Goal: Information Seeking & Learning: Find specific fact

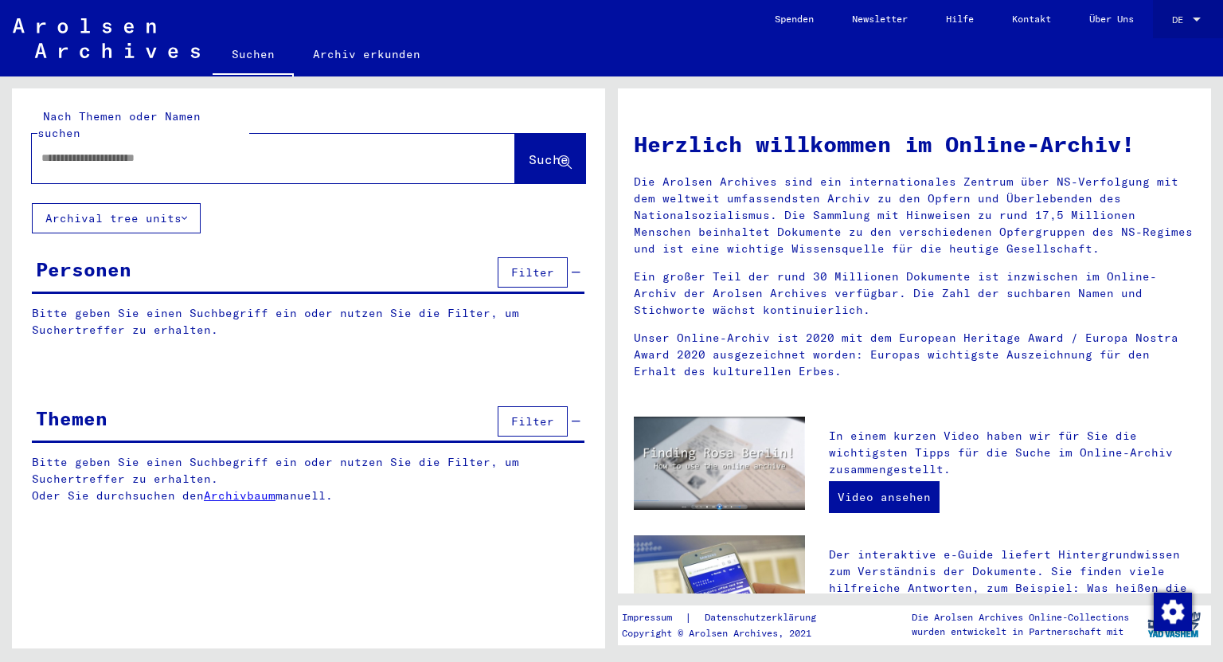
click at [1192, 18] on div at bounding box center [1196, 19] width 14 height 11
click at [1176, 29] on span "English" at bounding box center [1156, 28] width 39 height 12
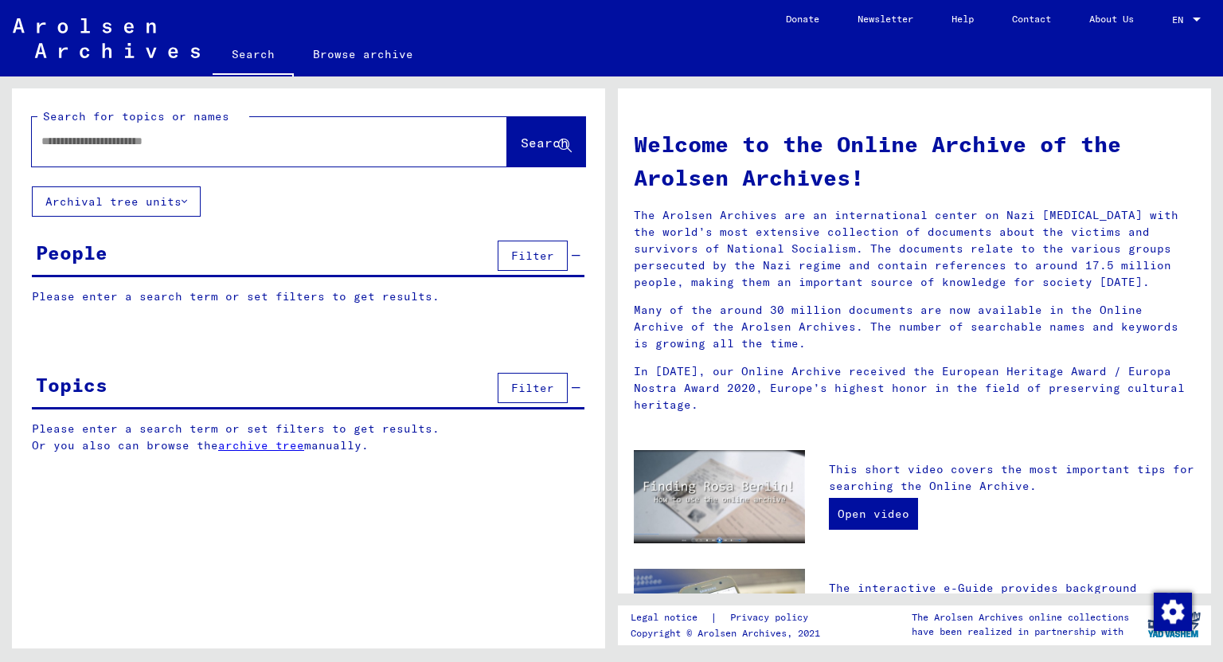
click at [368, 149] on input "text" at bounding box center [250, 141] width 418 height 17
type input "*****"
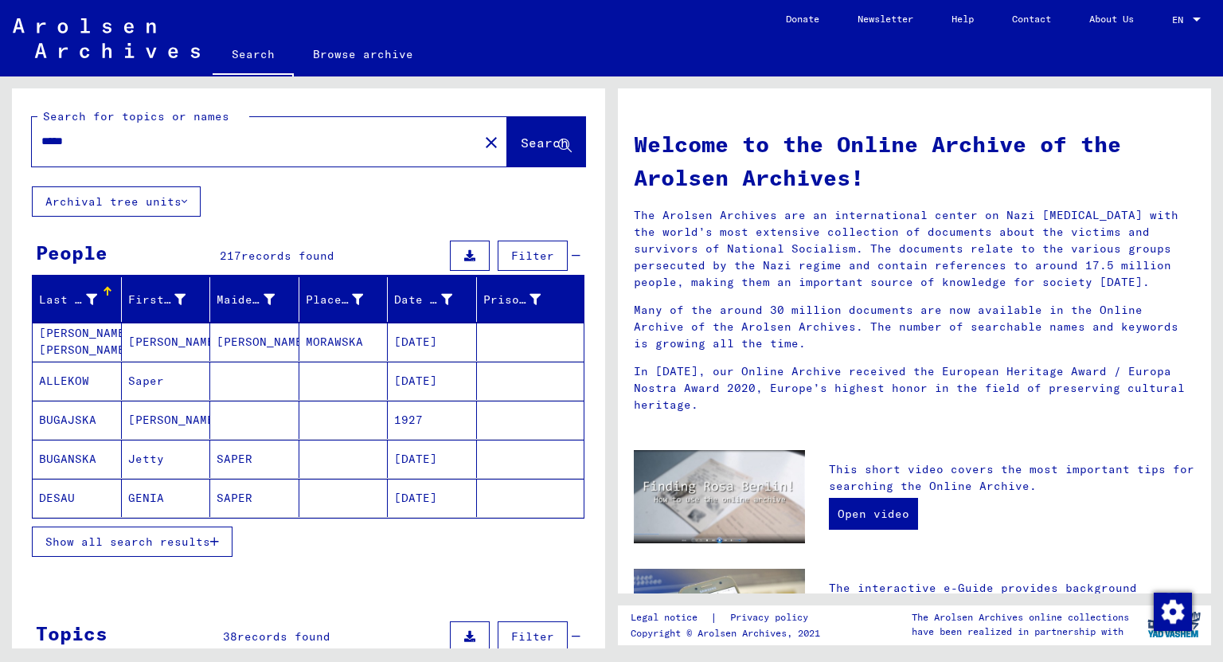
click at [198, 537] on span "Show all search results" at bounding box center [127, 541] width 165 height 14
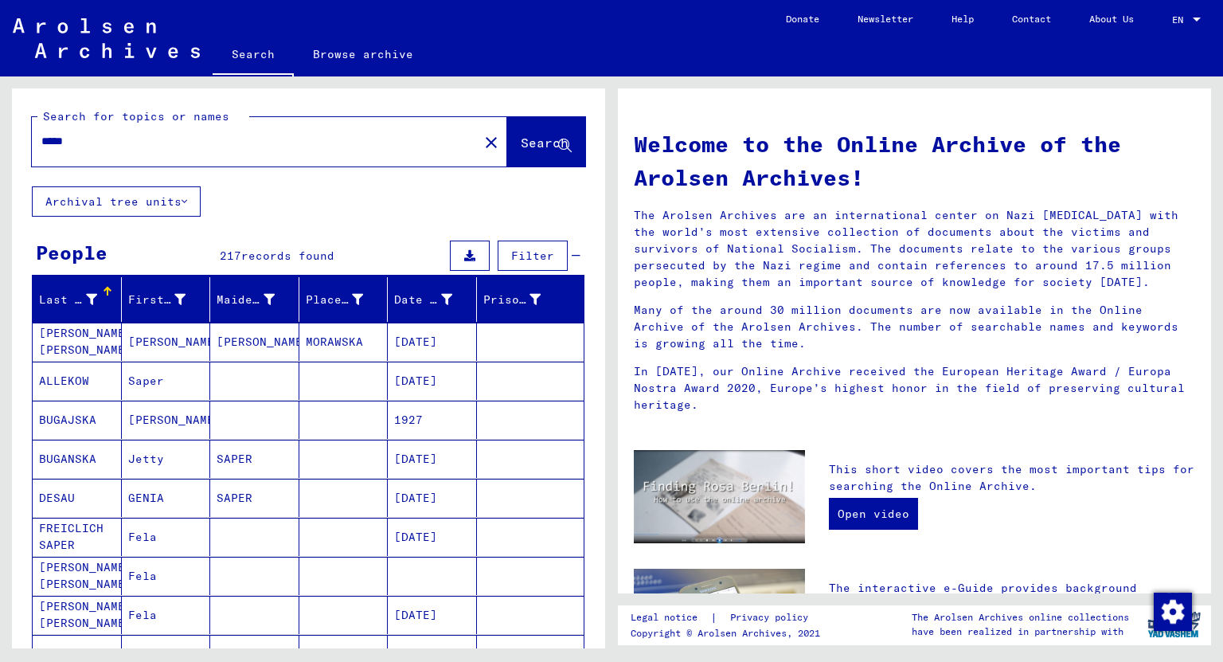
click at [103, 287] on div at bounding box center [108, 288] width 10 height 2
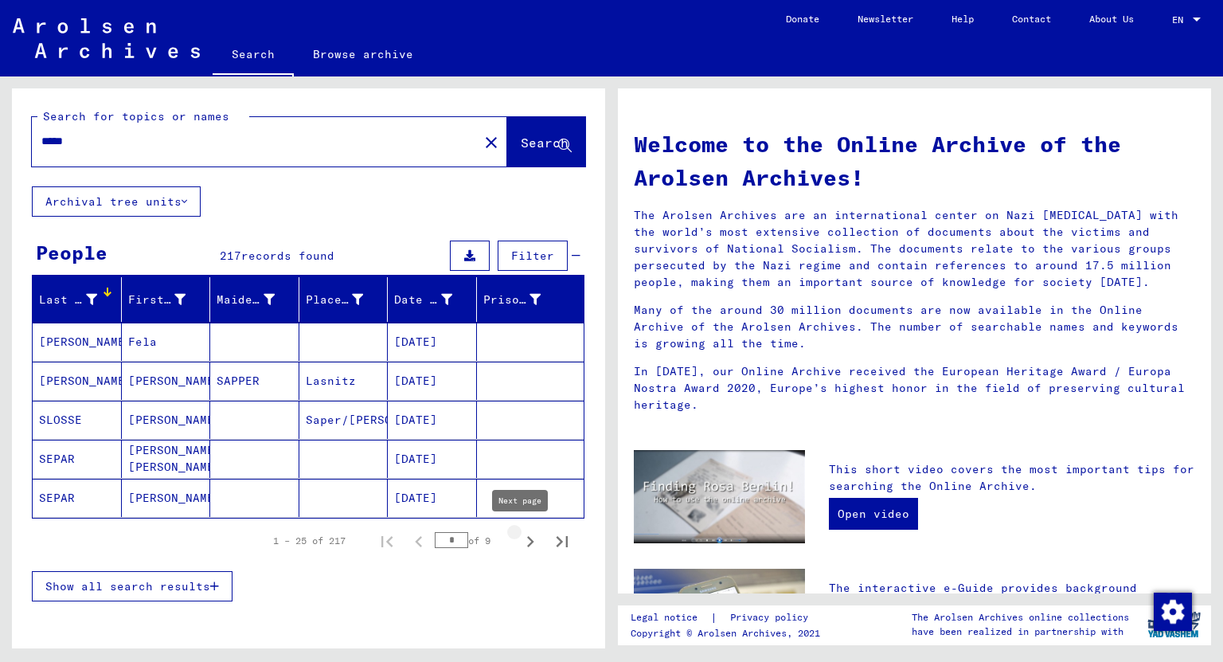
click at [519, 537] on icon "Next page" at bounding box center [530, 541] width 22 height 22
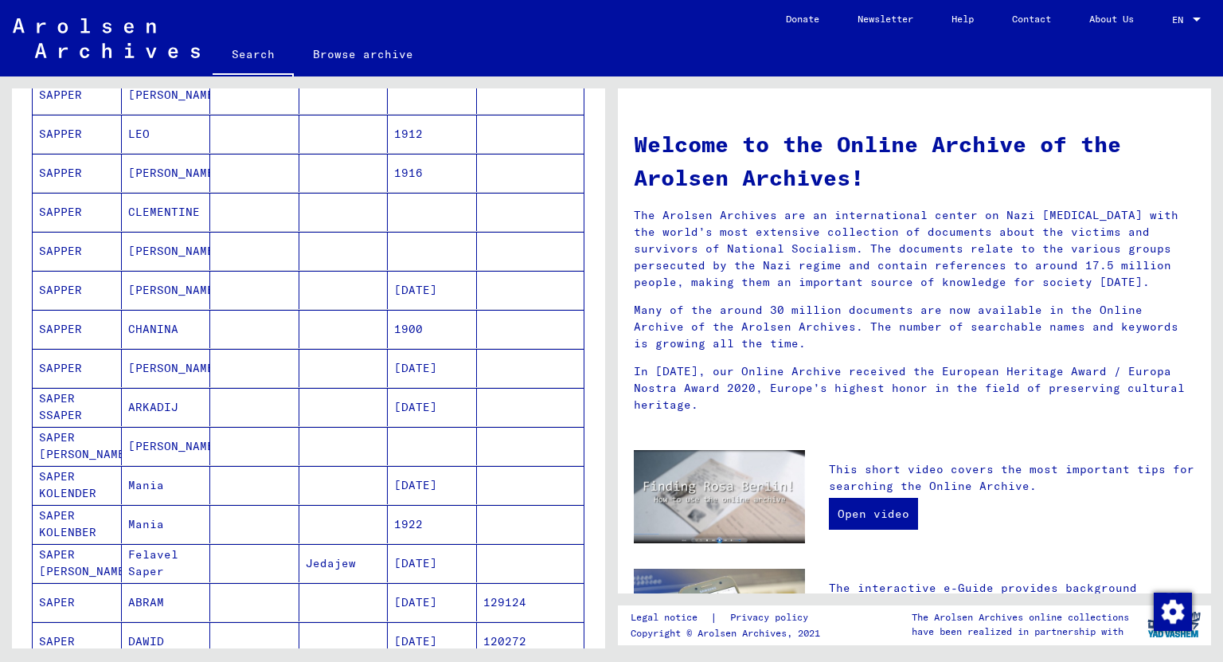
scroll to position [701, 0]
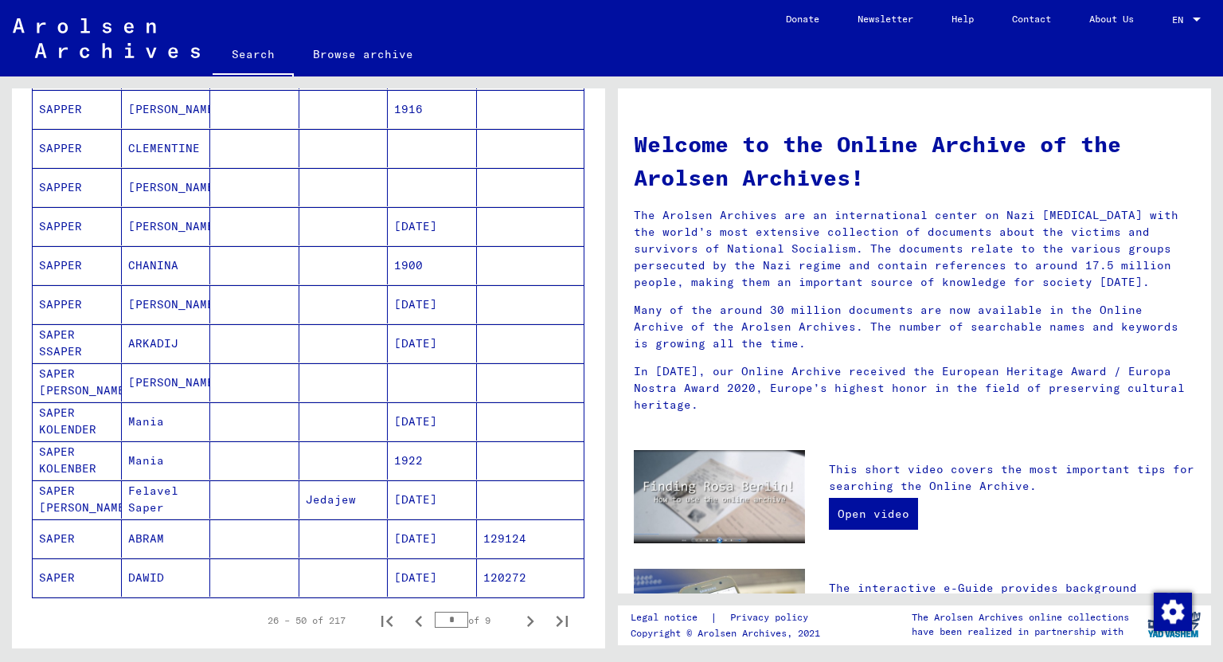
click at [73, 534] on mat-cell "SAPER" at bounding box center [77, 538] width 89 height 38
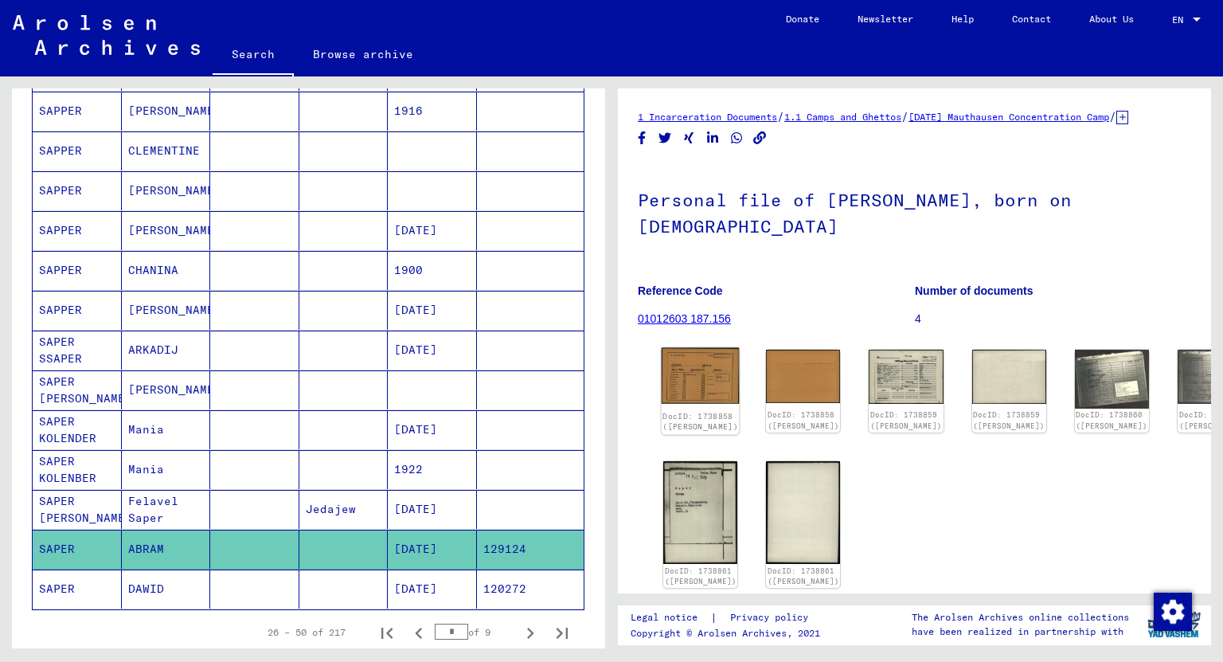
click at [683, 365] on img at bounding box center [701, 376] width 78 height 56
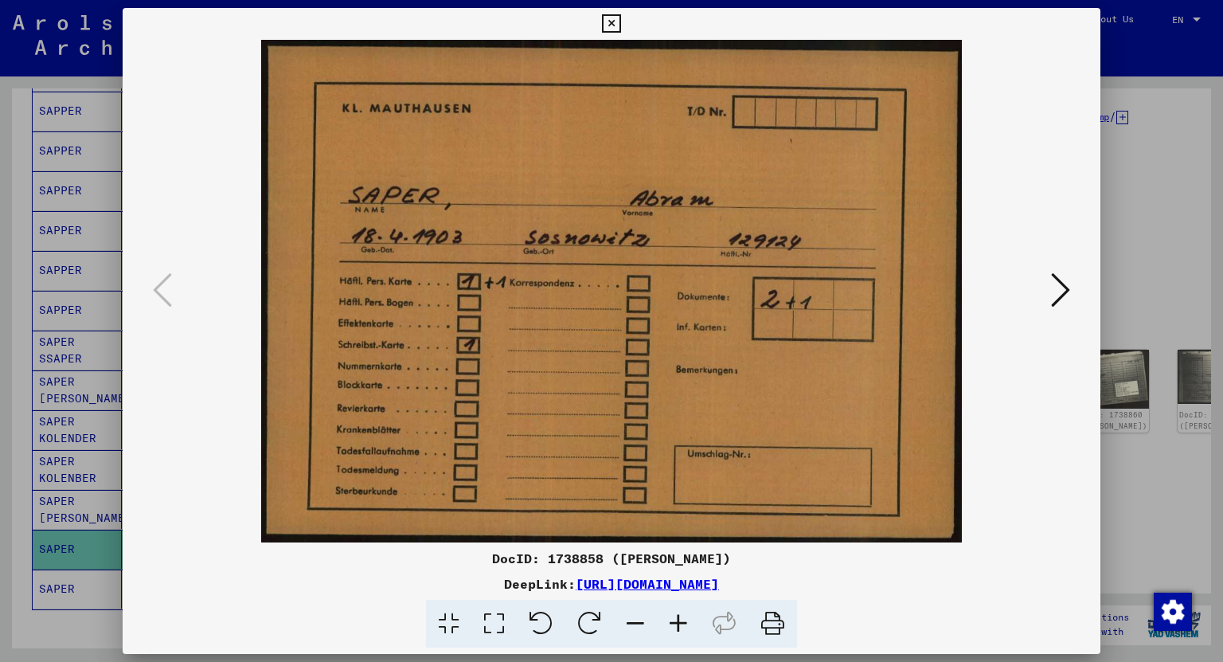
click at [1061, 277] on icon at bounding box center [1060, 290] width 19 height 38
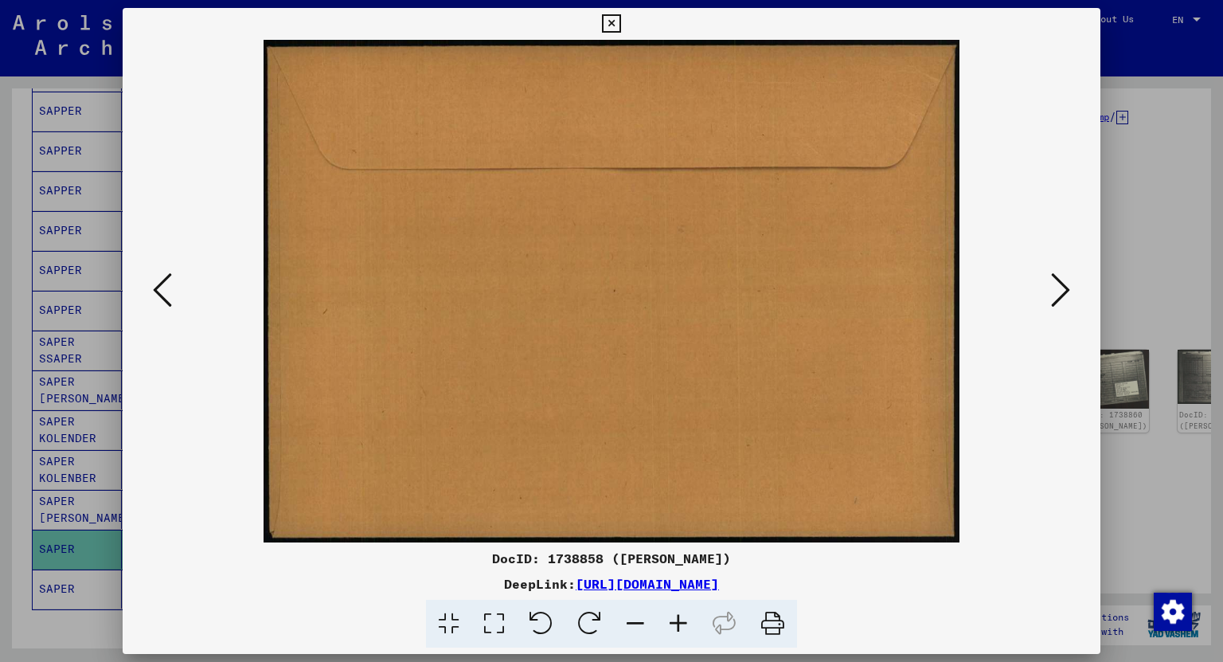
click at [1059, 277] on icon at bounding box center [1060, 290] width 19 height 38
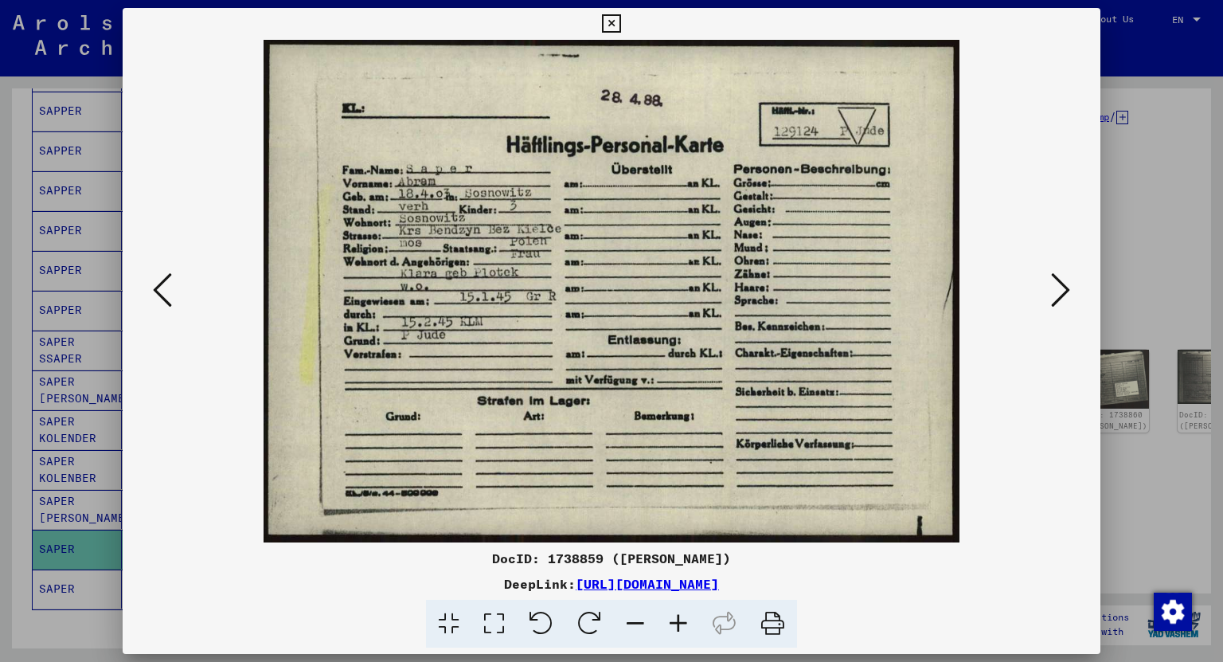
click at [1058, 277] on icon at bounding box center [1060, 290] width 19 height 38
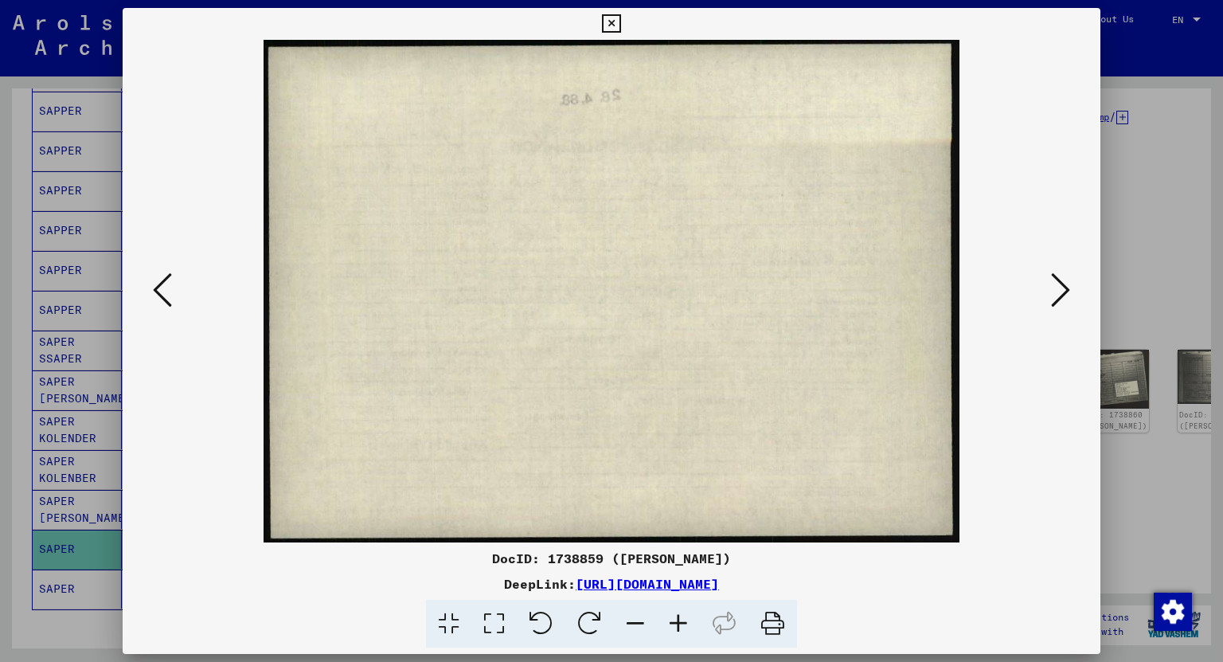
click at [1058, 277] on icon at bounding box center [1060, 290] width 19 height 38
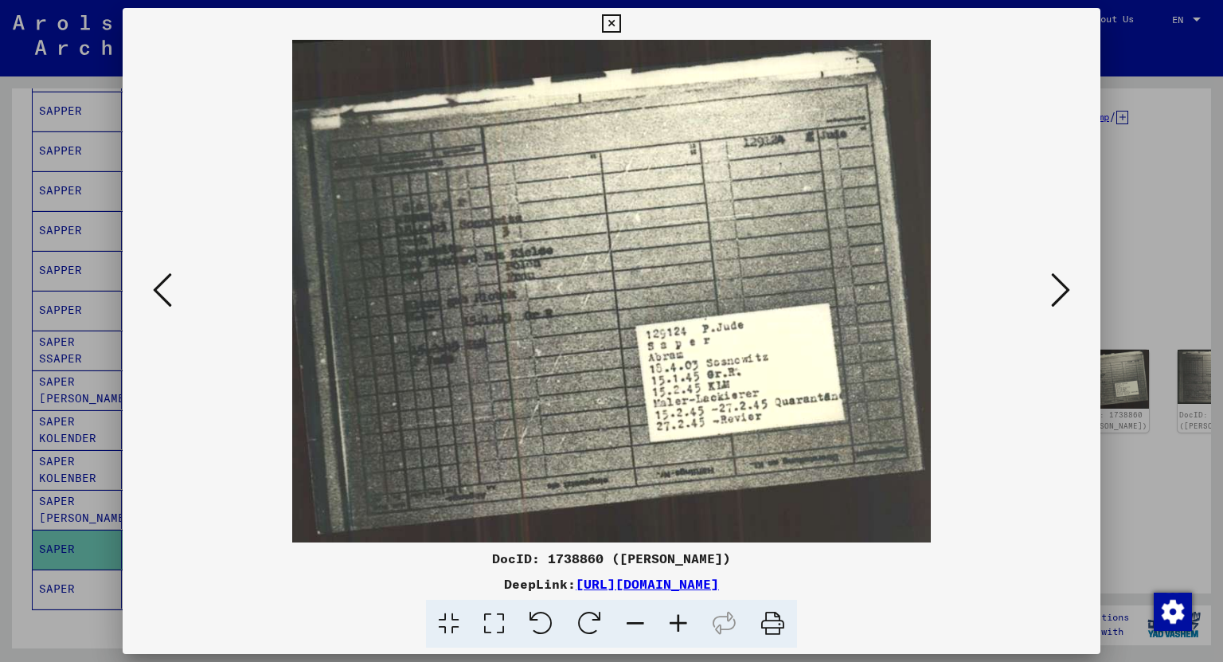
click at [1058, 277] on icon at bounding box center [1060, 290] width 19 height 38
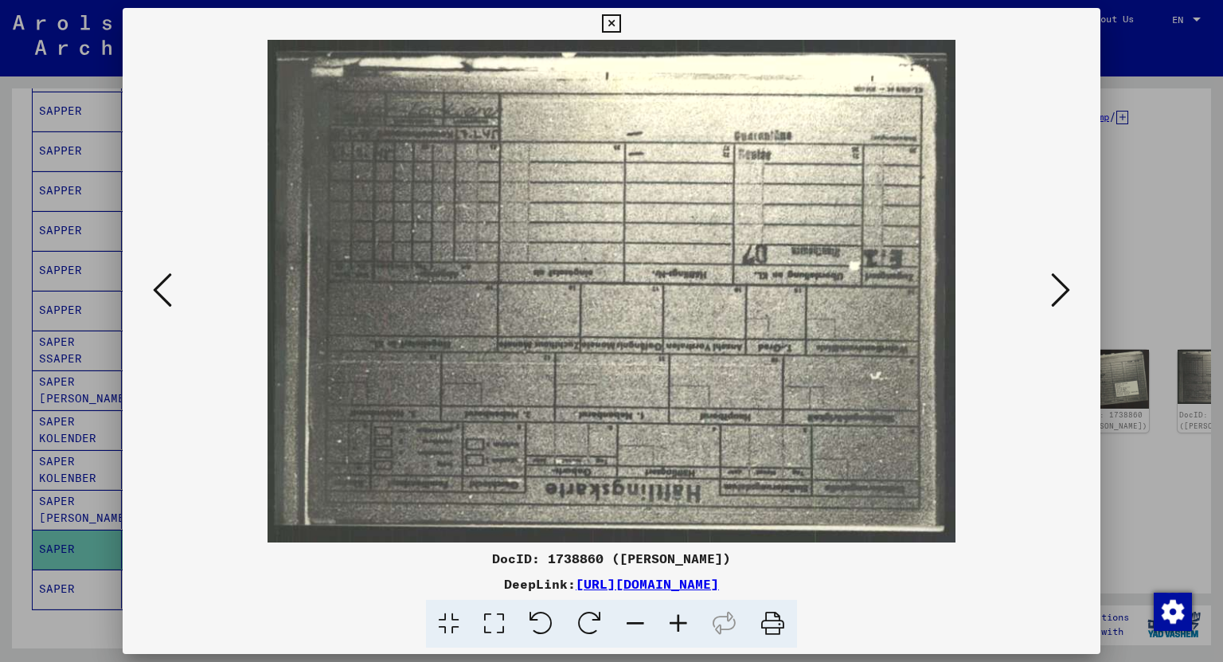
click at [1058, 277] on icon at bounding box center [1060, 290] width 19 height 38
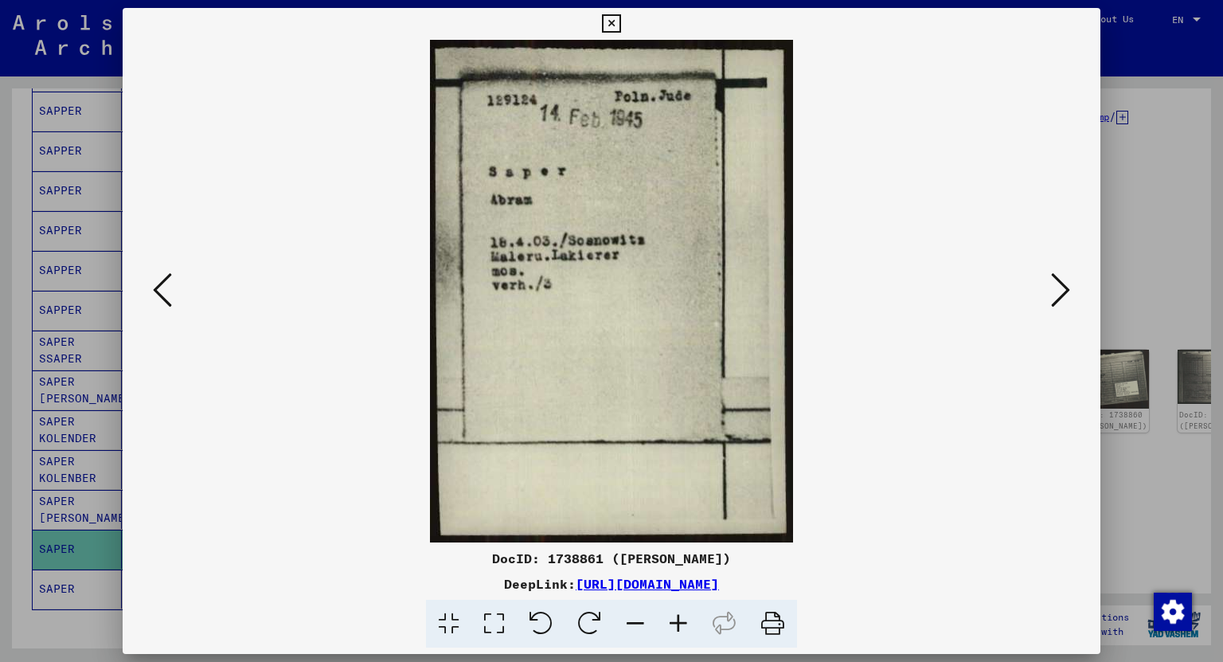
click at [1058, 277] on icon at bounding box center [1060, 290] width 19 height 38
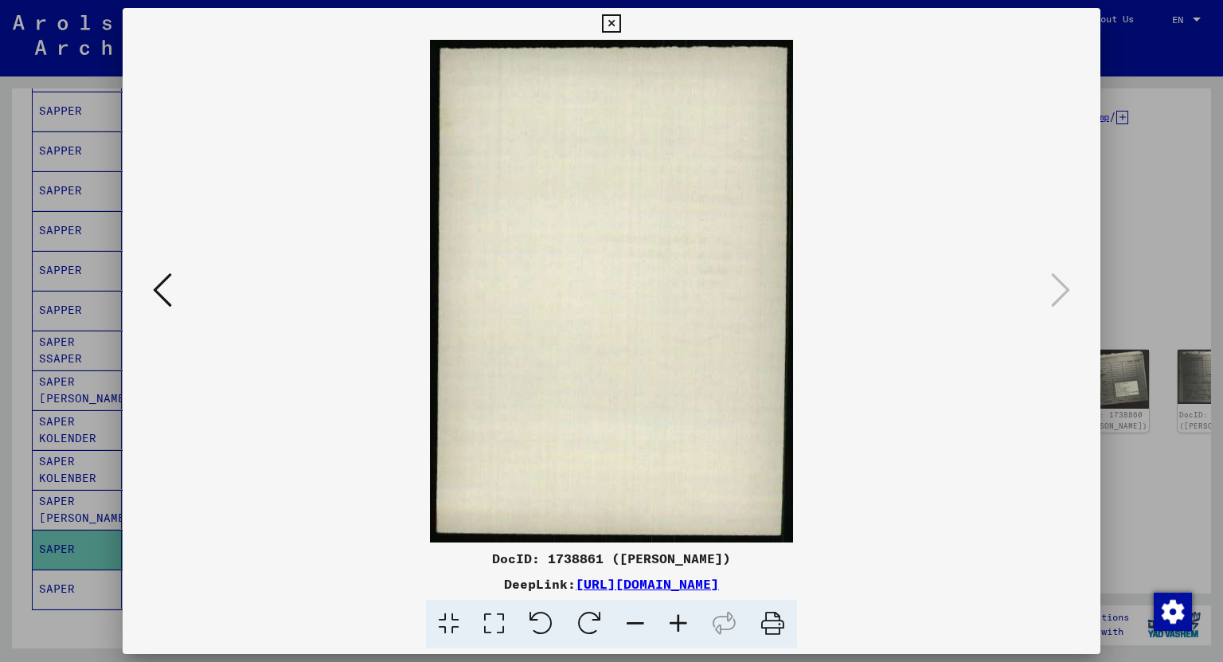
click at [611, 19] on icon at bounding box center [611, 23] width 18 height 19
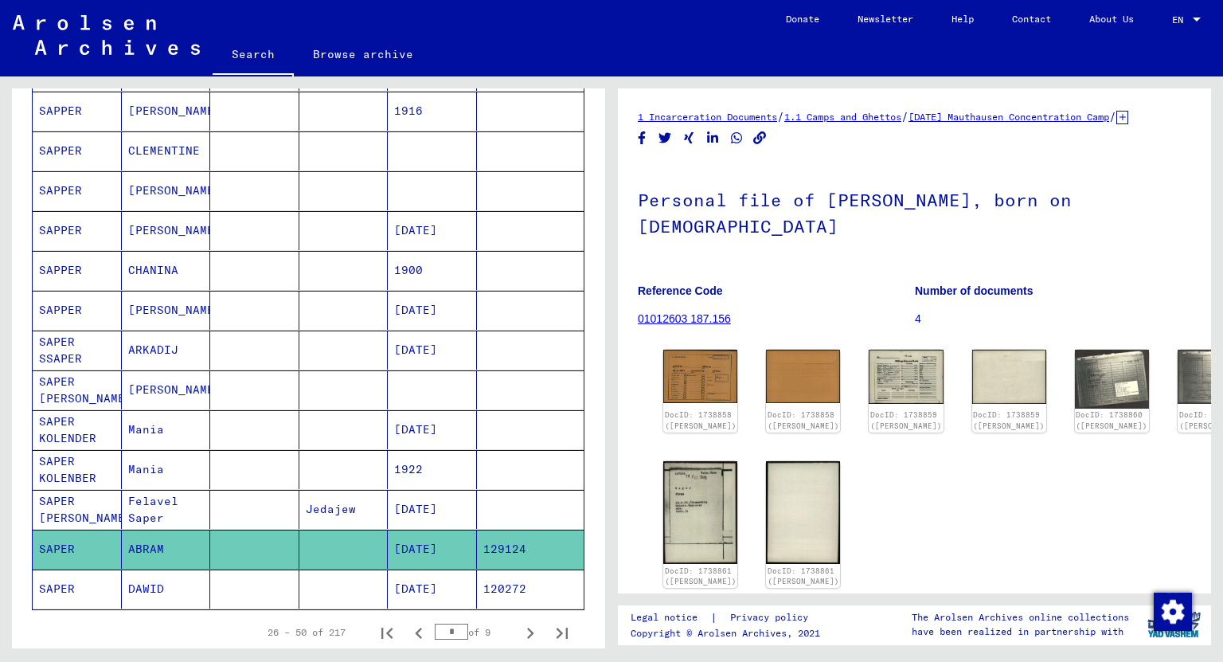
click at [416, 579] on mat-cell "[DATE]" at bounding box center [432, 588] width 89 height 39
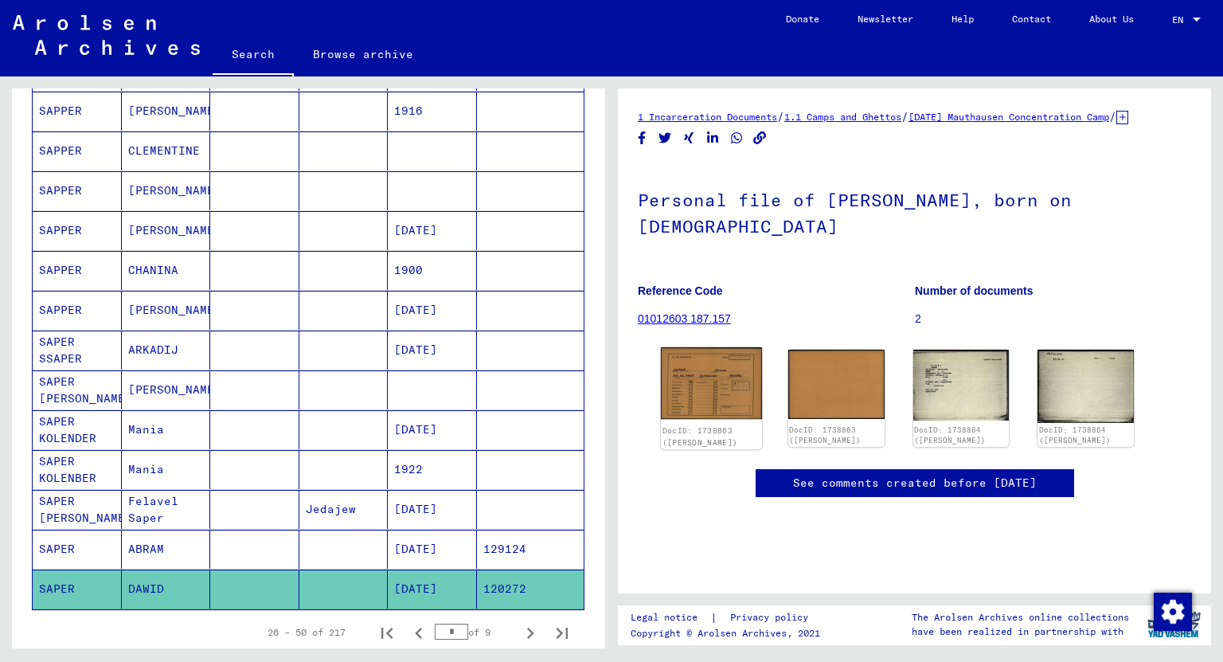
click at [705, 385] on img at bounding box center [711, 383] width 101 height 72
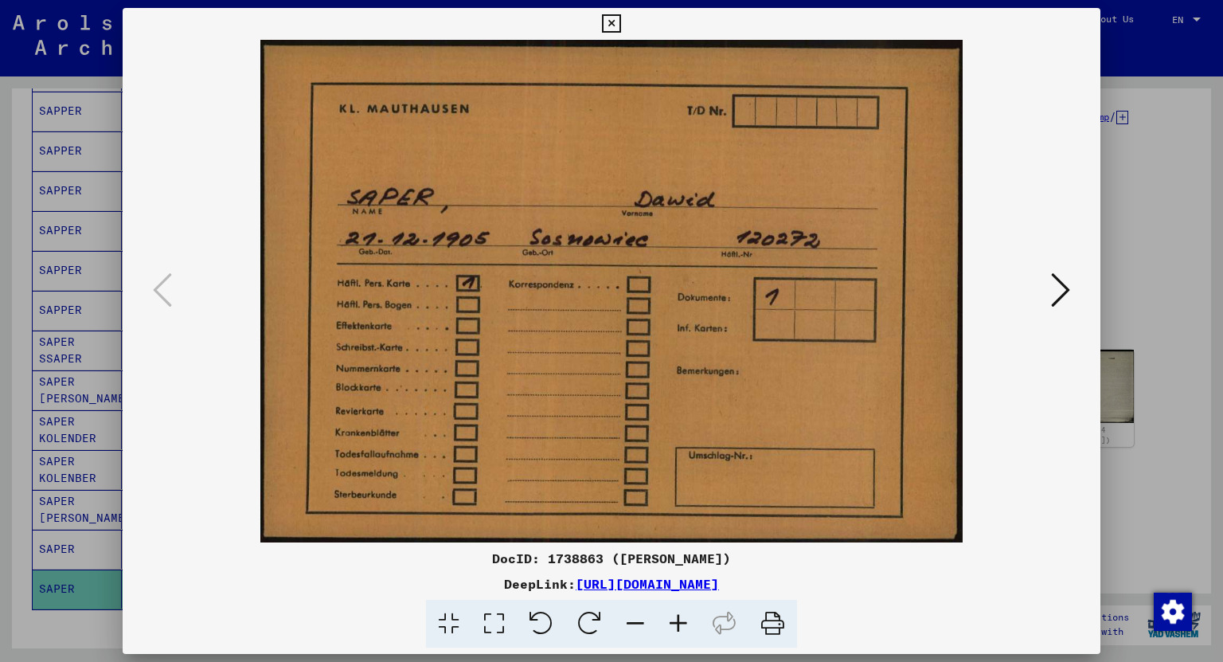
click at [1066, 296] on icon at bounding box center [1060, 290] width 19 height 38
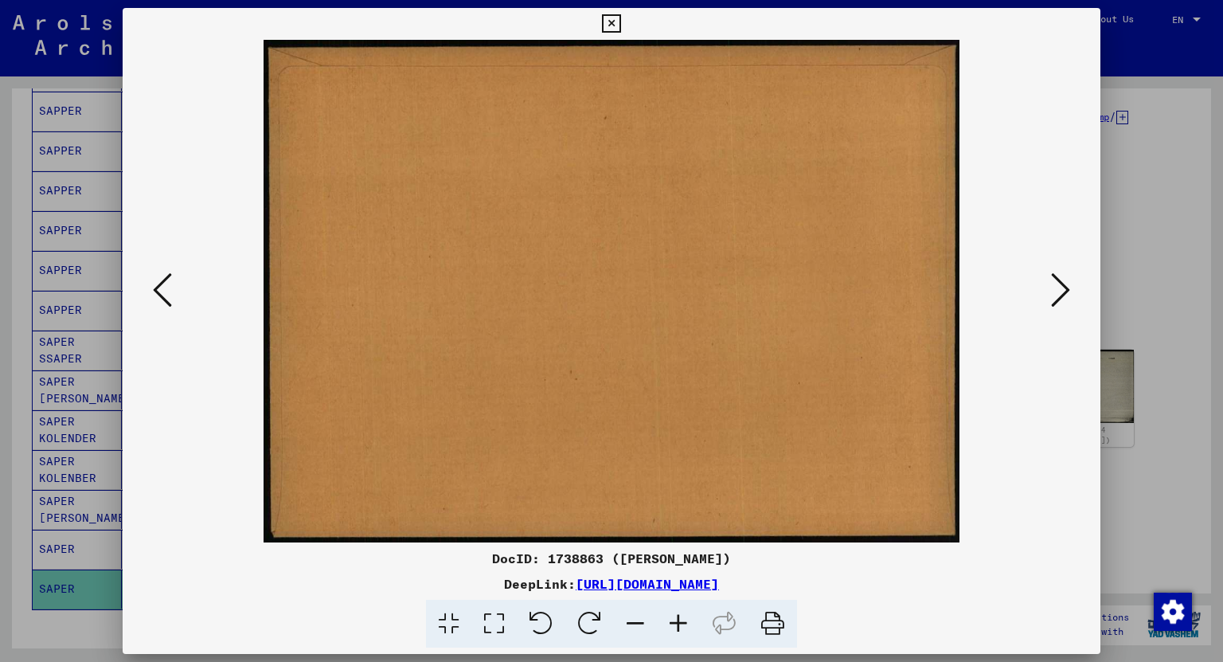
click at [1066, 296] on icon at bounding box center [1060, 290] width 19 height 38
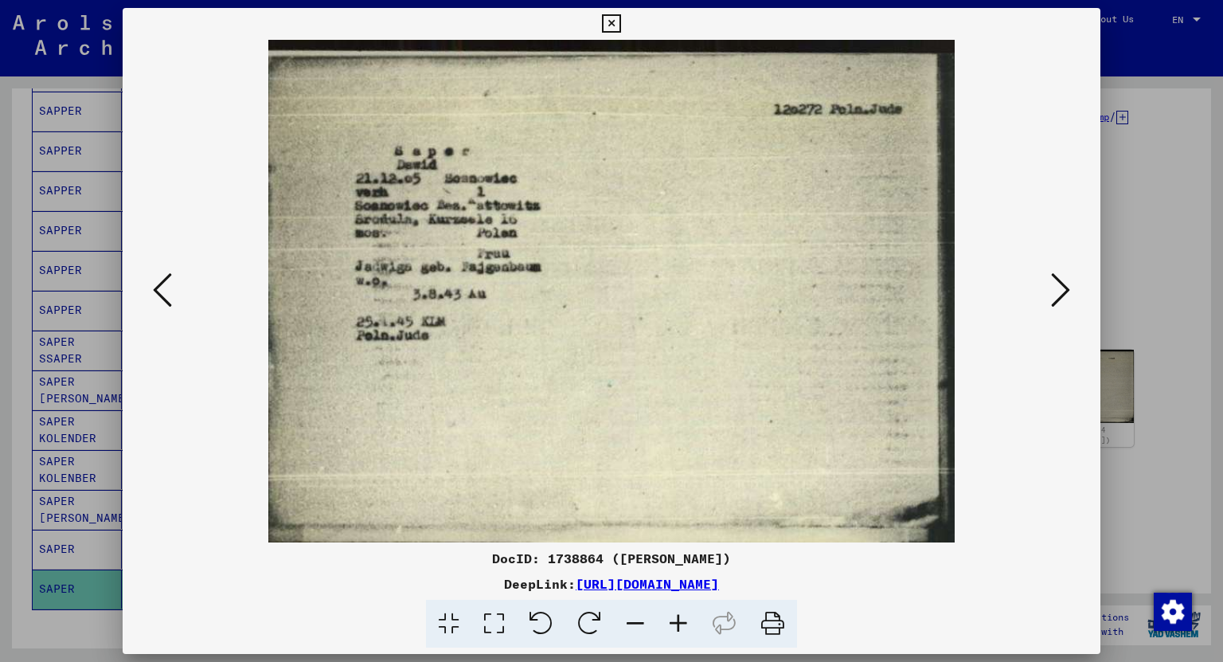
click at [1066, 296] on icon at bounding box center [1060, 290] width 19 height 38
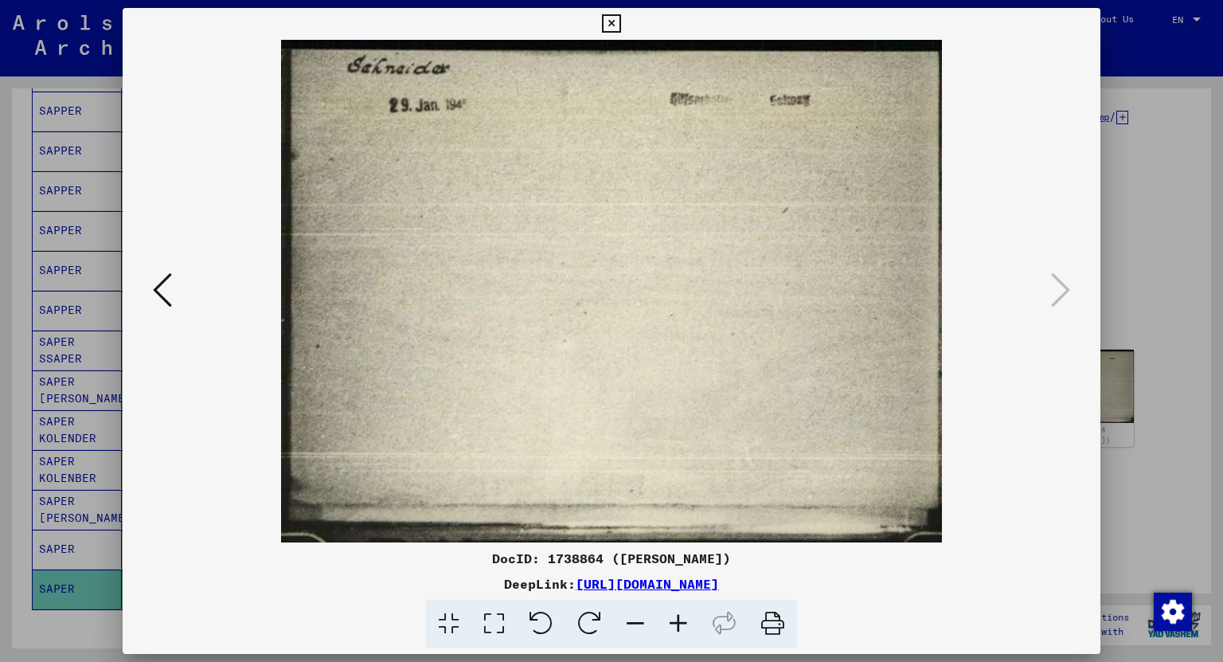
click at [615, 27] on icon at bounding box center [611, 23] width 18 height 19
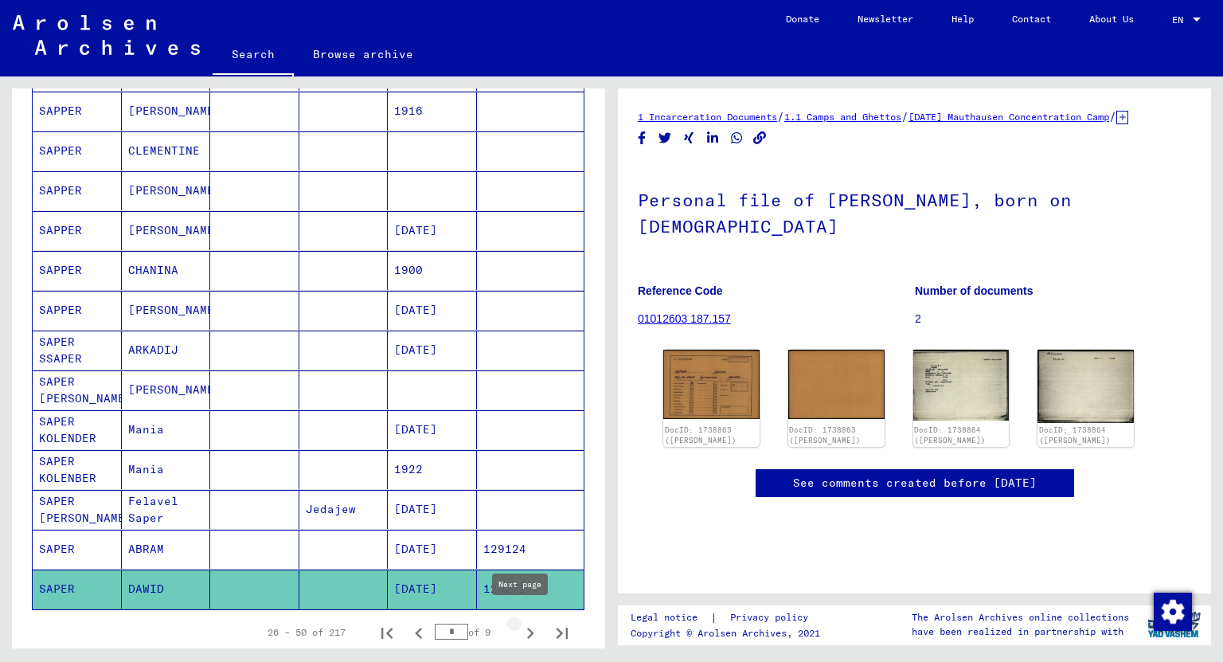
click at [519, 623] on icon "Next page" at bounding box center [530, 633] width 22 height 22
type input "*"
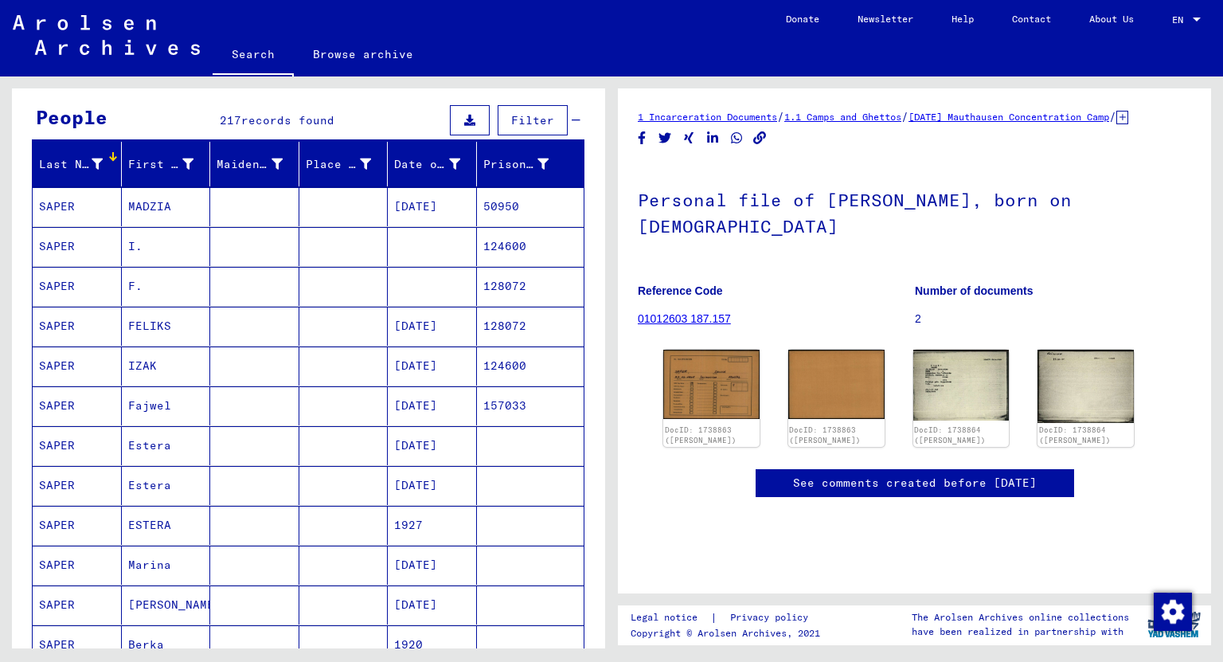
scroll to position [72, 0]
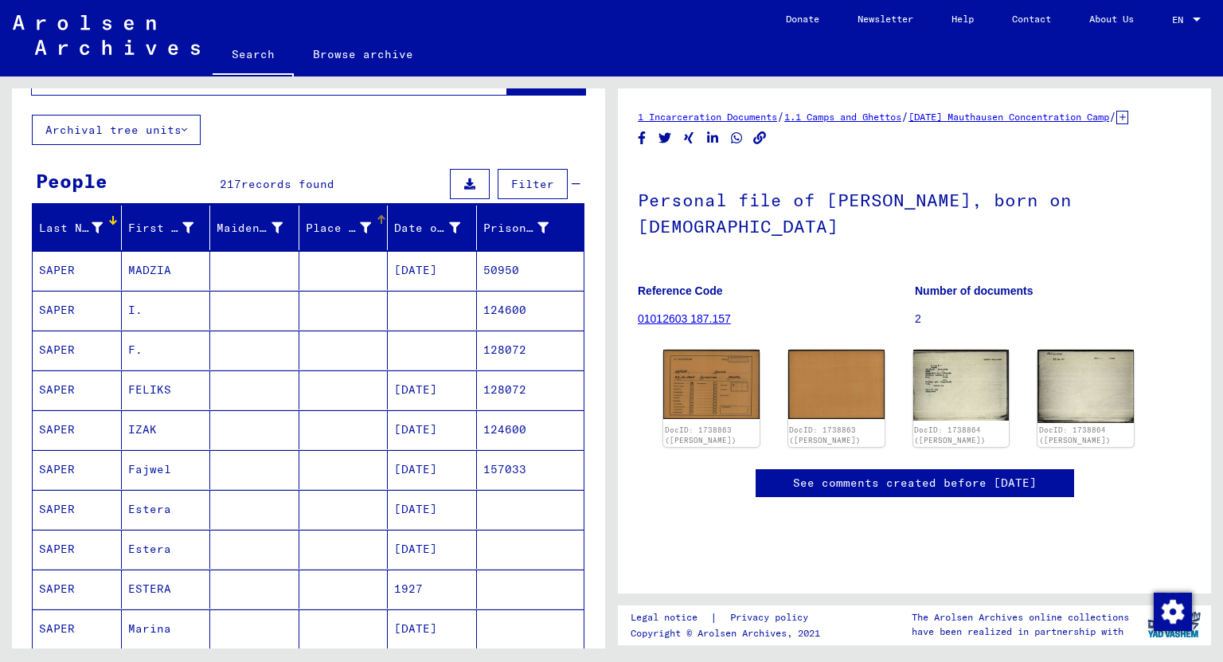
click at [363, 226] on icon at bounding box center [365, 227] width 11 height 11
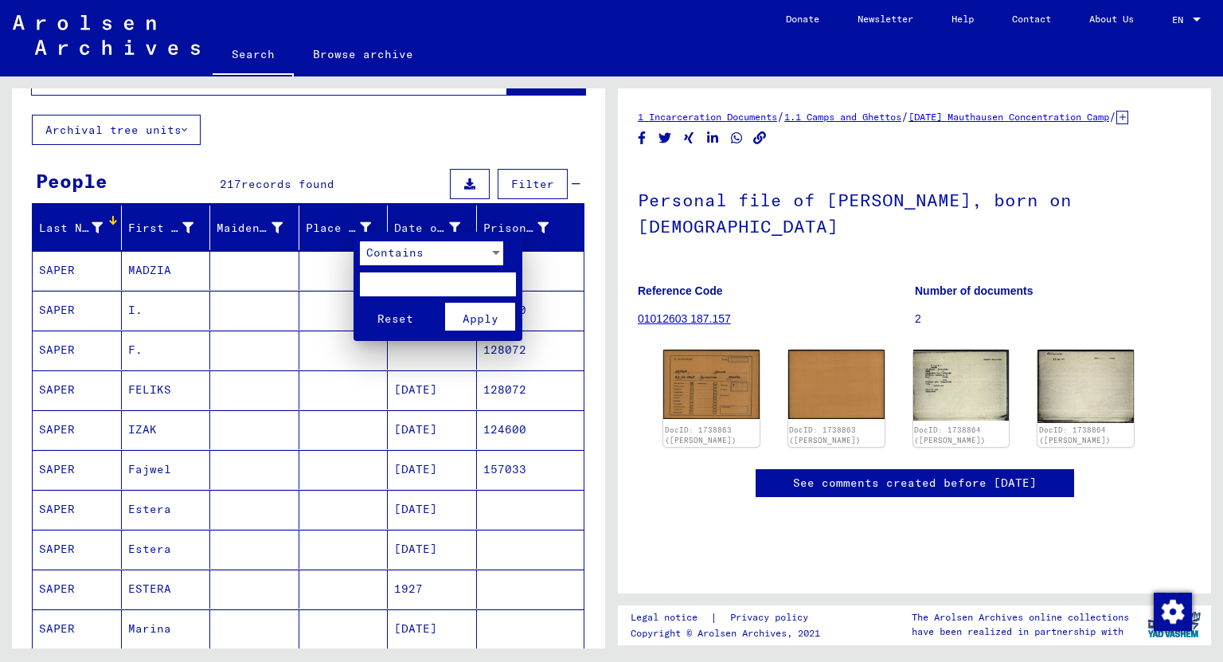
click at [381, 277] on input "text" at bounding box center [438, 284] width 156 height 24
type input "******"
click at [360, 303] on button "Reset" at bounding box center [395, 317] width 70 height 28
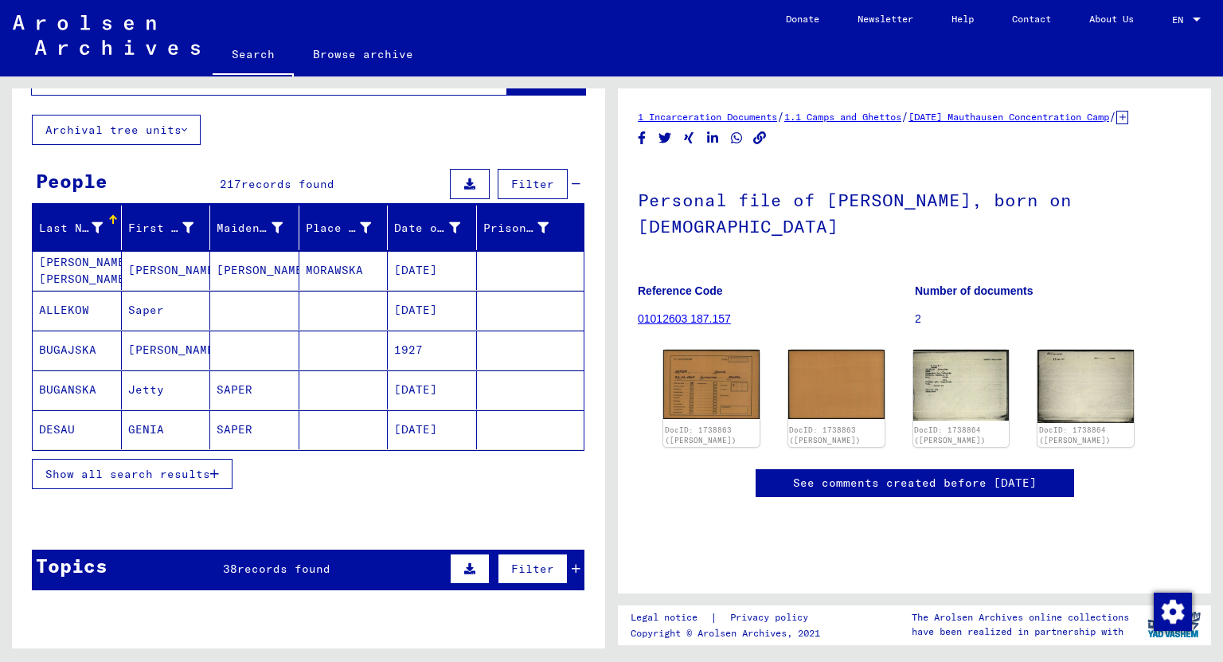
click at [208, 471] on span "Show all search results" at bounding box center [127, 473] width 165 height 14
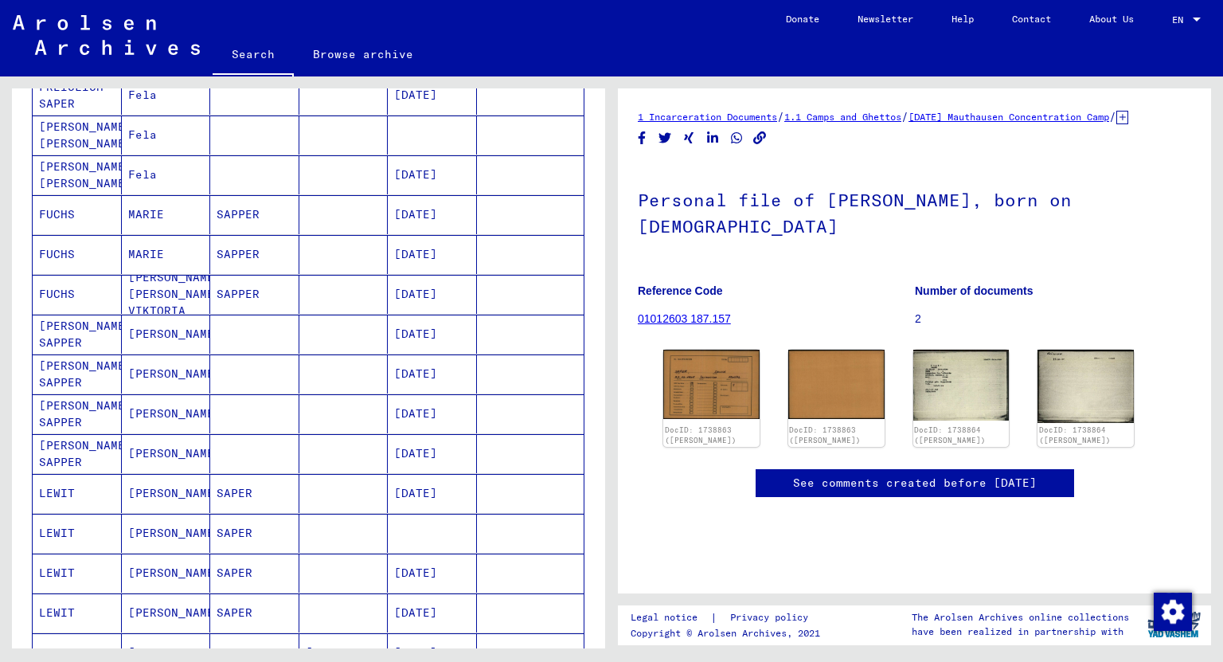
scroll to position [64, 0]
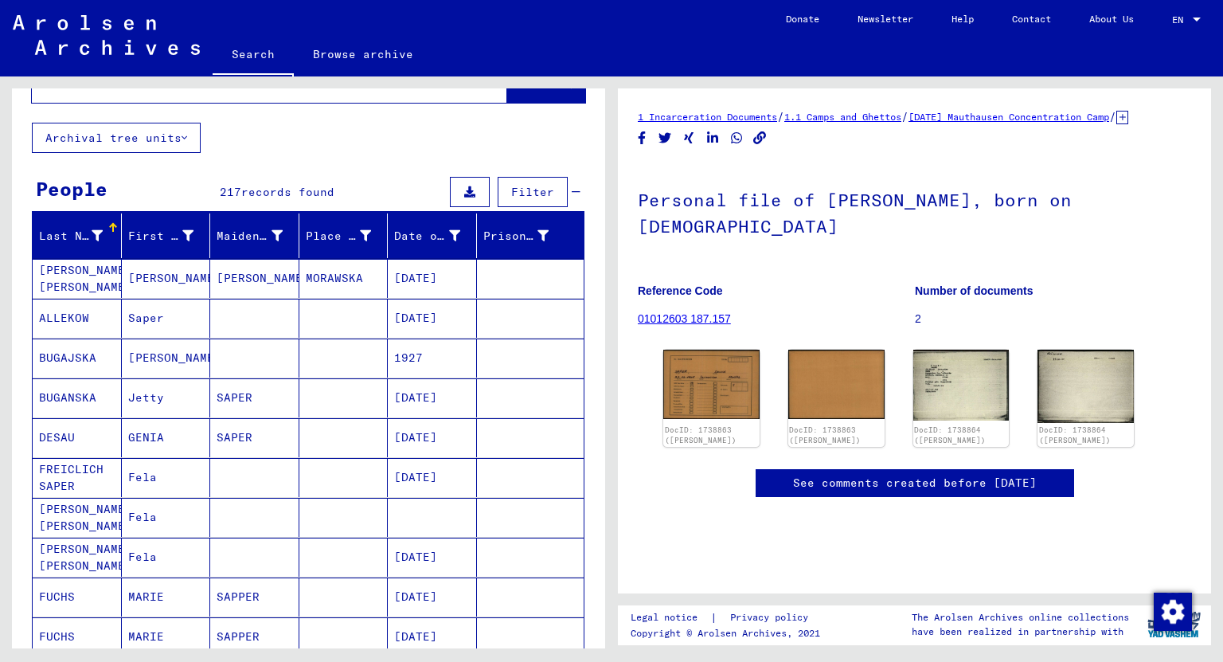
click at [114, 226] on div at bounding box center [113, 228] width 10 height 10
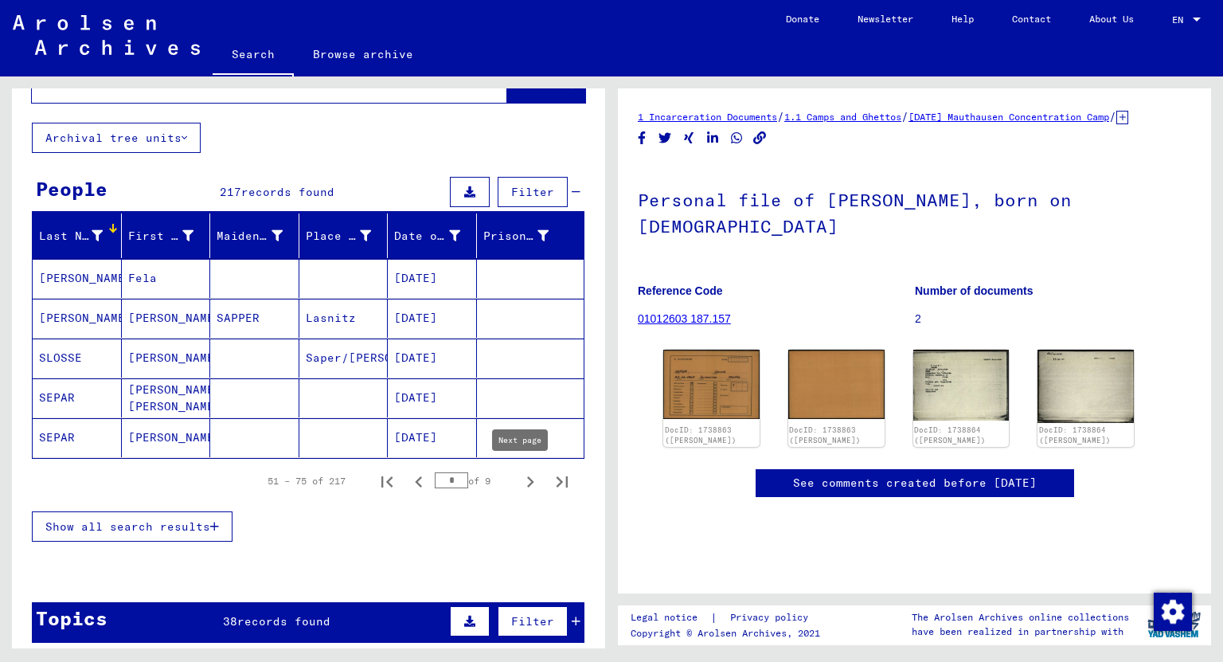
click at [519, 483] on icon "Next page" at bounding box center [530, 481] width 22 height 22
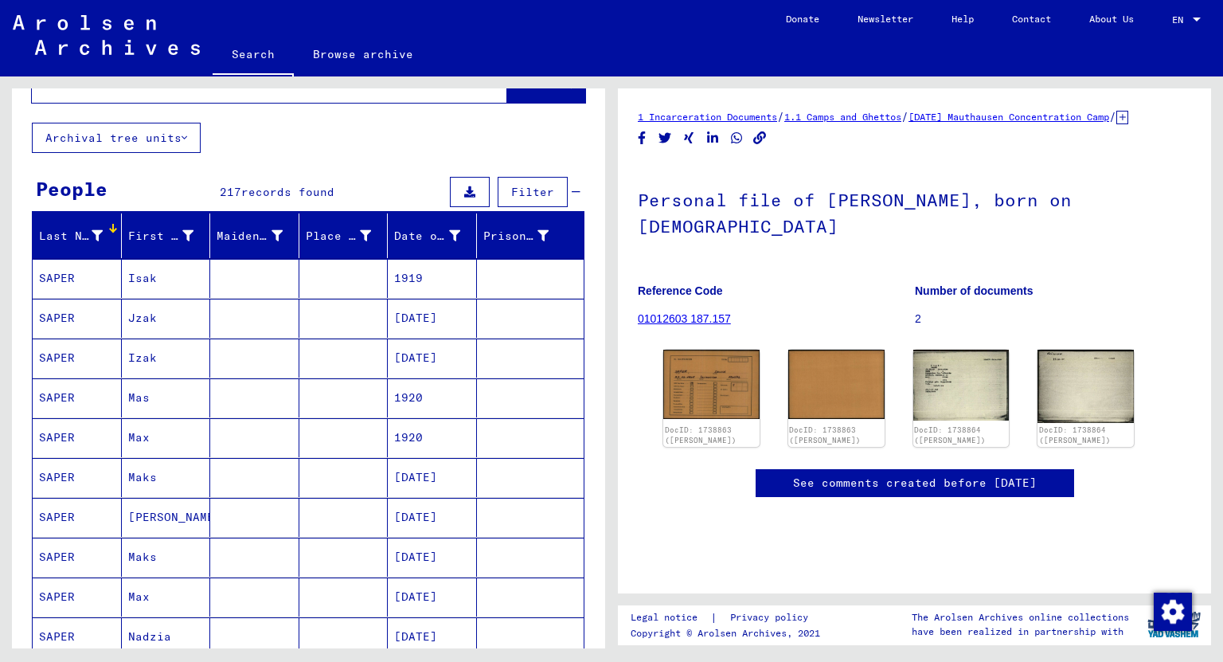
click at [137, 315] on mat-cell "Jzak" at bounding box center [166, 318] width 89 height 39
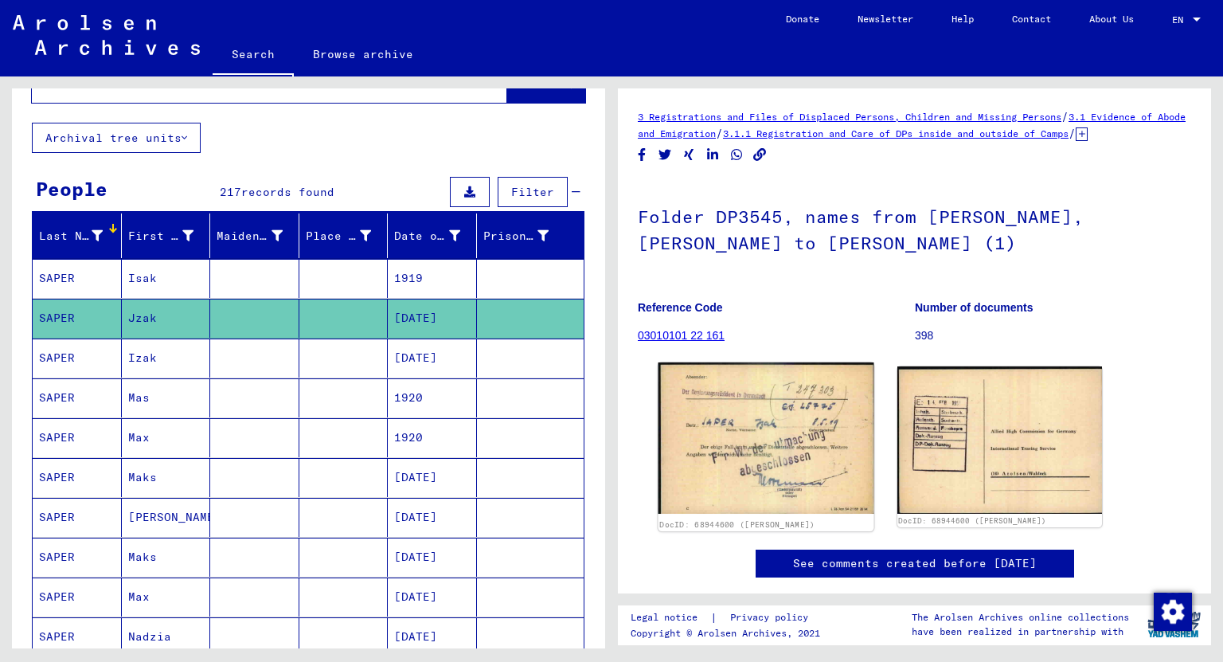
click at [743, 474] on img at bounding box center [765, 437] width 215 height 151
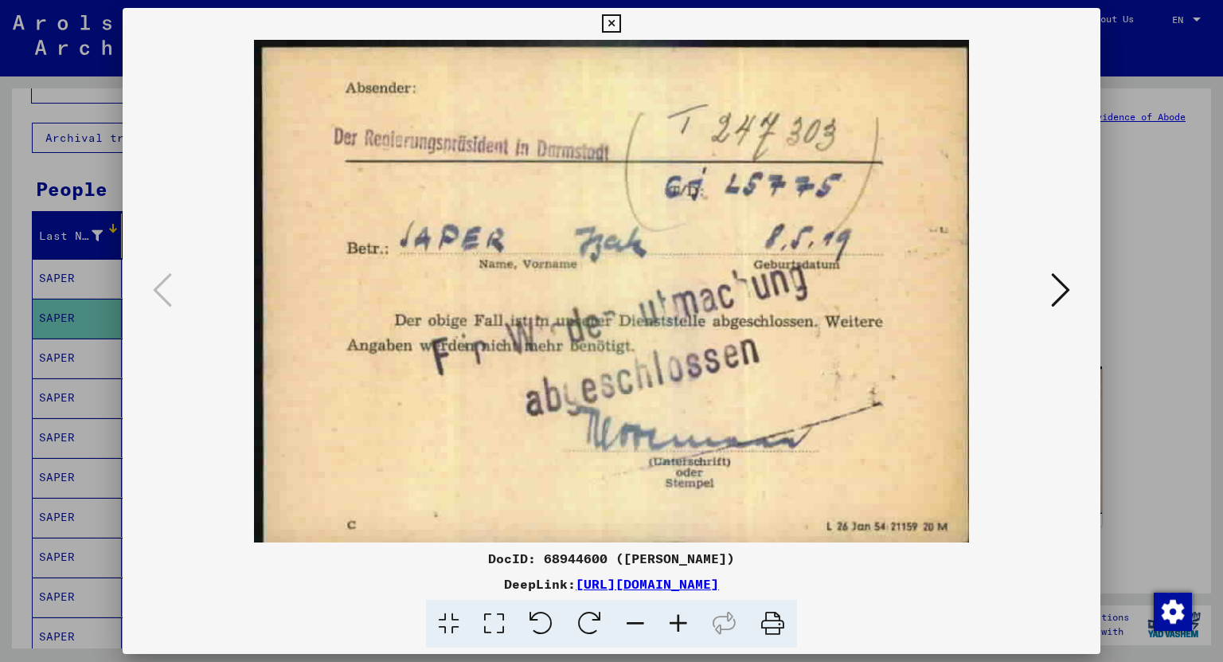
click at [1041, 304] on img at bounding box center [612, 291] width 870 height 502
click at [1060, 299] on icon at bounding box center [1060, 290] width 19 height 38
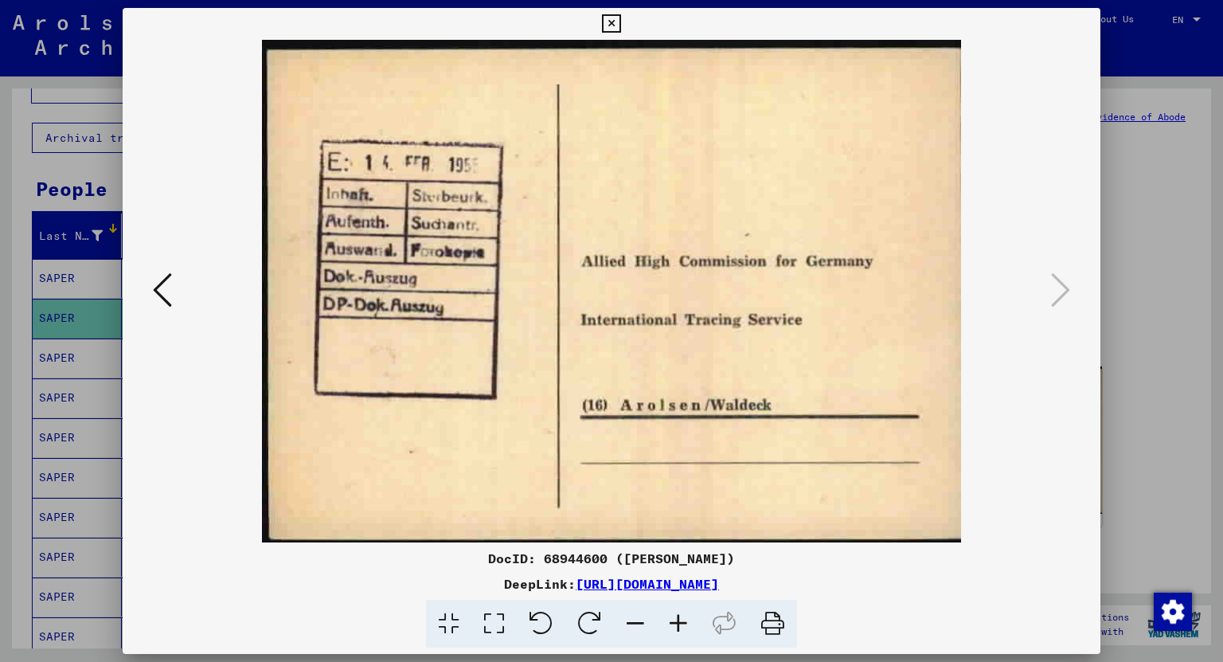
click at [614, 20] on icon at bounding box center [611, 23] width 18 height 19
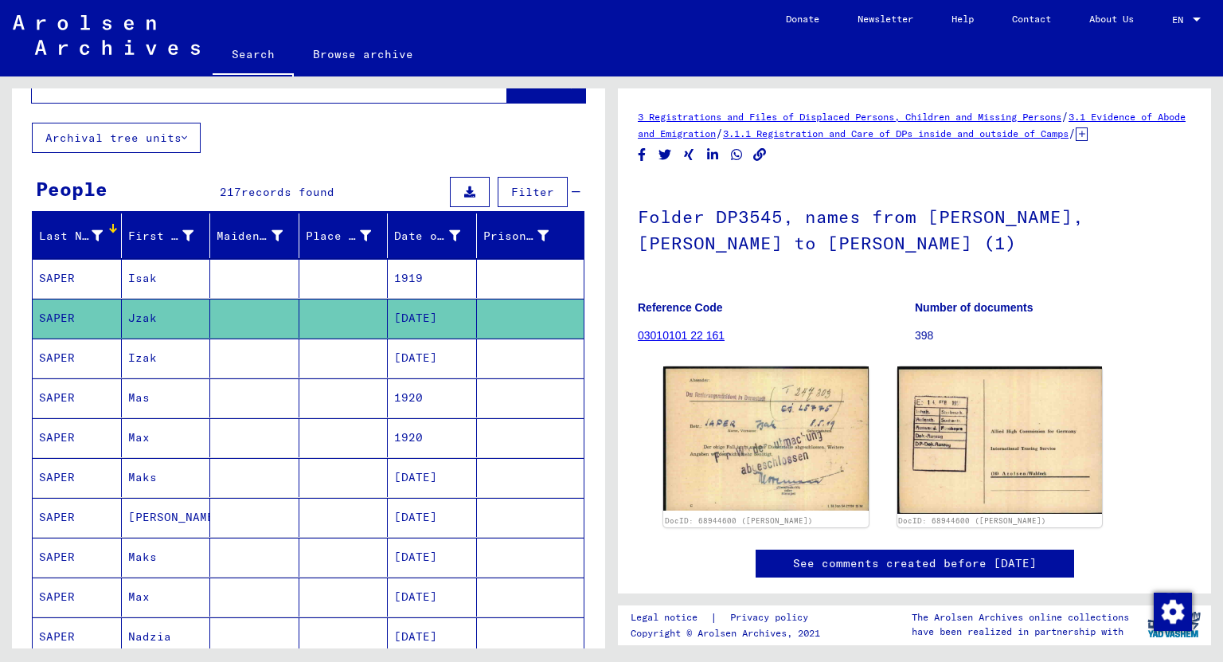
click at [142, 357] on mat-cell "Izak" at bounding box center [166, 357] width 89 height 39
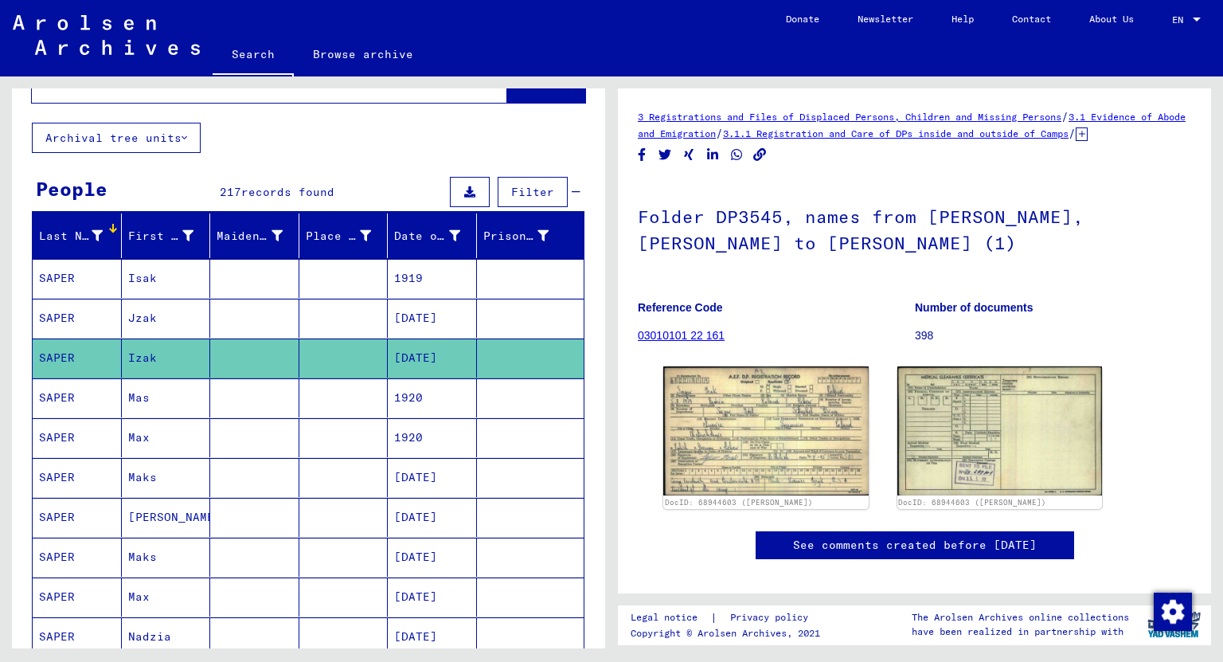
click at [139, 391] on mat-cell "Mas" at bounding box center [166, 397] width 89 height 39
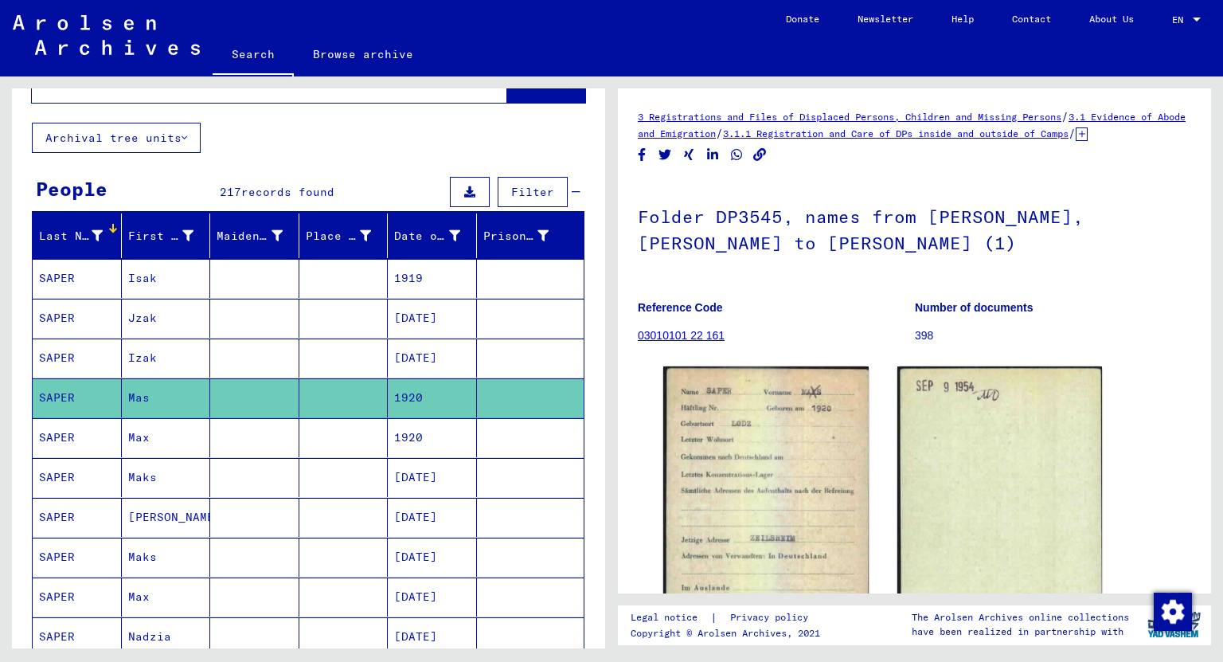
click at [140, 435] on mat-cell "Max" at bounding box center [166, 437] width 89 height 39
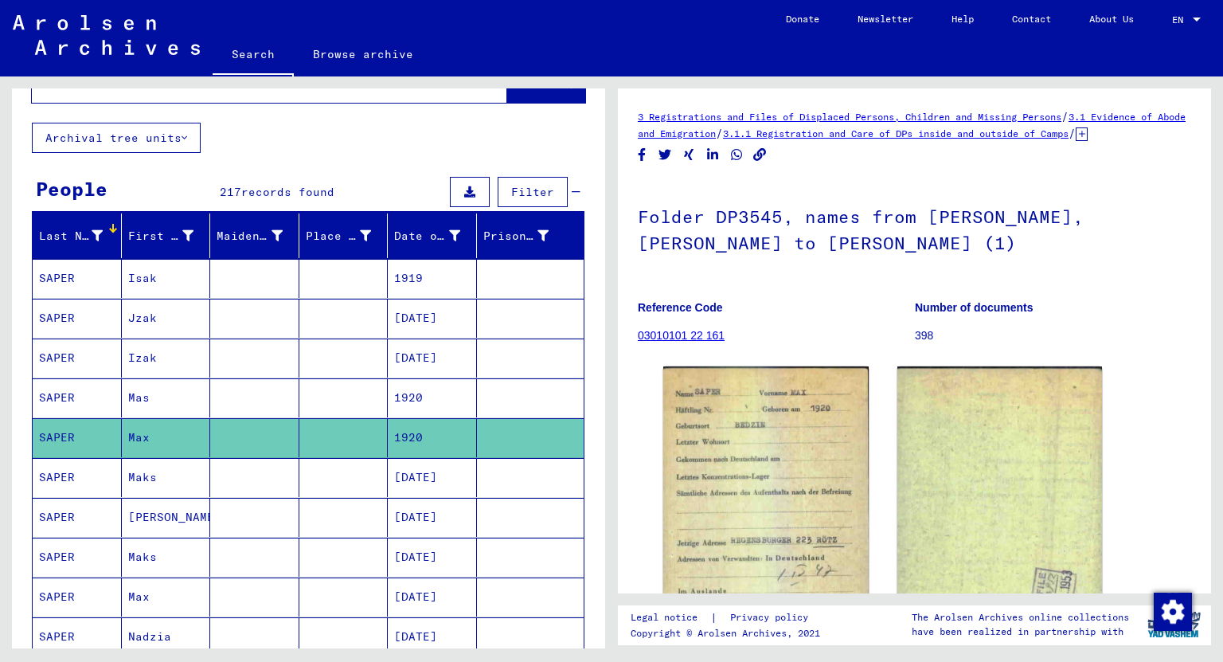
click at [148, 479] on mat-cell "Maks" at bounding box center [166, 477] width 89 height 39
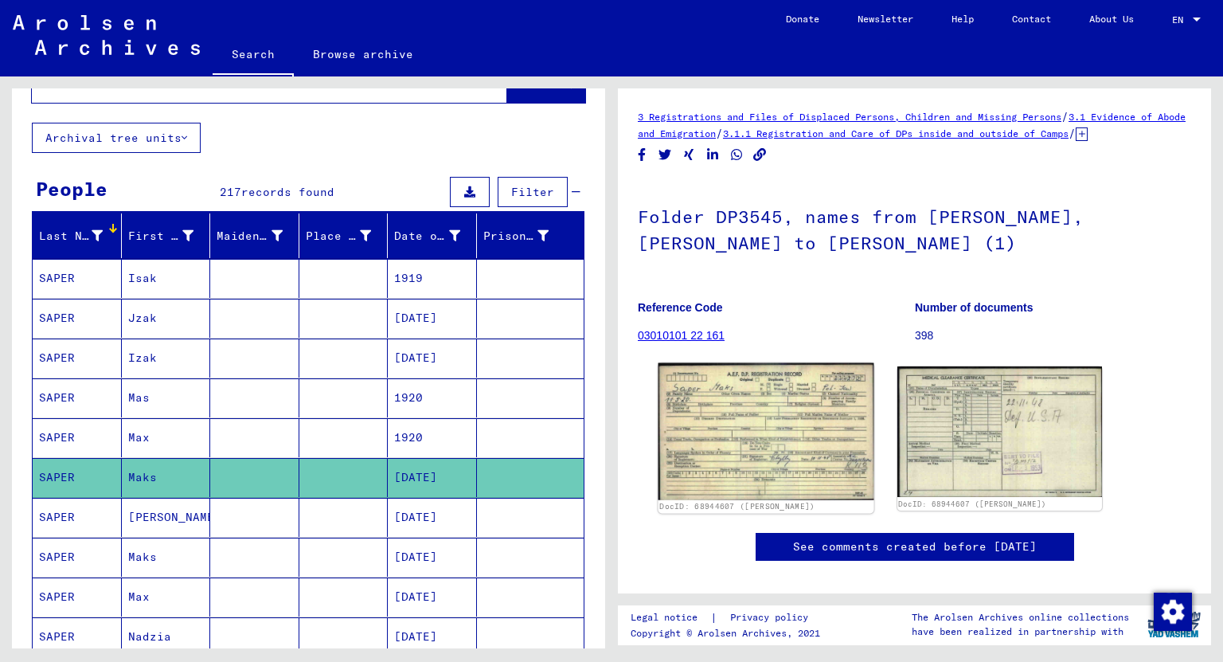
click at [758, 431] on img at bounding box center [765, 431] width 215 height 137
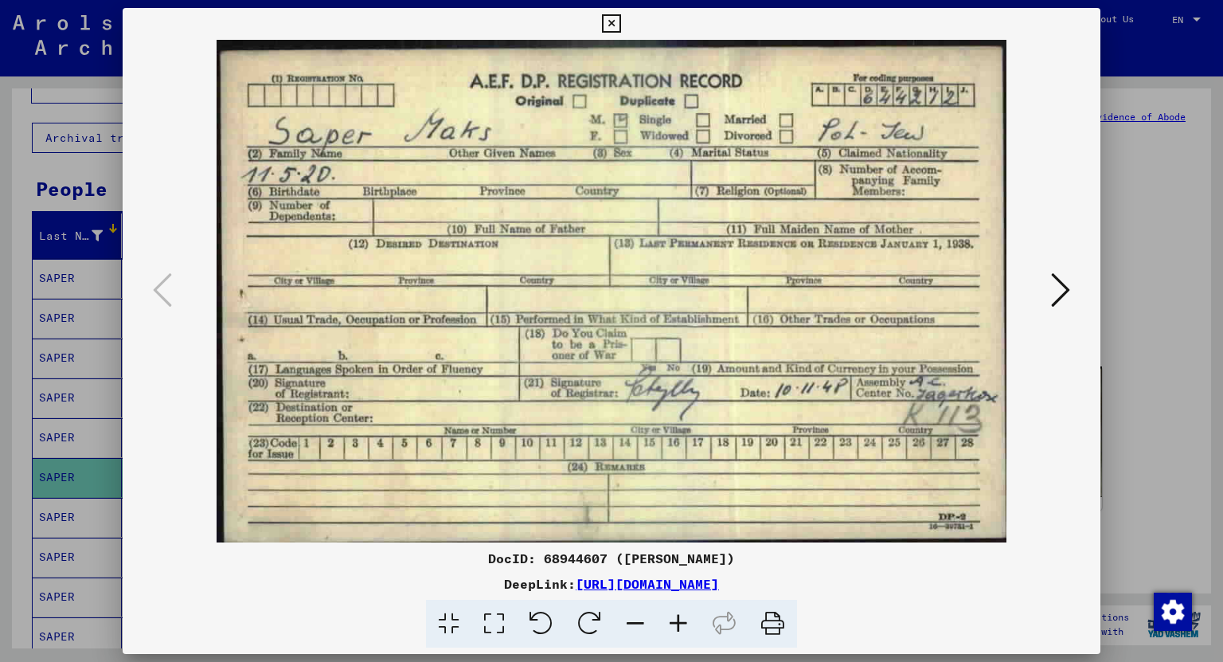
click at [1057, 297] on icon at bounding box center [1060, 290] width 19 height 38
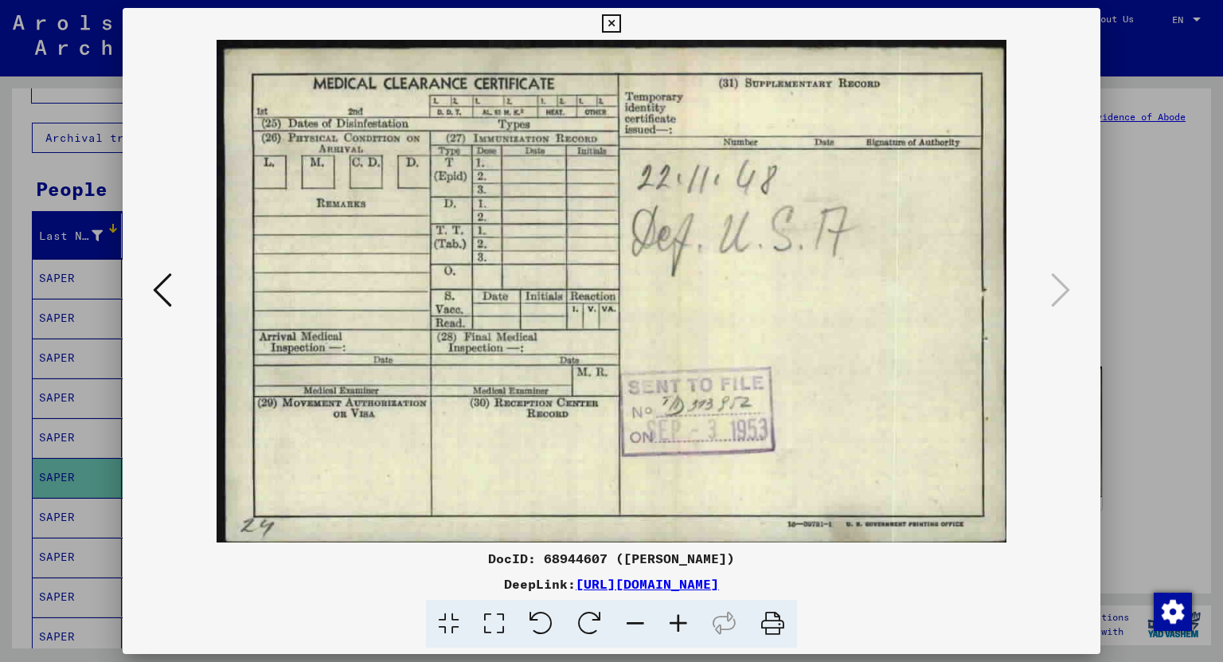
click at [617, 24] on icon at bounding box center [611, 23] width 18 height 19
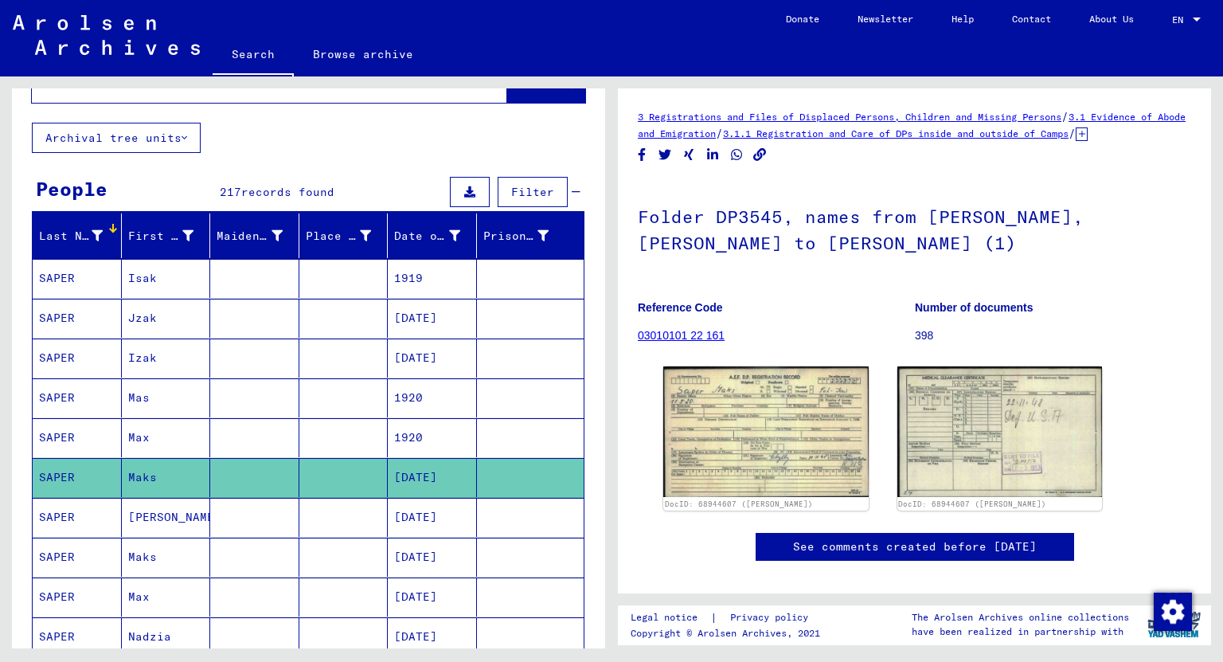
click at [430, 512] on mat-cell "[DATE]" at bounding box center [432, 517] width 89 height 39
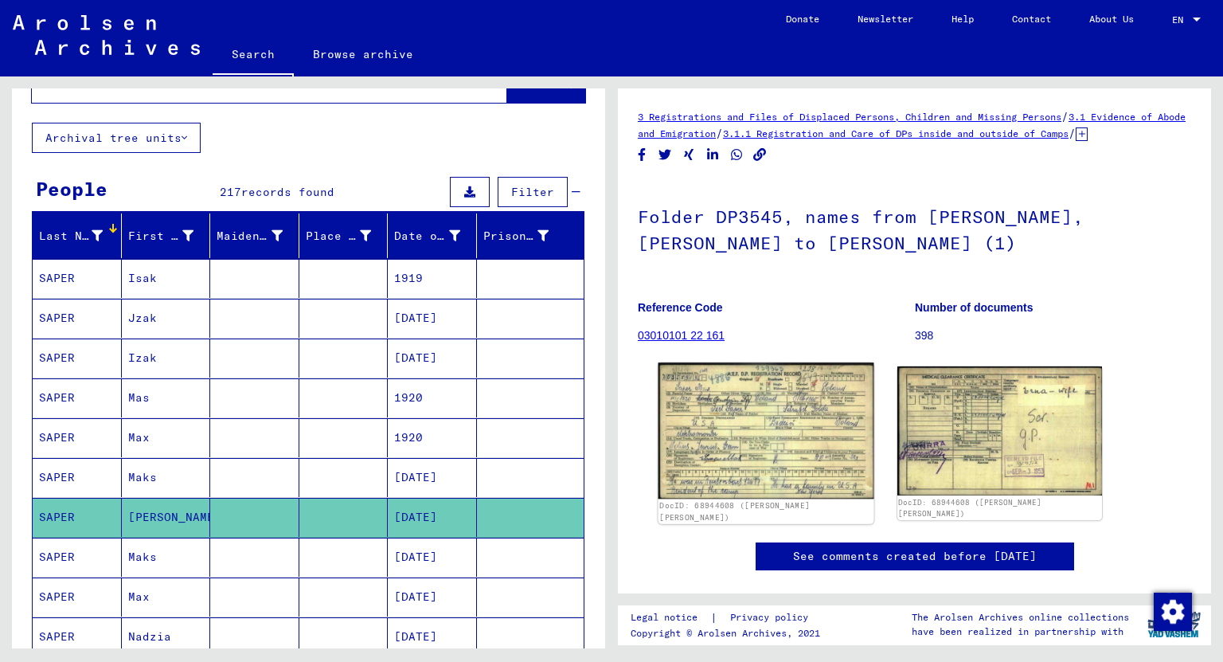
click at [771, 422] on img at bounding box center [765, 430] width 215 height 136
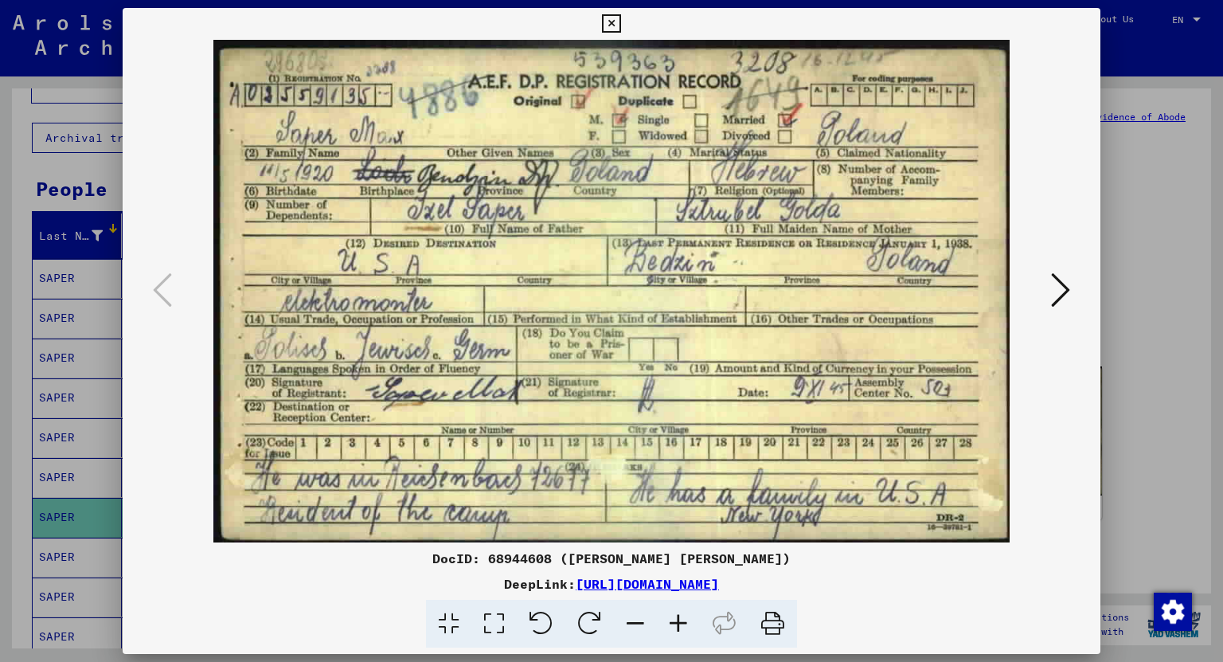
click at [610, 22] on icon at bounding box center [611, 23] width 18 height 19
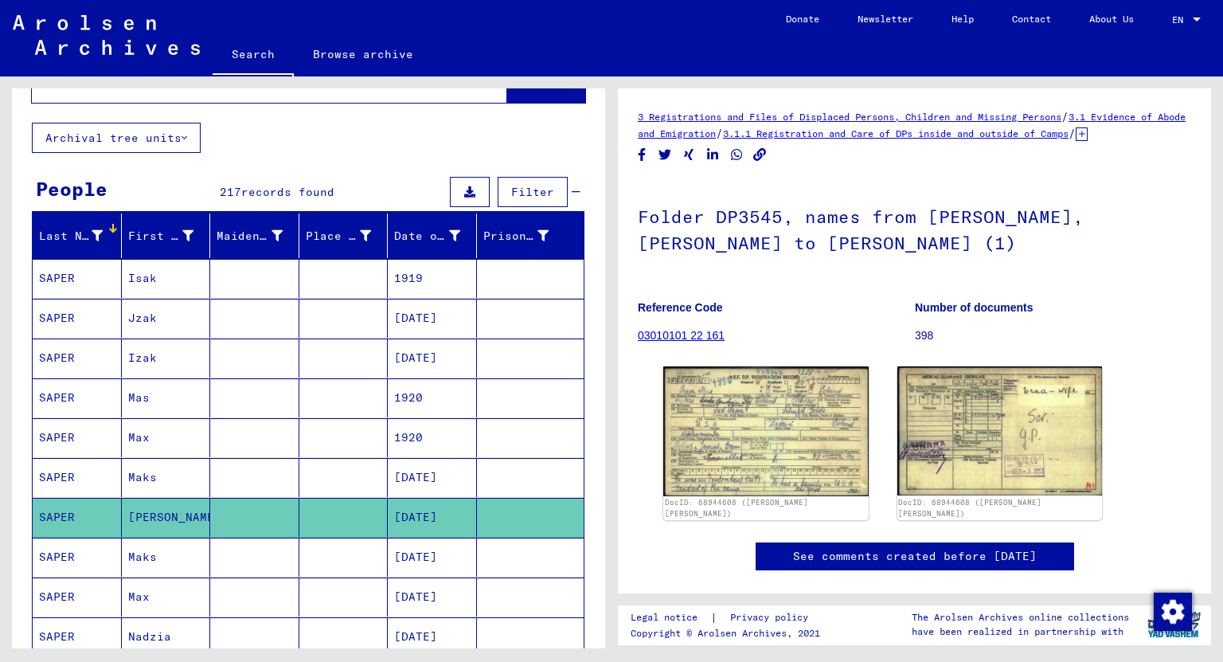
scroll to position [191, 0]
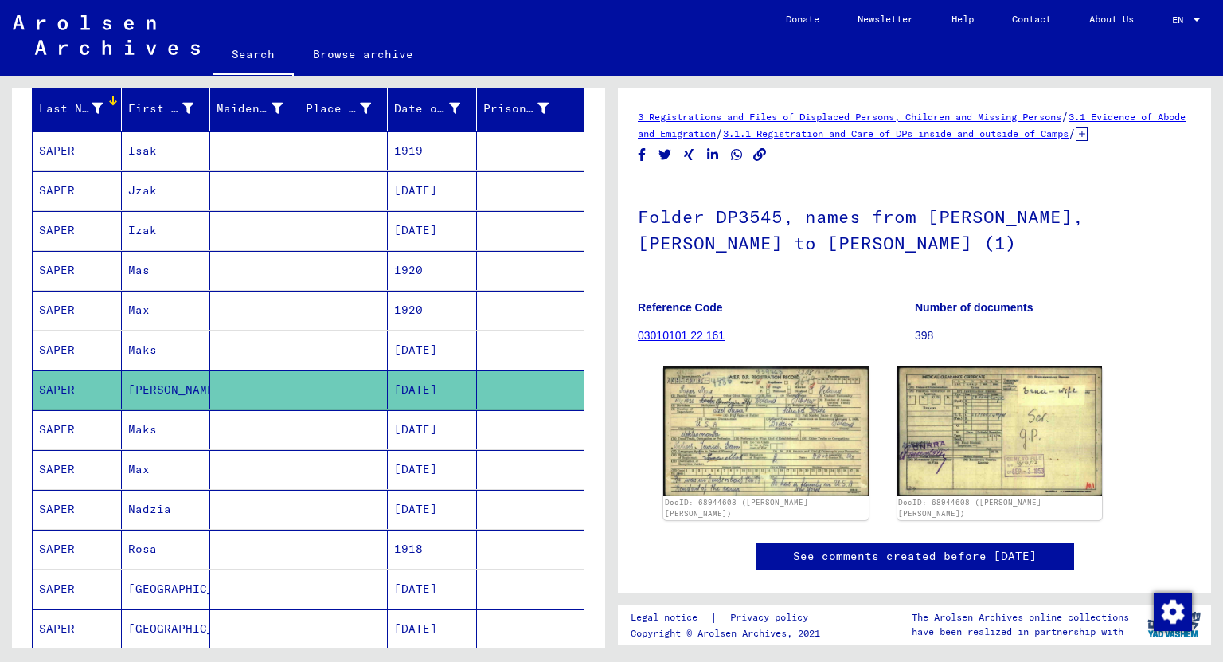
click at [164, 415] on mat-cell "Maks" at bounding box center [166, 429] width 89 height 39
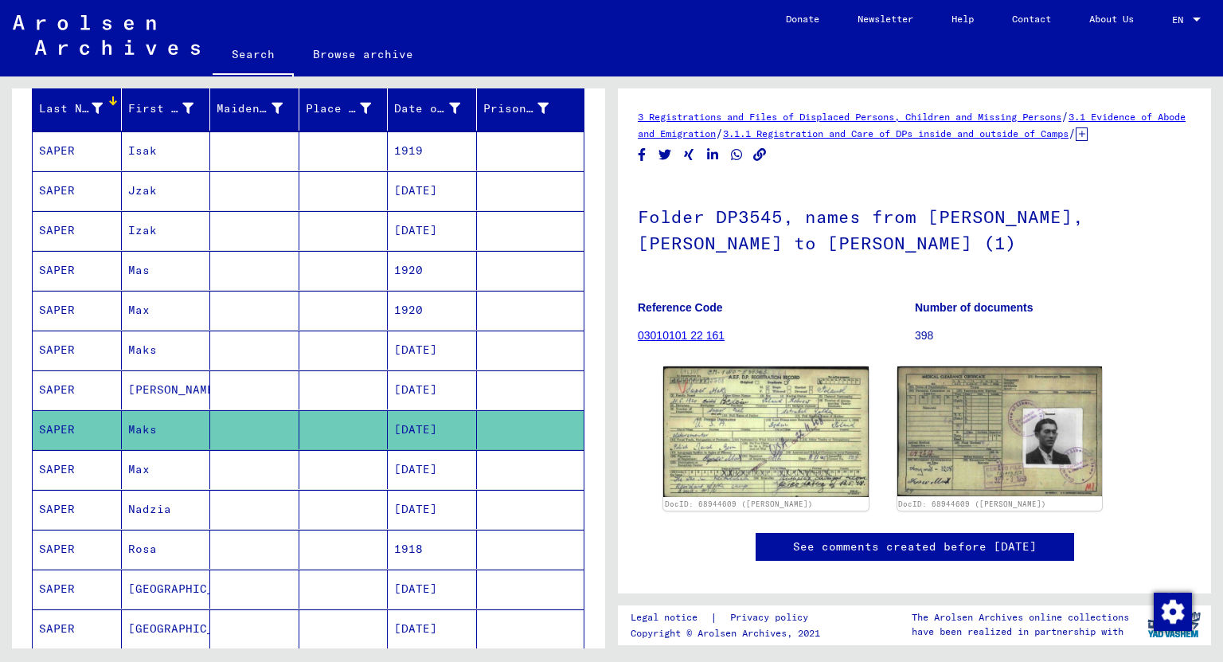
click at [148, 471] on mat-cell "Max" at bounding box center [166, 469] width 89 height 39
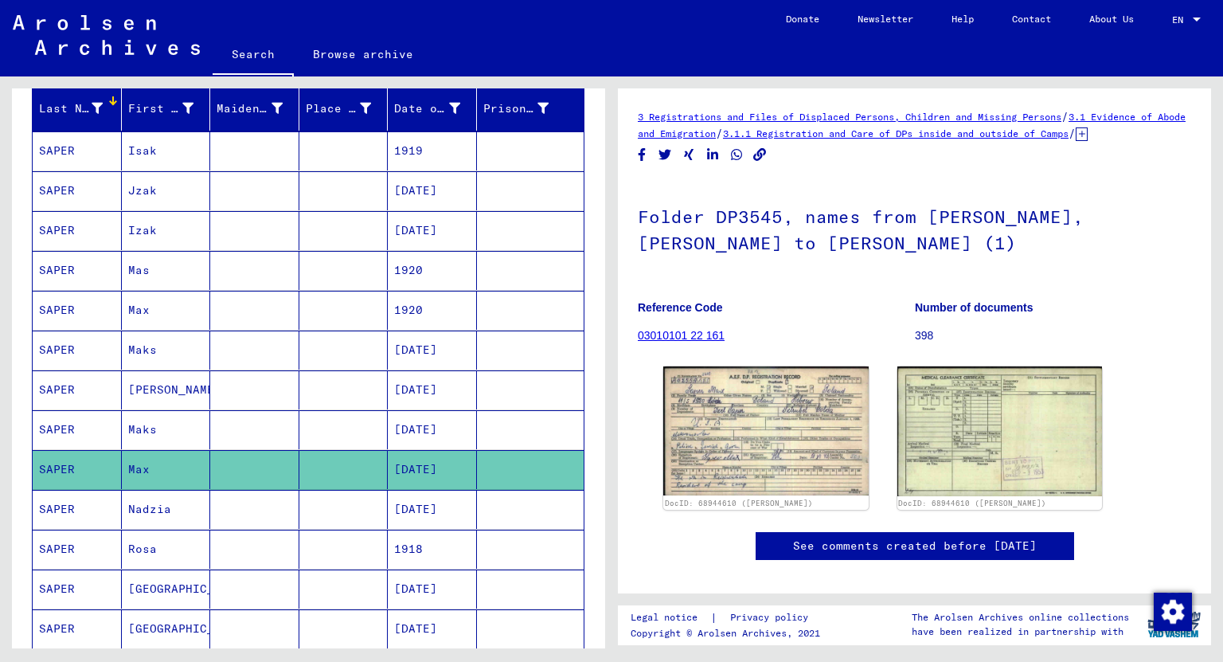
click at [146, 502] on mat-cell "Nadzia" at bounding box center [166, 509] width 89 height 39
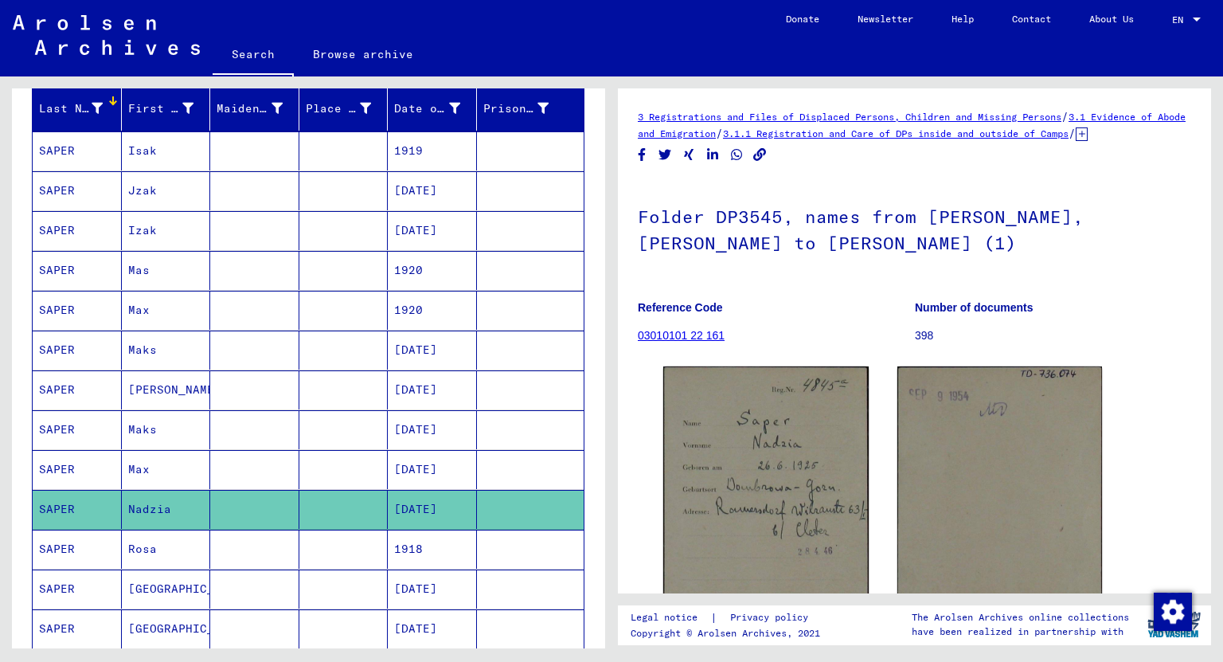
click at [148, 534] on mat-cell "Rosa" at bounding box center [166, 548] width 89 height 39
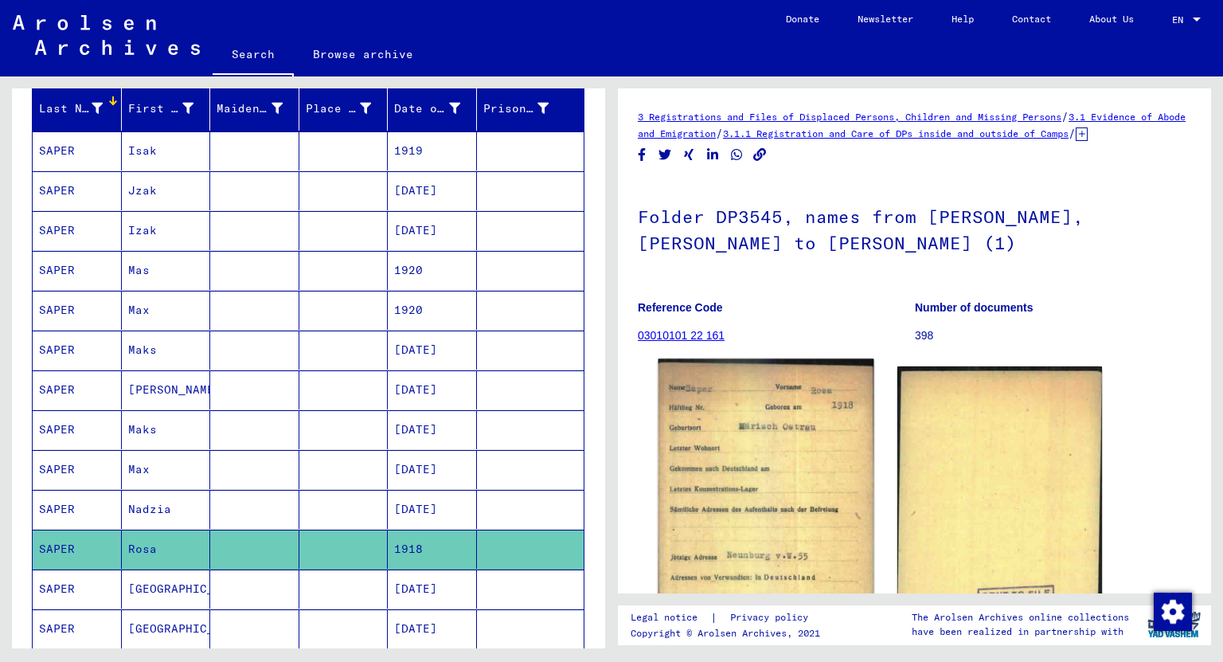
scroll to position [127, 0]
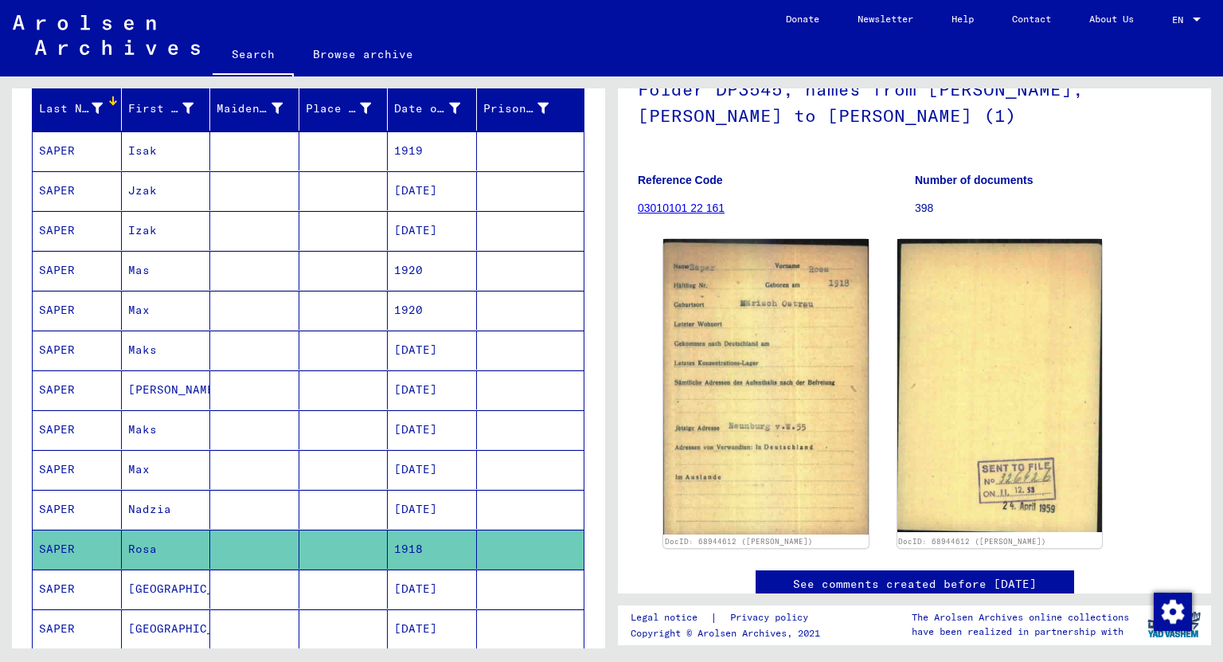
click at [156, 581] on mat-cell "[GEOGRAPHIC_DATA]" at bounding box center [166, 588] width 89 height 39
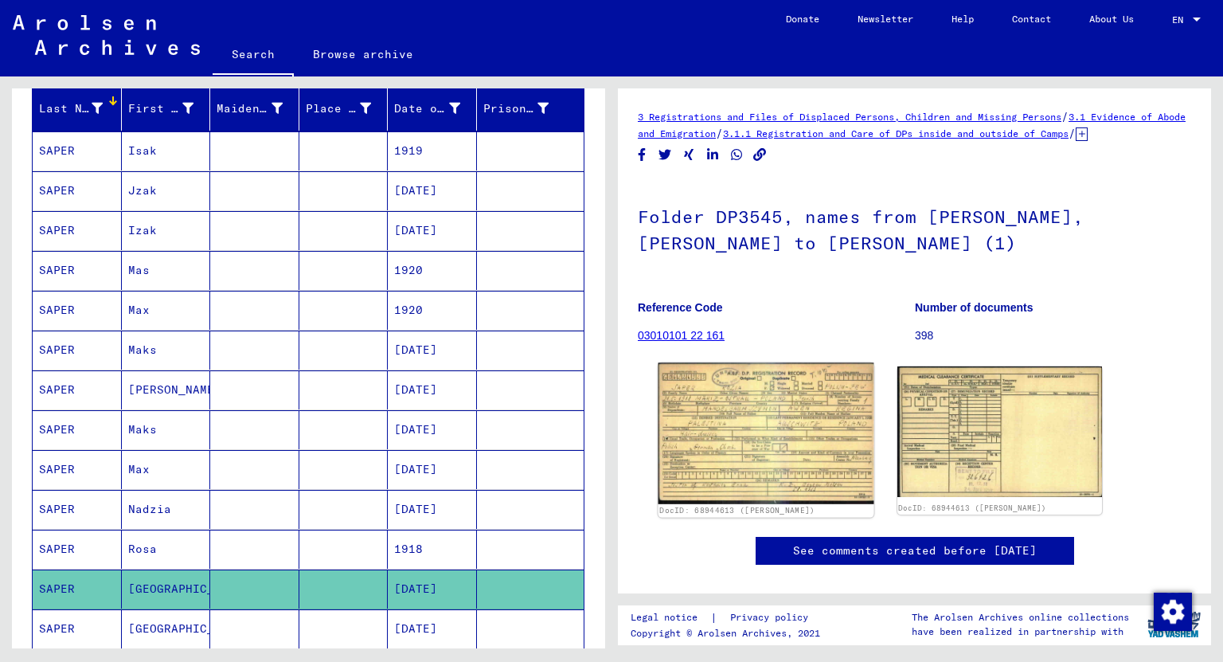
click at [861, 435] on img at bounding box center [765, 433] width 215 height 141
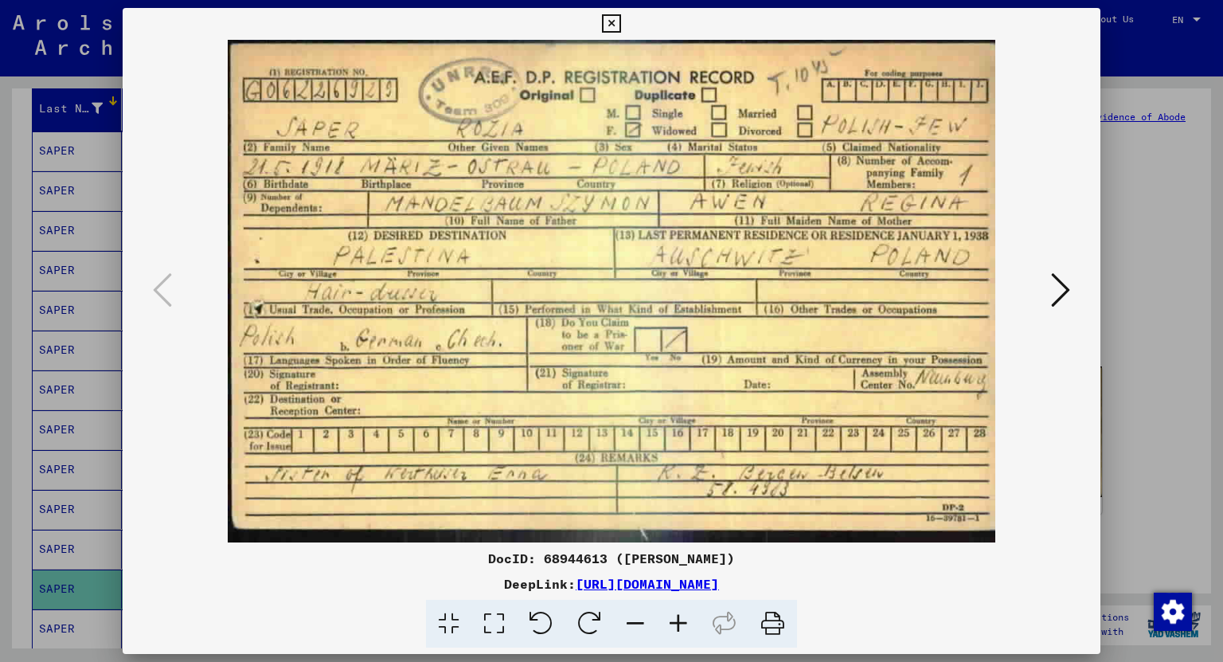
click at [683, 630] on icon at bounding box center [678, 623] width 43 height 49
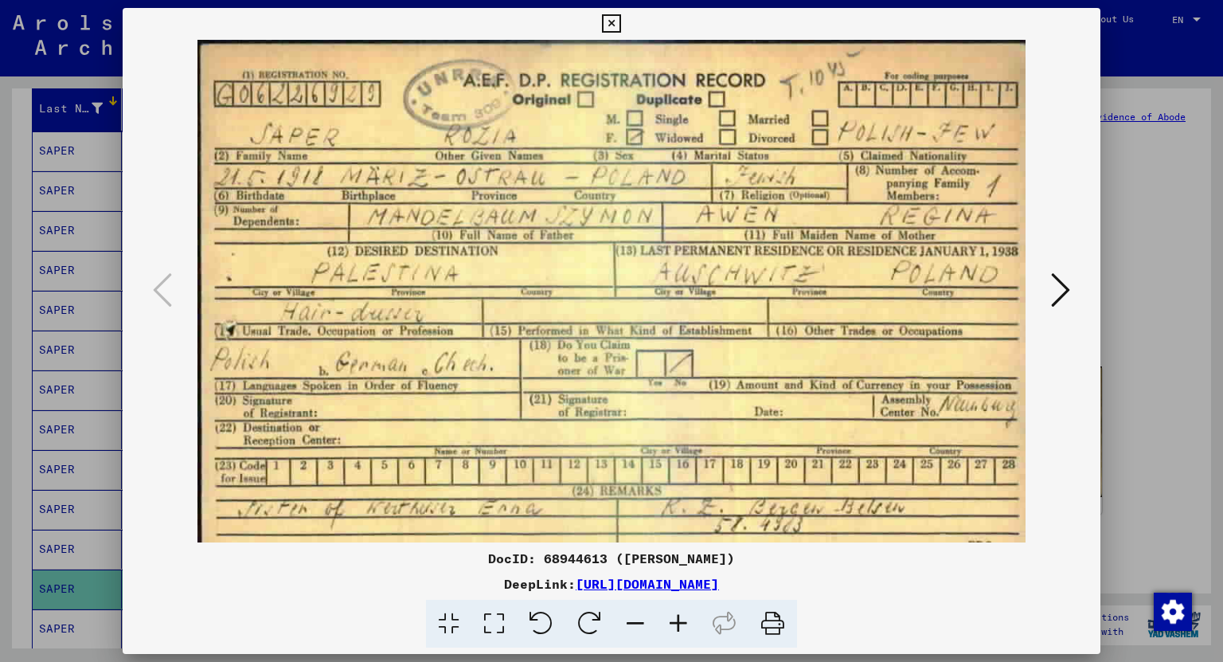
click at [683, 630] on icon at bounding box center [678, 623] width 43 height 49
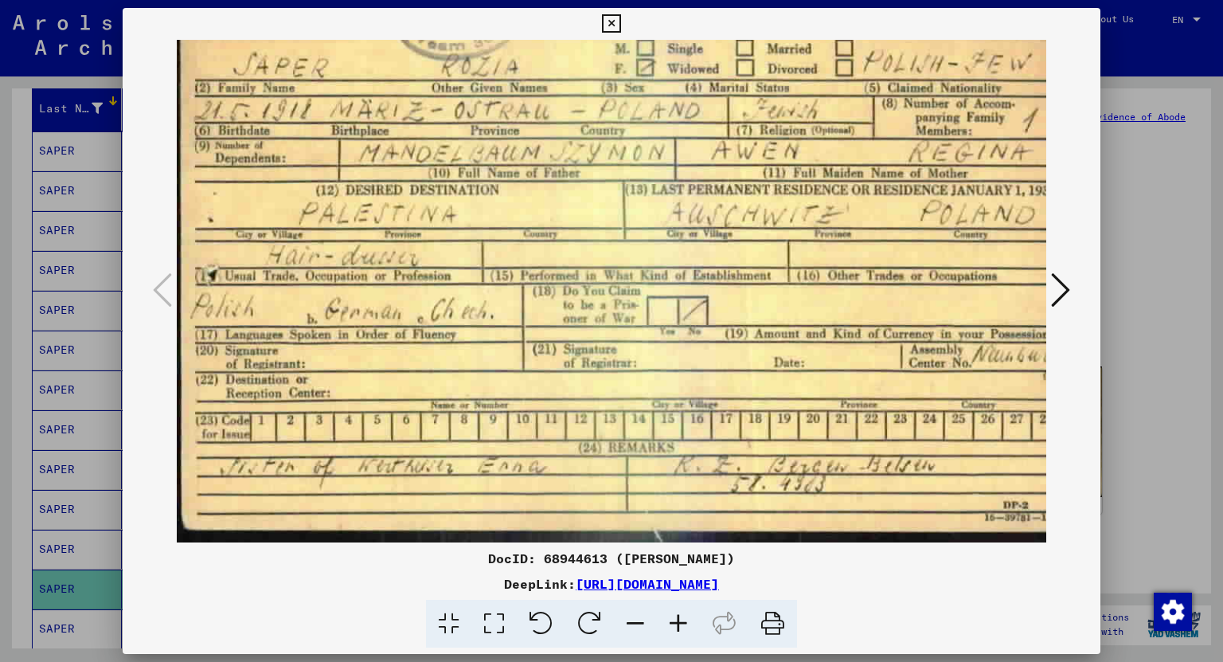
scroll to position [80, 0]
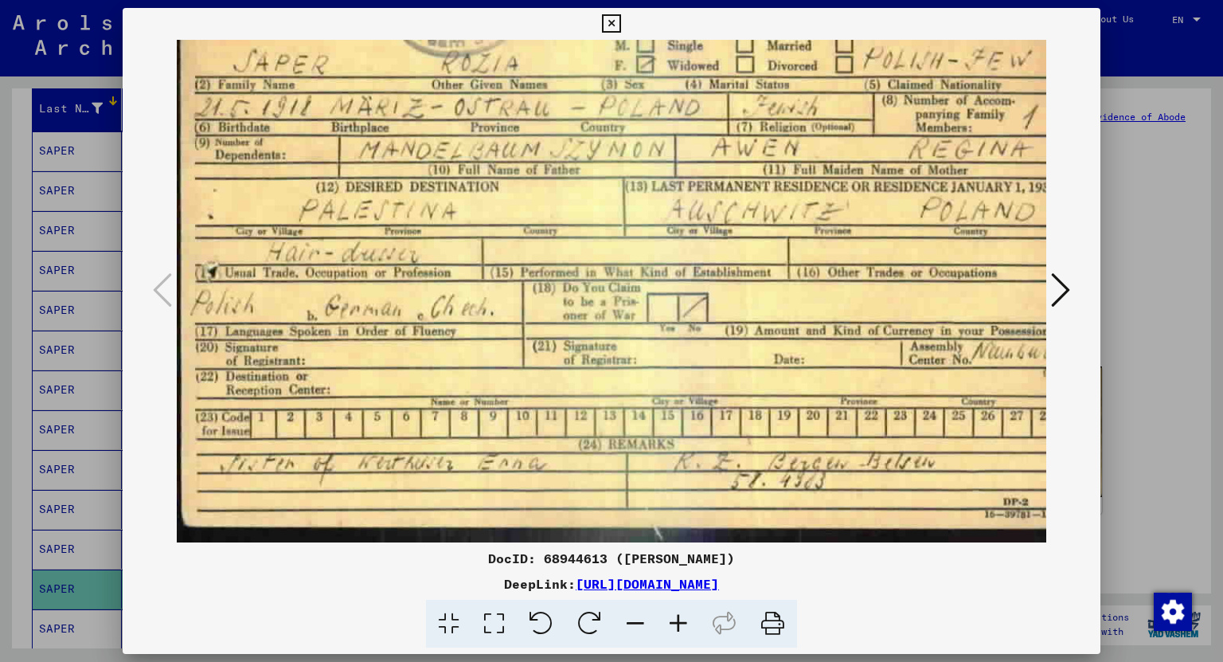
drag, startPoint x: 420, startPoint y: 451, endPoint x: 440, endPoint y: 330, distance: 123.4
click at [440, 330] on img at bounding box center [621, 251] width 888 height 582
drag, startPoint x: 560, startPoint y: 209, endPoint x: 405, endPoint y: 201, distance: 155.4
click at [405, 201] on img at bounding box center [621, 251] width 888 height 582
click at [1064, 282] on icon at bounding box center [1060, 290] width 19 height 38
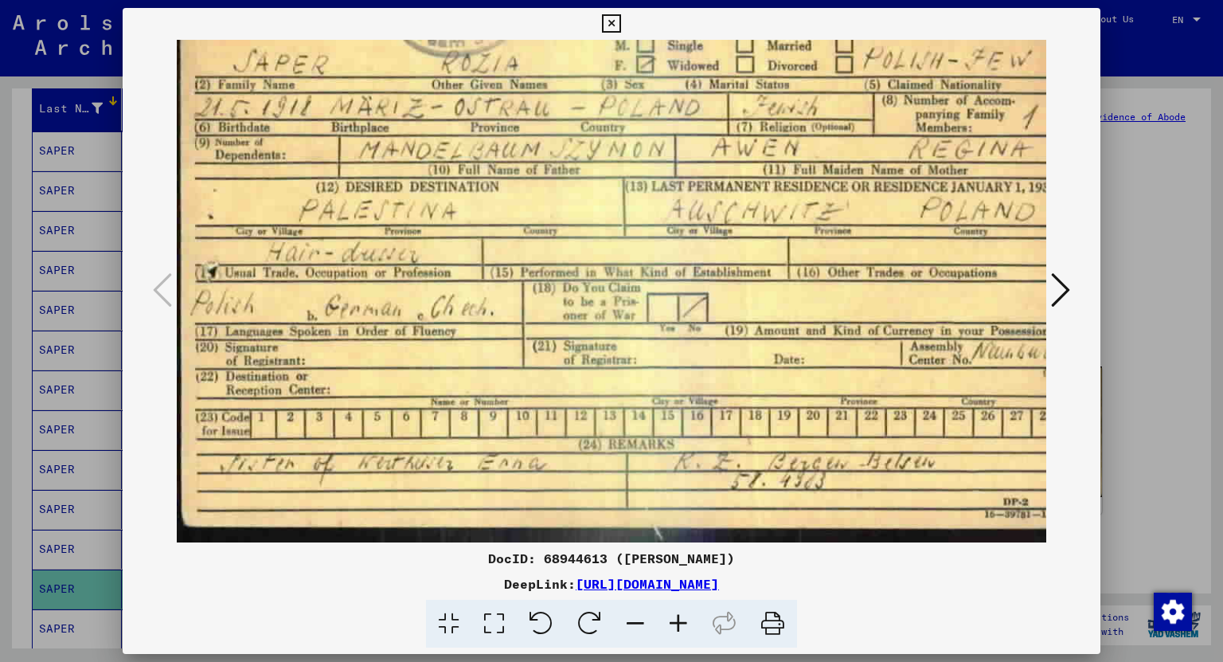
scroll to position [0, 0]
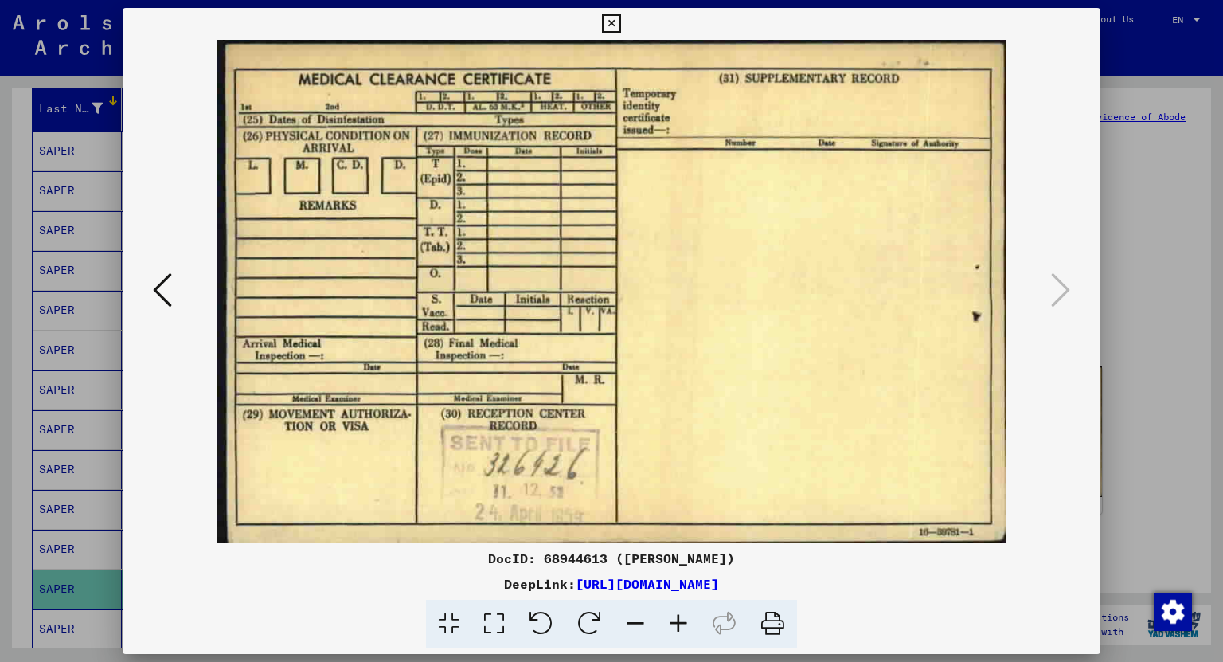
click at [615, 18] on icon at bounding box center [611, 23] width 18 height 19
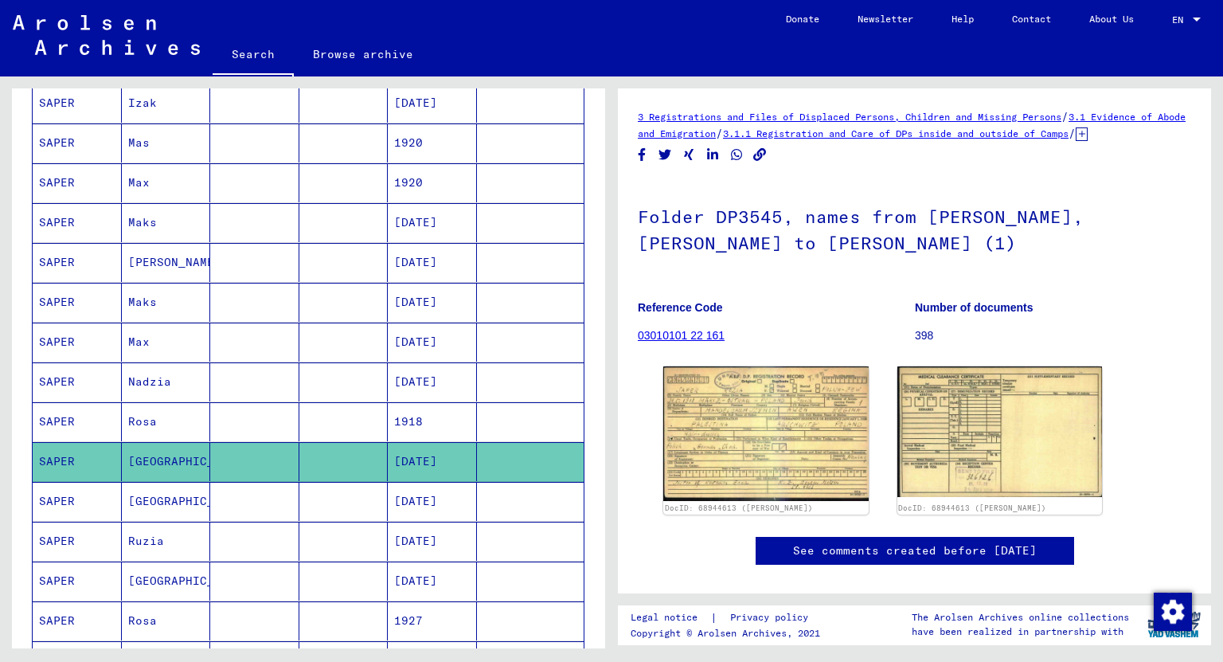
scroll to position [382, 0]
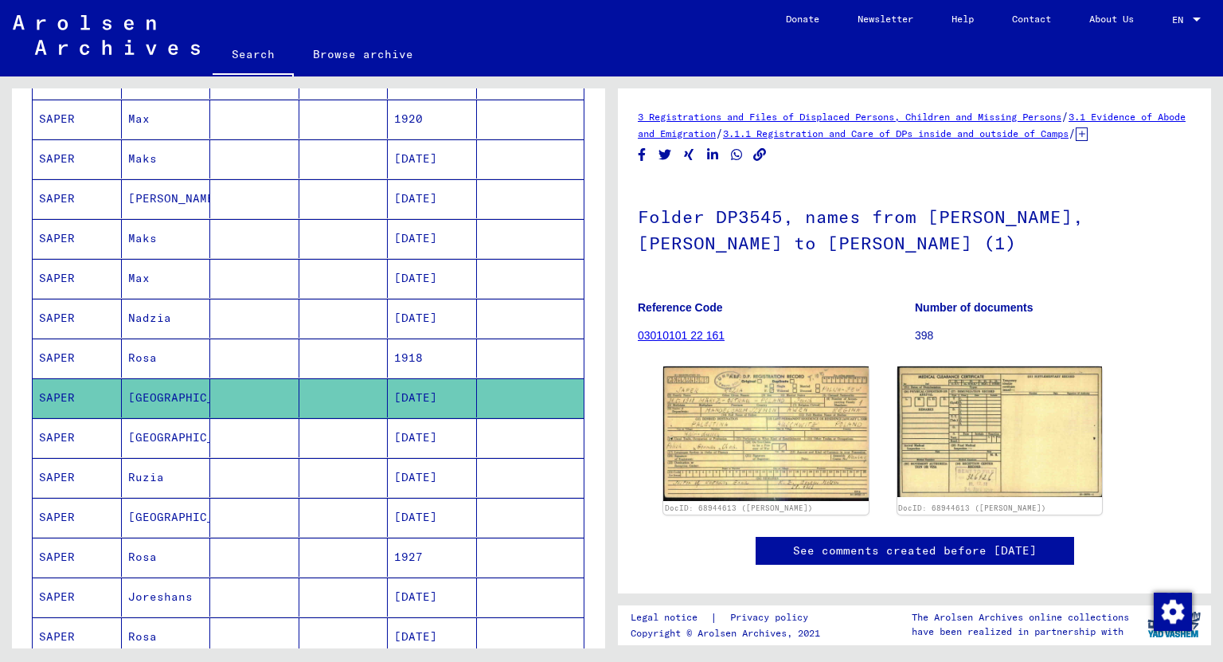
click at [143, 432] on mat-cell "[GEOGRAPHIC_DATA]" at bounding box center [166, 437] width 89 height 39
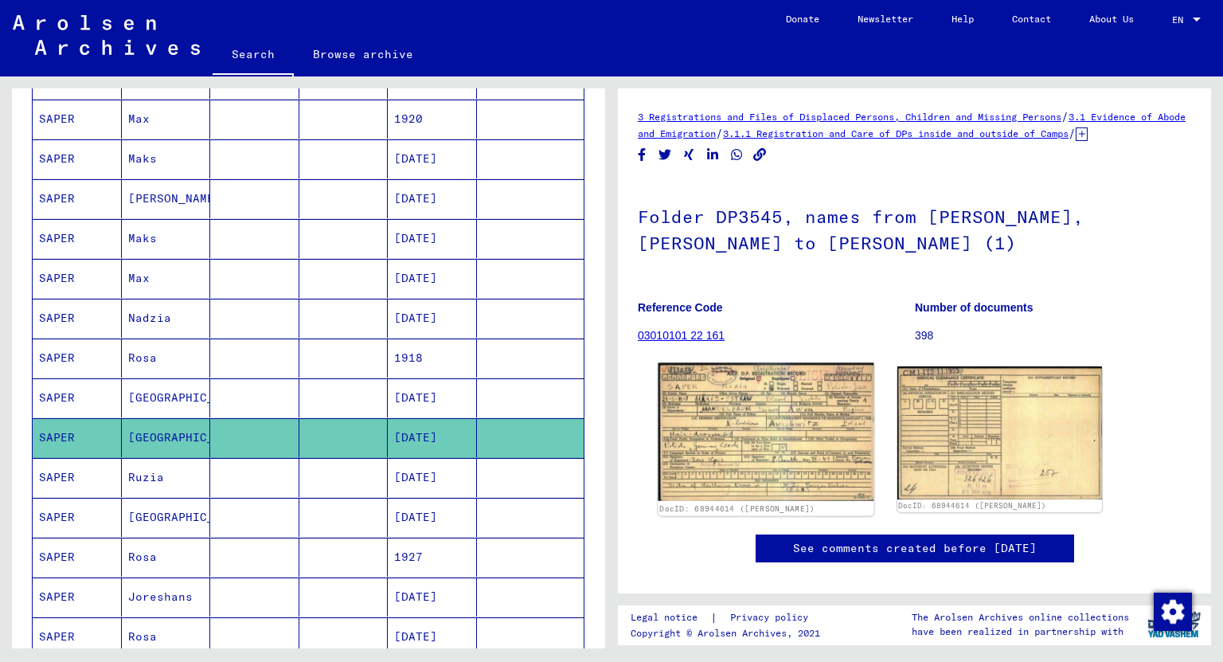
click at [753, 448] on img at bounding box center [765, 432] width 215 height 138
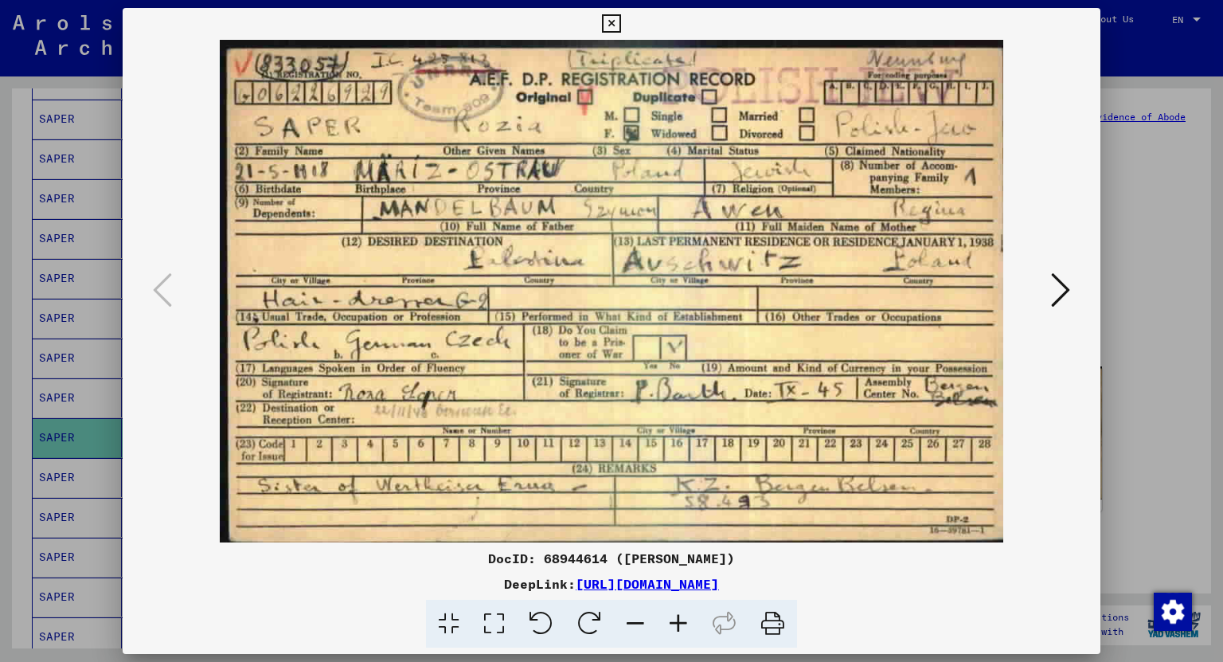
click at [605, 25] on icon at bounding box center [611, 23] width 18 height 19
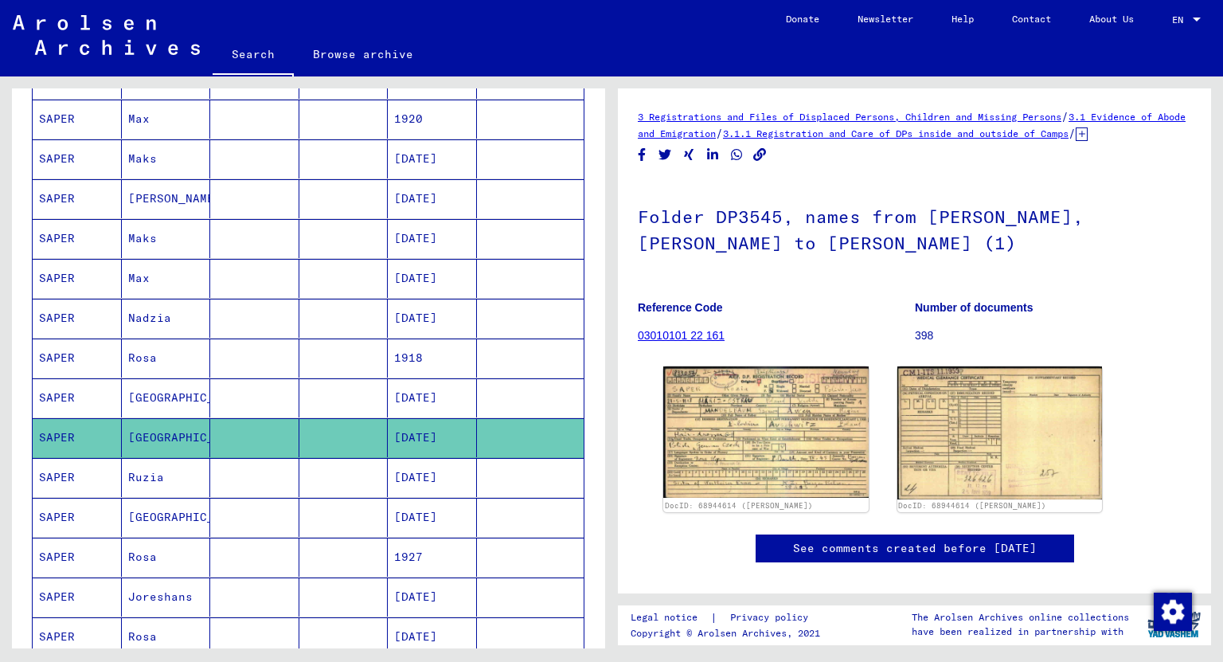
click at [139, 468] on mat-cell "Ruzia" at bounding box center [166, 477] width 89 height 39
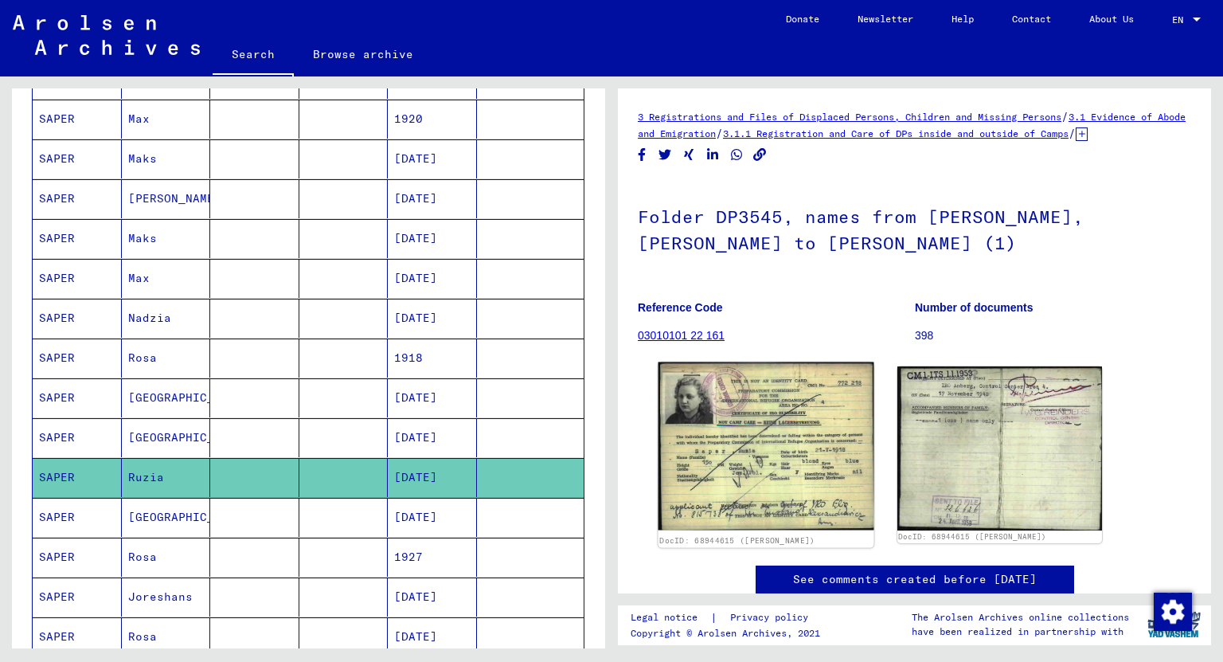
click at [853, 478] on img at bounding box center [765, 446] width 215 height 168
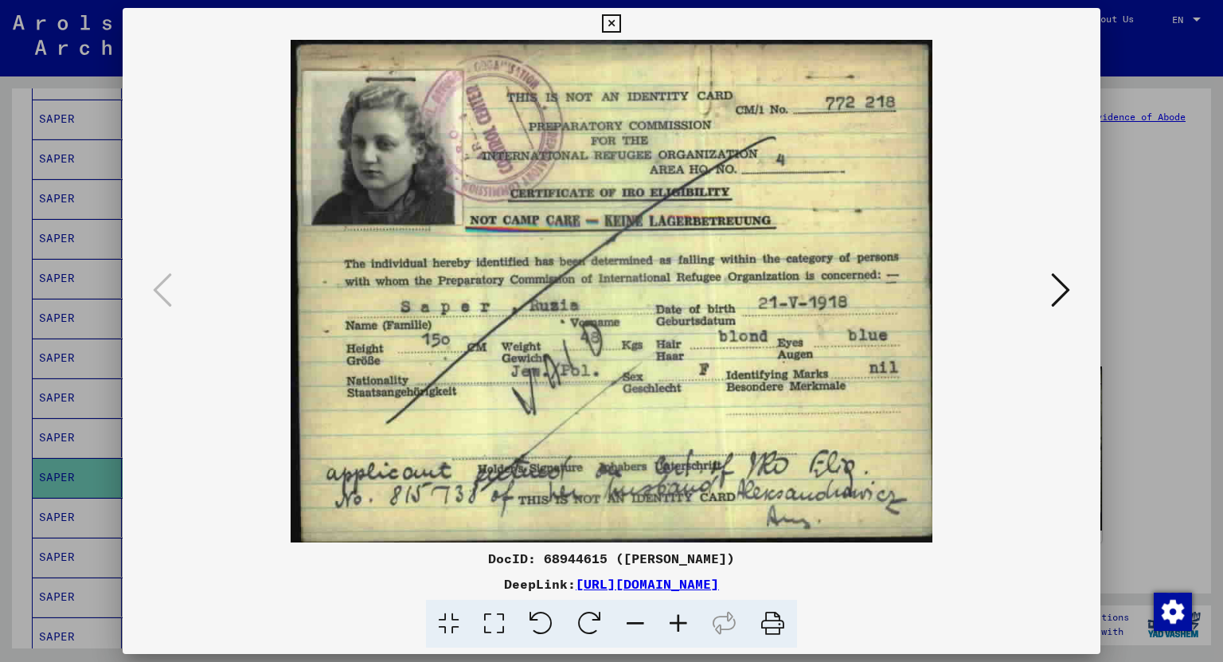
click at [1048, 292] on button at bounding box center [1060, 290] width 29 height 45
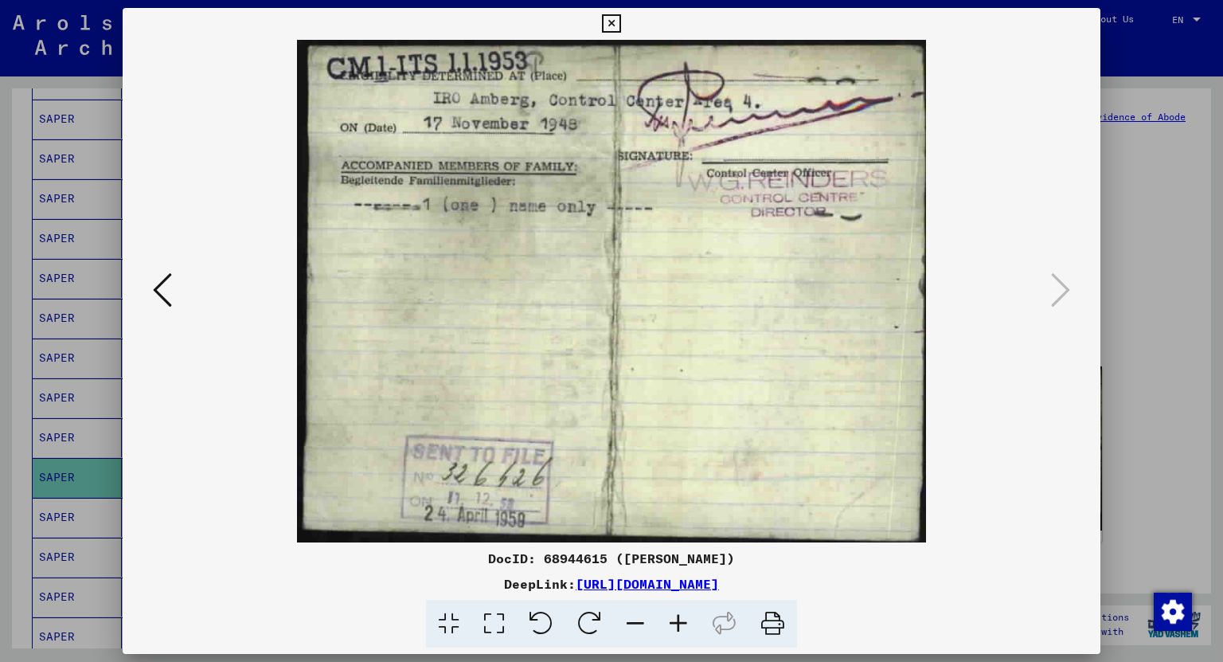
click at [611, 24] on icon at bounding box center [611, 23] width 18 height 19
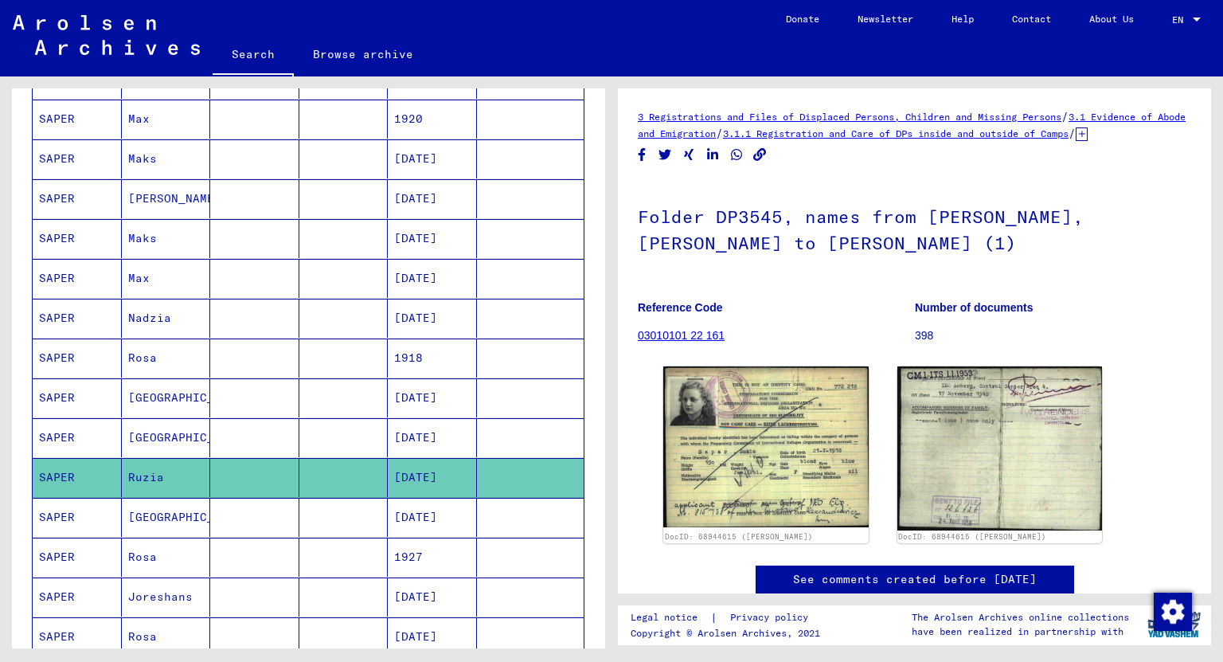
click at [155, 506] on mat-cell "[GEOGRAPHIC_DATA]" at bounding box center [166, 517] width 89 height 39
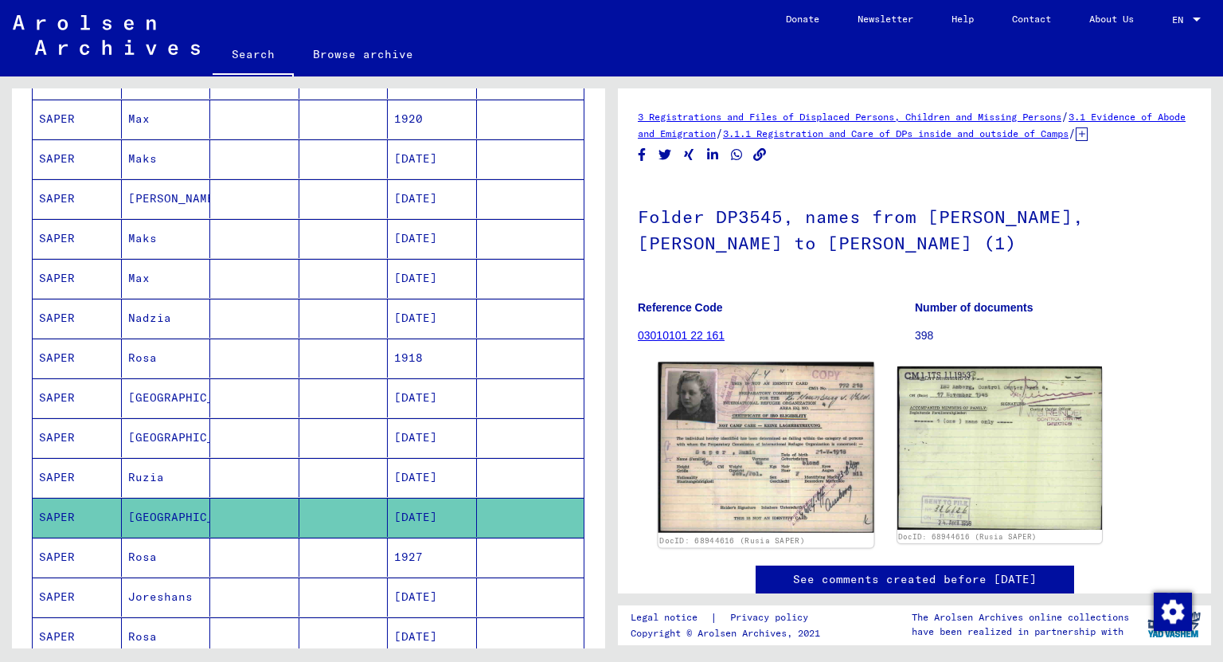
click at [751, 430] on img at bounding box center [765, 447] width 215 height 170
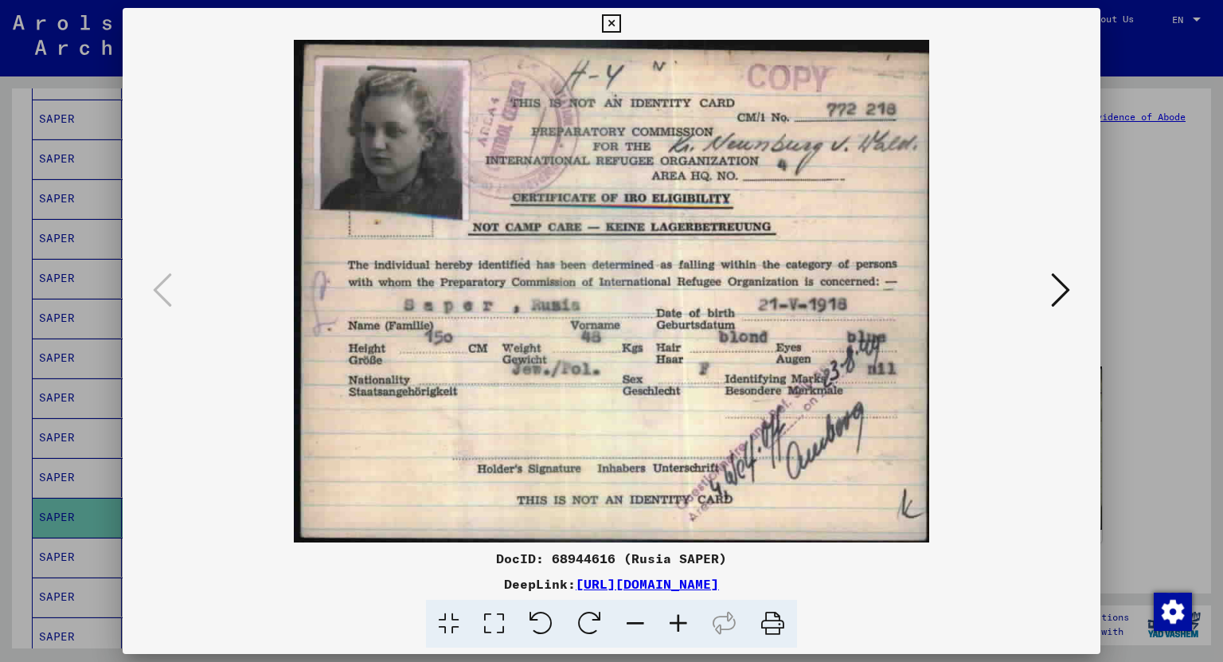
click at [1048, 287] on button at bounding box center [1060, 290] width 29 height 45
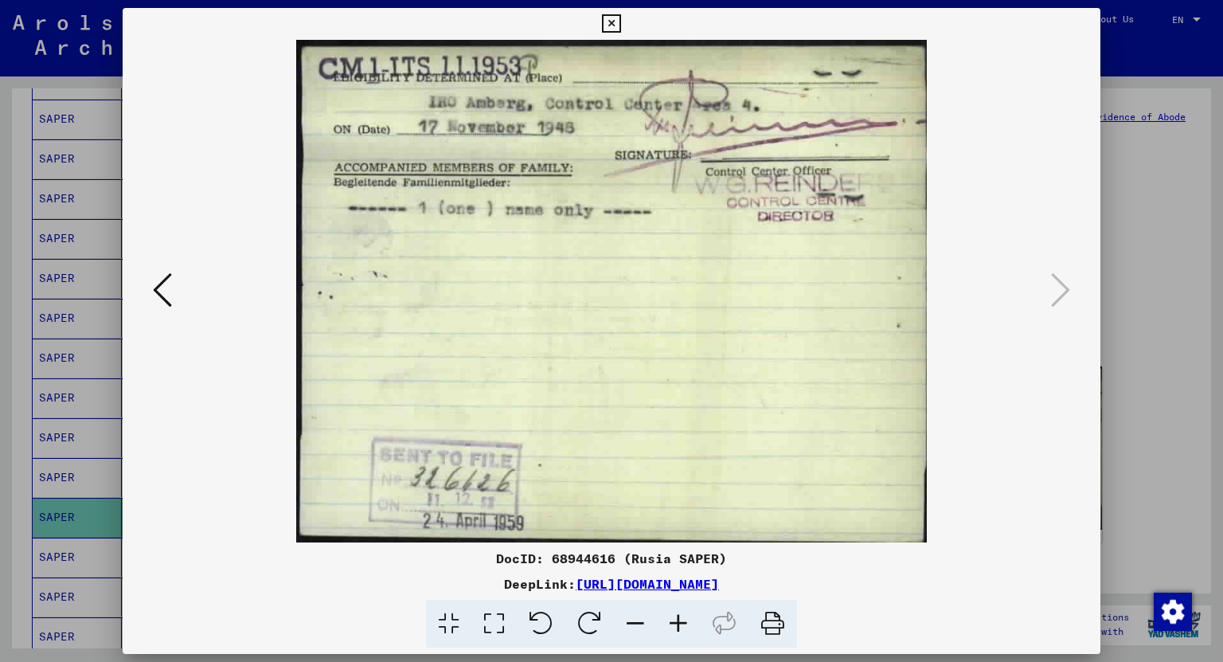
click at [619, 22] on icon at bounding box center [611, 23] width 18 height 19
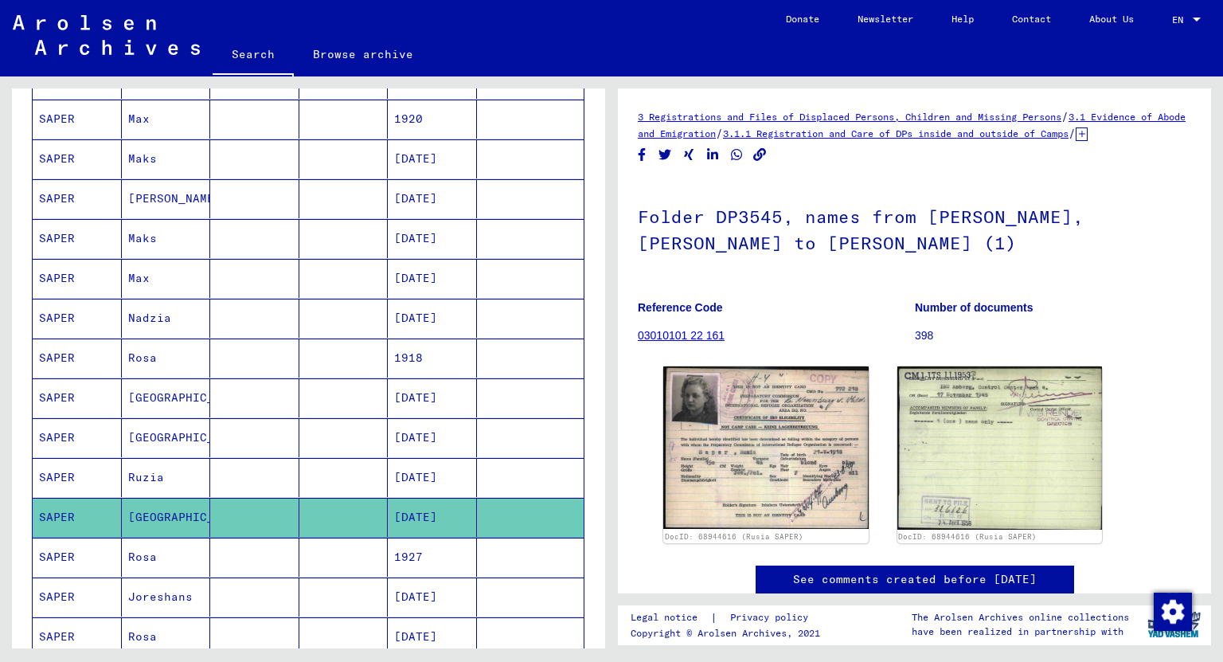
click at [404, 545] on mat-cell "1927" at bounding box center [432, 556] width 89 height 39
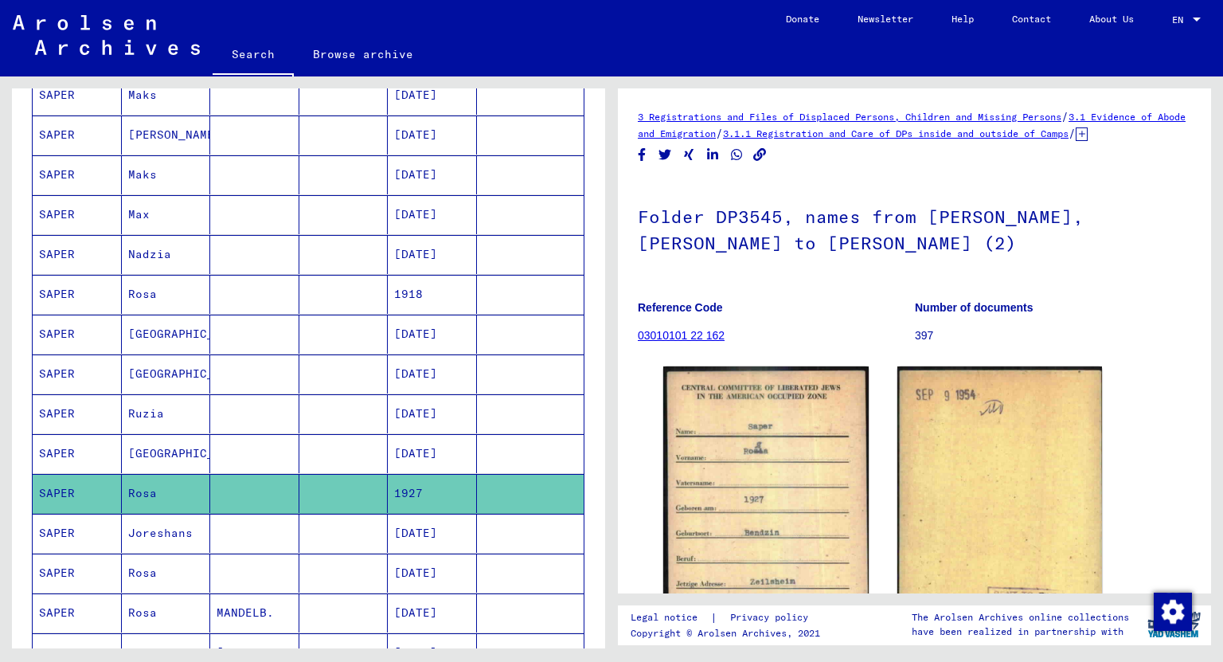
scroll to position [509, 0]
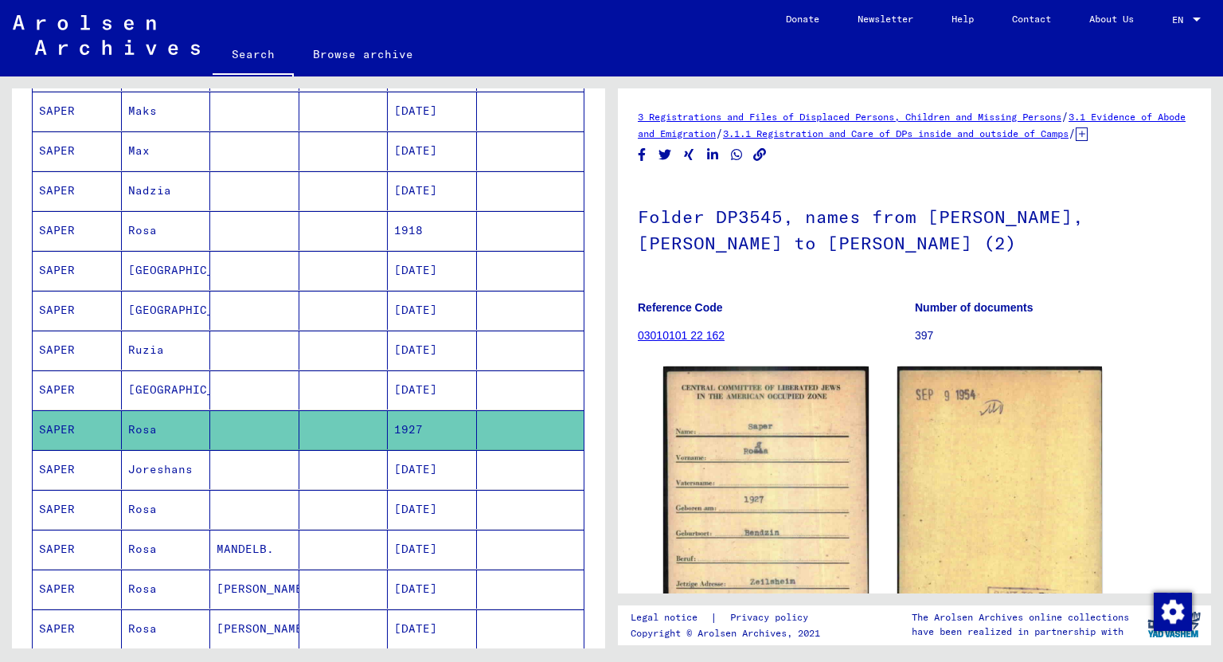
click at [155, 459] on mat-cell "Joreshans" at bounding box center [166, 469] width 89 height 39
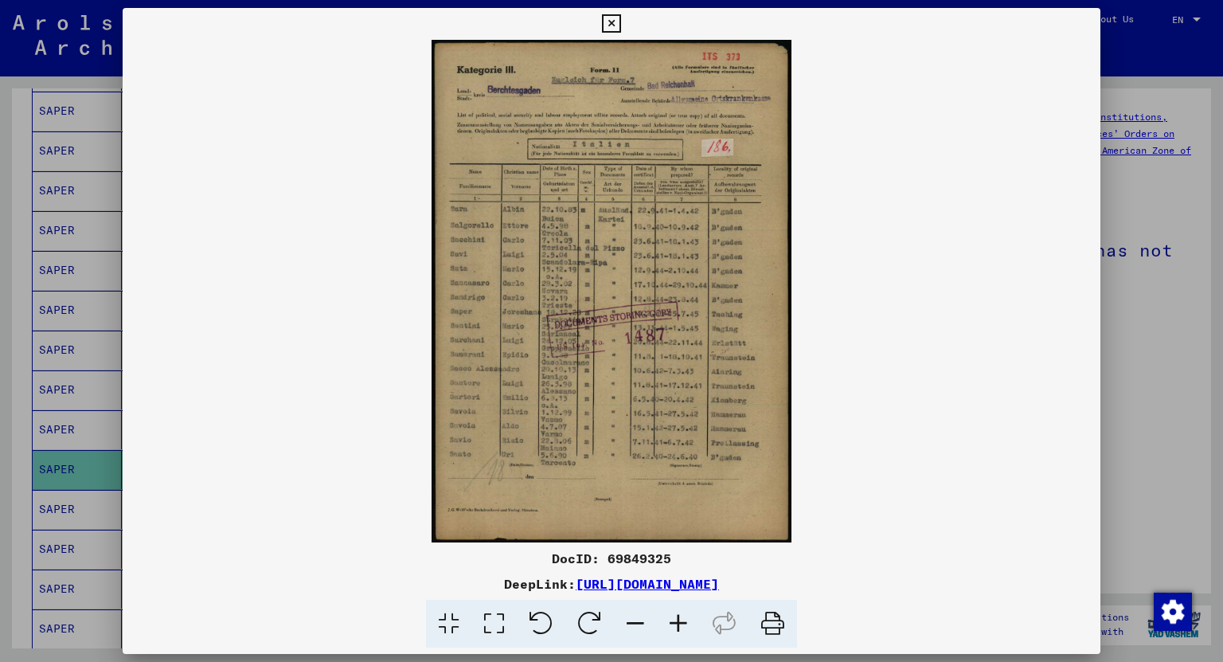
click at [678, 619] on icon at bounding box center [678, 623] width 43 height 49
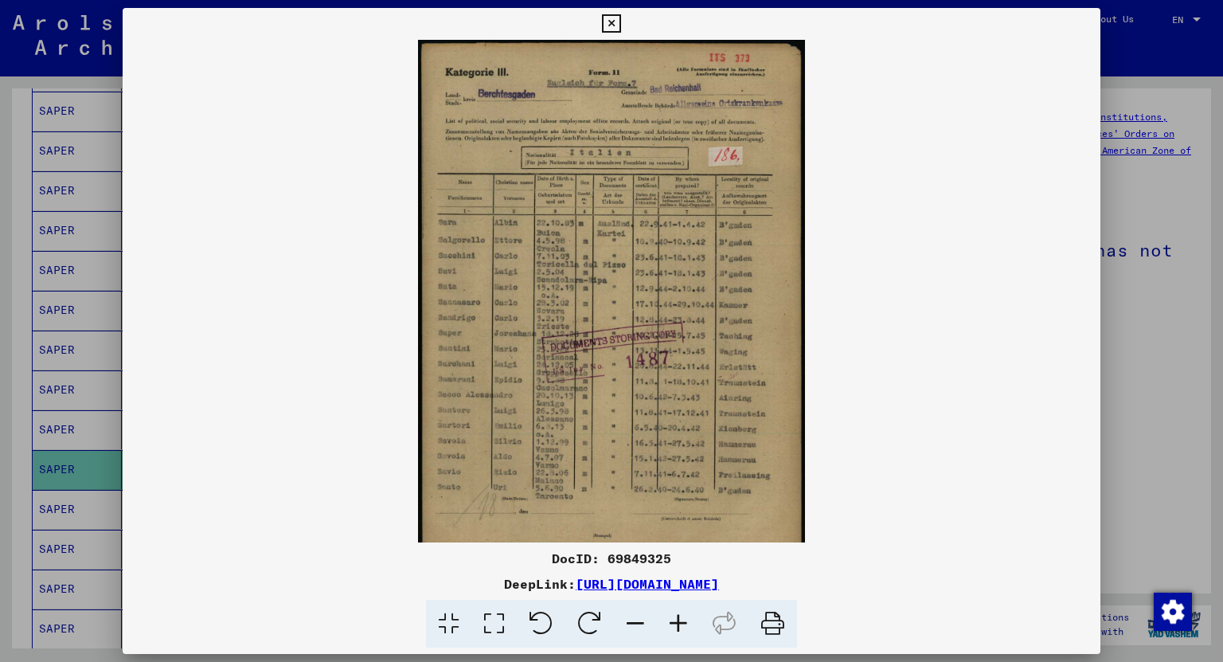
click at [678, 619] on icon at bounding box center [678, 623] width 43 height 49
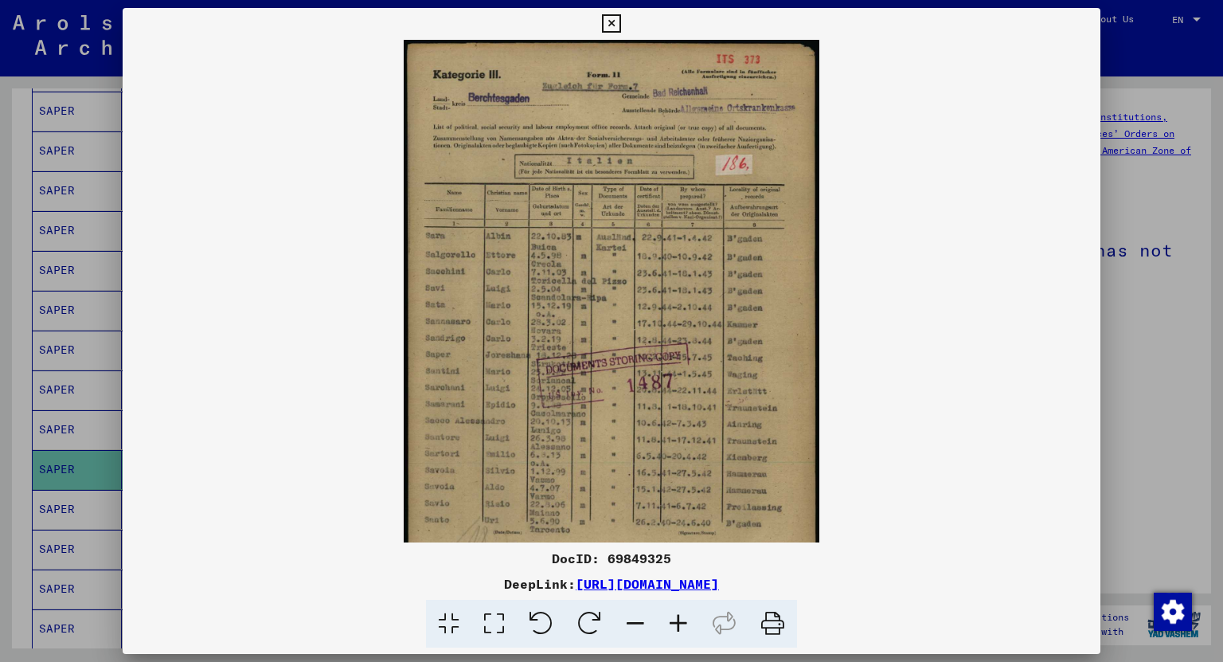
click at [678, 619] on icon at bounding box center [678, 623] width 43 height 49
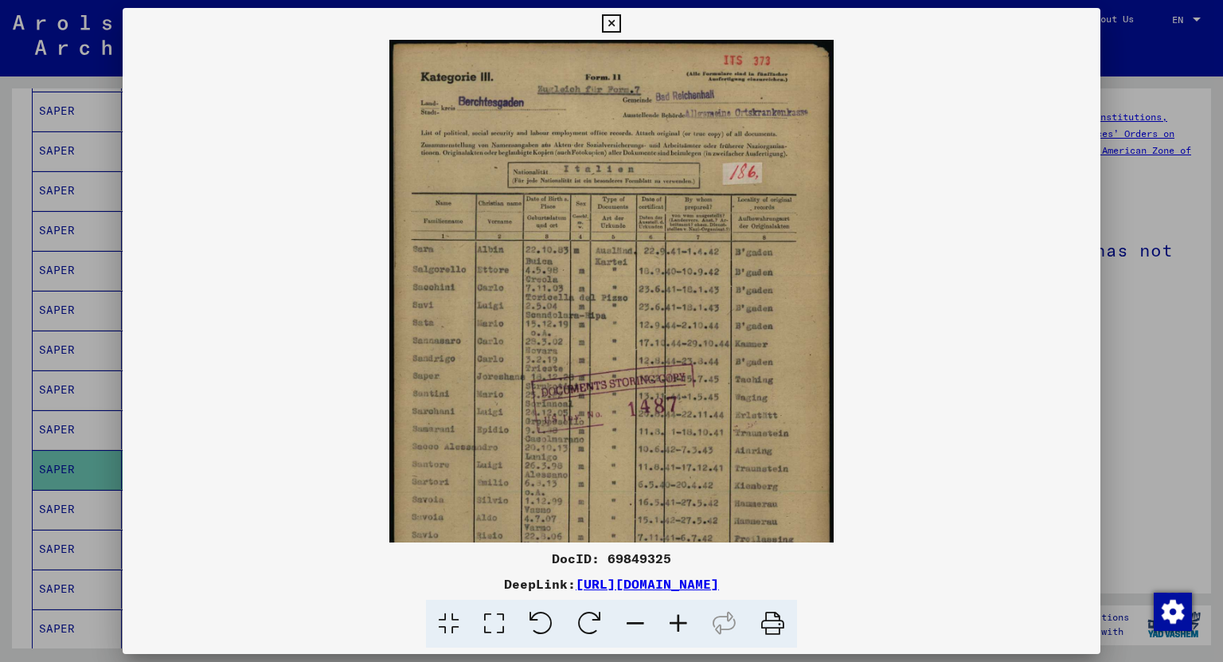
click at [678, 619] on icon at bounding box center [678, 623] width 43 height 49
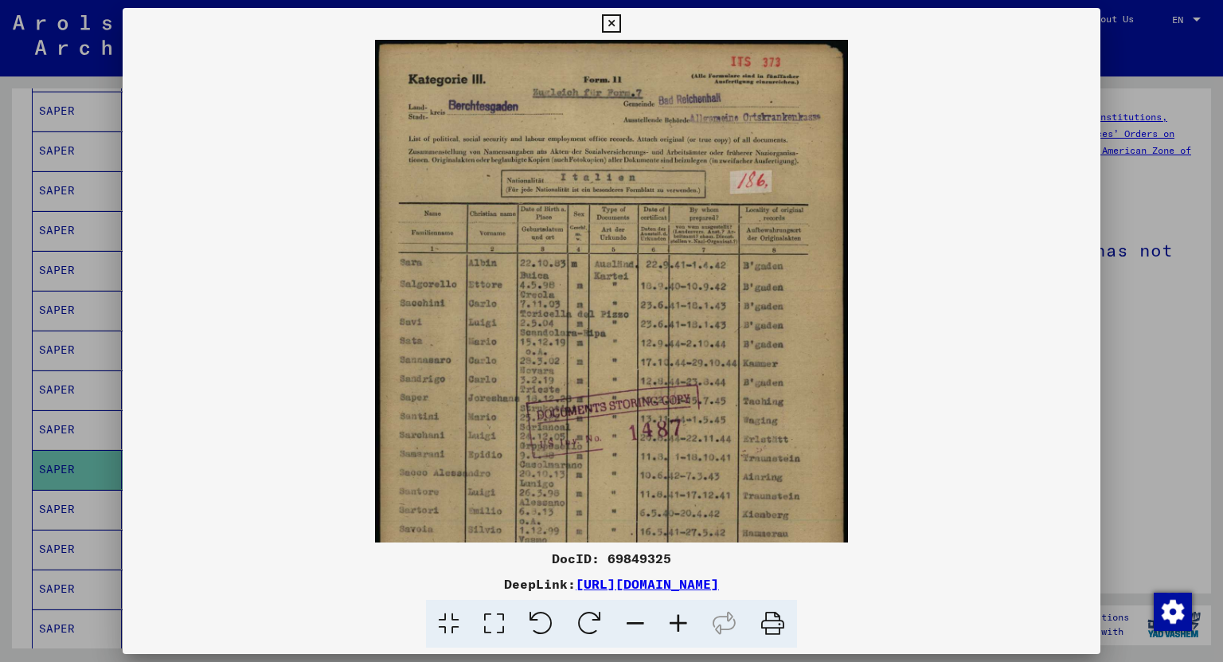
click at [678, 619] on icon at bounding box center [678, 623] width 43 height 49
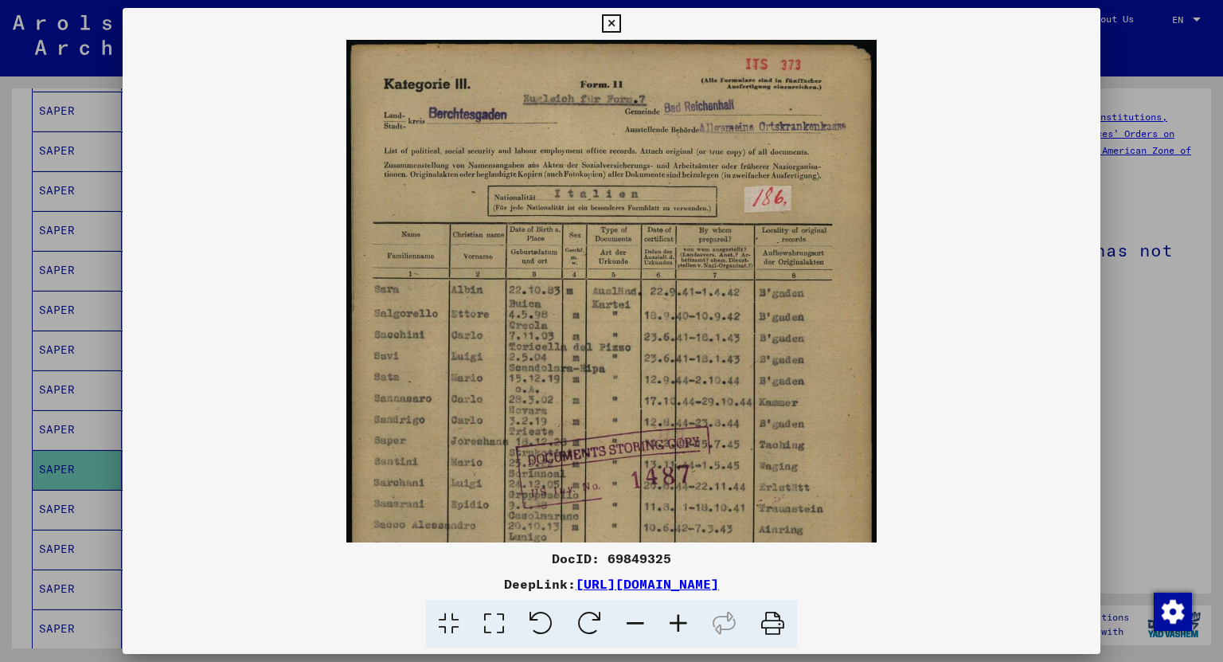
click at [678, 619] on icon at bounding box center [678, 623] width 43 height 49
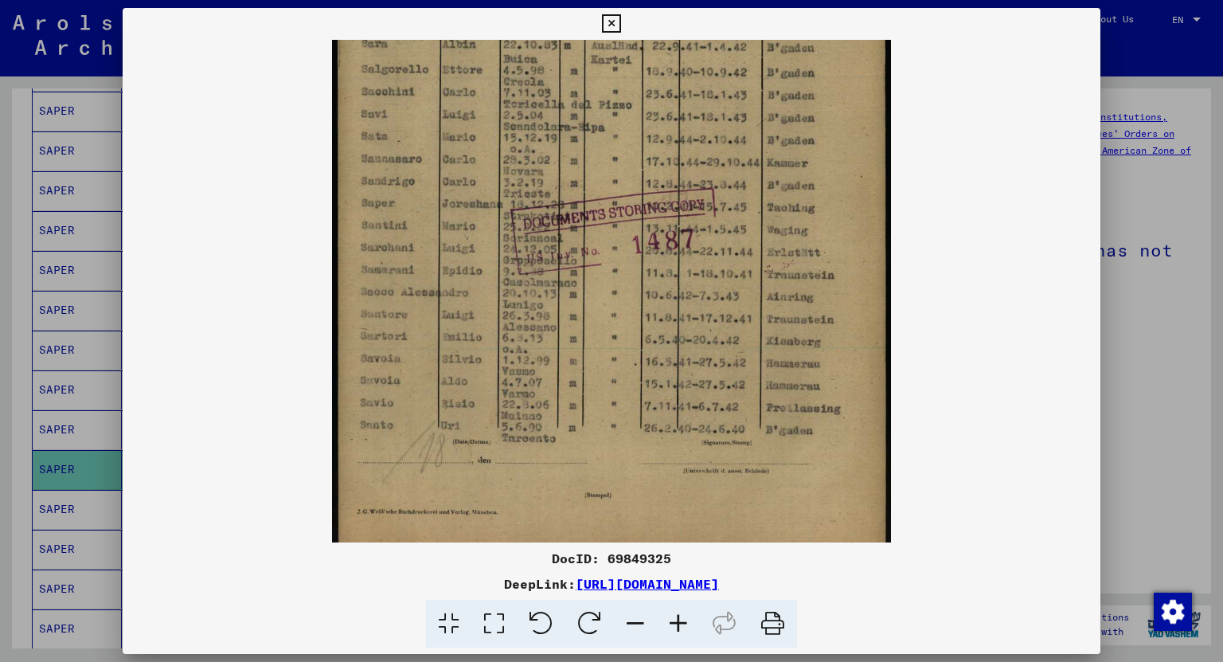
scroll to position [277, 0]
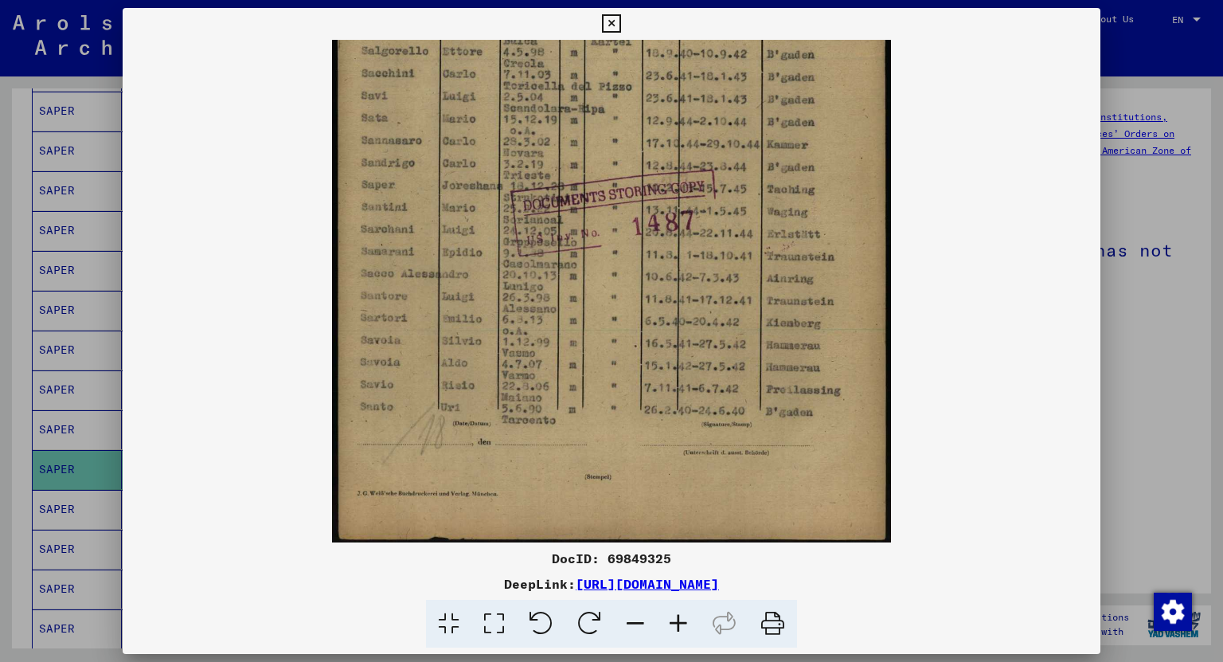
drag, startPoint x: 623, startPoint y: 491, endPoint x: 592, endPoint y: 217, distance: 275.5
click at [592, 217] on img at bounding box center [611, 153] width 558 height 781
click at [611, 20] on icon at bounding box center [611, 23] width 18 height 19
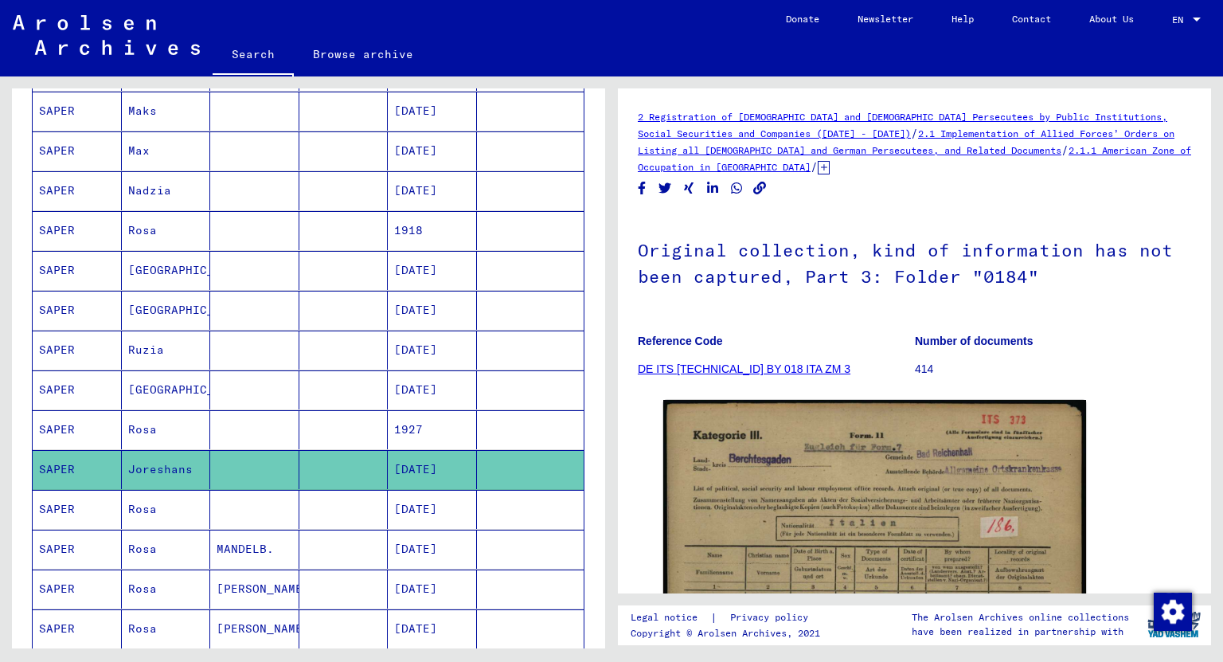
click at [418, 502] on mat-cell "[DATE]" at bounding box center [432, 509] width 89 height 39
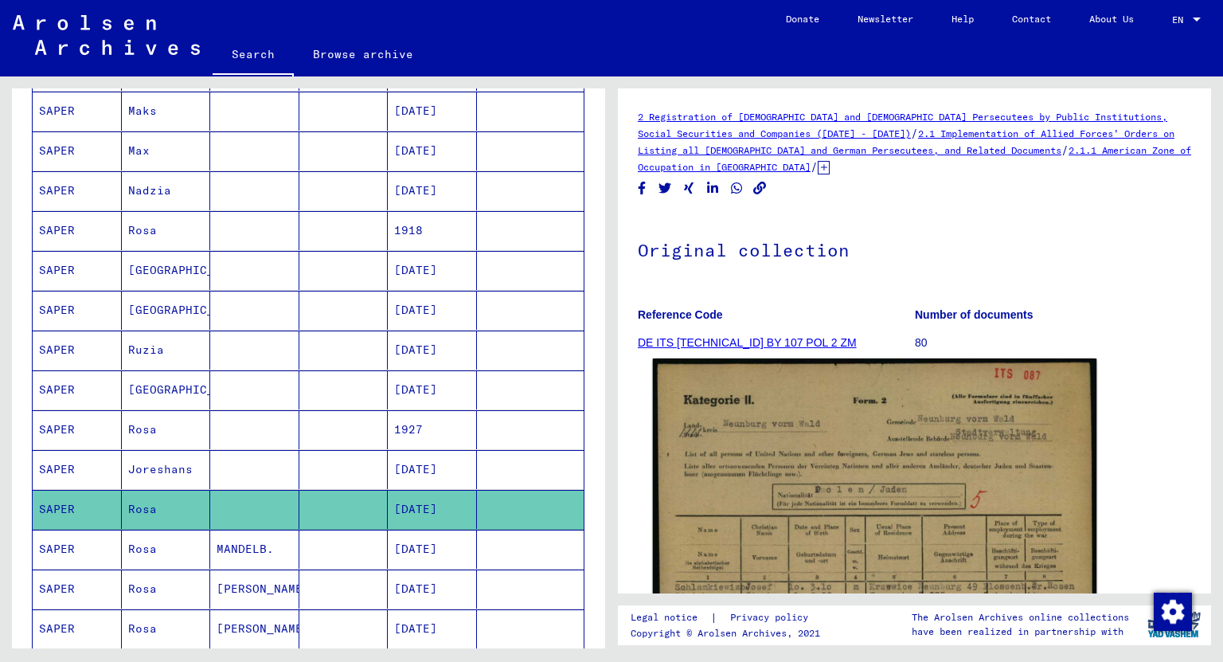
click at [753, 537] on img at bounding box center [875, 668] width 444 height 620
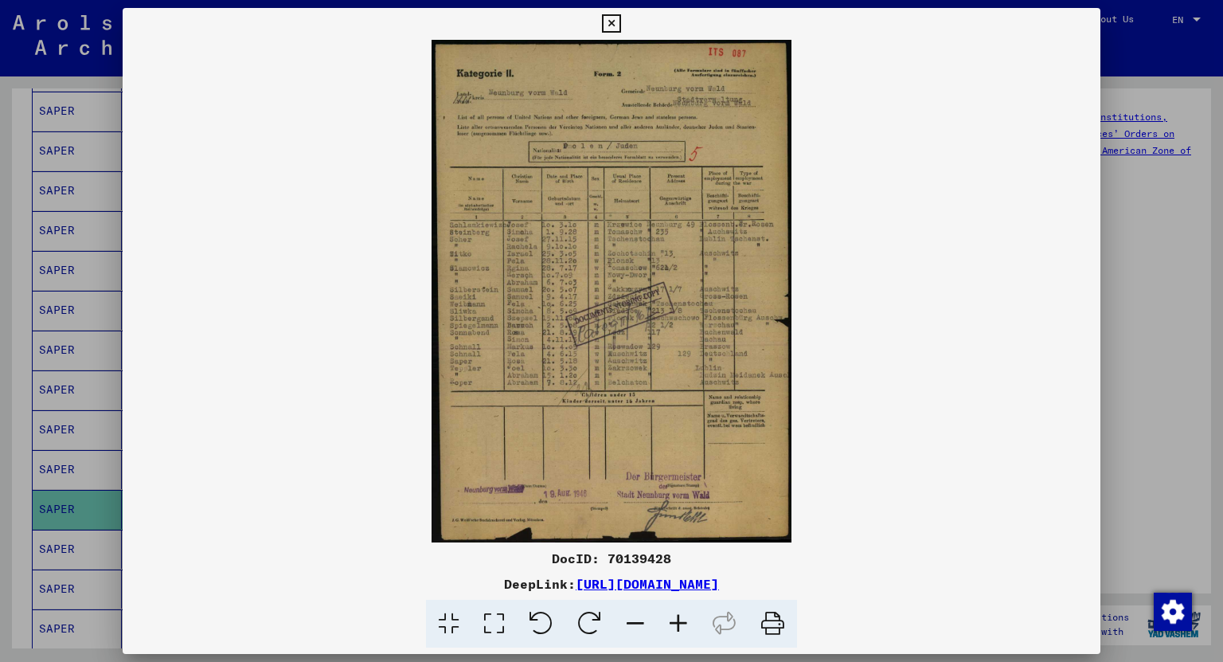
click at [672, 627] on icon at bounding box center [678, 623] width 43 height 49
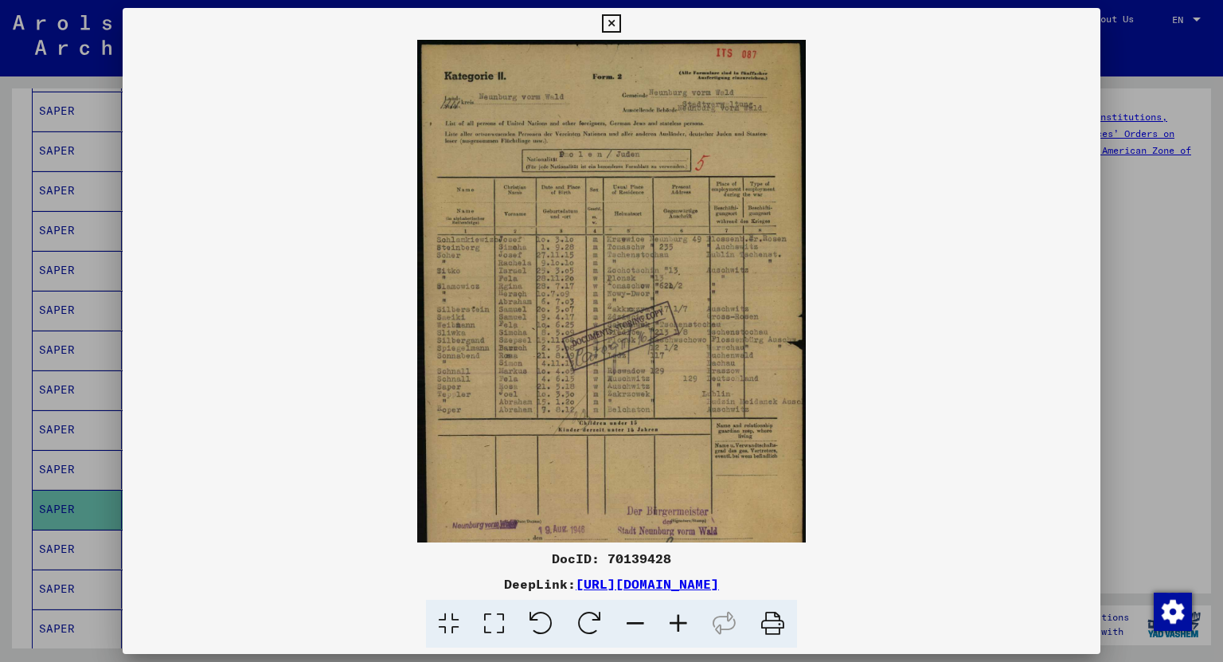
click at [672, 627] on icon at bounding box center [678, 623] width 43 height 49
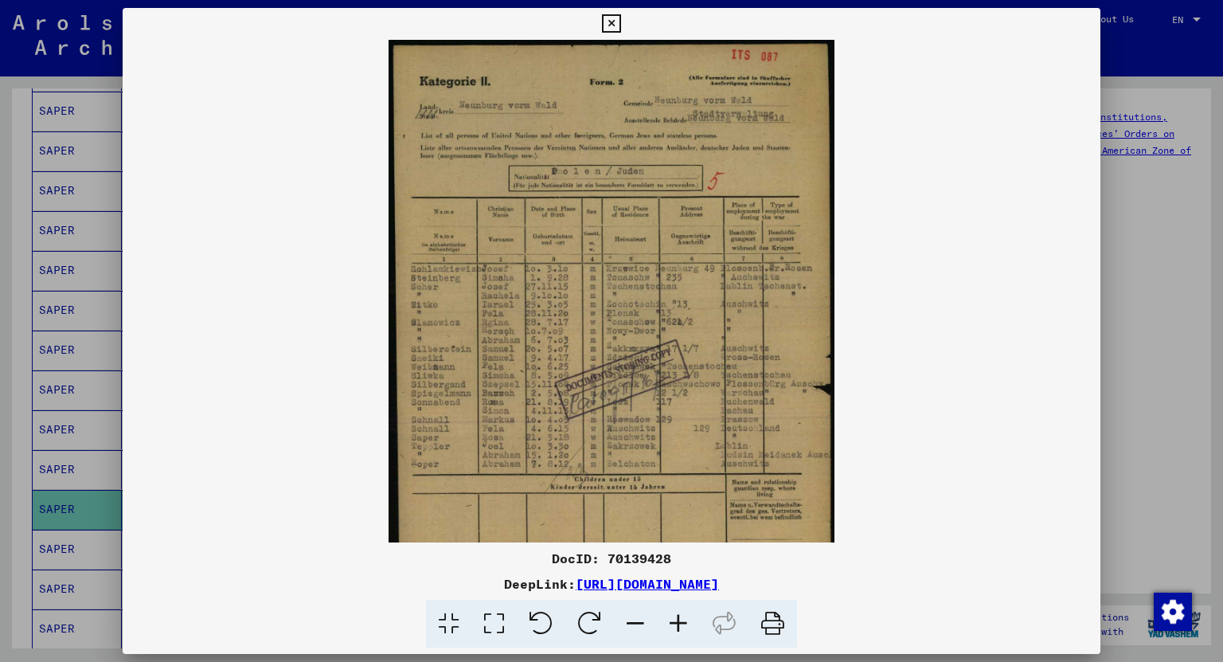
click at [672, 627] on icon at bounding box center [678, 623] width 43 height 49
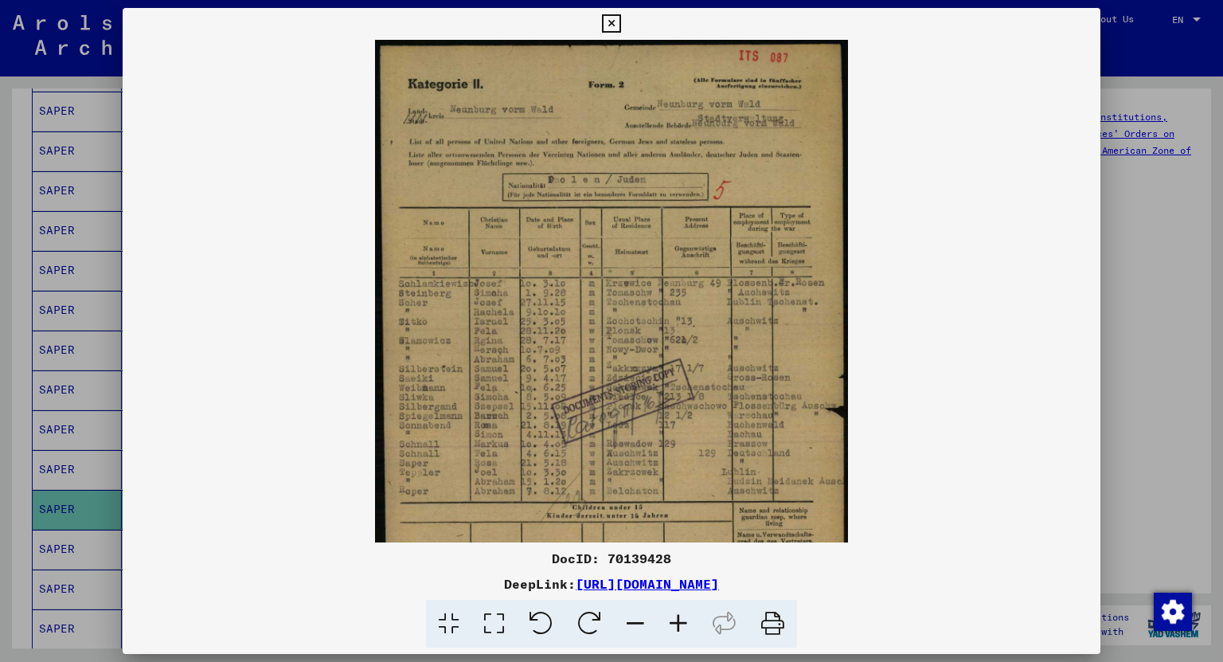
click at [672, 627] on icon at bounding box center [678, 623] width 43 height 49
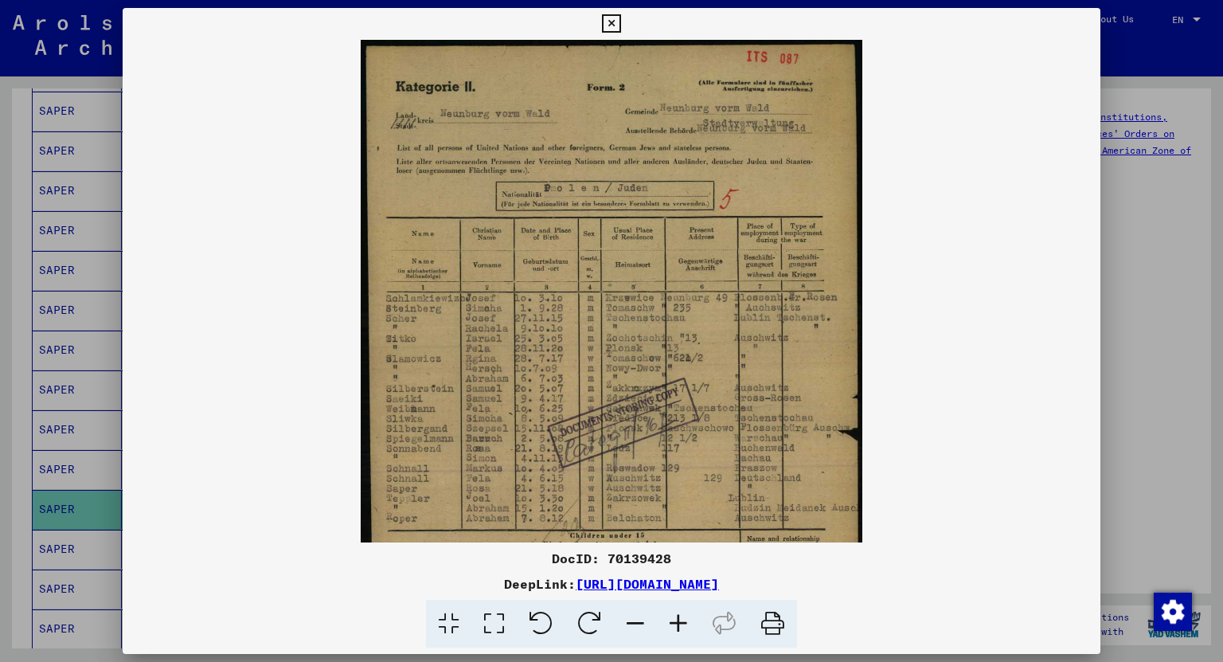
click at [672, 627] on icon at bounding box center [678, 623] width 43 height 49
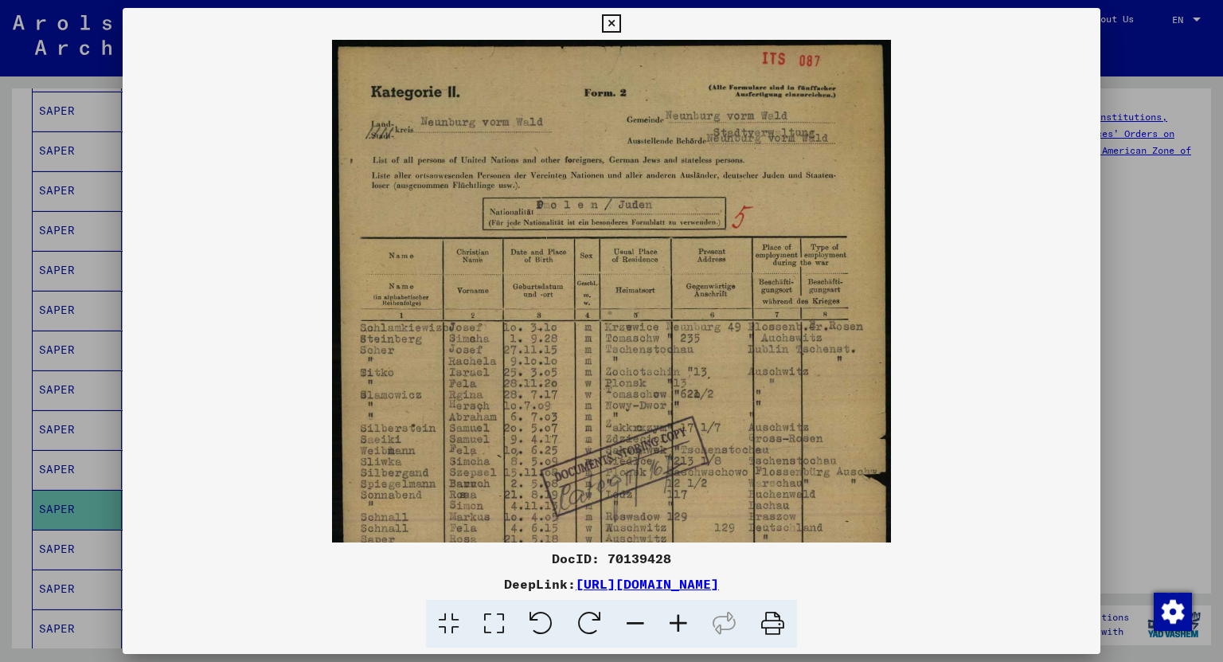
click at [672, 627] on icon at bounding box center [678, 623] width 43 height 49
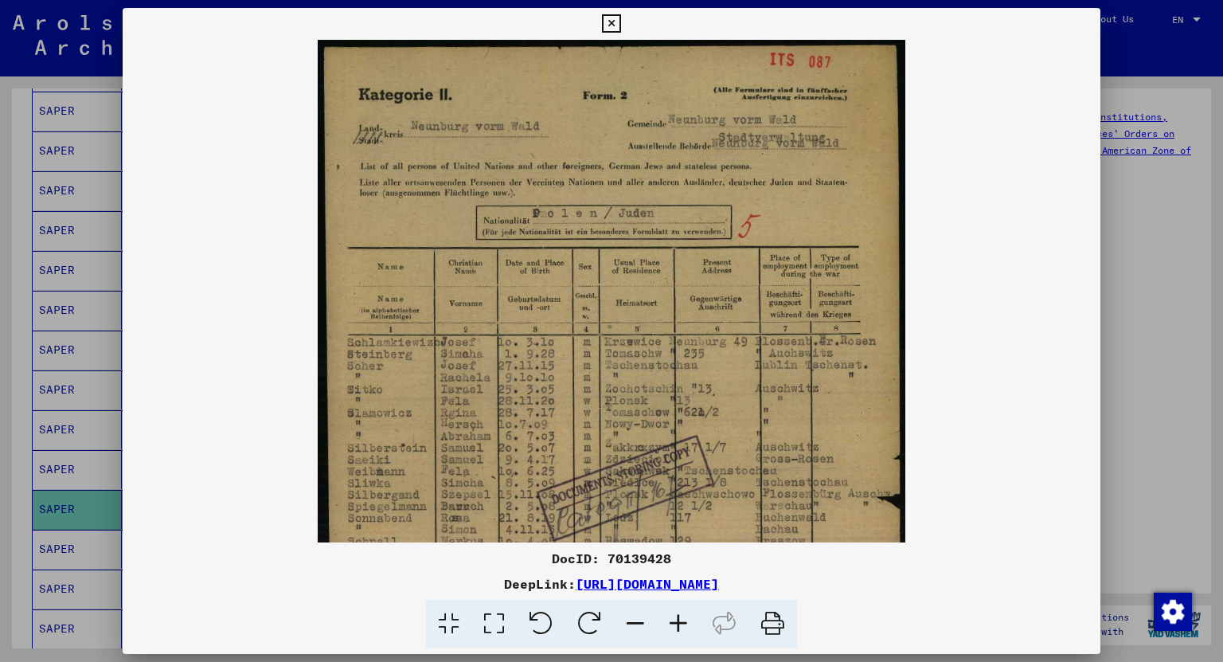
click at [672, 627] on icon at bounding box center [678, 623] width 43 height 49
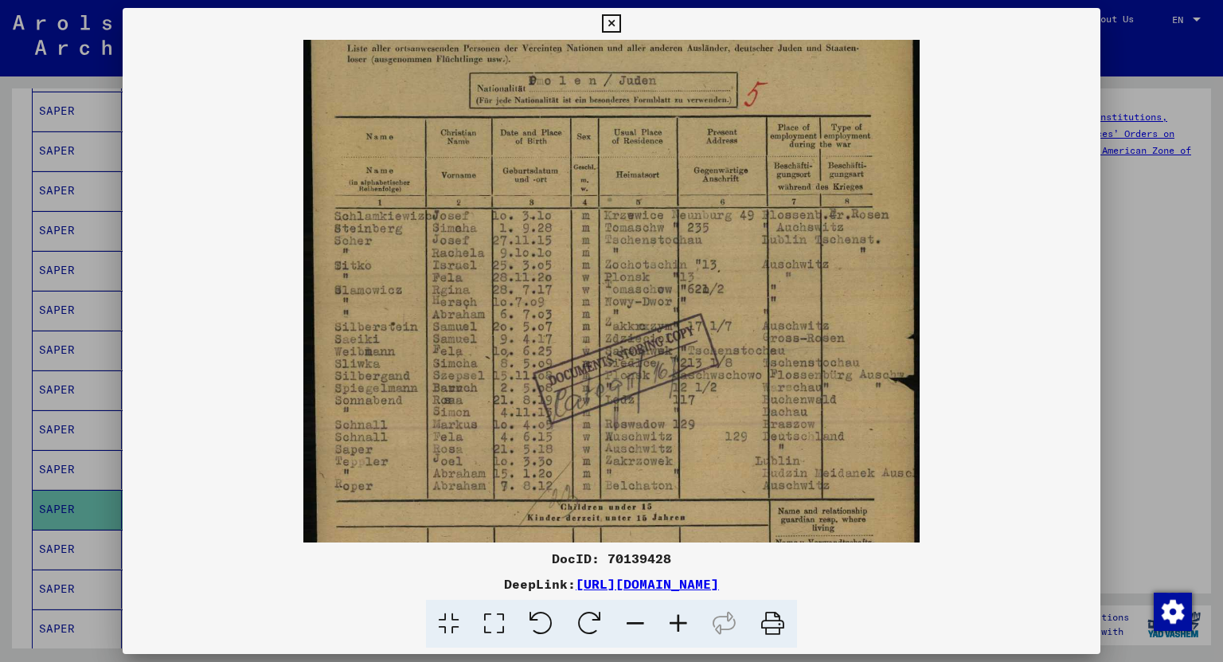
scroll to position [146, 0]
drag, startPoint x: 697, startPoint y: 433, endPoint x: 698, endPoint y: 288, distance: 144.9
click at [698, 288] on img at bounding box center [611, 324] width 616 height 861
click at [614, 25] on icon at bounding box center [611, 23] width 18 height 19
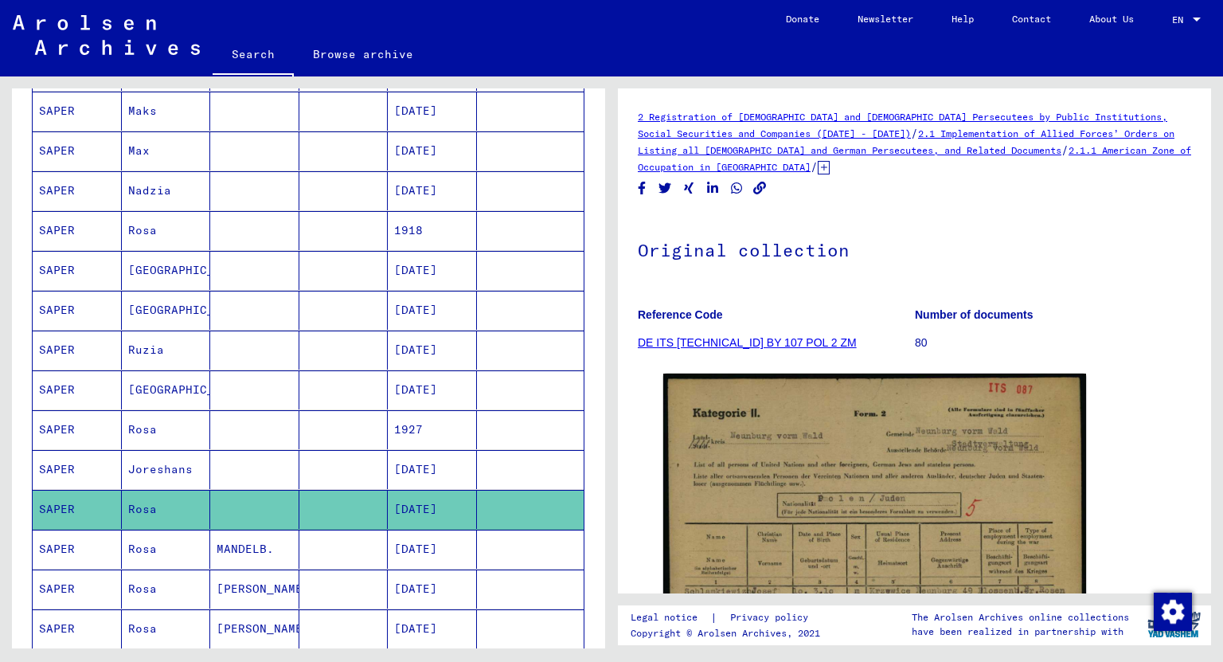
click at [241, 544] on mat-cell "MANDELB." at bounding box center [254, 548] width 89 height 39
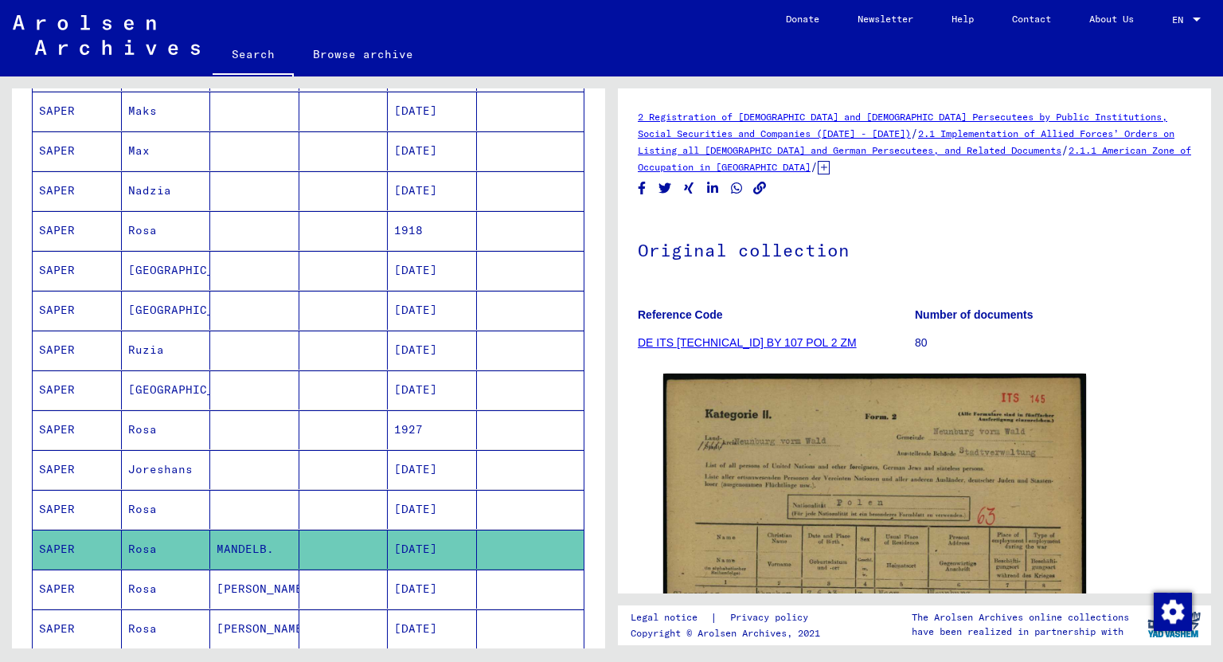
click at [224, 576] on mat-cell "[PERSON_NAME]" at bounding box center [254, 588] width 89 height 39
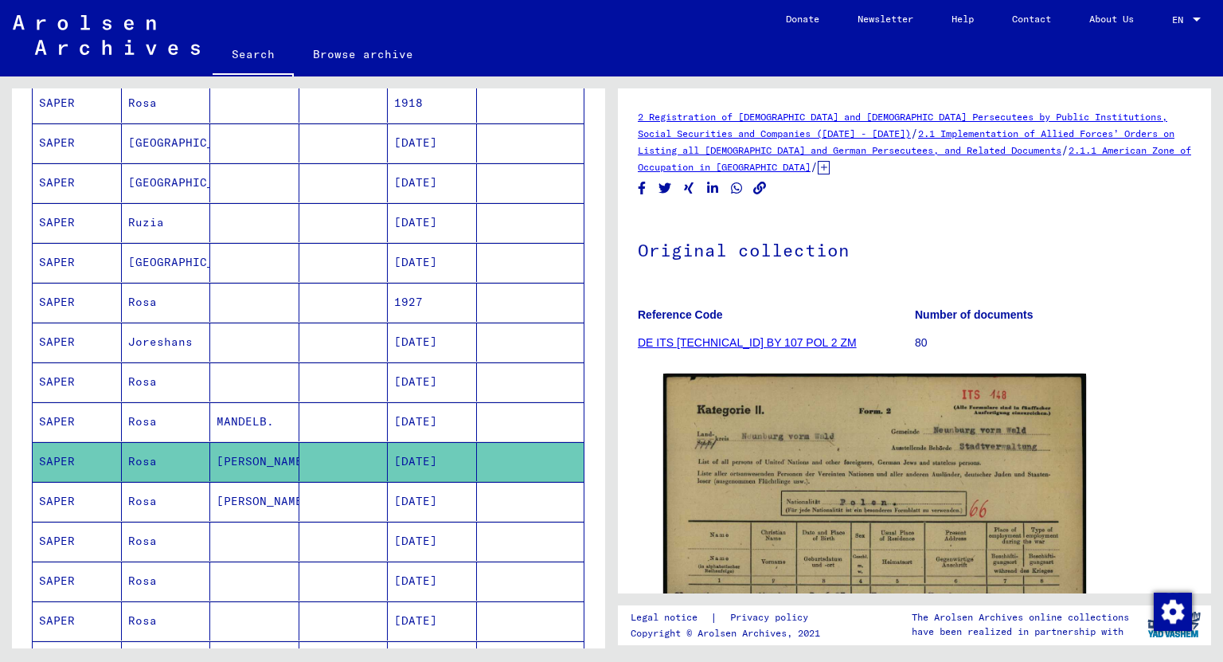
scroll to position [701, 0]
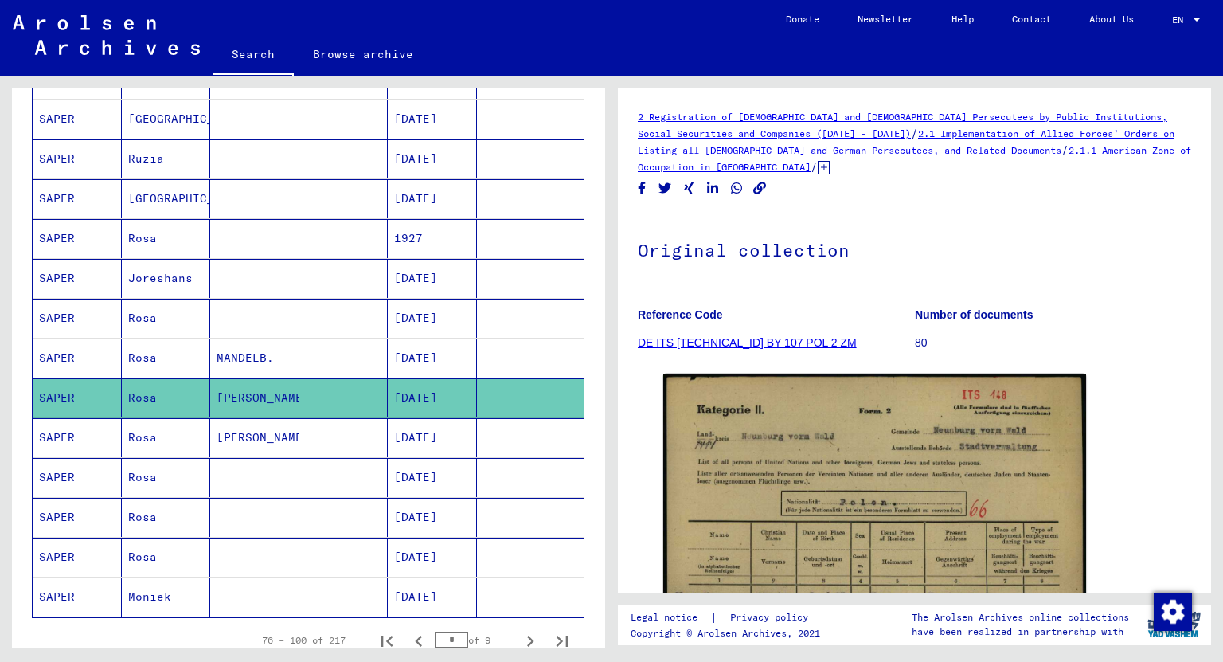
click at [142, 470] on mat-cell "Rosa" at bounding box center [166, 477] width 89 height 39
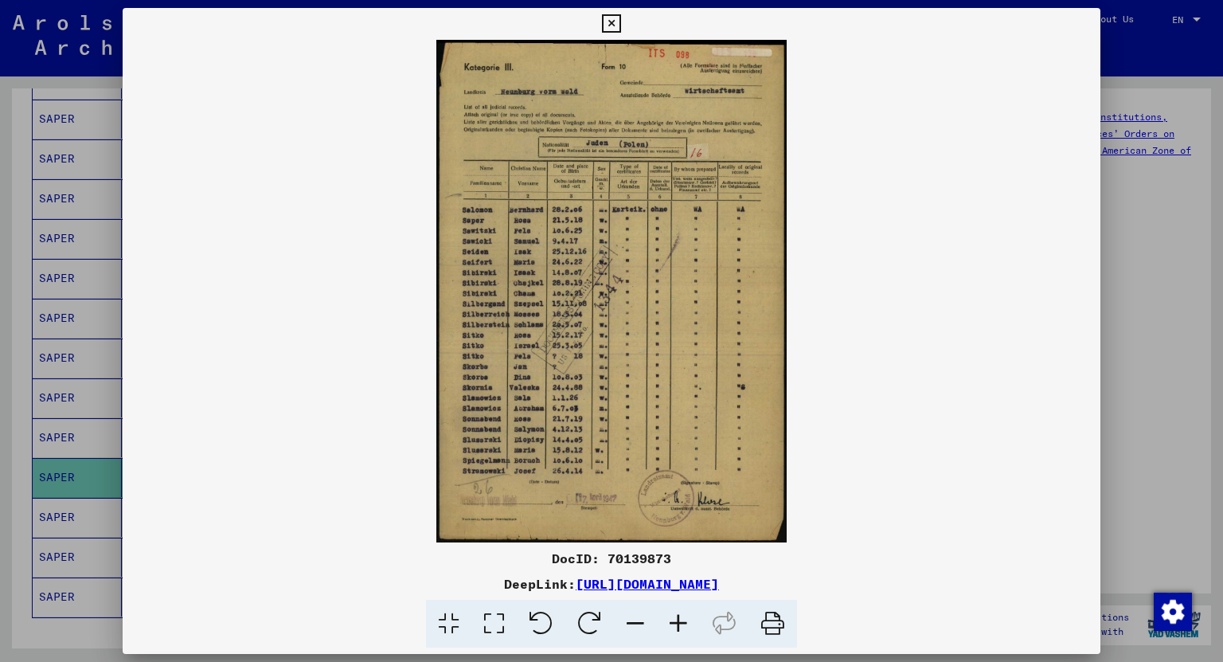
click at [614, 18] on icon at bounding box center [611, 23] width 18 height 19
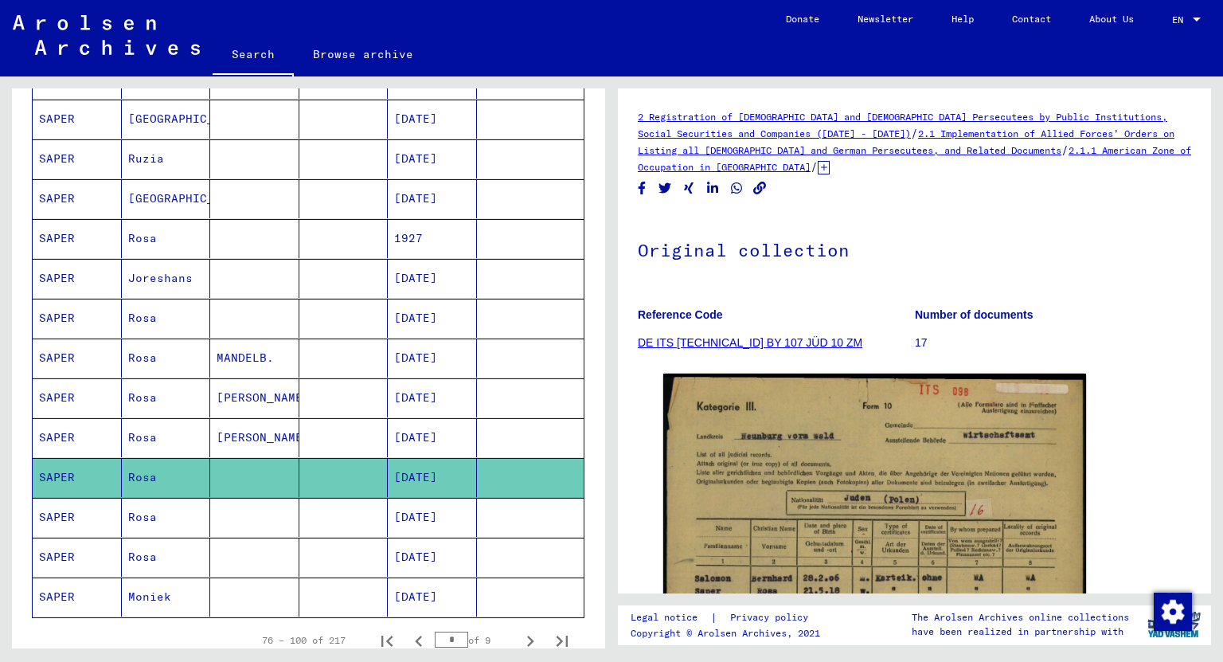
click at [417, 460] on mat-cell "[DATE]" at bounding box center [432, 477] width 89 height 39
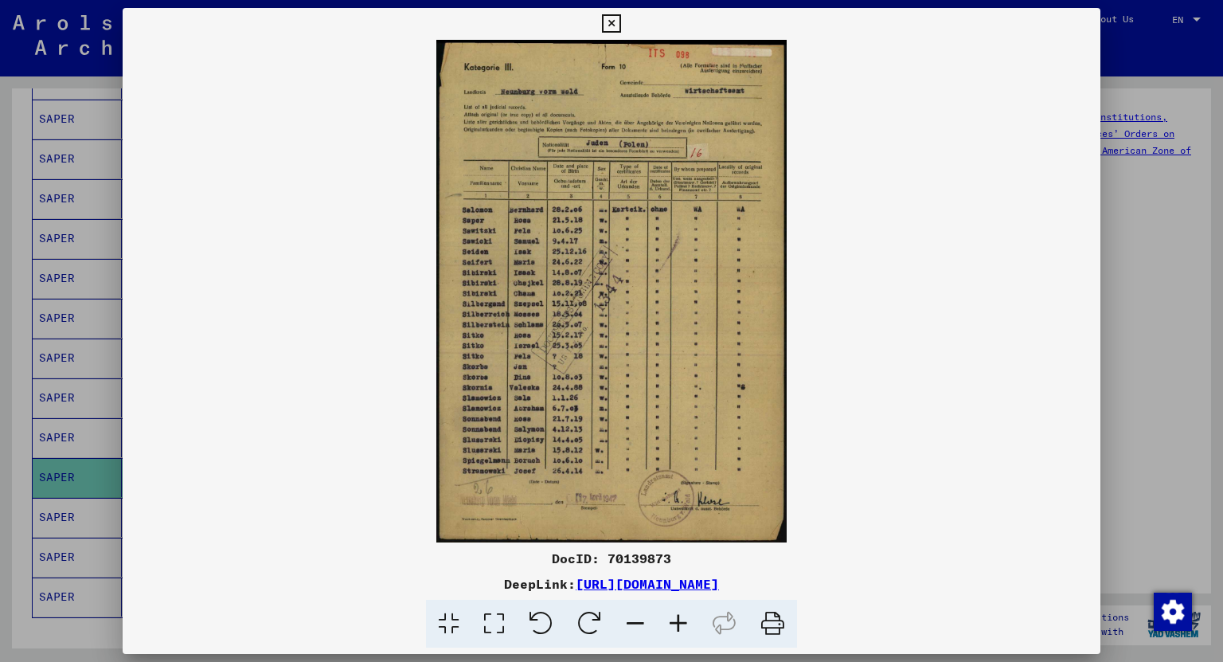
click at [673, 631] on icon at bounding box center [678, 623] width 43 height 49
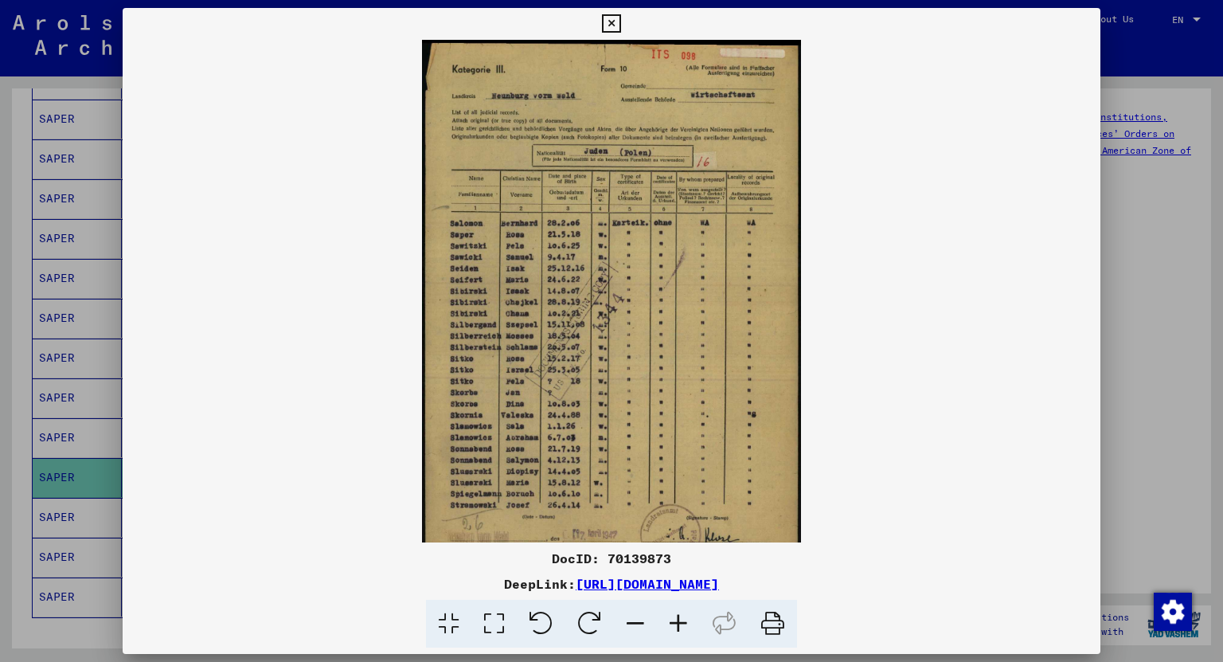
click at [673, 631] on icon at bounding box center [678, 623] width 43 height 49
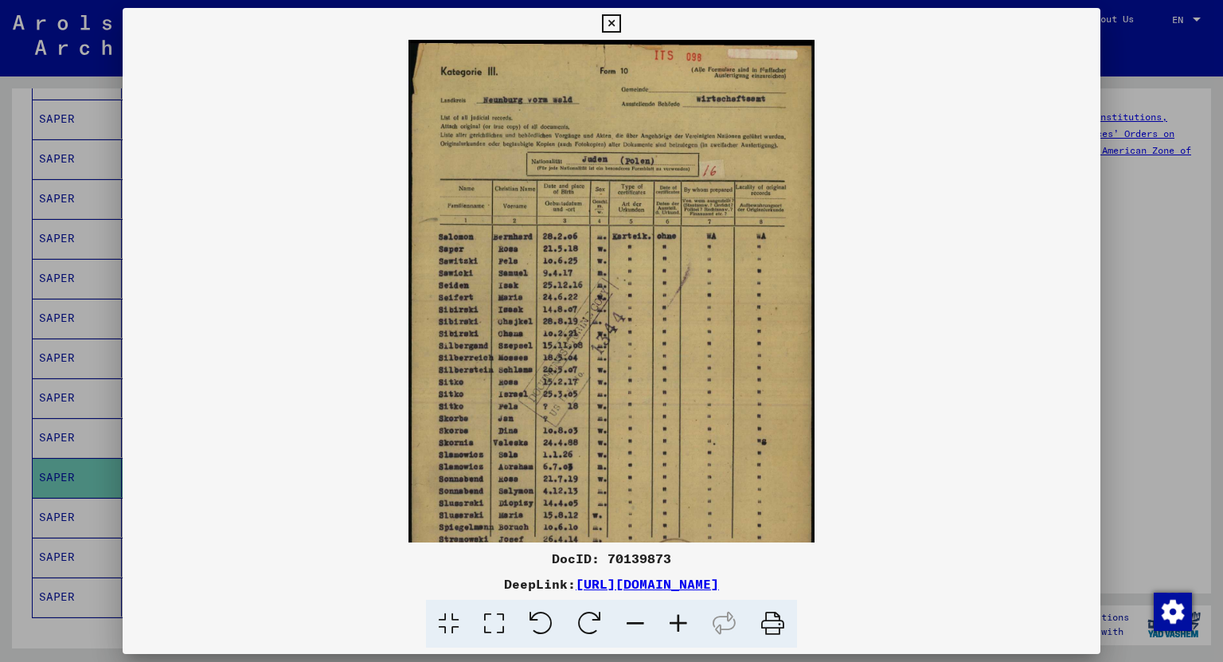
click at [673, 631] on icon at bounding box center [678, 623] width 43 height 49
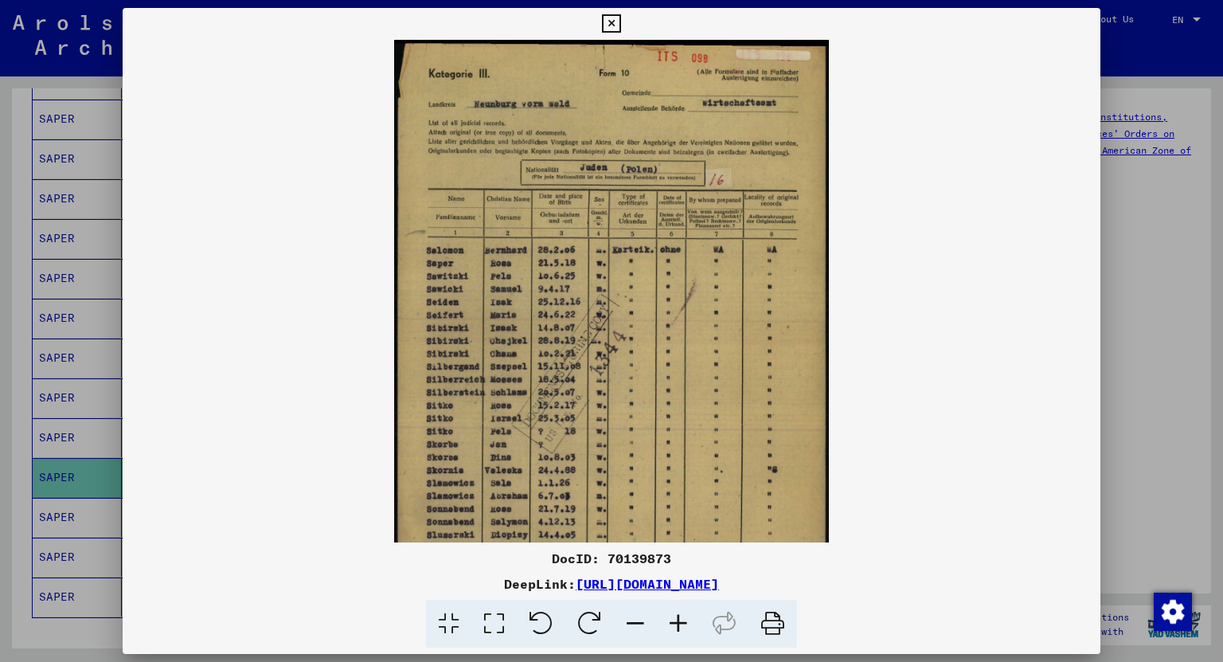
click at [673, 631] on icon at bounding box center [678, 623] width 43 height 49
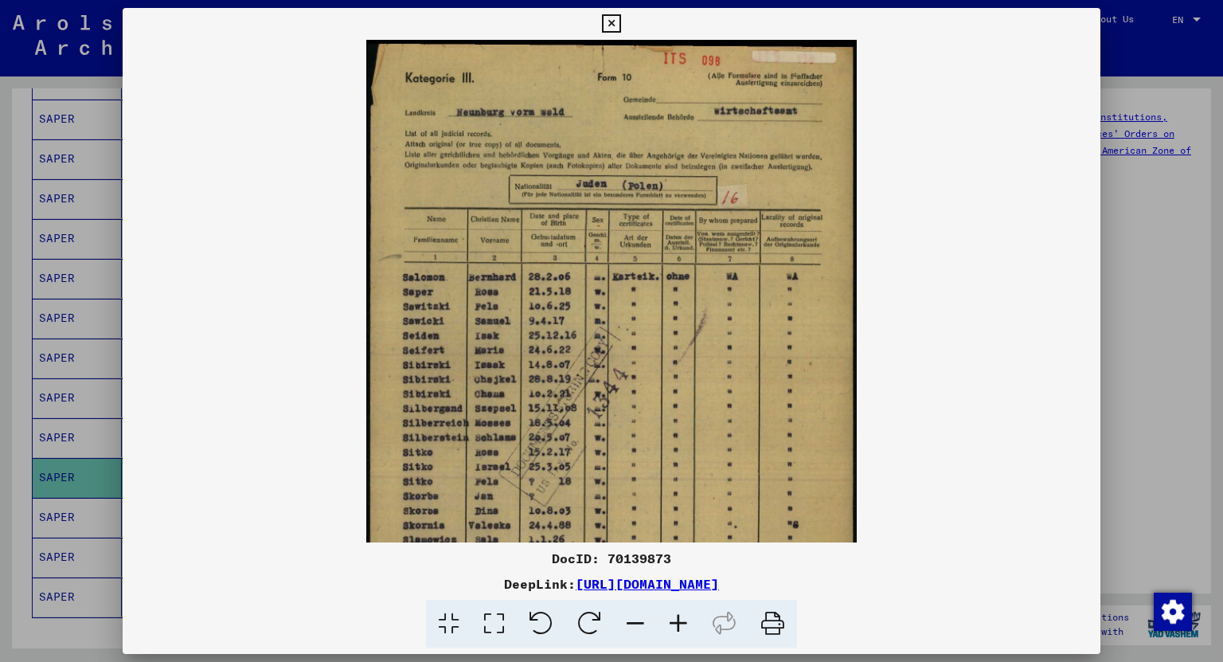
click at [673, 631] on icon at bounding box center [678, 623] width 43 height 49
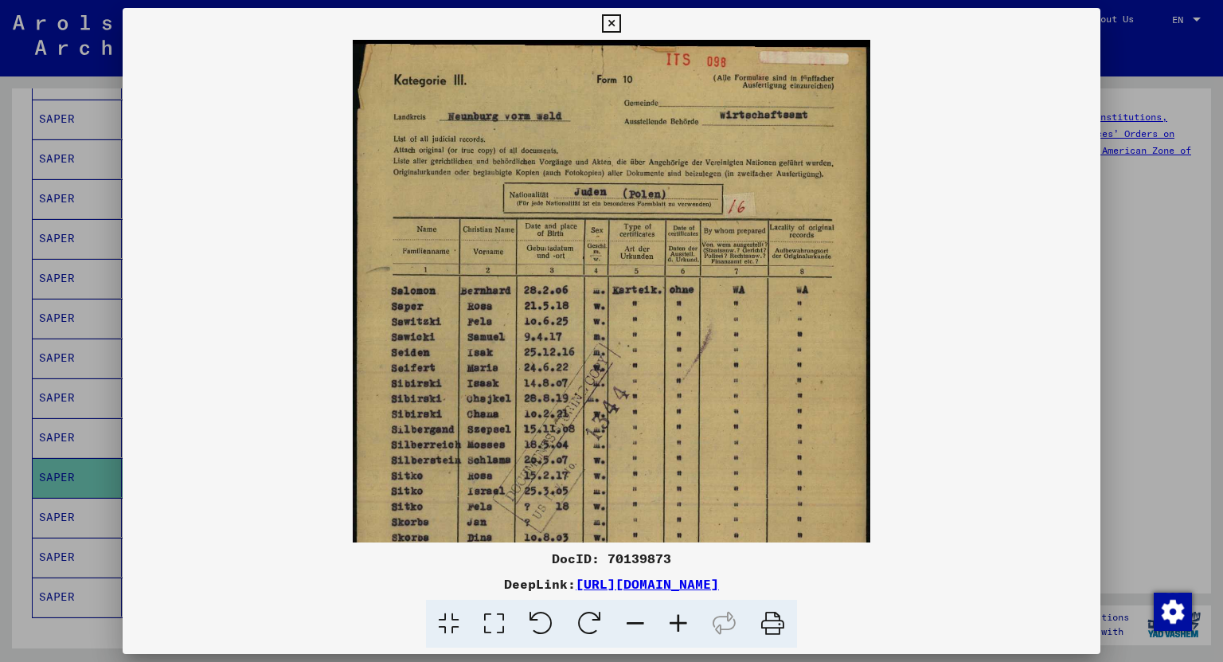
click at [673, 631] on icon at bounding box center [678, 623] width 43 height 49
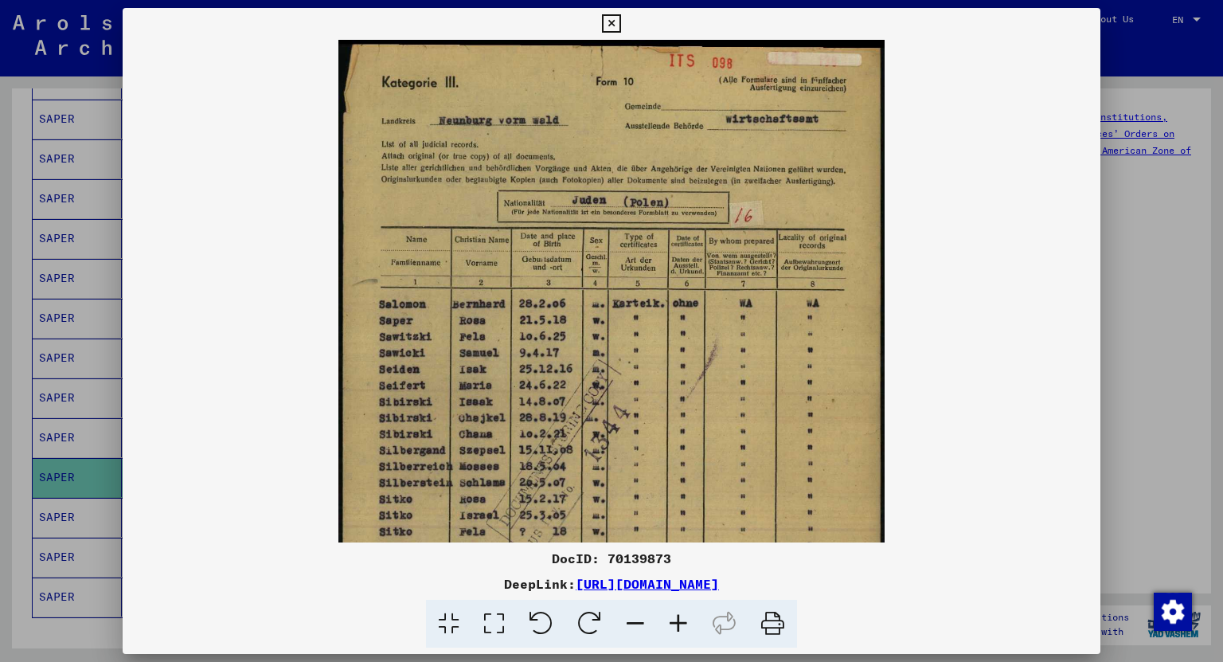
click at [673, 631] on icon at bounding box center [678, 623] width 43 height 49
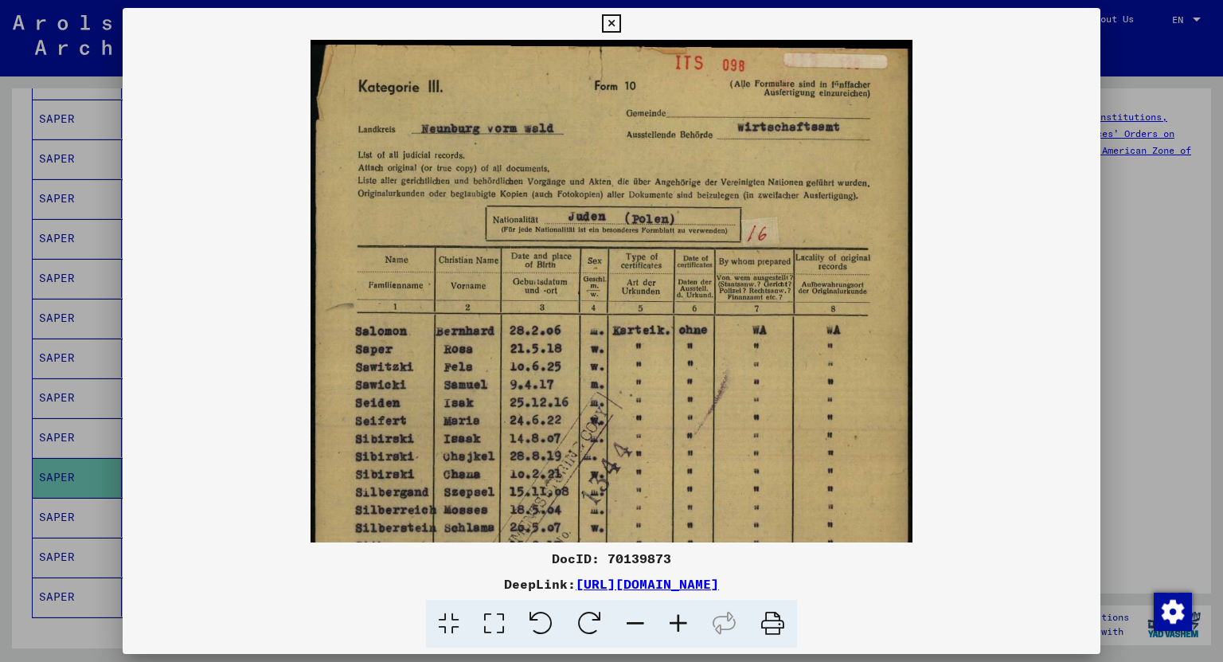
click at [673, 631] on icon at bounding box center [678, 623] width 43 height 49
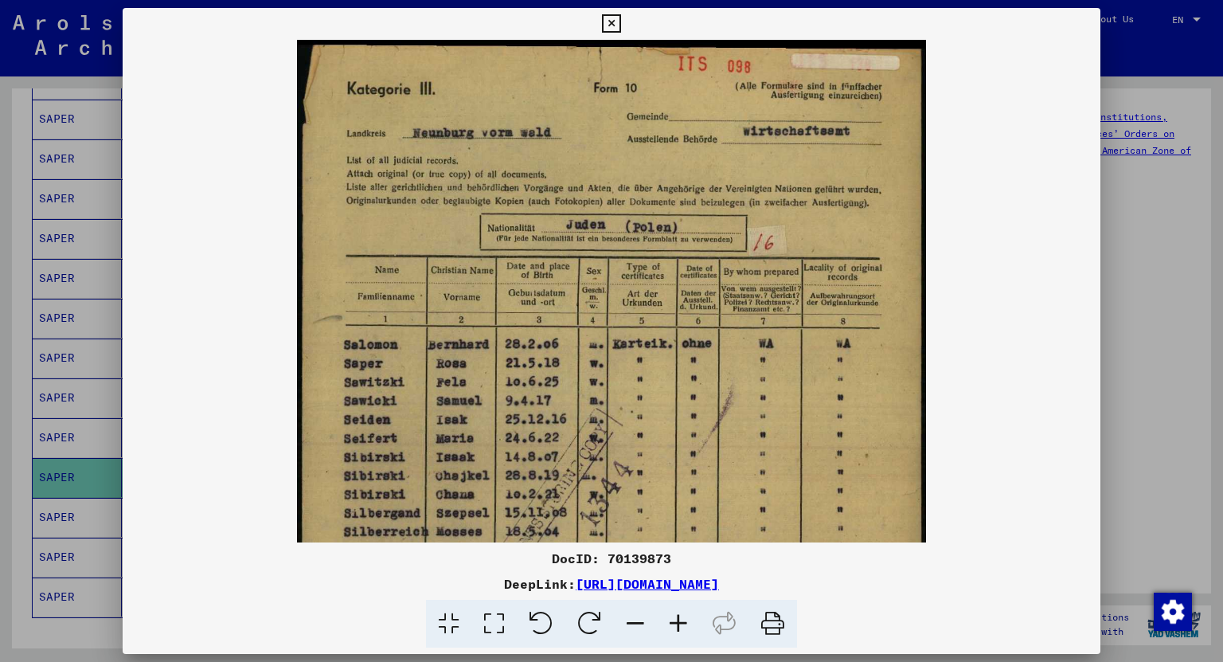
click at [673, 631] on icon at bounding box center [678, 623] width 43 height 49
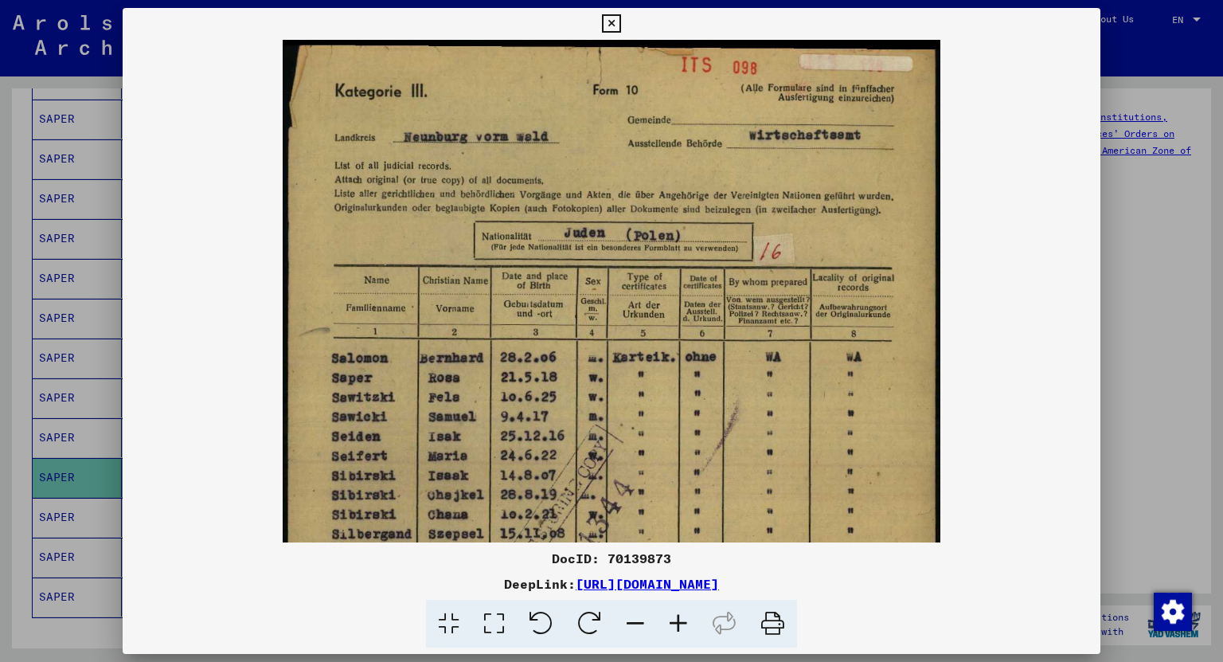
click at [609, 25] on icon at bounding box center [611, 23] width 18 height 19
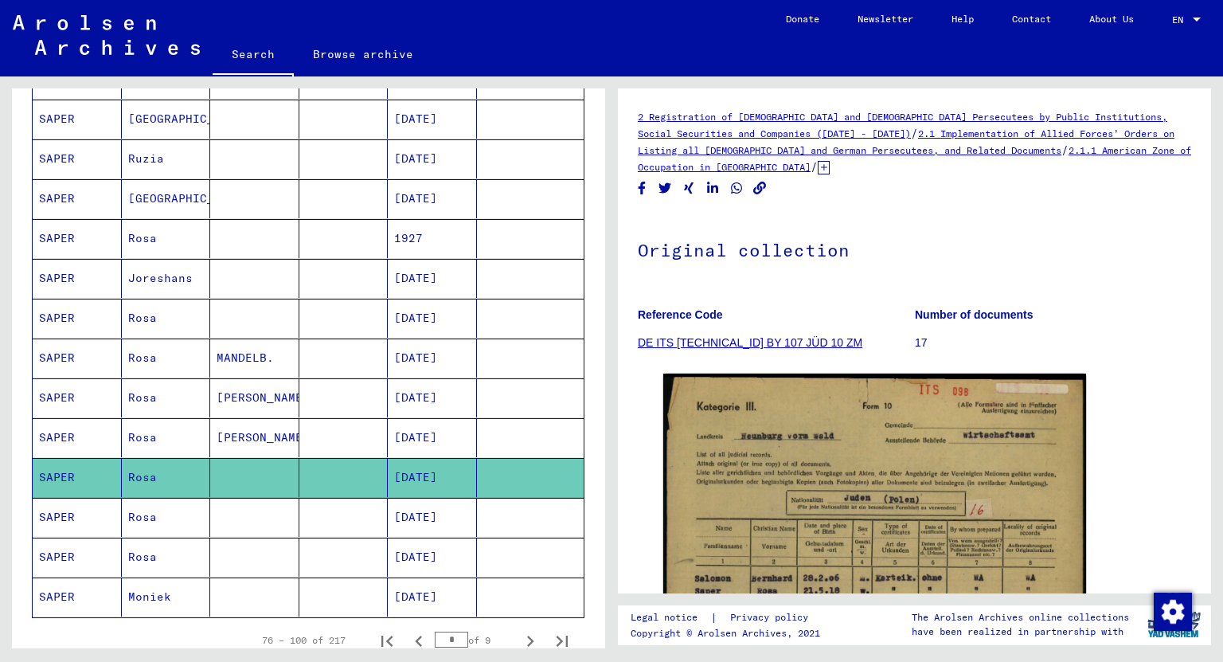
click at [439, 508] on mat-cell "[DATE]" at bounding box center [432, 517] width 89 height 39
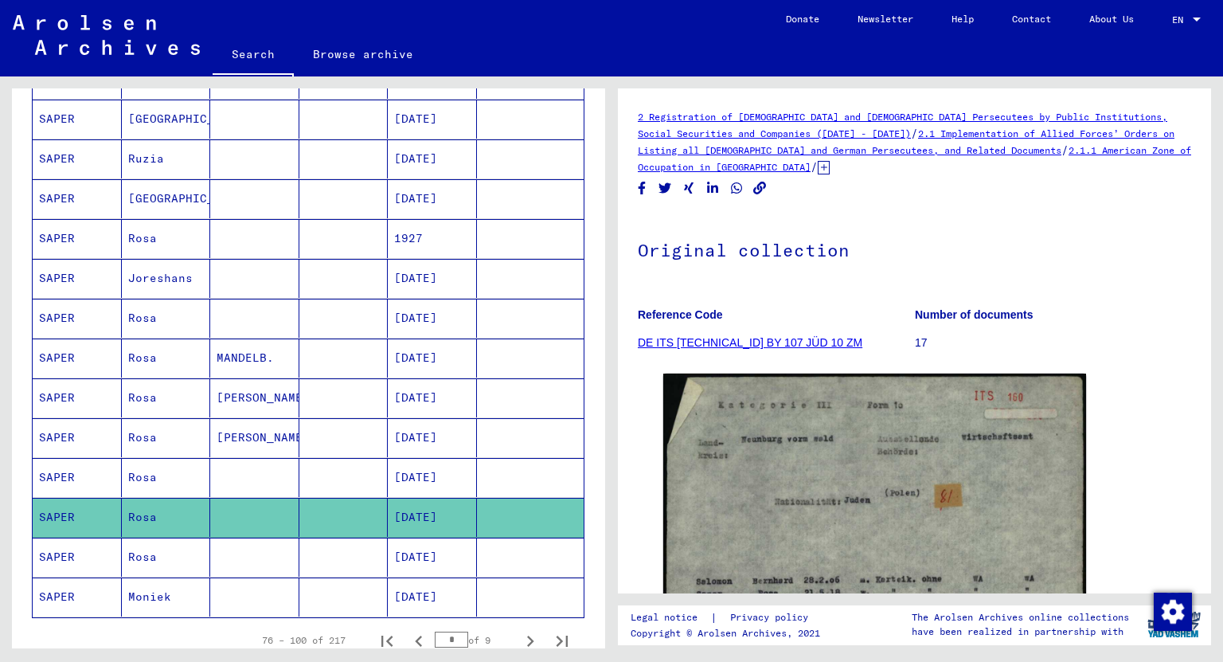
click at [413, 540] on mat-cell "[DATE]" at bounding box center [432, 556] width 89 height 39
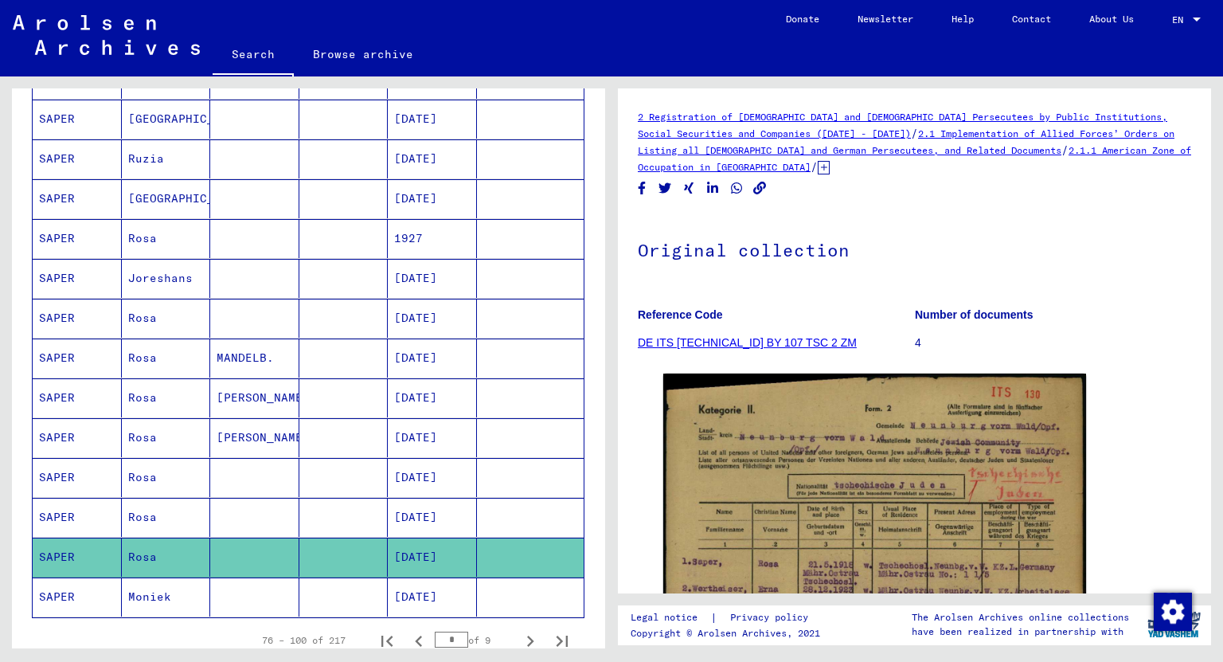
click at [424, 583] on mat-cell "[DATE]" at bounding box center [432, 596] width 89 height 39
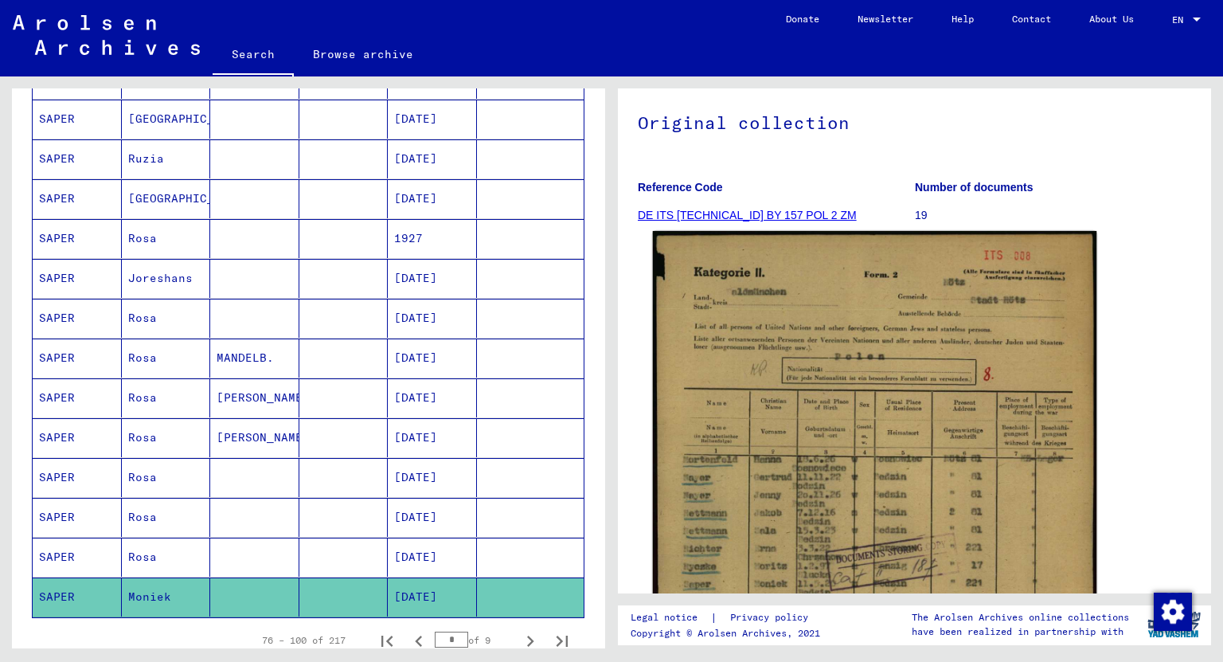
scroll to position [191, 0]
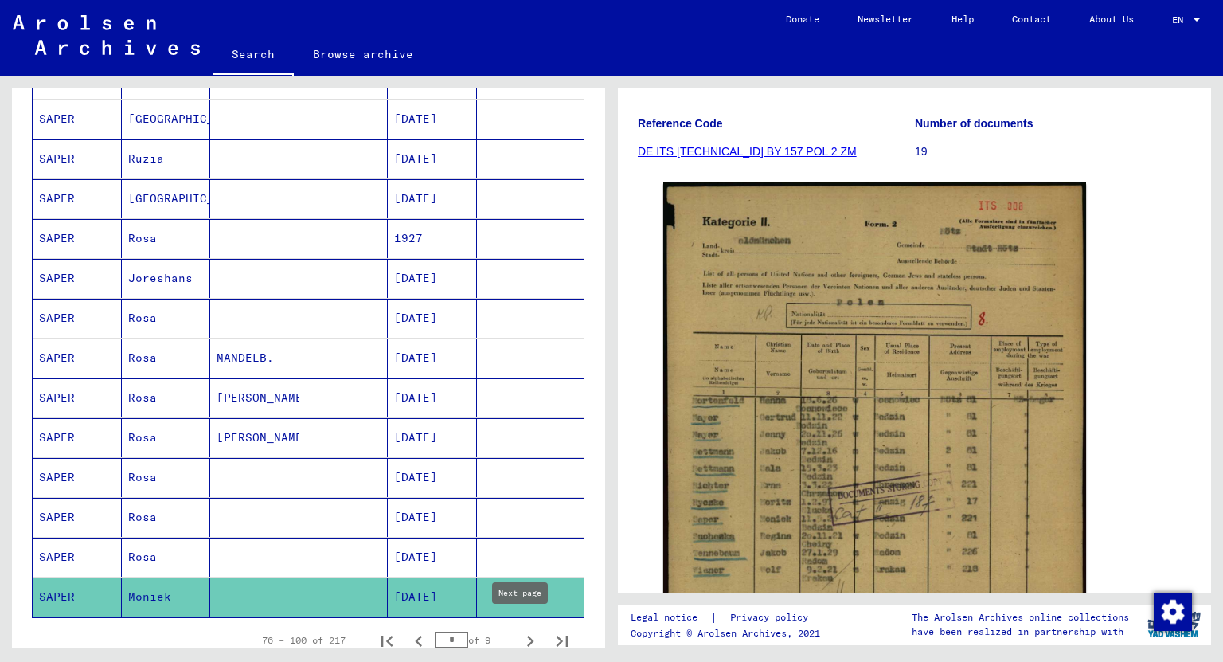
click at [519, 630] on icon "Next page" at bounding box center [530, 641] width 22 height 22
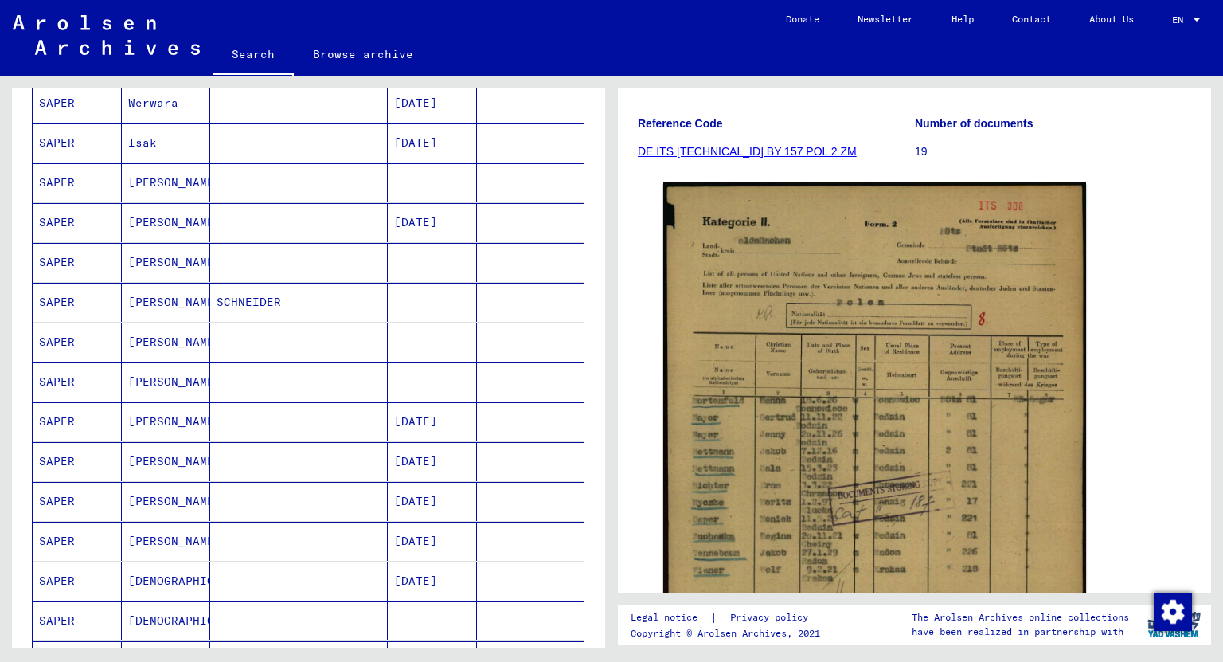
scroll to position [127, 0]
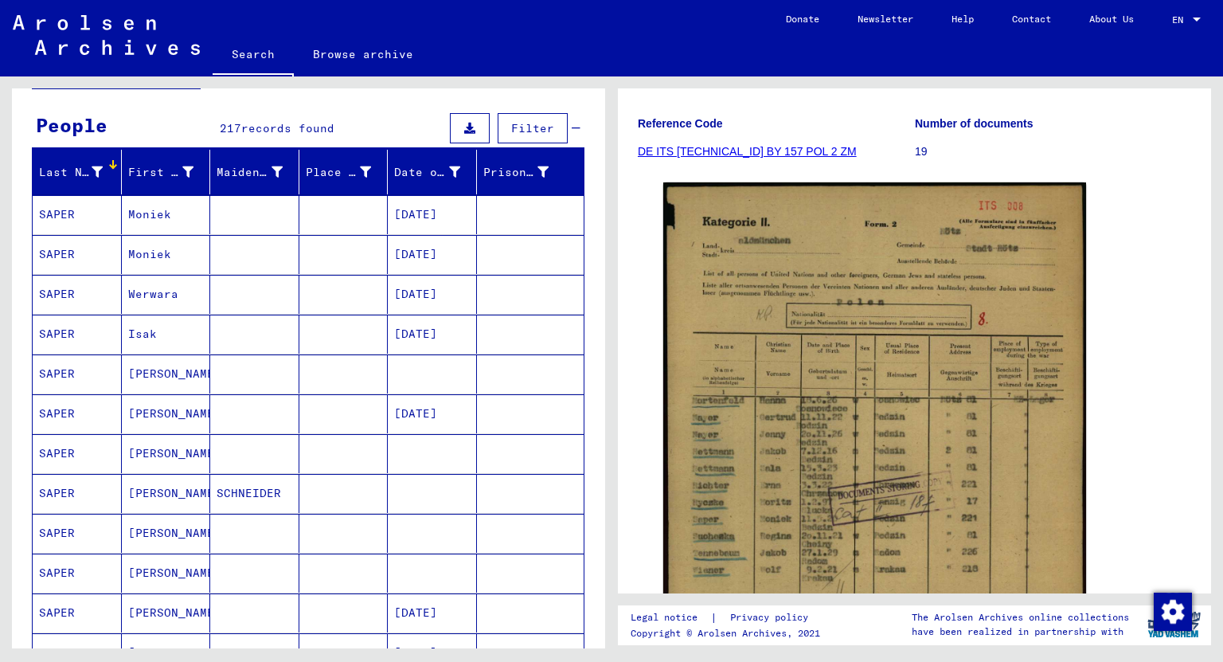
click at [135, 210] on mat-cell "Moniek" at bounding box center [166, 214] width 89 height 39
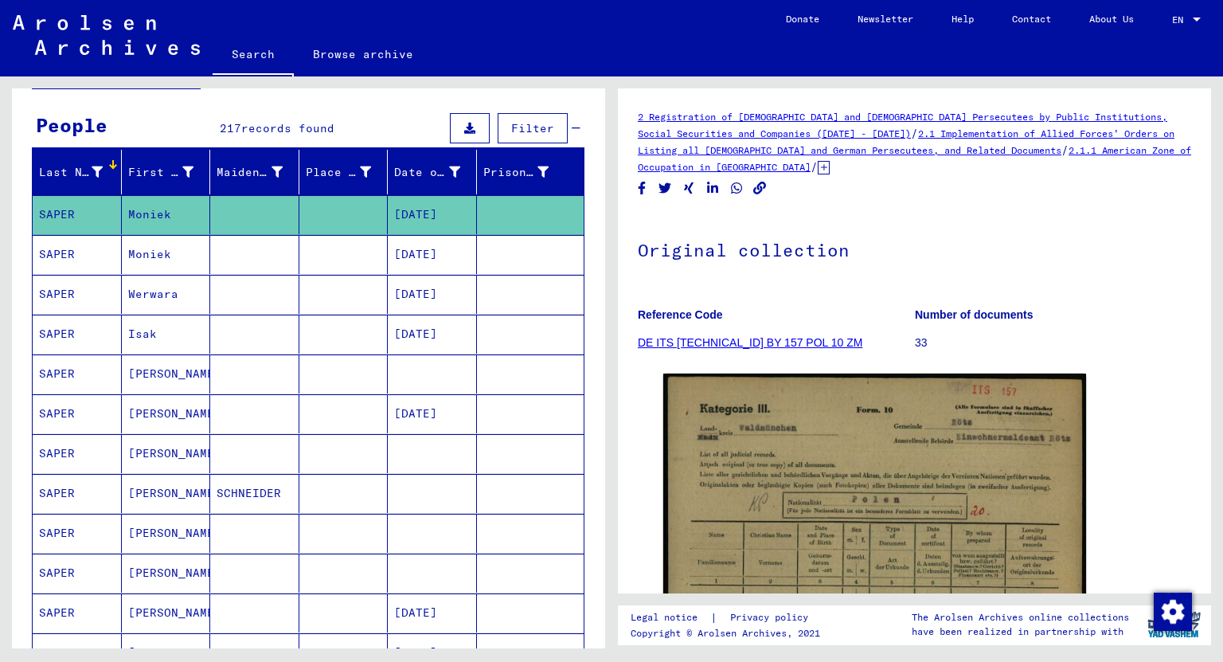
click at [147, 255] on mat-cell "Moniek" at bounding box center [166, 254] width 89 height 39
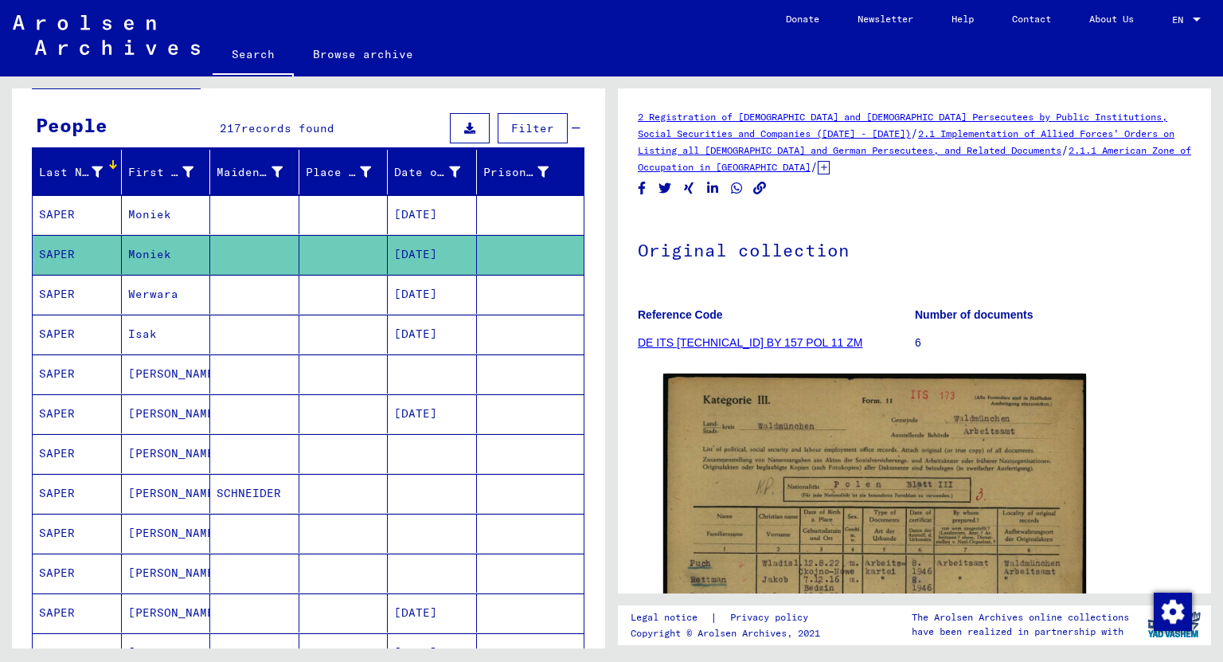
click at [151, 295] on mat-cell "Werwara" at bounding box center [166, 294] width 89 height 39
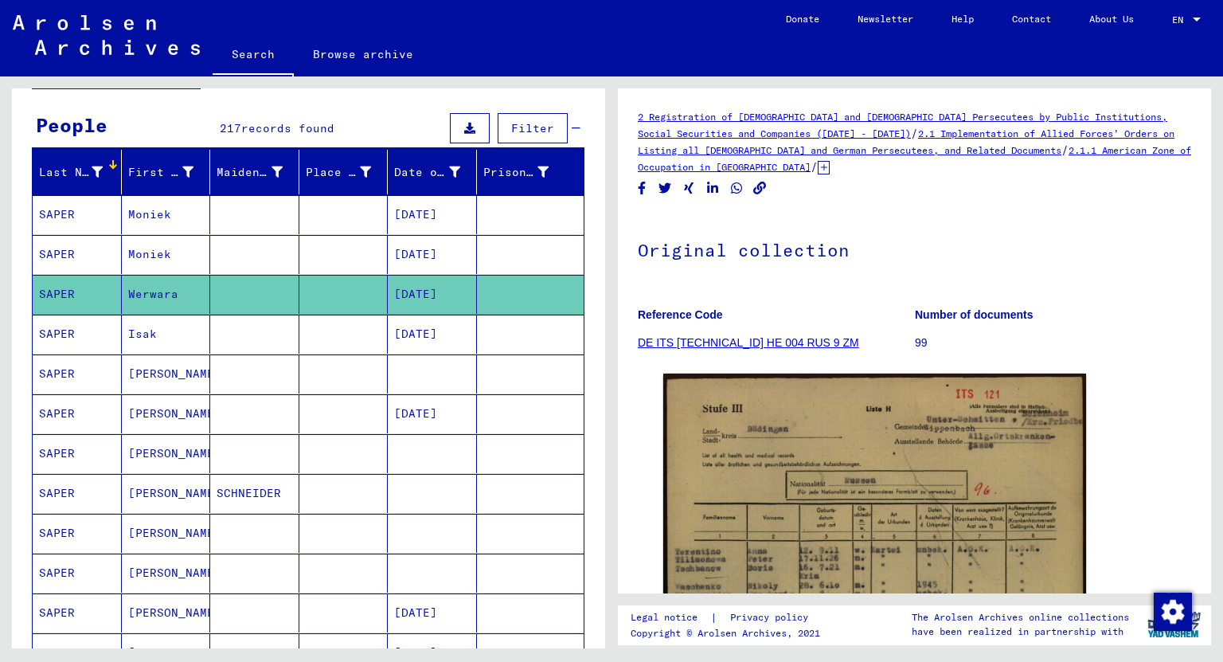
click at [142, 334] on mat-cell "Isak" at bounding box center [166, 333] width 89 height 39
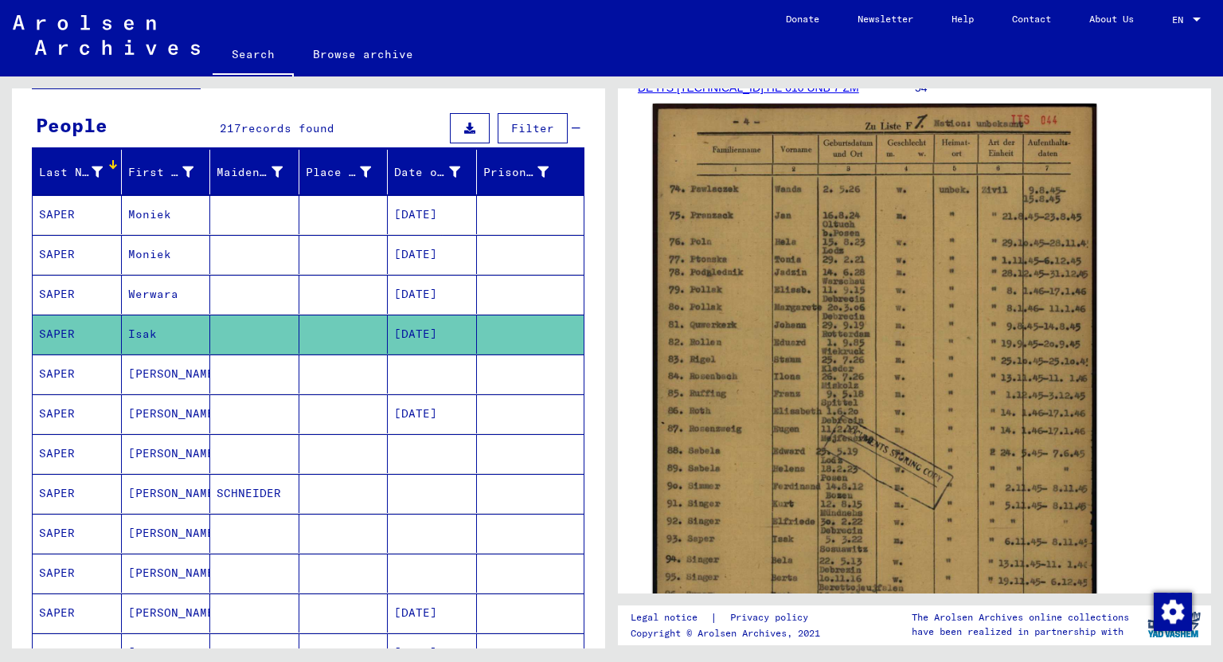
scroll to position [191, 0]
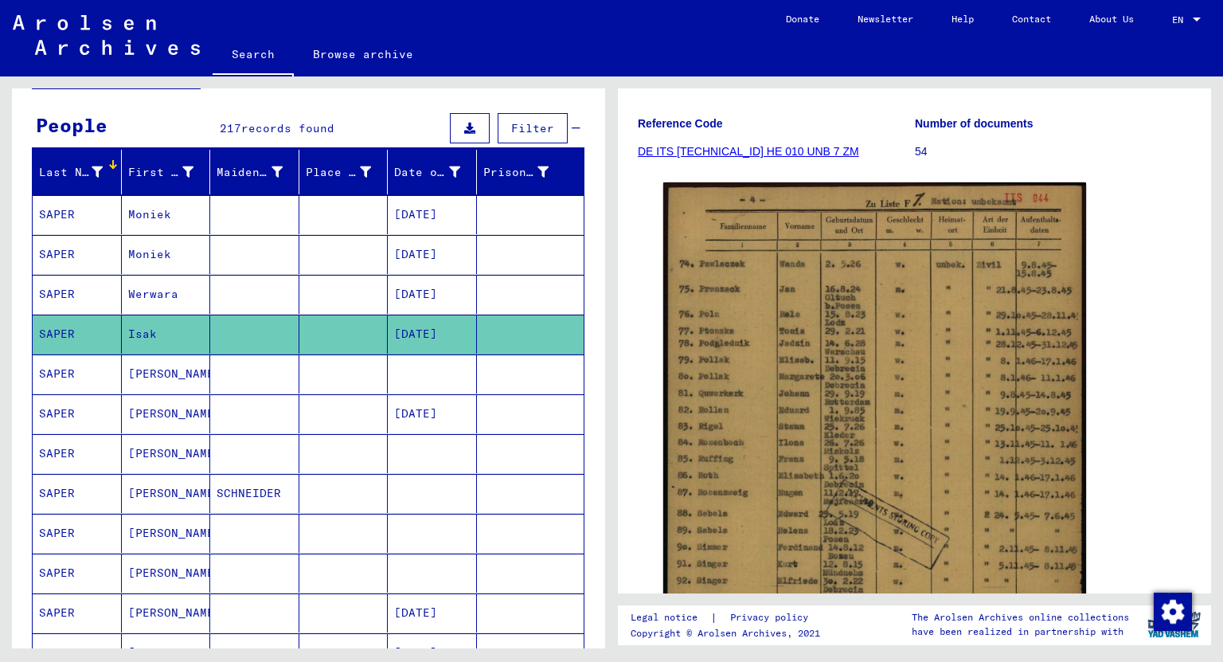
click at [150, 369] on mat-cell "[PERSON_NAME]" at bounding box center [166, 373] width 89 height 39
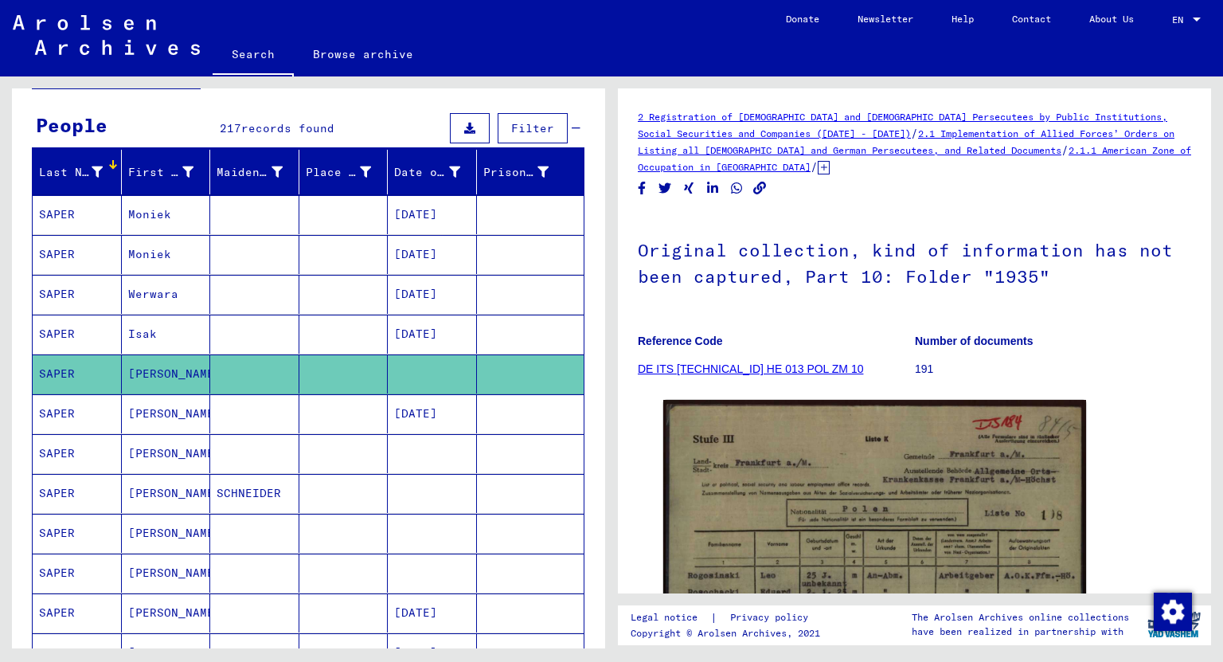
click at [139, 412] on mat-cell "[PERSON_NAME]" at bounding box center [166, 413] width 89 height 39
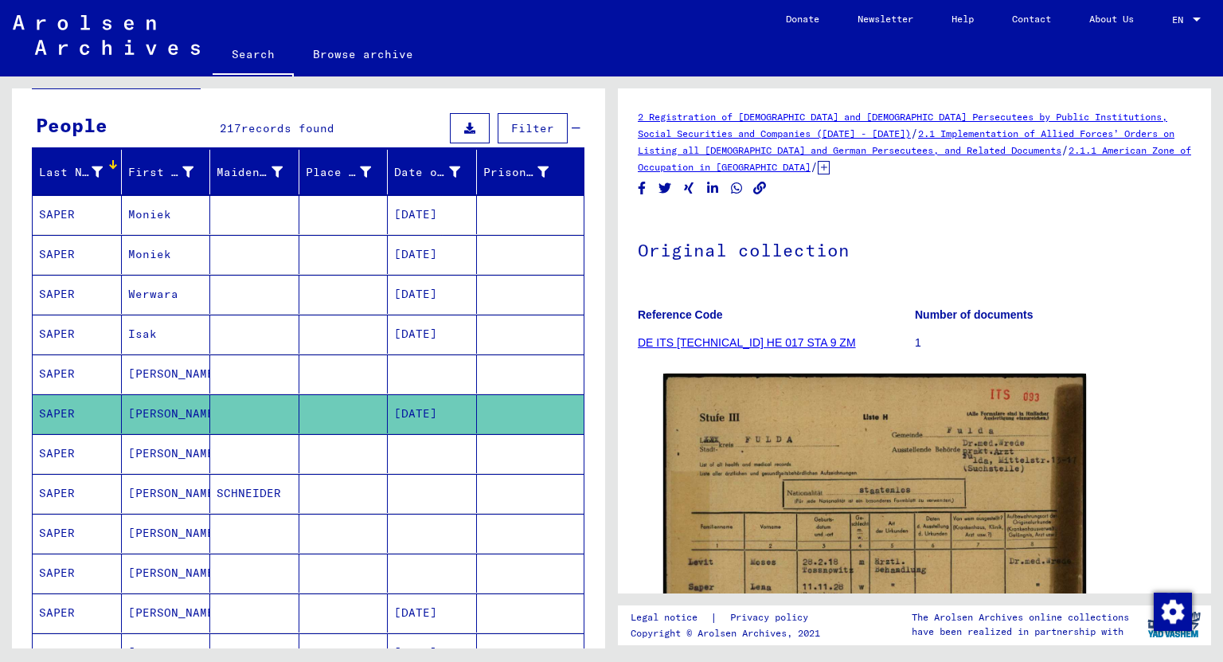
click at [136, 446] on mat-cell "[PERSON_NAME]" at bounding box center [166, 453] width 89 height 39
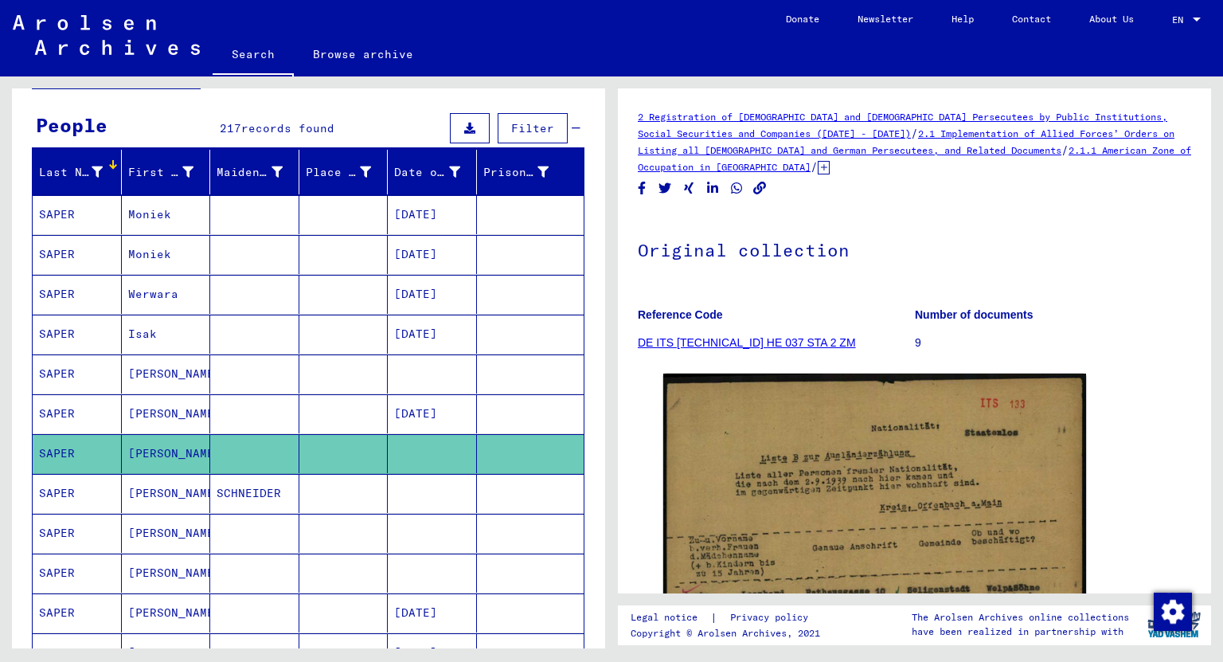
click at [152, 490] on mat-cell "[PERSON_NAME]" at bounding box center [166, 493] width 89 height 39
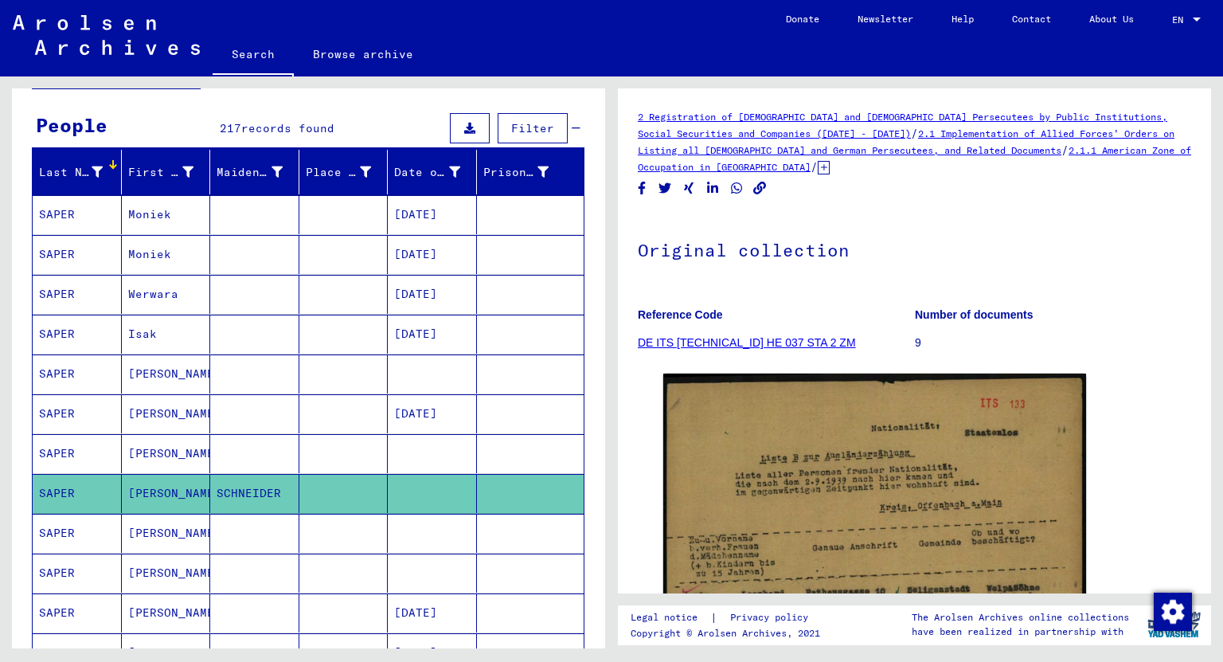
click at [143, 487] on mat-cell "[PERSON_NAME]" at bounding box center [166, 493] width 89 height 39
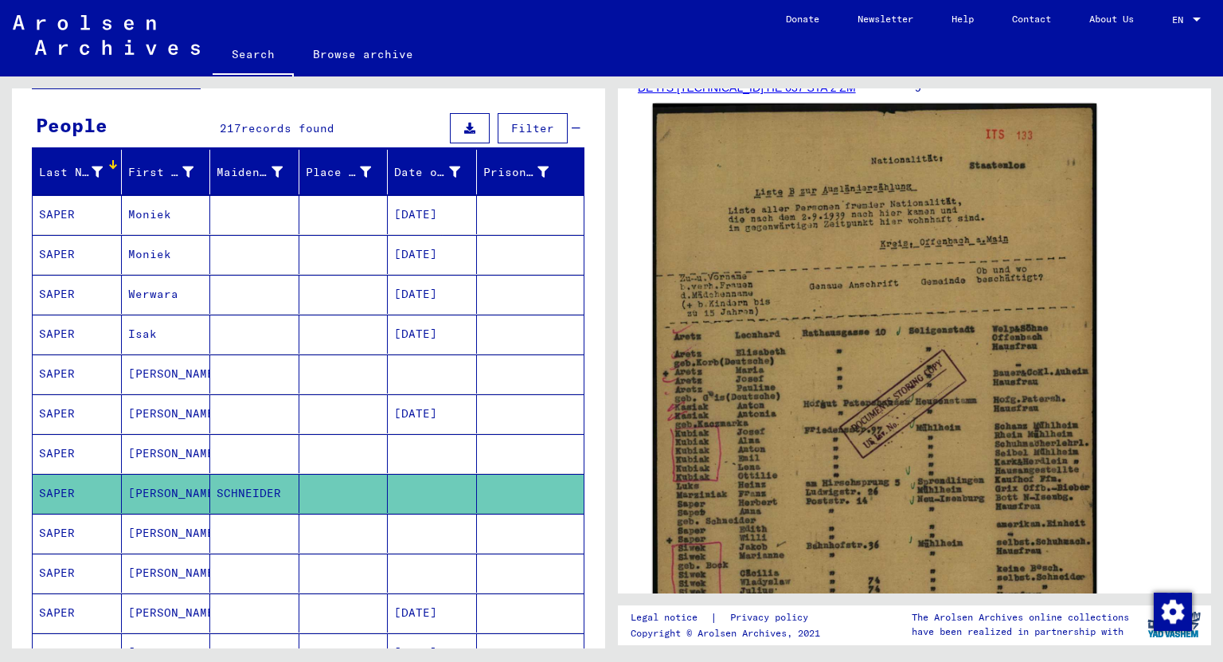
scroll to position [318, 0]
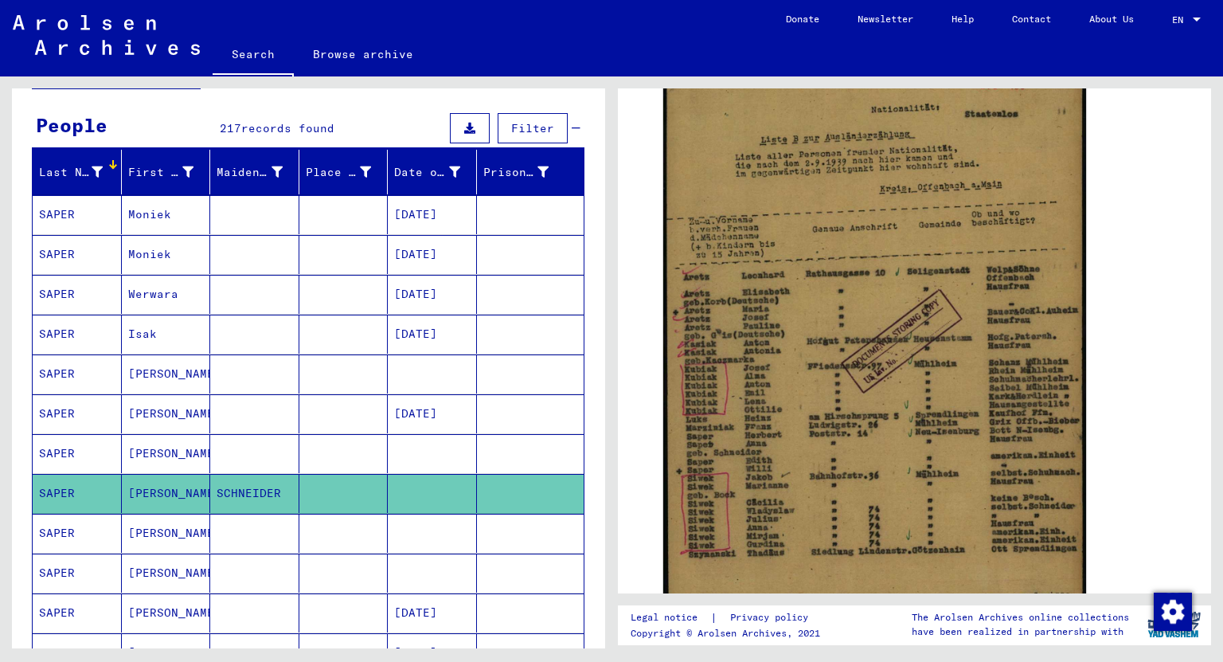
click at [127, 527] on mat-cell "[PERSON_NAME]" at bounding box center [166, 532] width 89 height 39
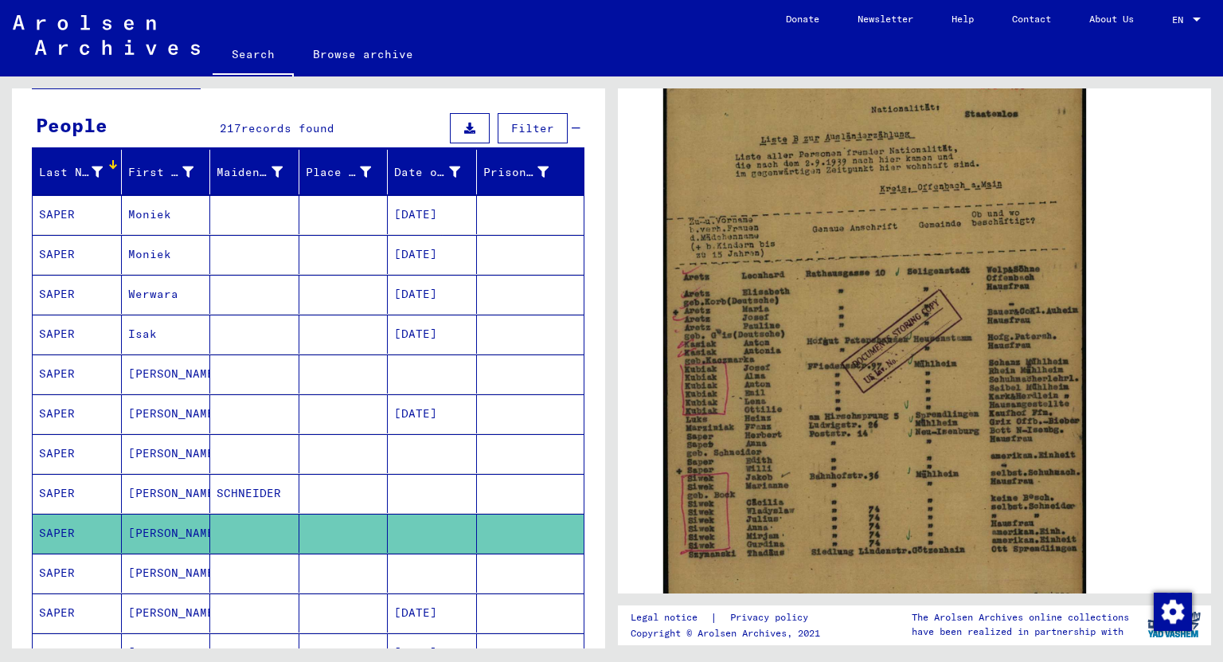
click at [136, 528] on mat-cell "[PERSON_NAME]" at bounding box center [166, 532] width 89 height 39
click at [137, 561] on mat-cell "[PERSON_NAME]" at bounding box center [166, 572] width 89 height 39
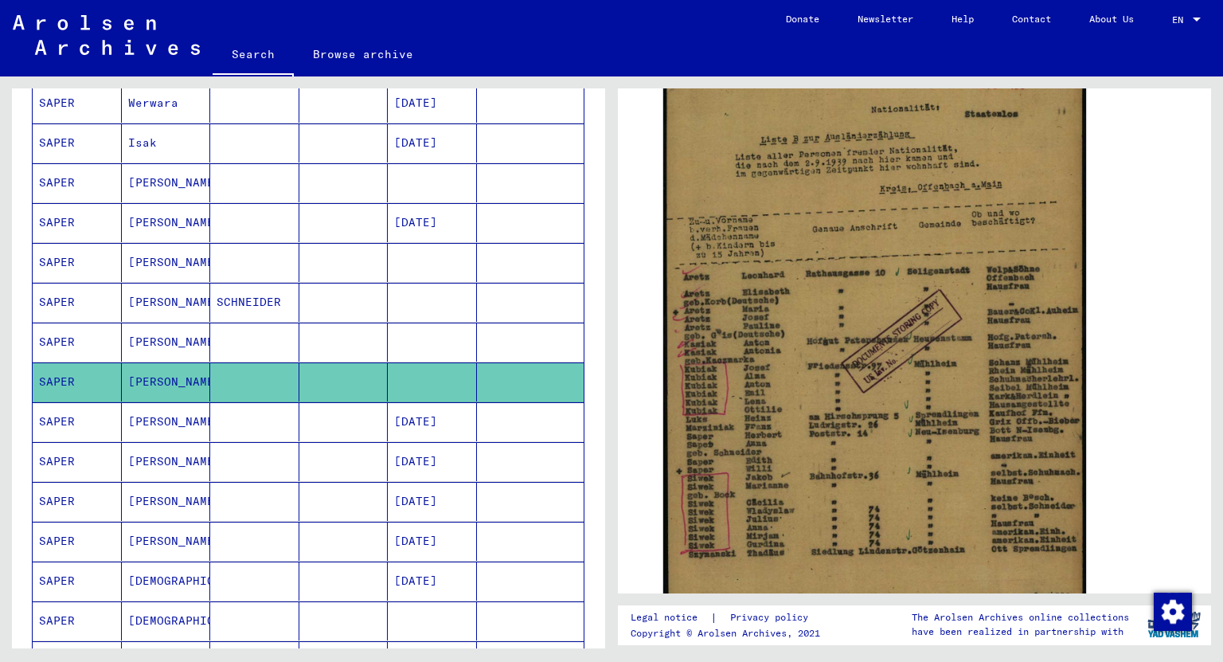
click at [142, 410] on mat-cell "[PERSON_NAME]" at bounding box center [166, 421] width 89 height 39
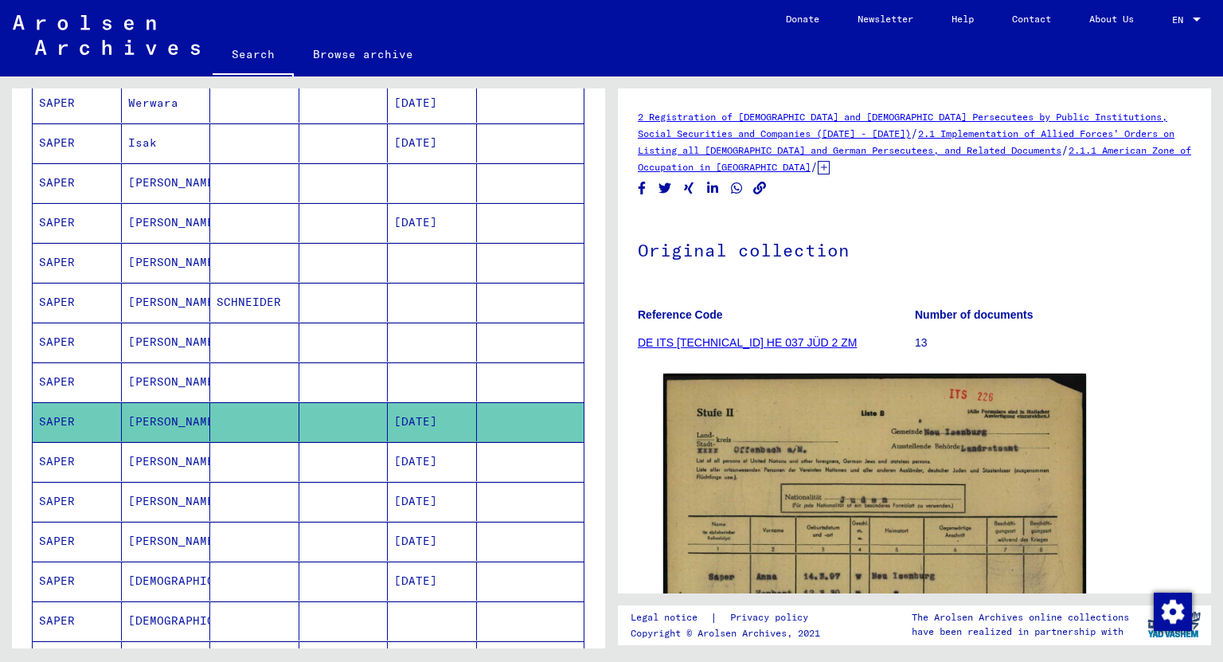
click at [146, 457] on mat-cell "[PERSON_NAME]" at bounding box center [166, 461] width 89 height 39
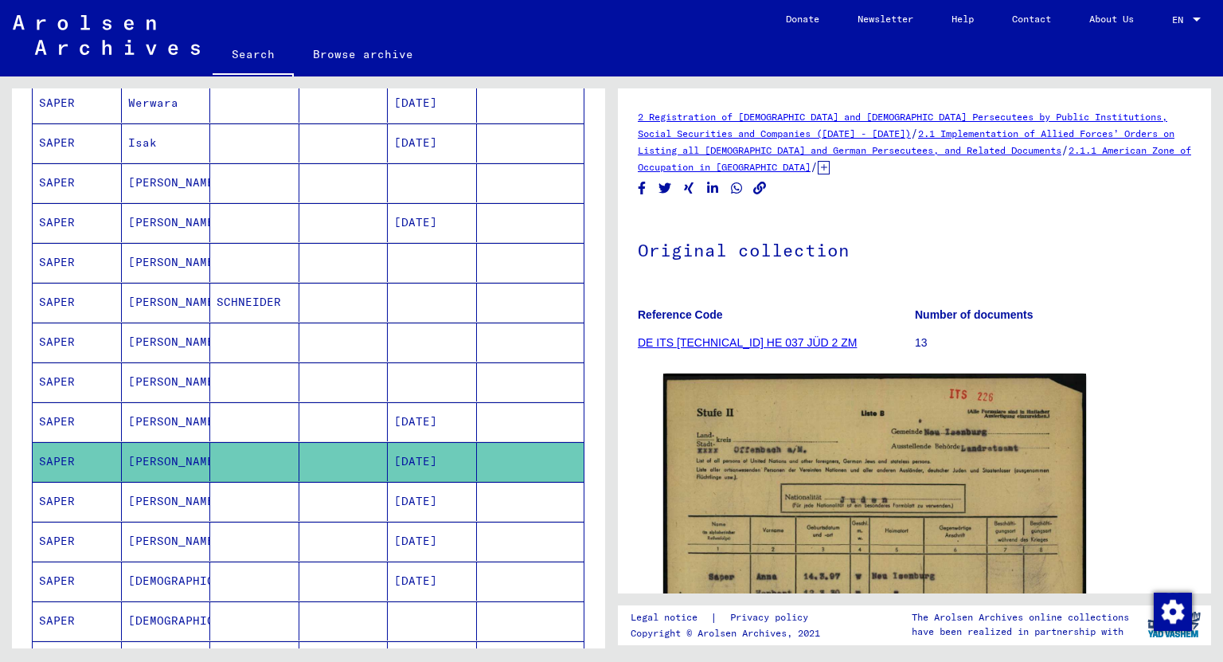
click at [143, 494] on mat-cell "[PERSON_NAME]" at bounding box center [166, 501] width 89 height 39
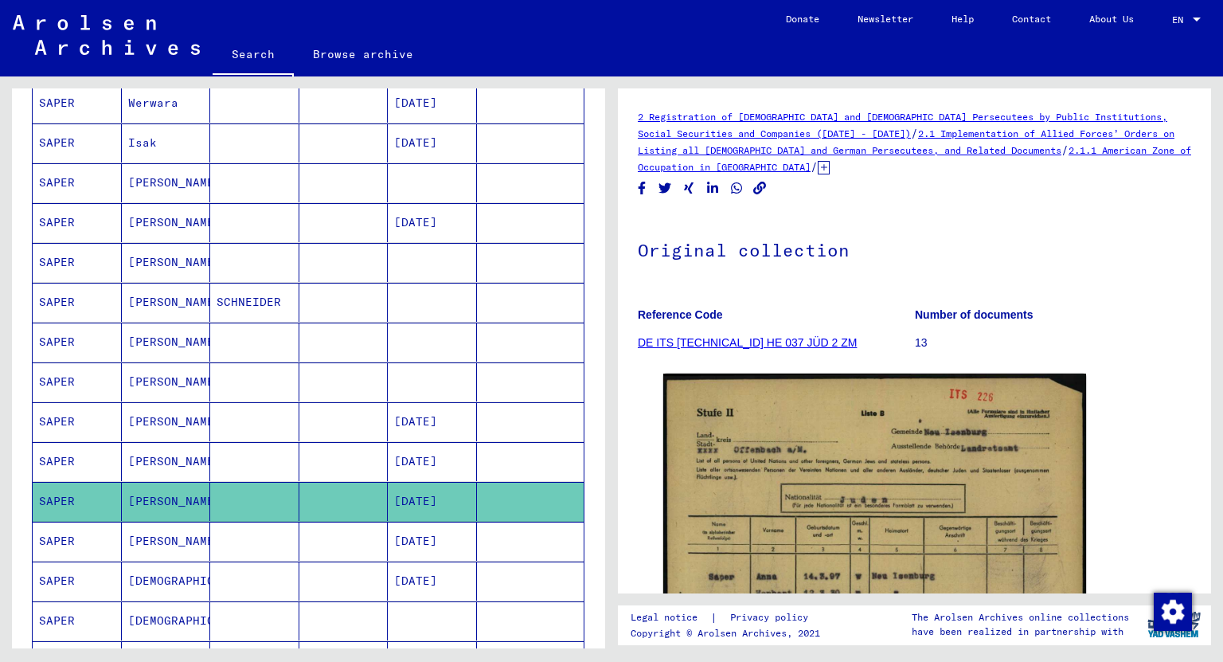
click at [133, 535] on mat-cell "[PERSON_NAME]" at bounding box center [166, 540] width 89 height 39
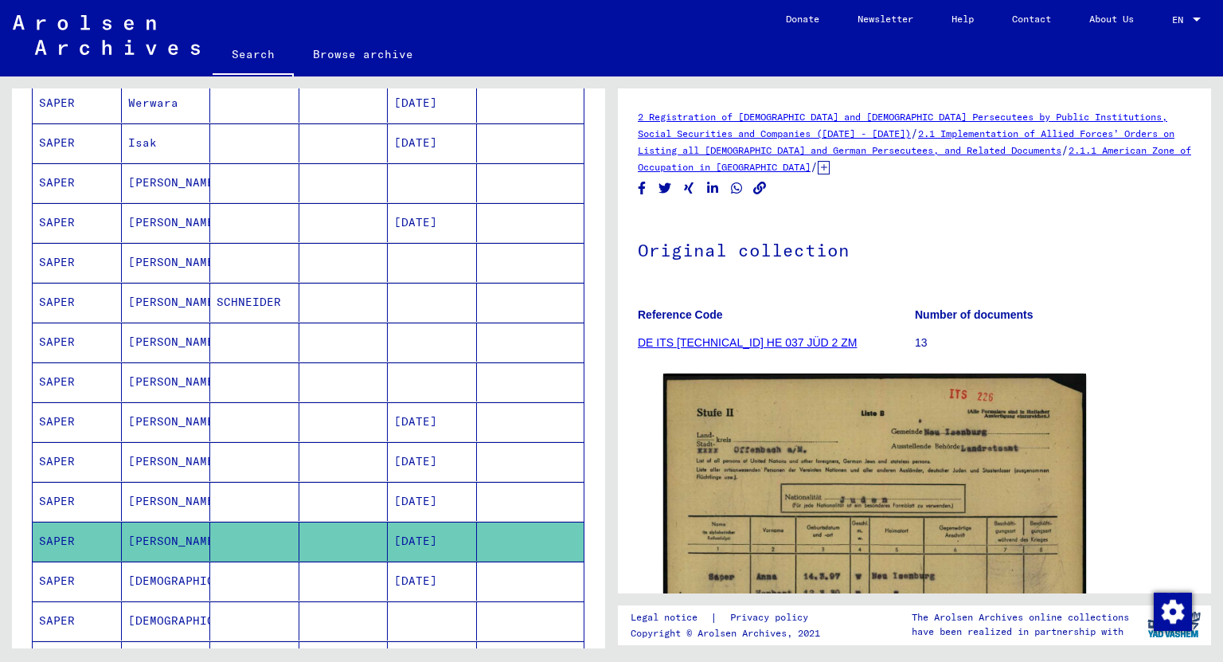
click at [139, 561] on mat-cell "[DEMOGRAPHIC_DATA]" at bounding box center [166, 580] width 89 height 39
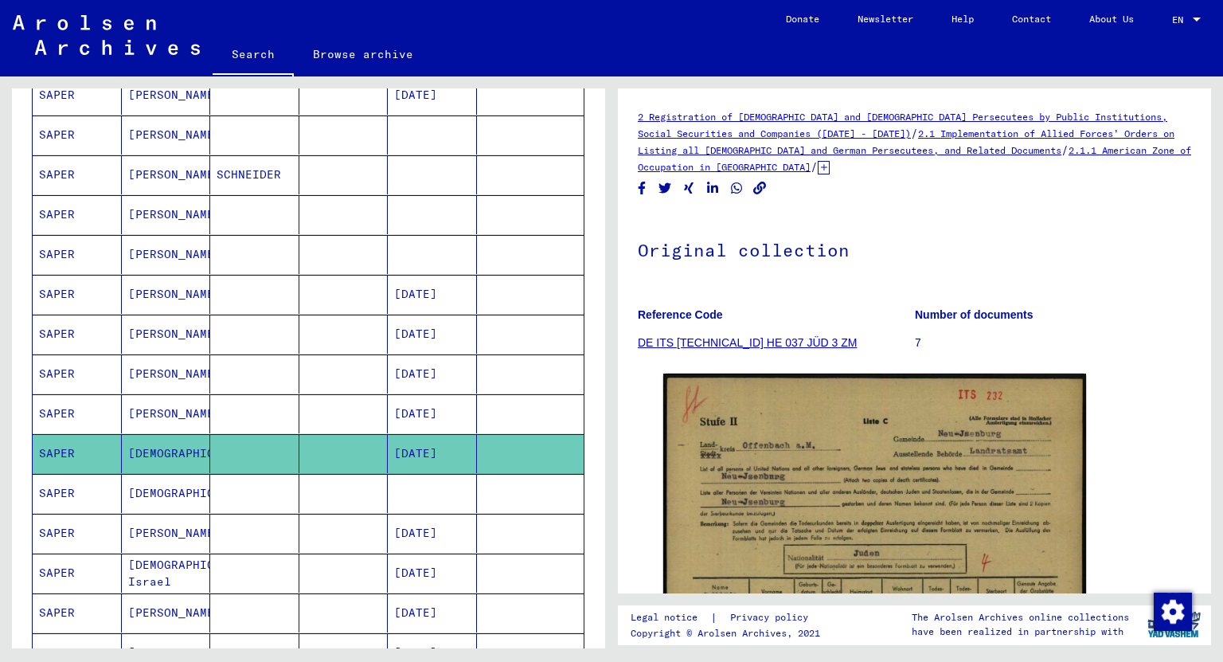
scroll to position [509, 0]
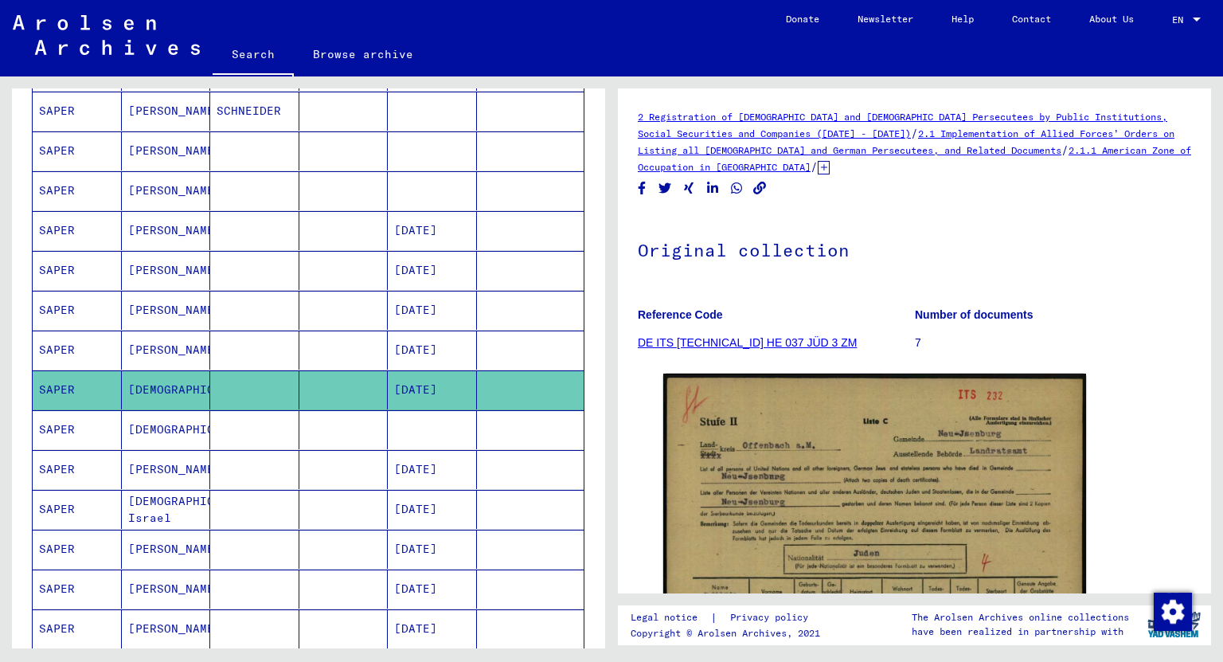
click at [134, 426] on mat-cell "[DEMOGRAPHIC_DATA]" at bounding box center [166, 429] width 89 height 39
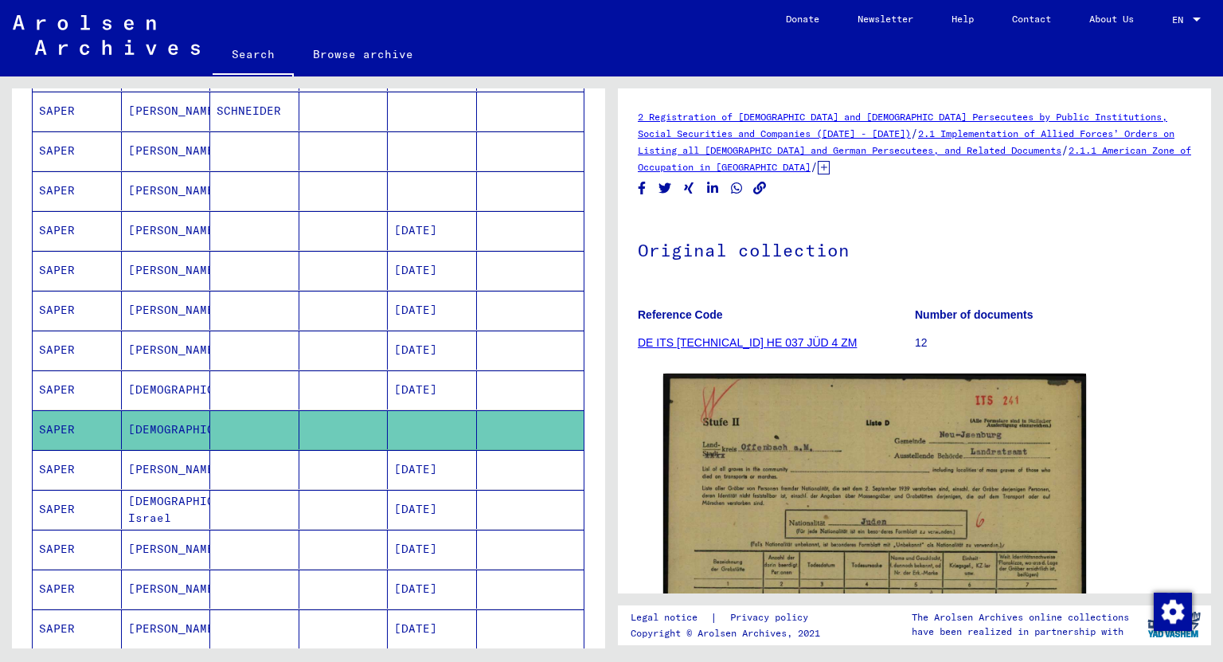
click at [147, 466] on mat-cell "[PERSON_NAME]" at bounding box center [166, 469] width 89 height 39
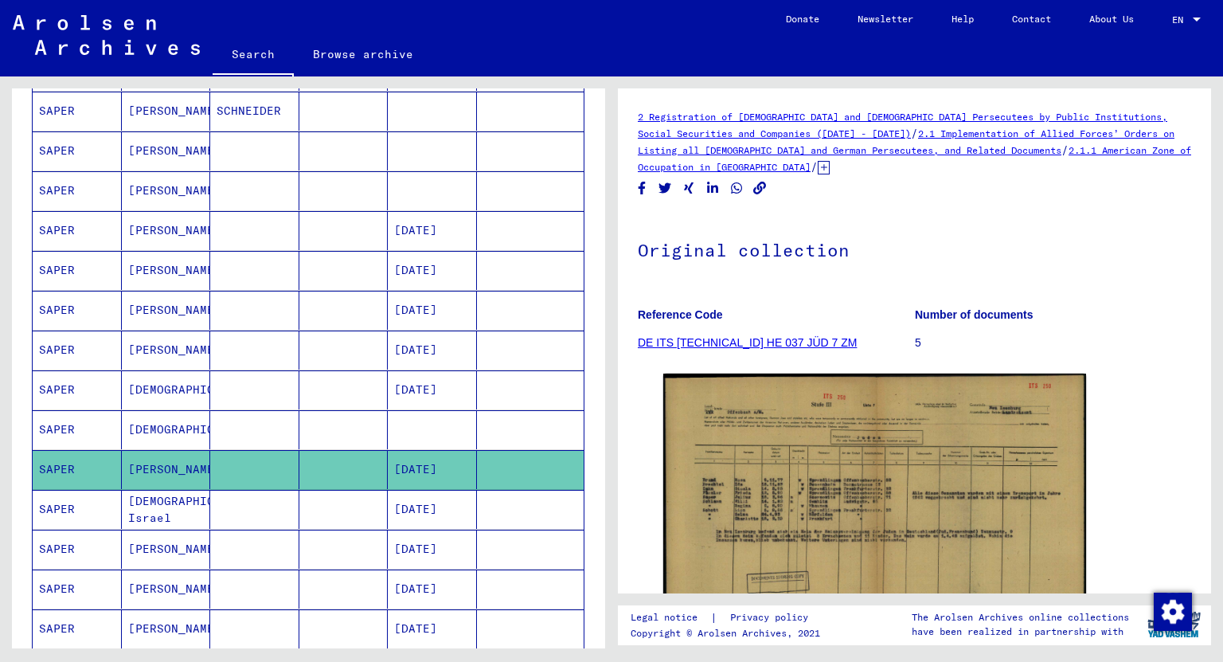
click at [143, 502] on mat-cell "[DEMOGRAPHIC_DATA] Israel" at bounding box center [166, 509] width 89 height 39
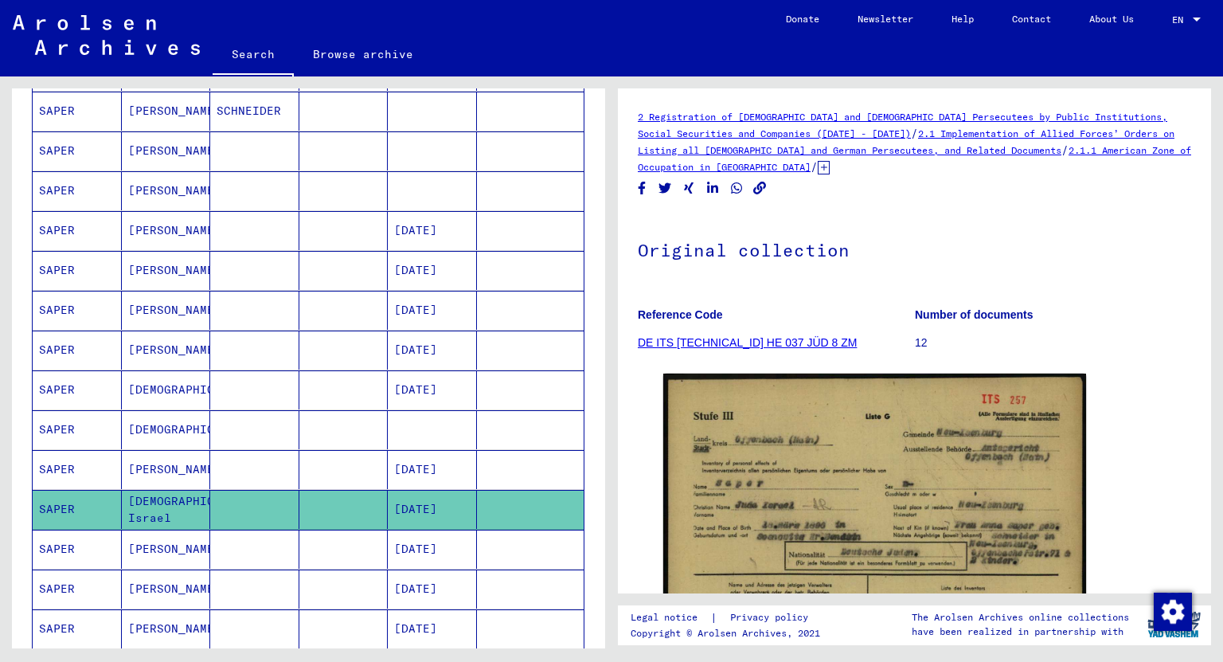
click at [156, 538] on mat-cell "[PERSON_NAME]" at bounding box center [166, 548] width 89 height 39
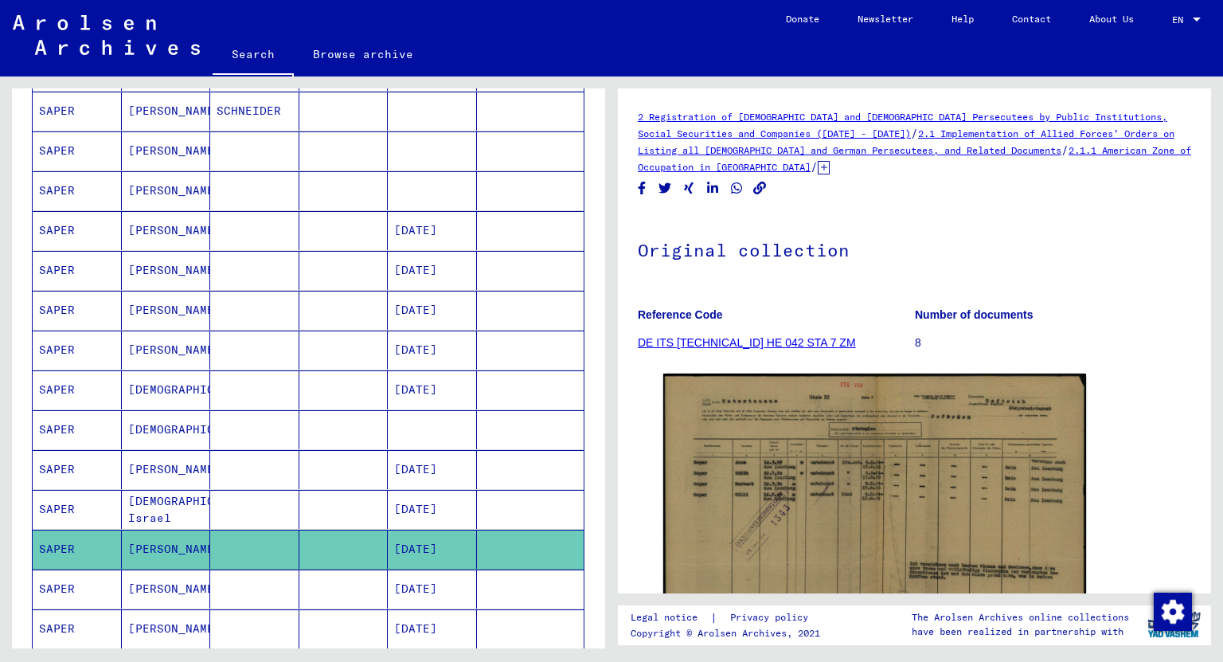
click at [151, 580] on mat-cell "[PERSON_NAME]" at bounding box center [166, 588] width 89 height 39
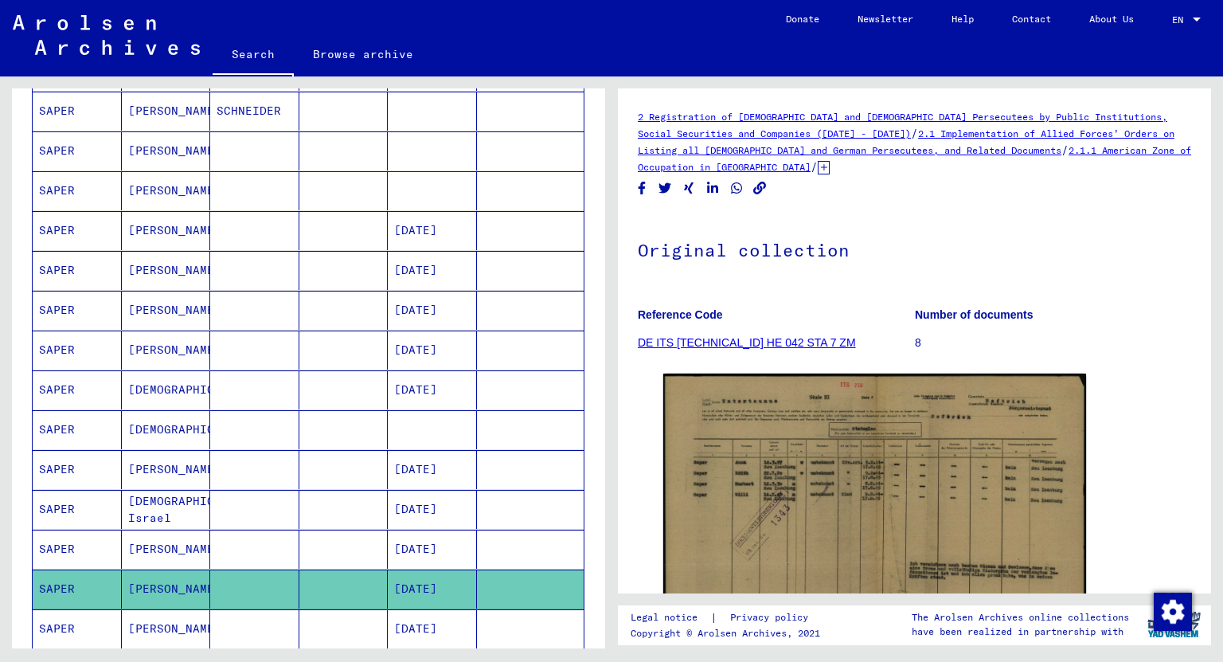
click at [158, 624] on mat-cell "[PERSON_NAME]" at bounding box center [166, 628] width 89 height 39
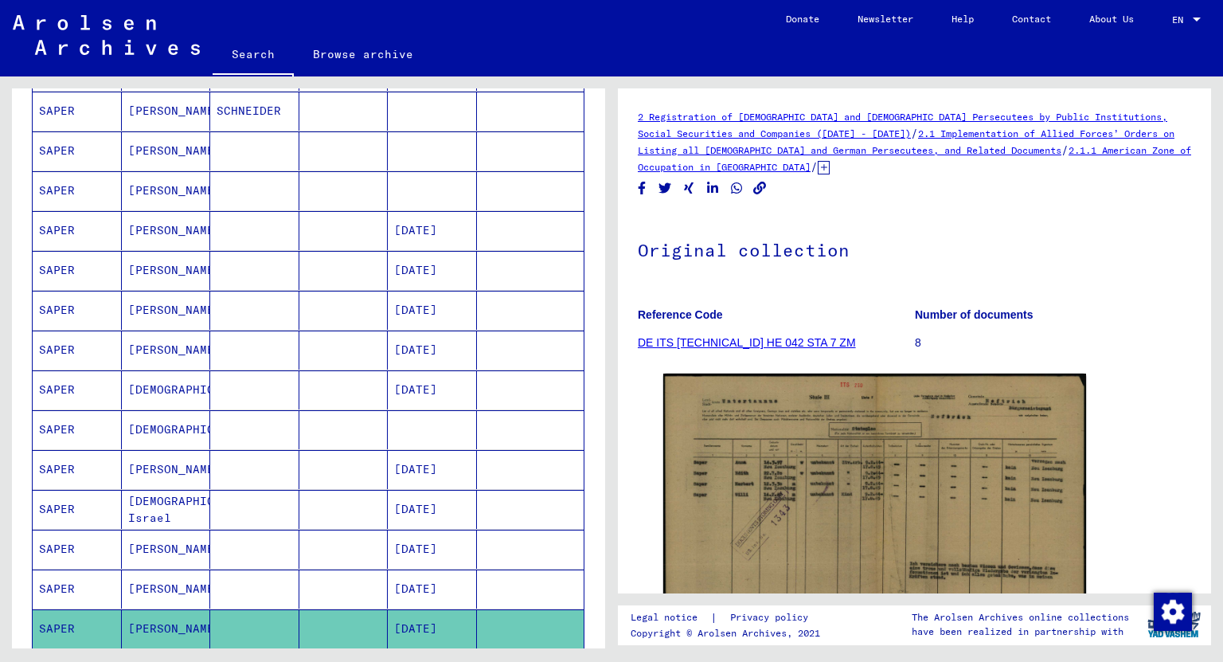
scroll to position [701, 0]
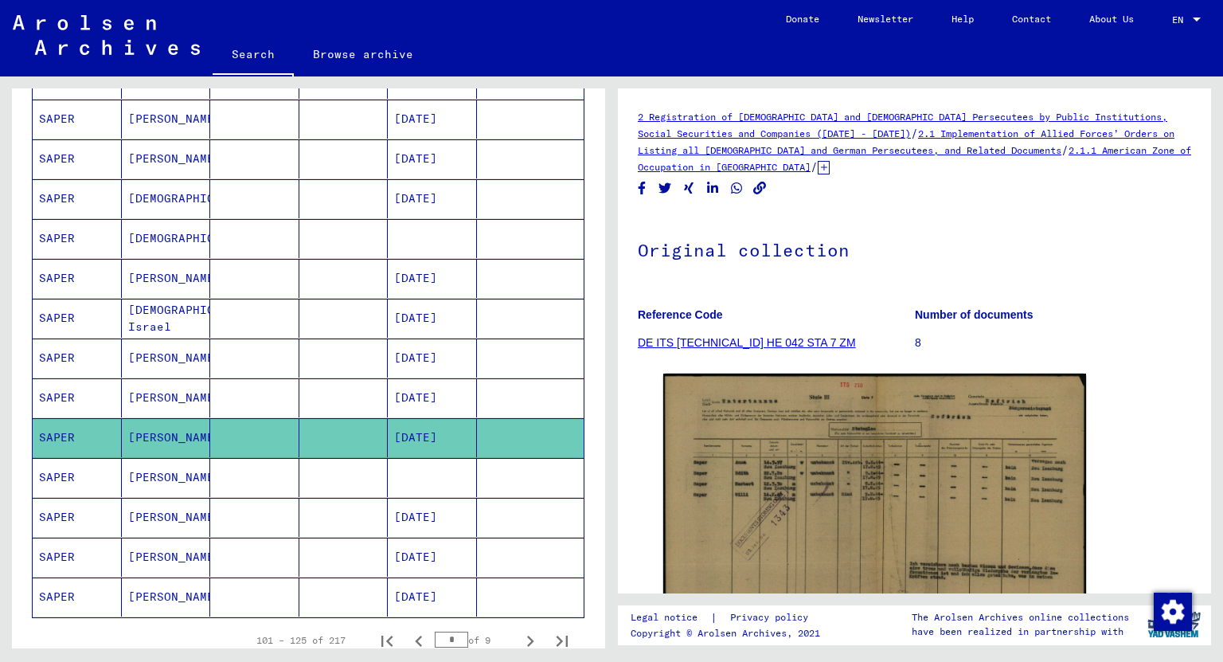
click at [161, 470] on mat-cell "[PERSON_NAME]" at bounding box center [166, 477] width 89 height 39
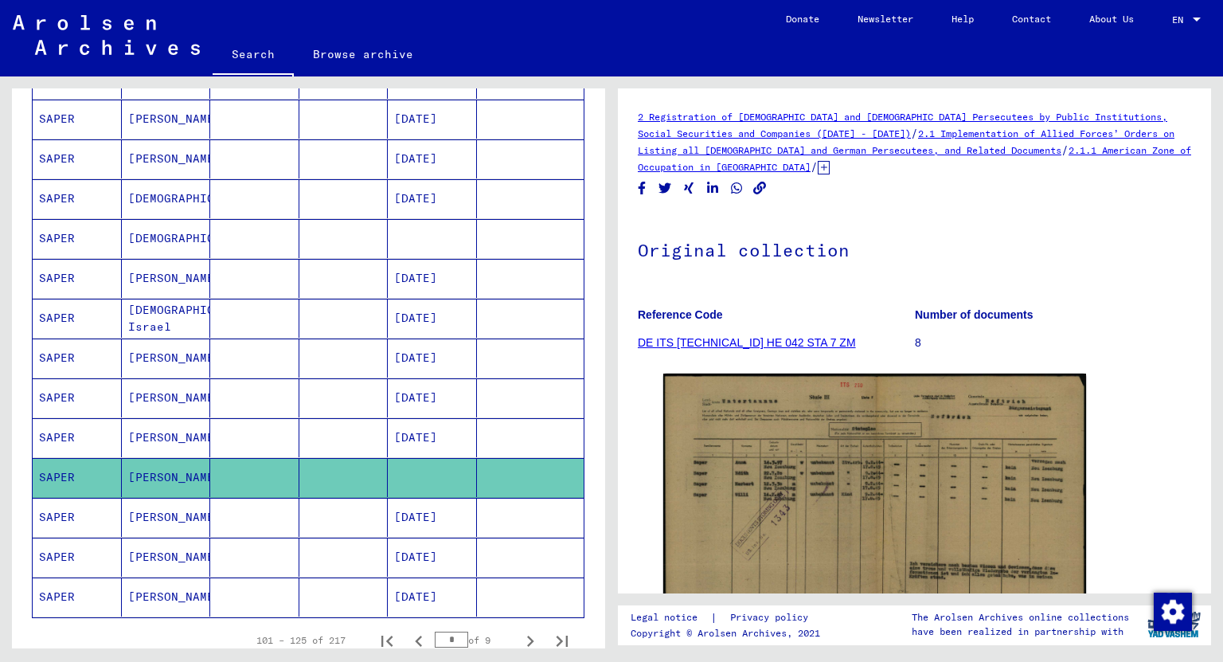
click at [147, 513] on mat-cell "[PERSON_NAME]" at bounding box center [166, 517] width 89 height 39
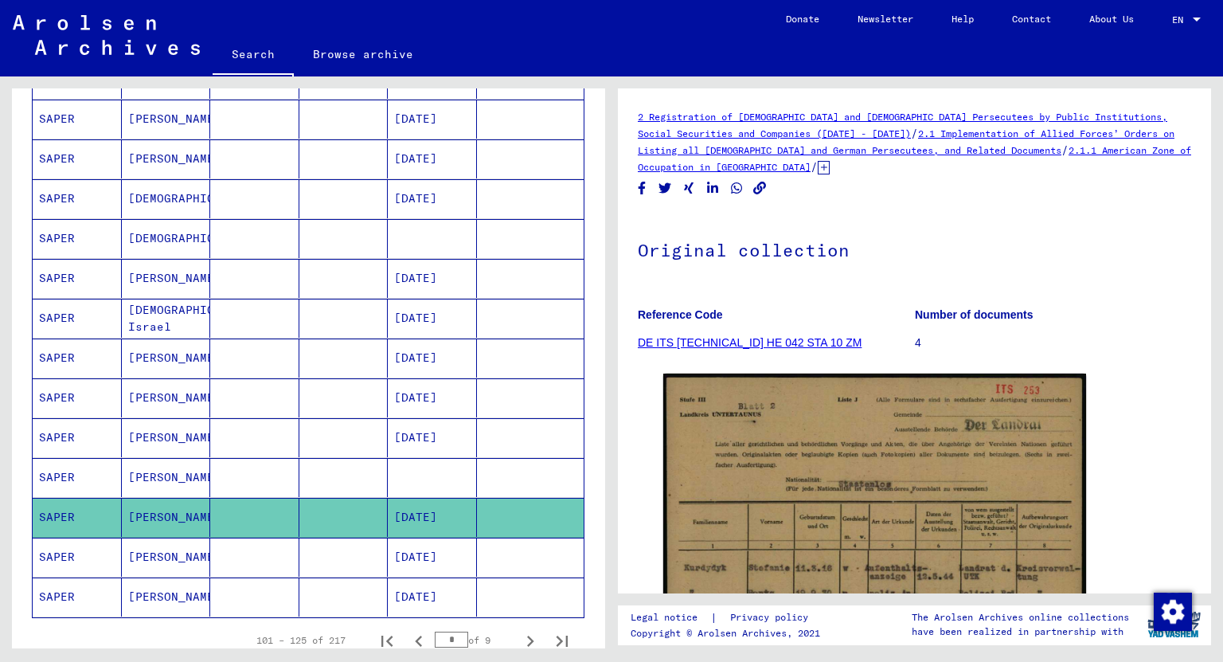
click at [155, 556] on mat-cell "[PERSON_NAME]" at bounding box center [166, 556] width 89 height 39
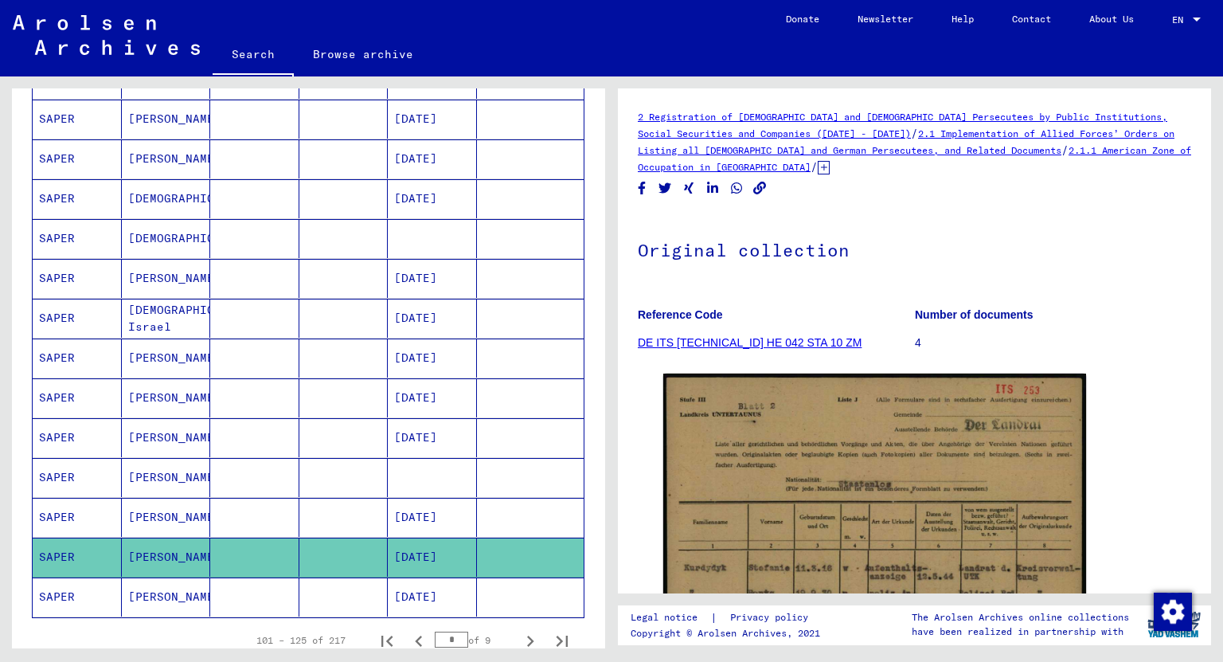
click at [159, 592] on mat-cell "[PERSON_NAME]" at bounding box center [166, 596] width 89 height 39
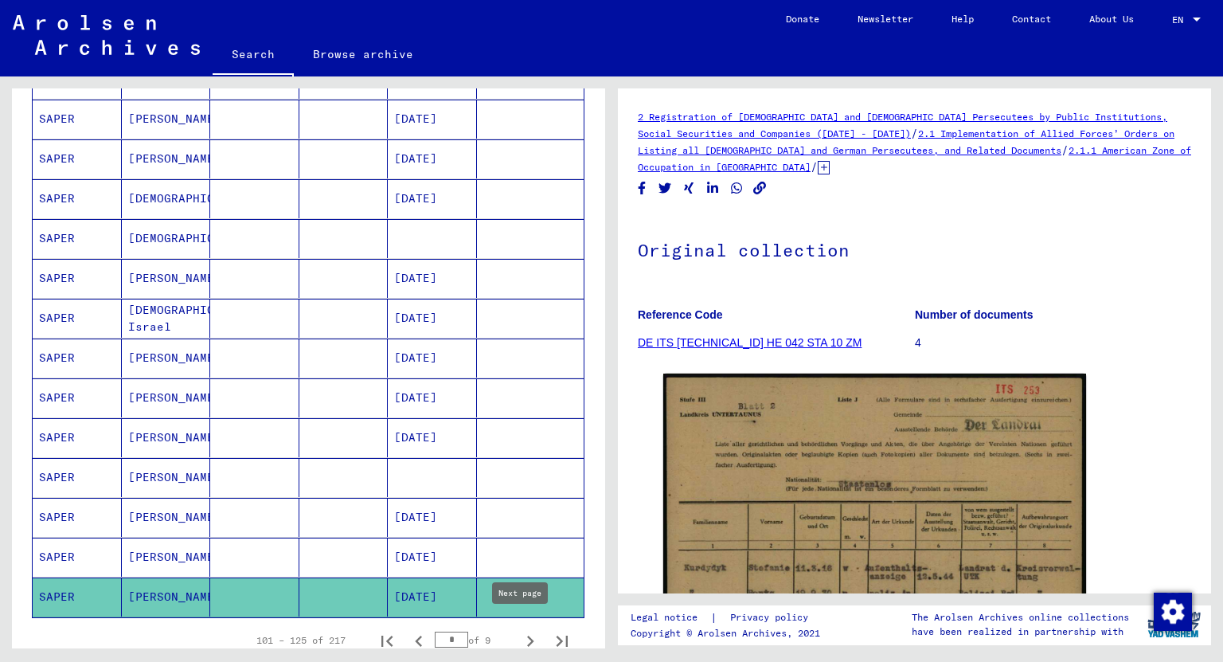
click at [527, 635] on icon "Next page" at bounding box center [530, 640] width 7 height 11
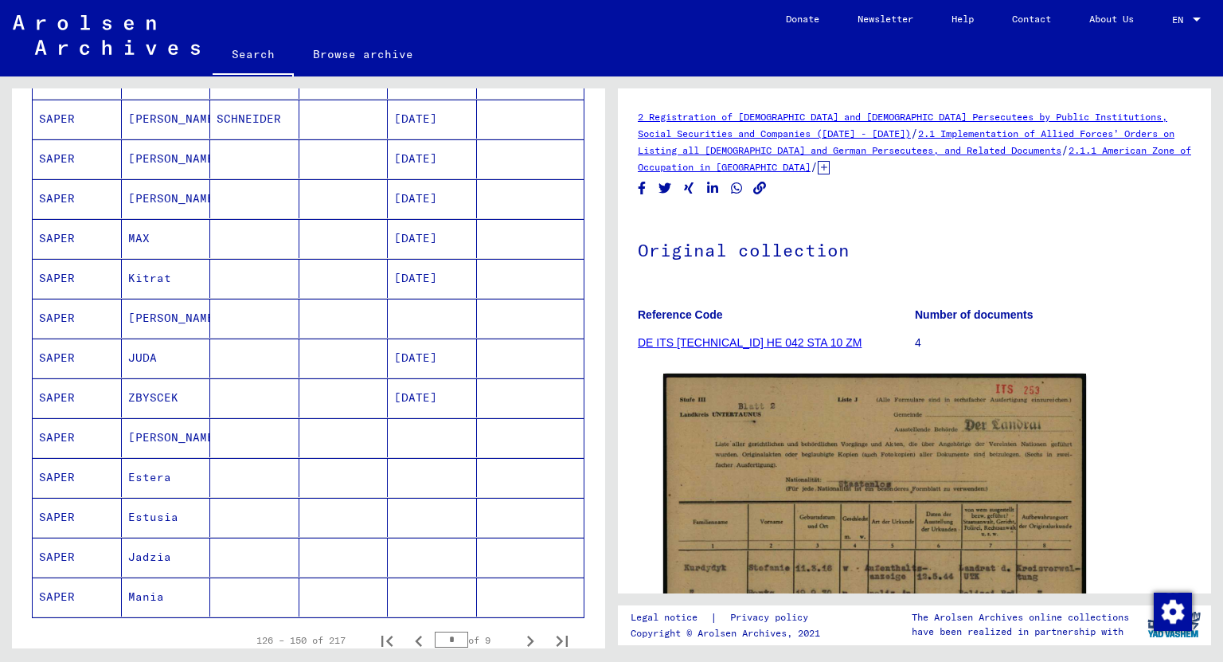
click at [166, 236] on mat-cell "MAX" at bounding box center [166, 238] width 89 height 39
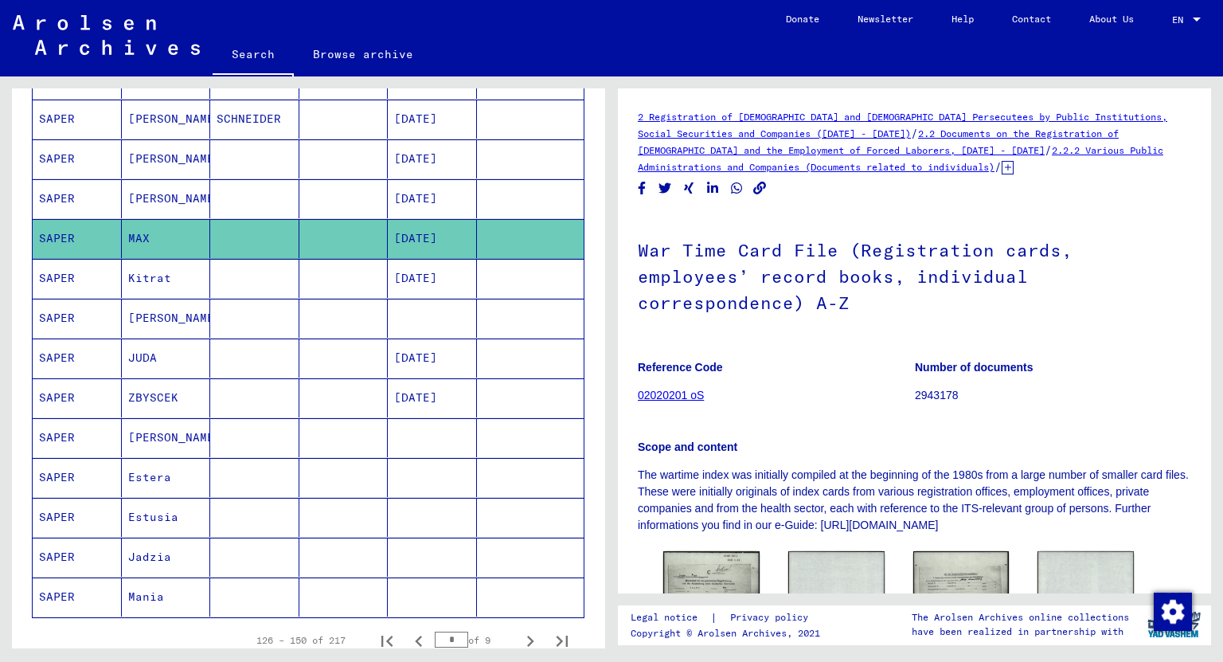
click at [165, 471] on mat-cell "Estera" at bounding box center [166, 477] width 89 height 39
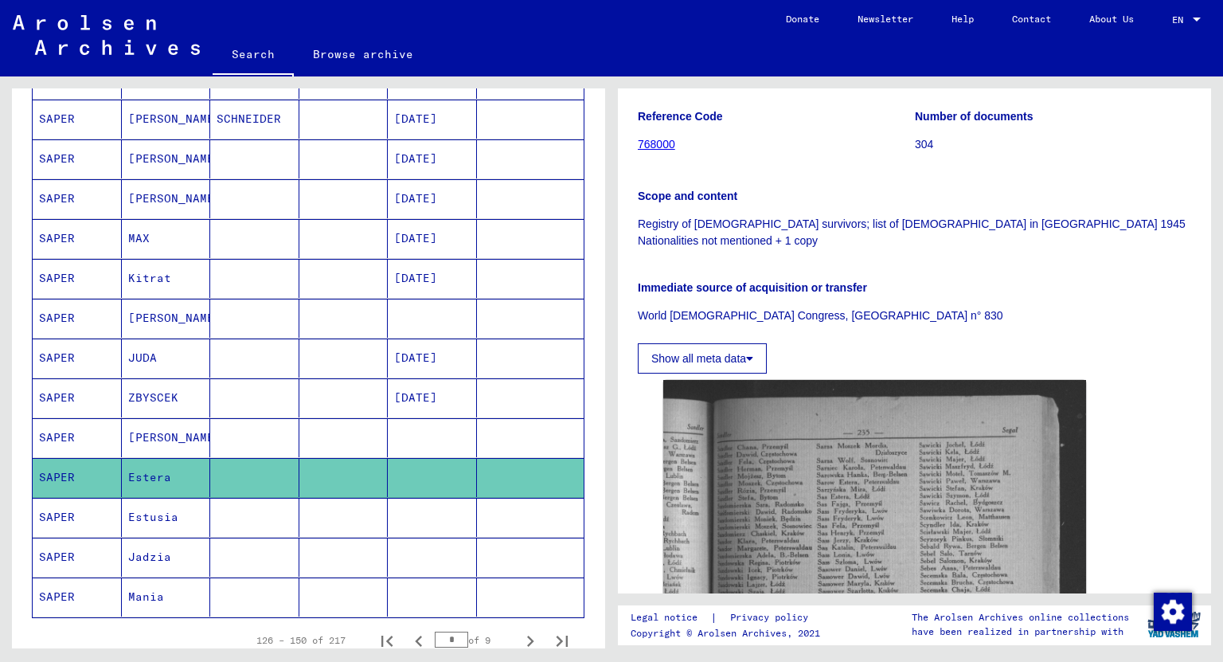
scroll to position [382, 0]
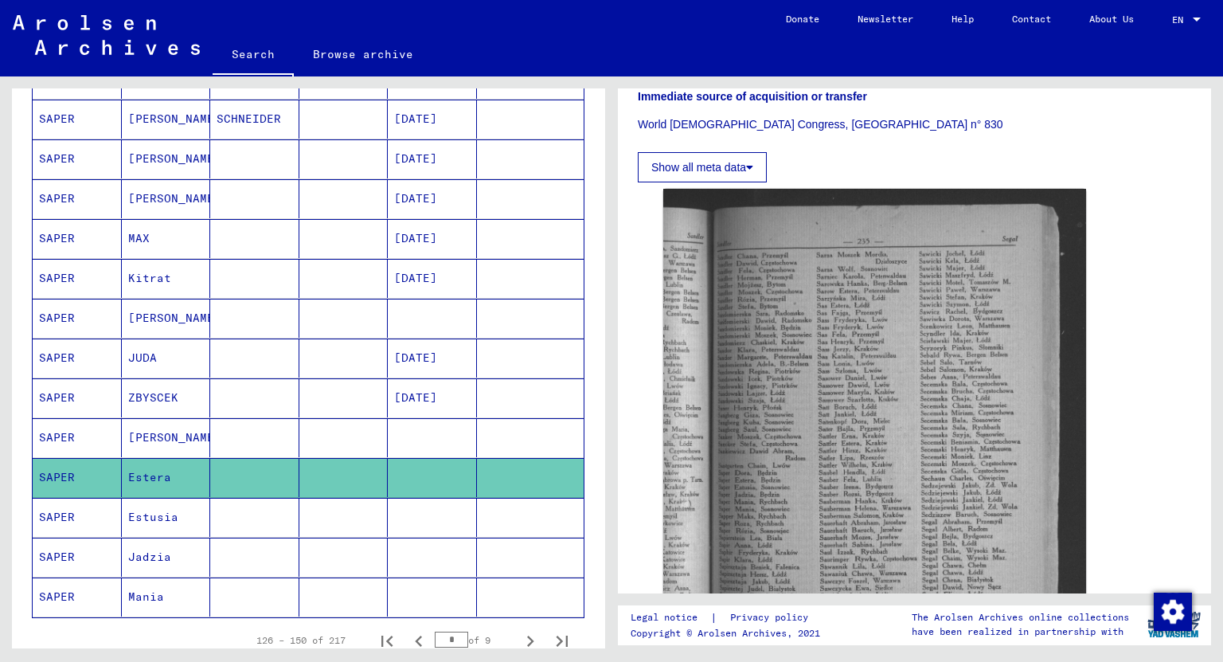
click at [137, 594] on mat-cell "Mania" at bounding box center [166, 596] width 89 height 39
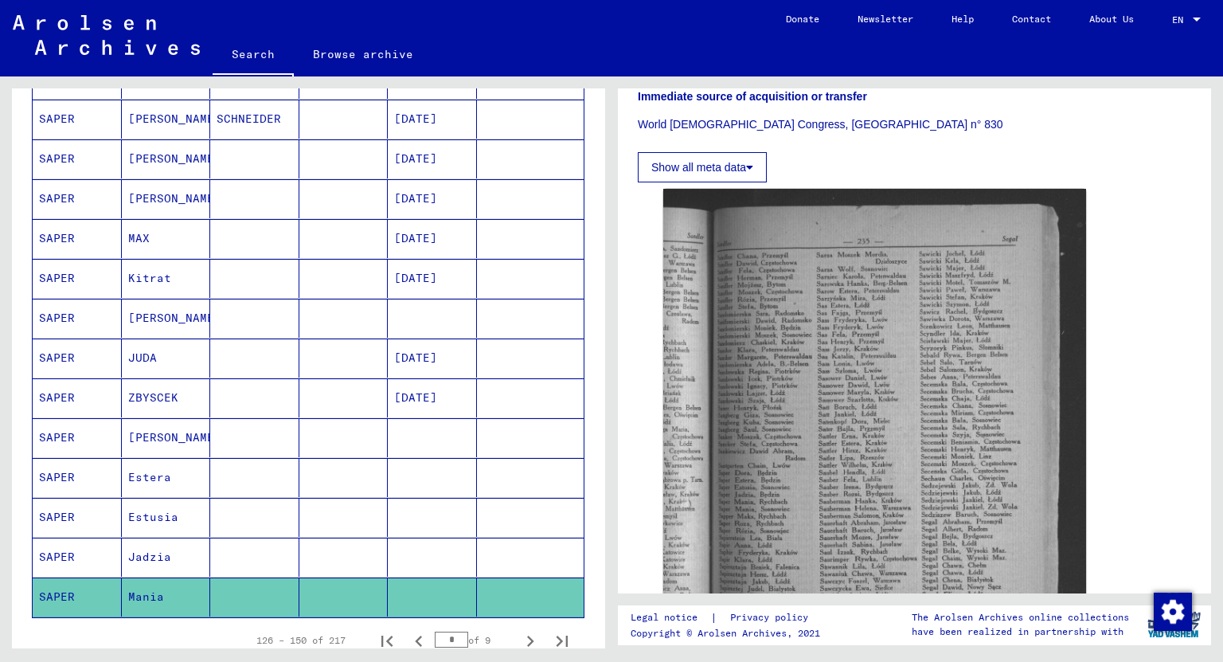
click at [146, 545] on mat-cell "Jadzia" at bounding box center [166, 556] width 89 height 39
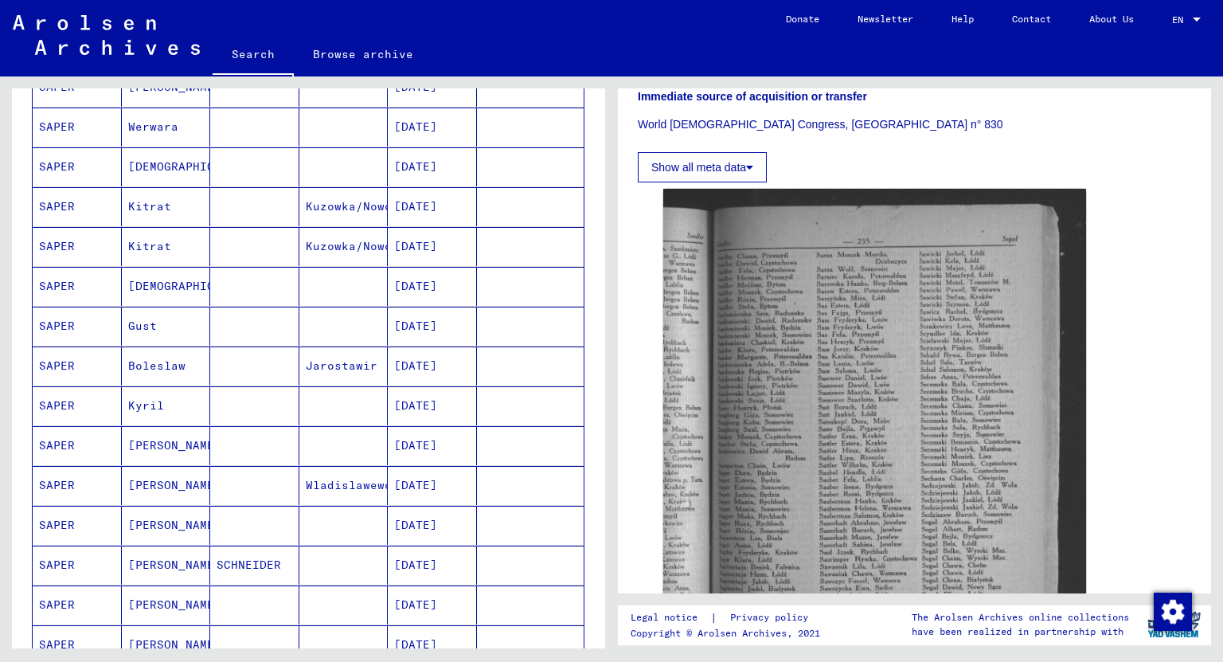
scroll to position [64, 0]
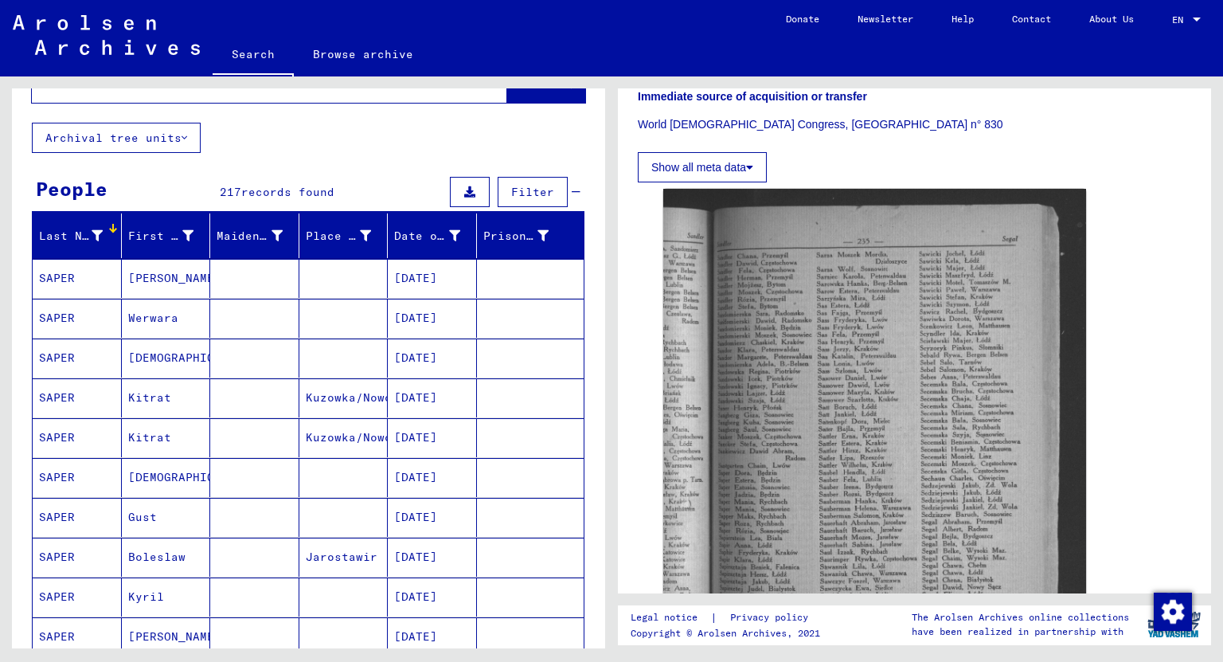
click at [142, 264] on mat-cell "[PERSON_NAME]" at bounding box center [166, 278] width 89 height 39
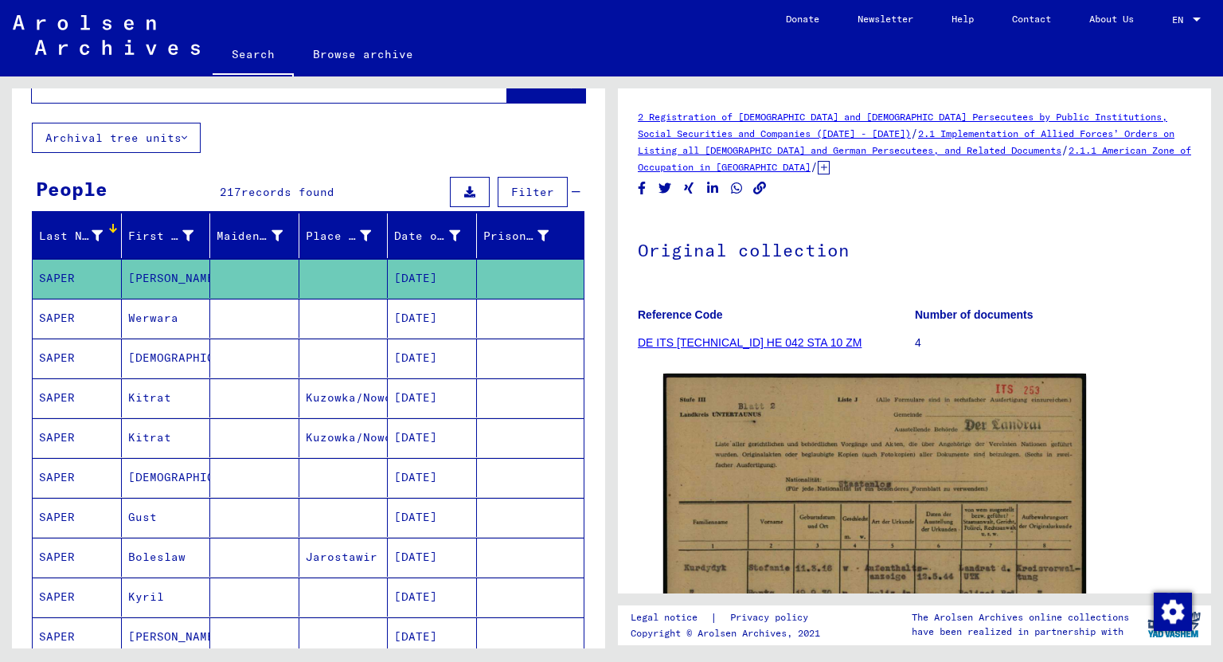
click at [139, 396] on mat-cell "Kitrat" at bounding box center [166, 397] width 89 height 39
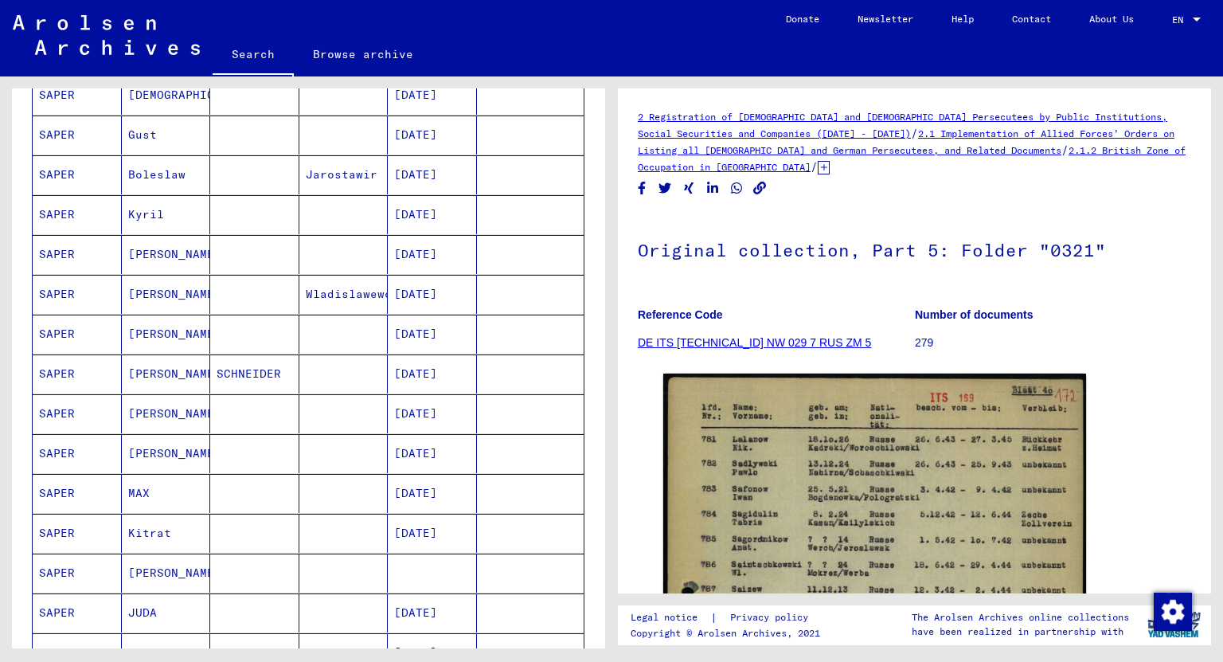
scroll to position [764, 0]
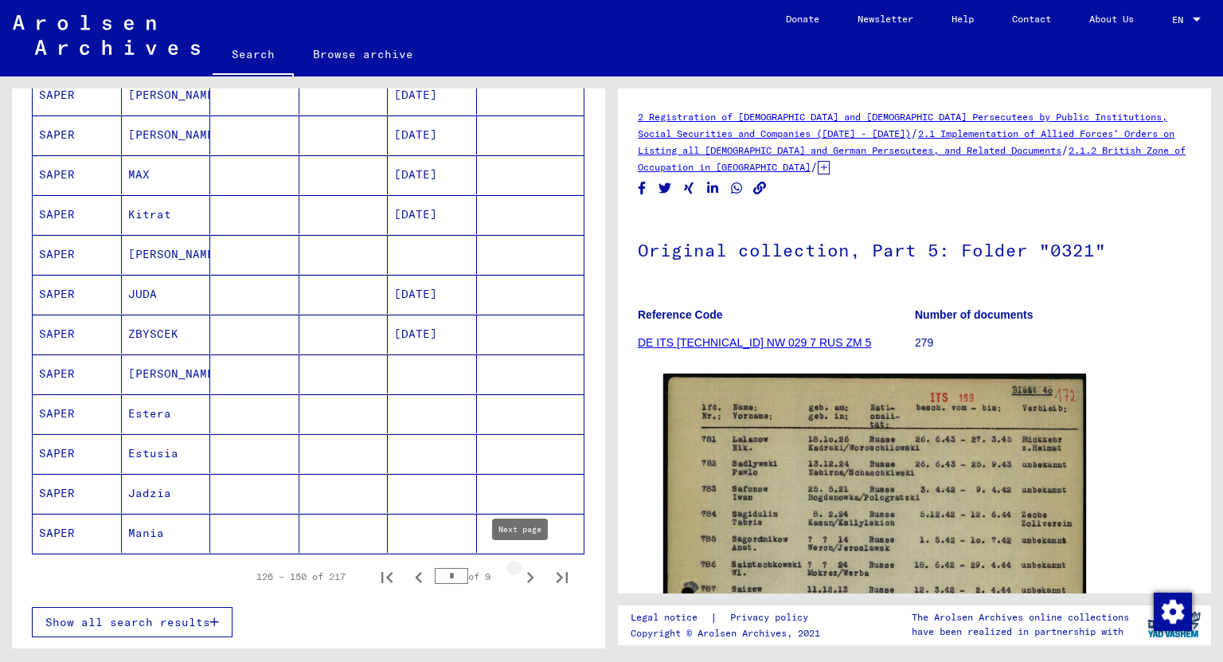
click at [519, 574] on icon "Next page" at bounding box center [530, 577] width 22 height 22
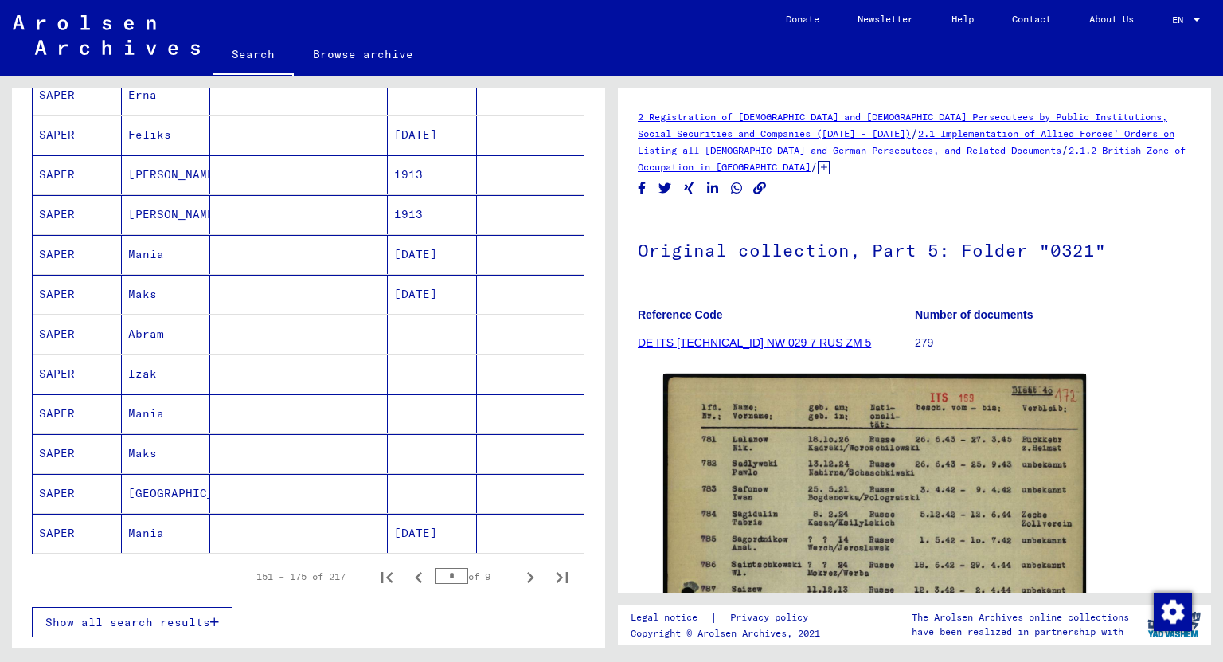
click at [154, 447] on mat-cell "Maks" at bounding box center [166, 453] width 89 height 39
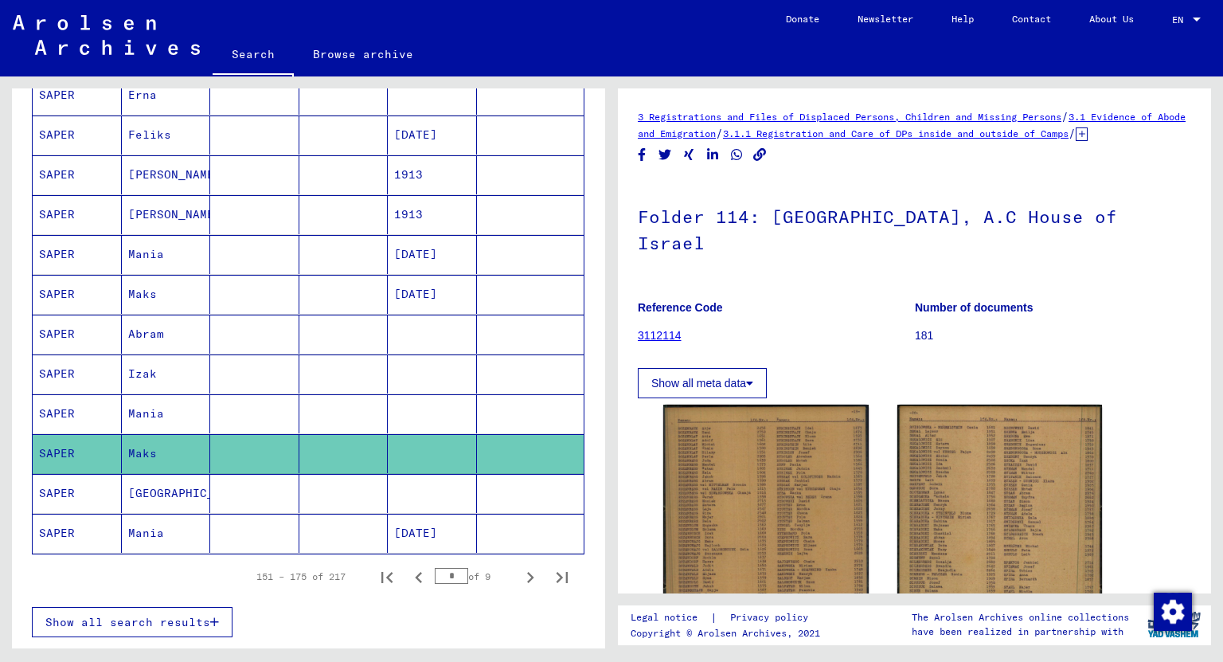
click at [159, 368] on mat-cell "Izak" at bounding box center [166, 373] width 89 height 39
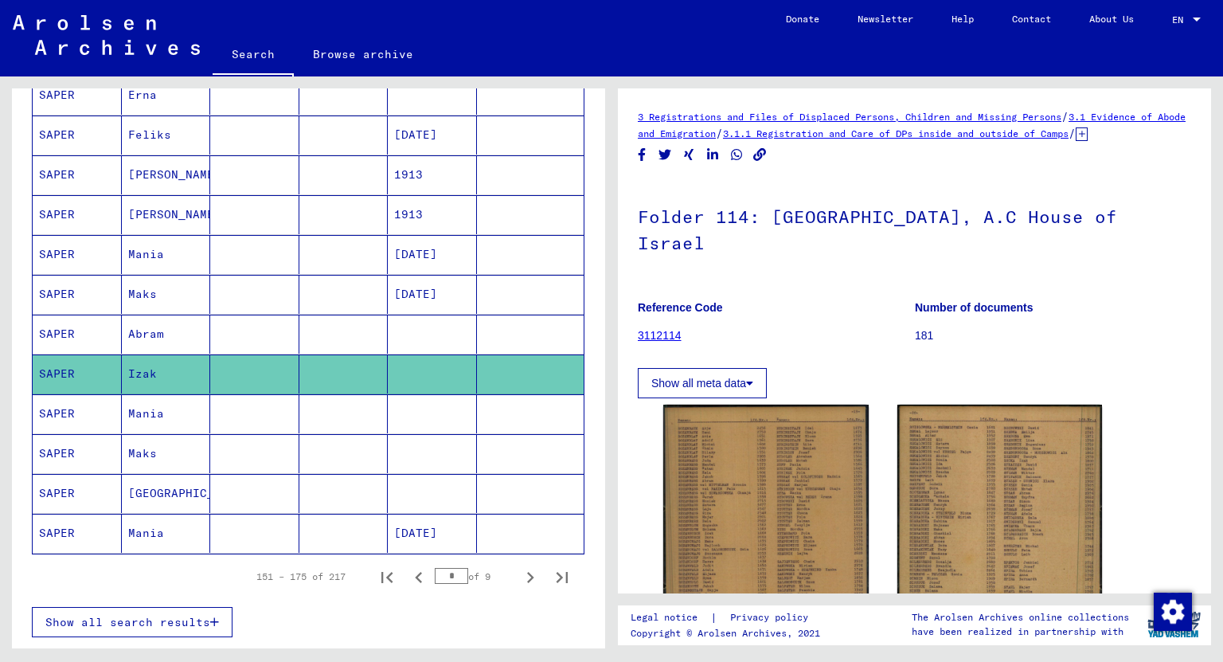
click at [139, 368] on mat-cell "Izak" at bounding box center [166, 373] width 89 height 39
click at [137, 283] on mat-cell "Maks" at bounding box center [166, 294] width 89 height 39
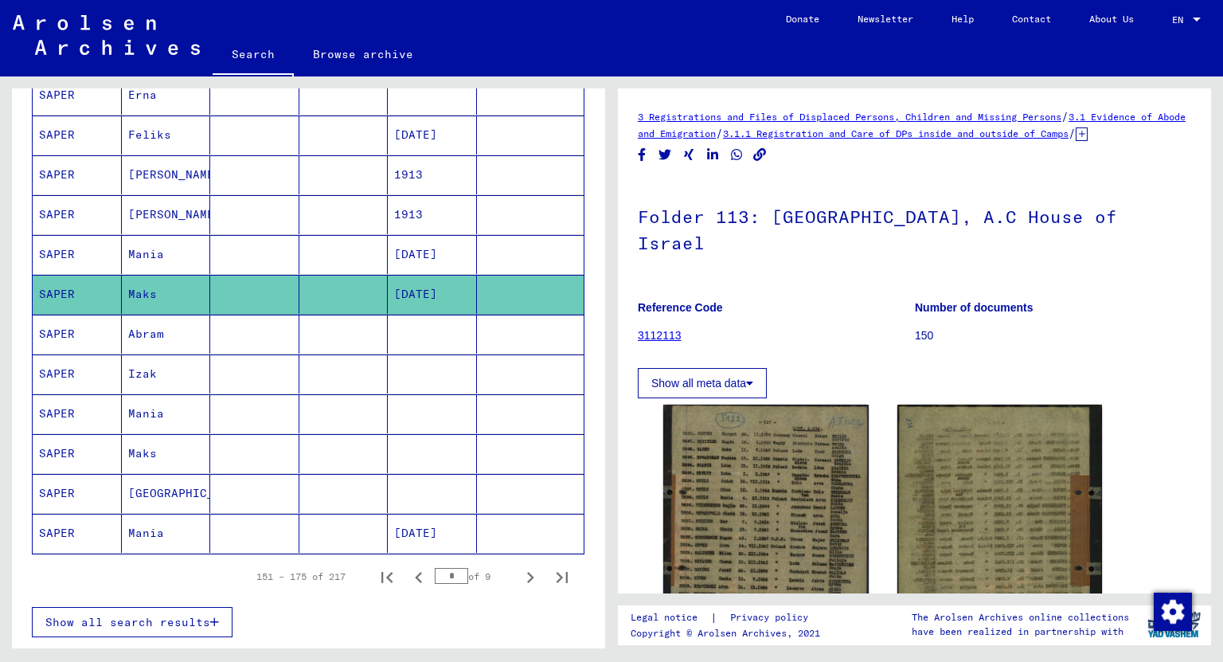
scroll to position [637, 0]
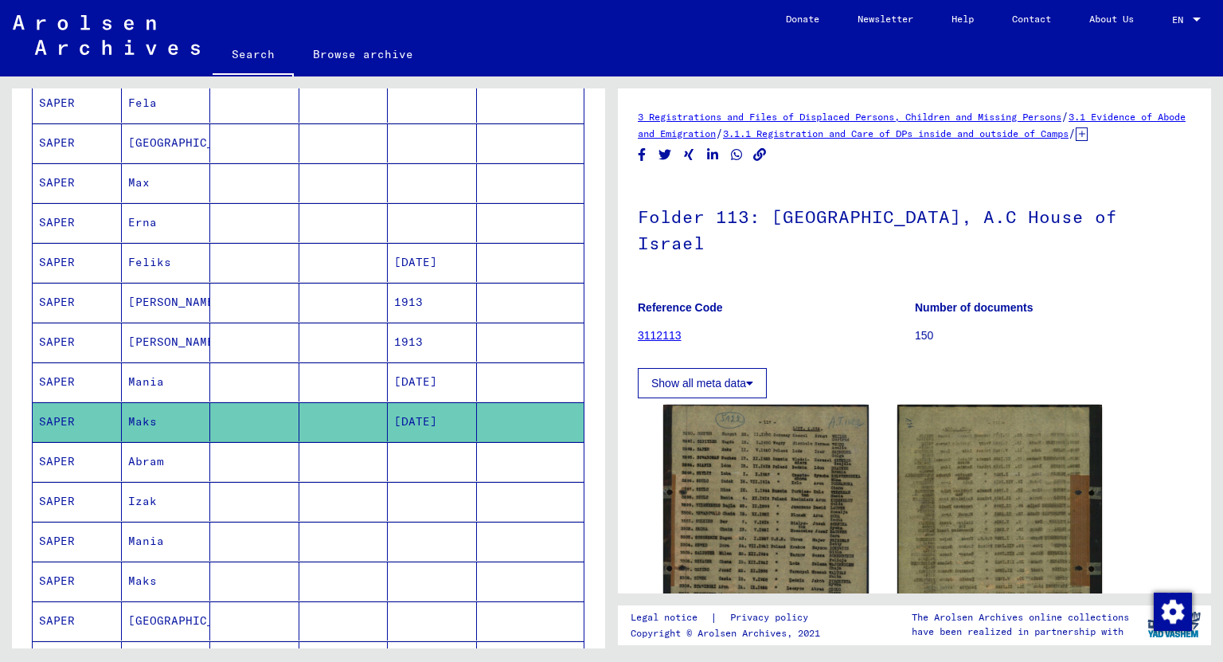
click at [131, 173] on mat-cell "Max" at bounding box center [166, 182] width 89 height 39
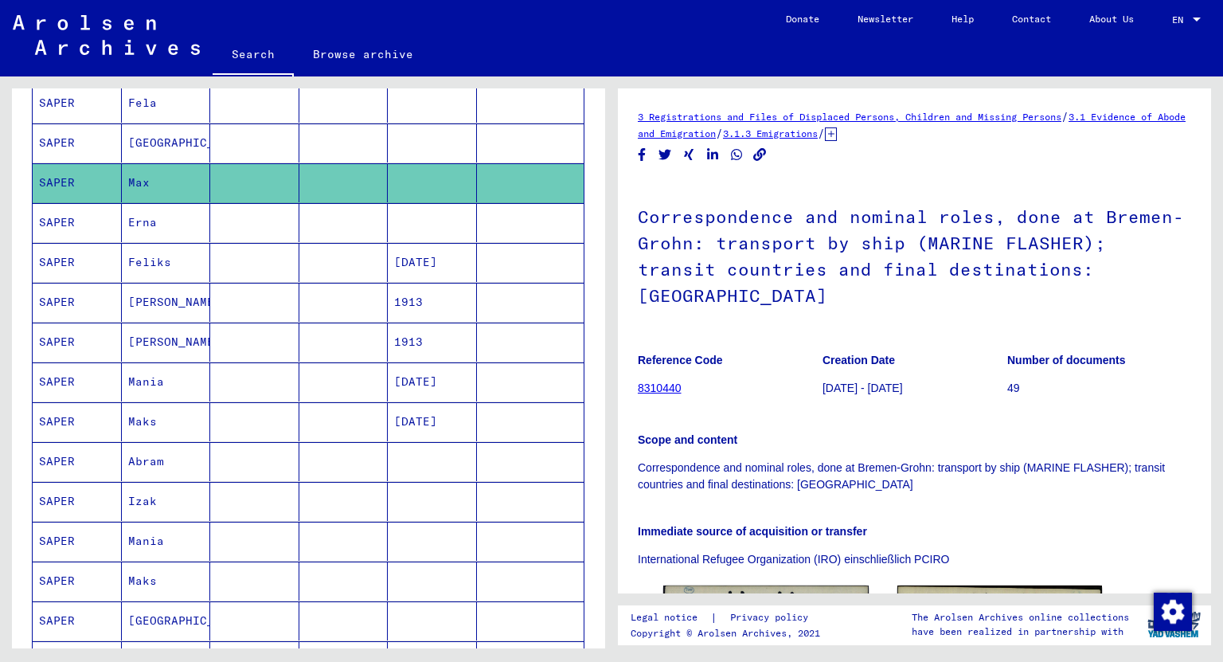
scroll to position [127, 0]
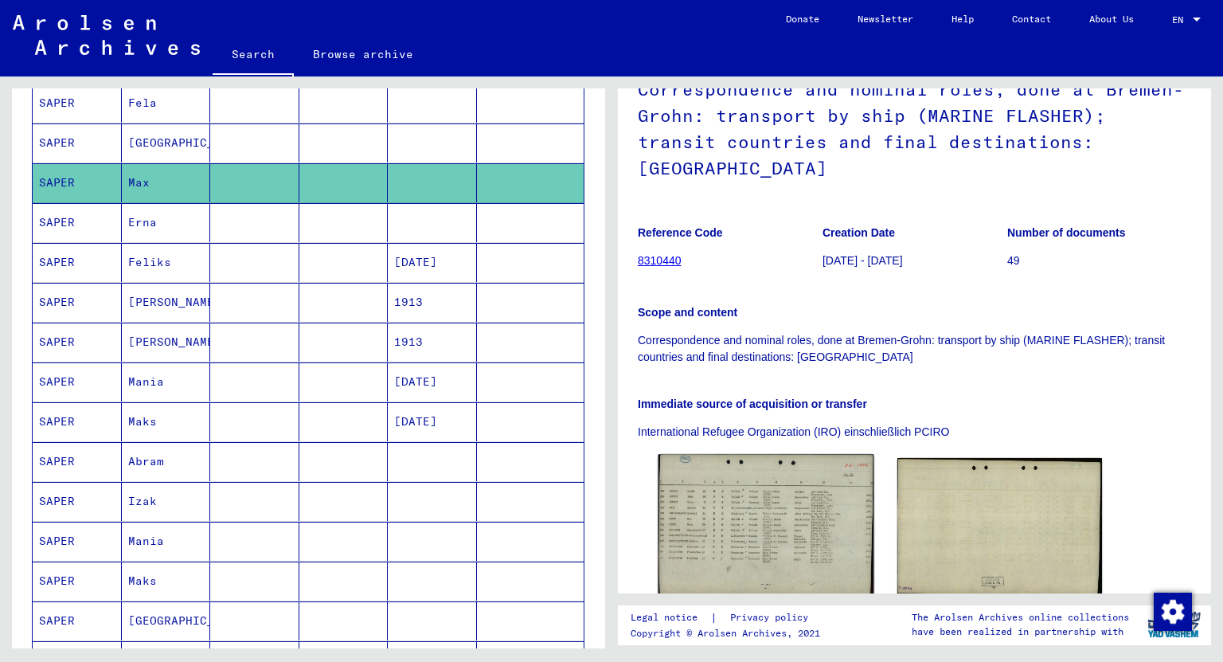
click at [798, 491] on img at bounding box center [765, 525] width 215 height 143
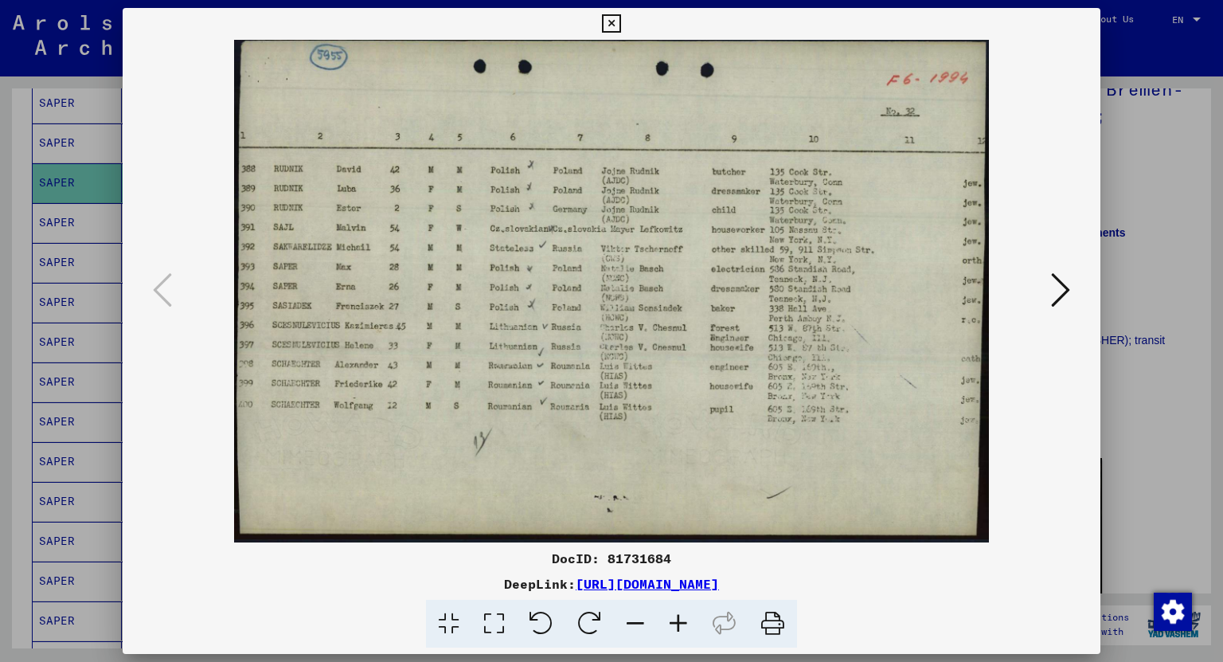
click at [694, 623] on icon at bounding box center [678, 623] width 43 height 49
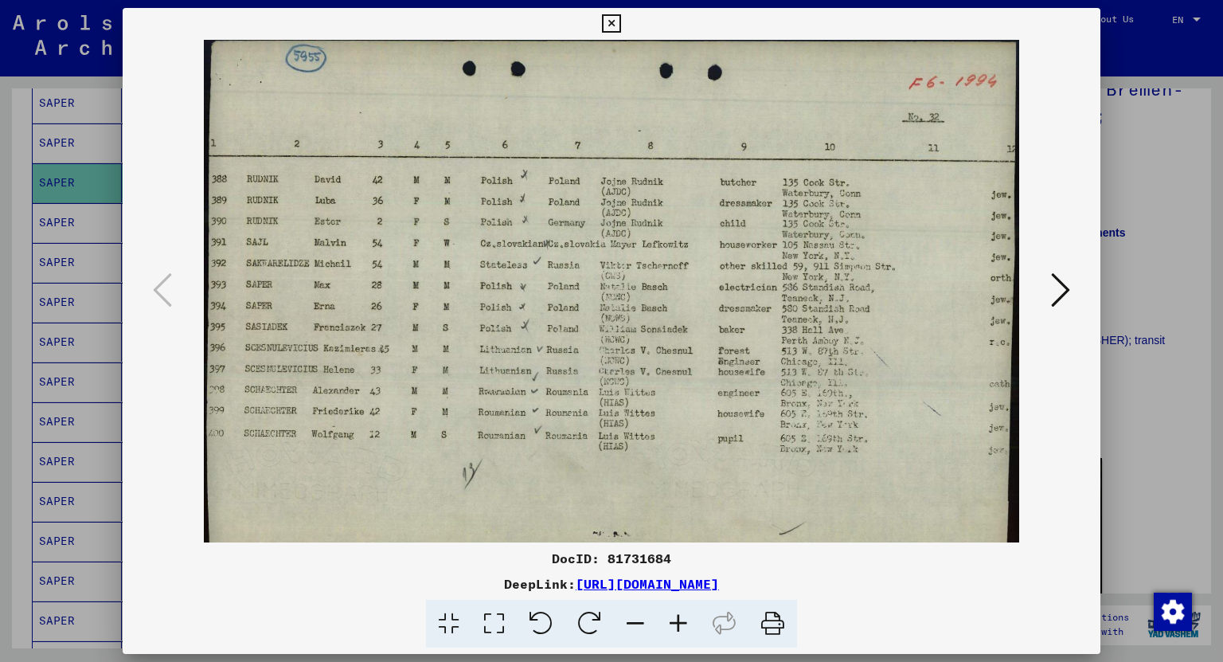
click at [694, 623] on icon at bounding box center [678, 623] width 43 height 49
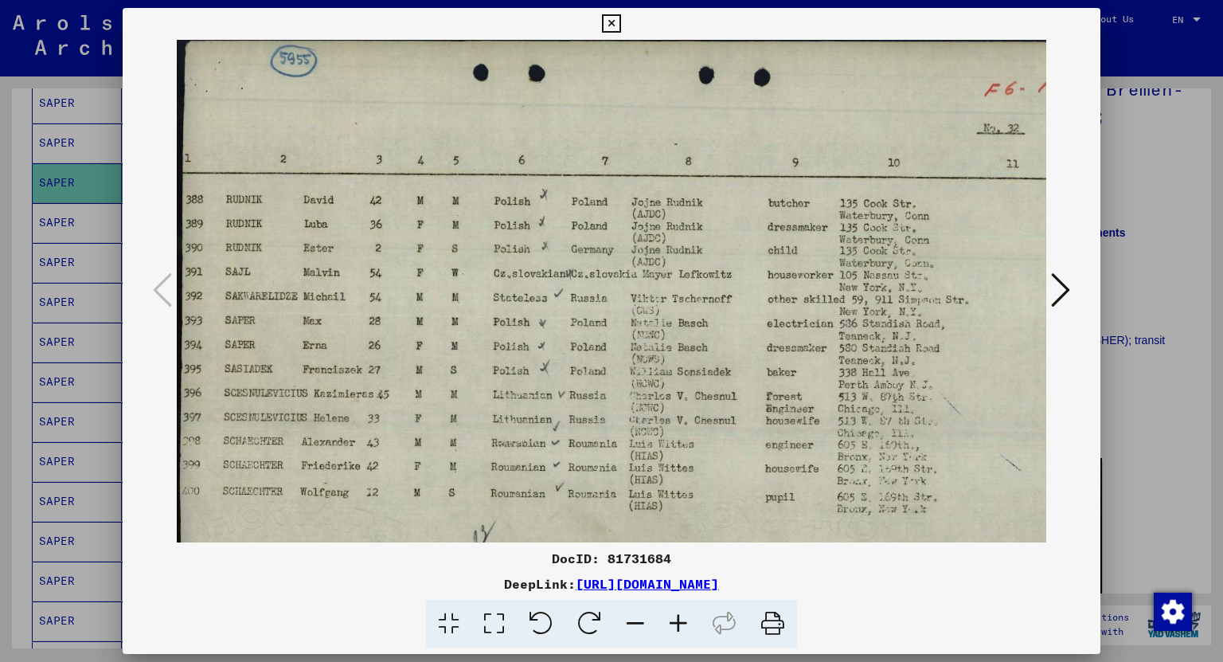
click at [694, 623] on icon at bounding box center [678, 623] width 43 height 49
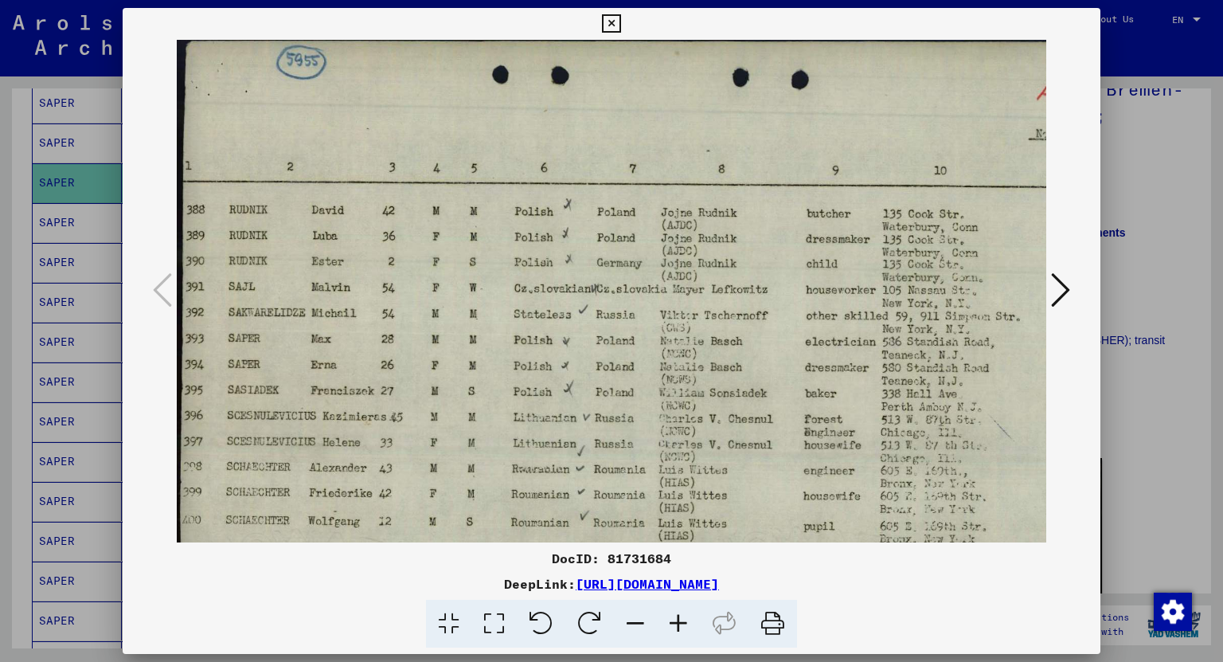
click at [1068, 299] on icon at bounding box center [1060, 290] width 19 height 38
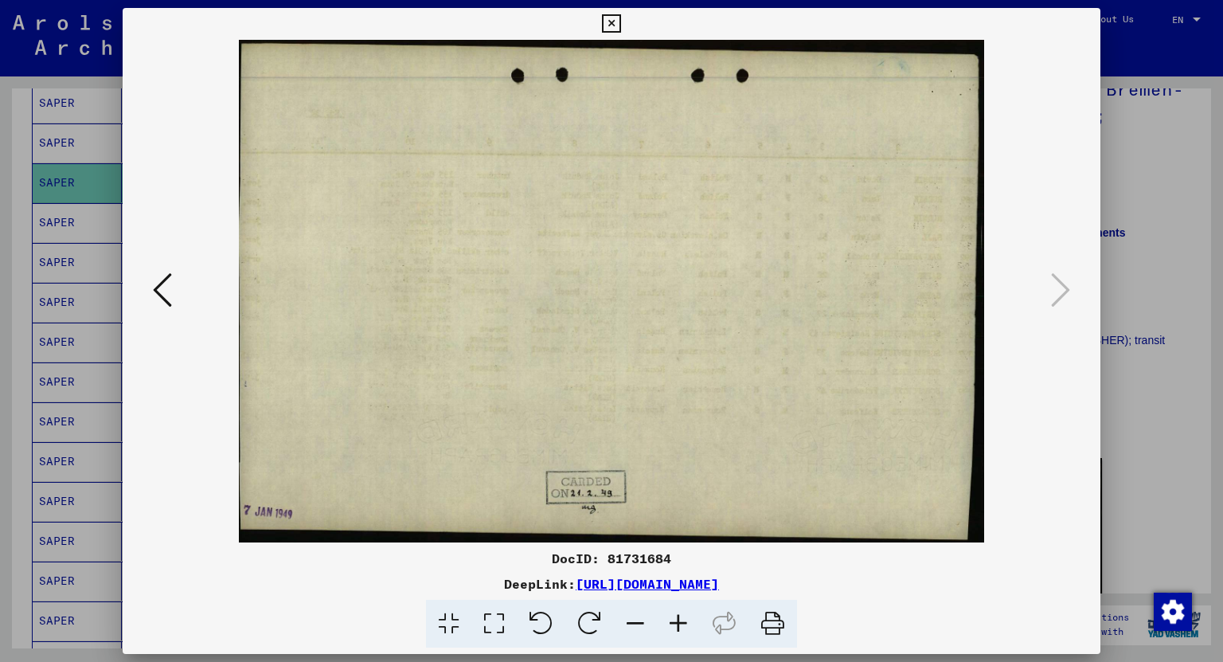
click at [611, 21] on icon at bounding box center [611, 23] width 18 height 19
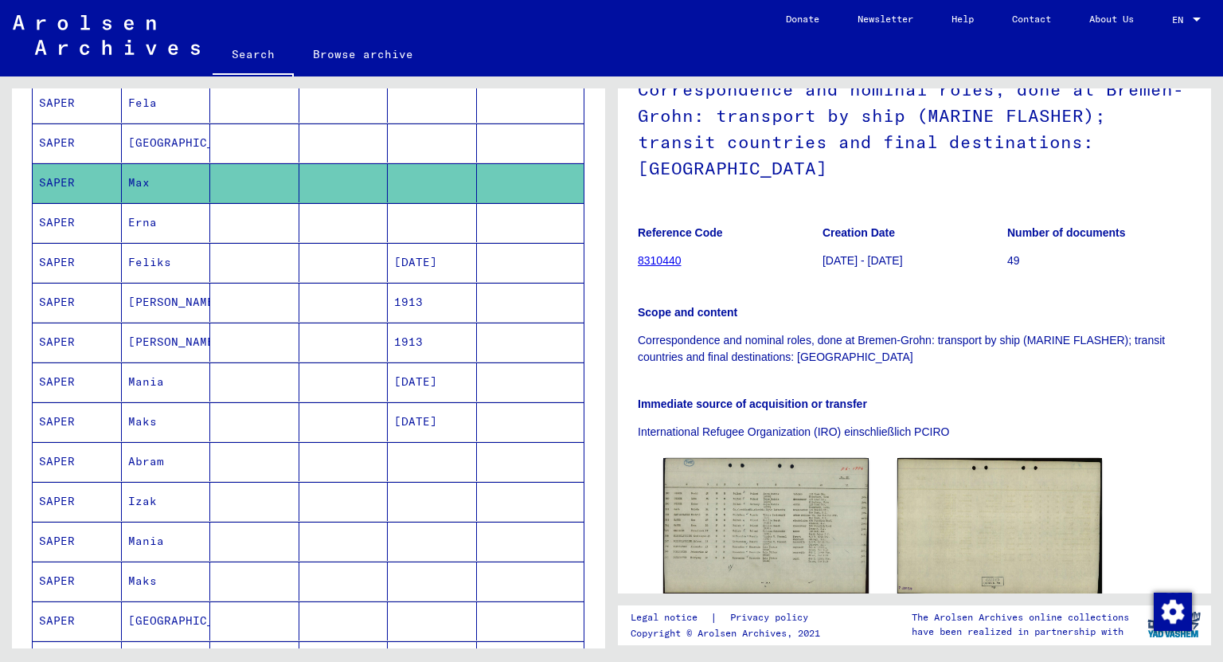
click at [132, 92] on mat-cell "Fela" at bounding box center [166, 103] width 89 height 39
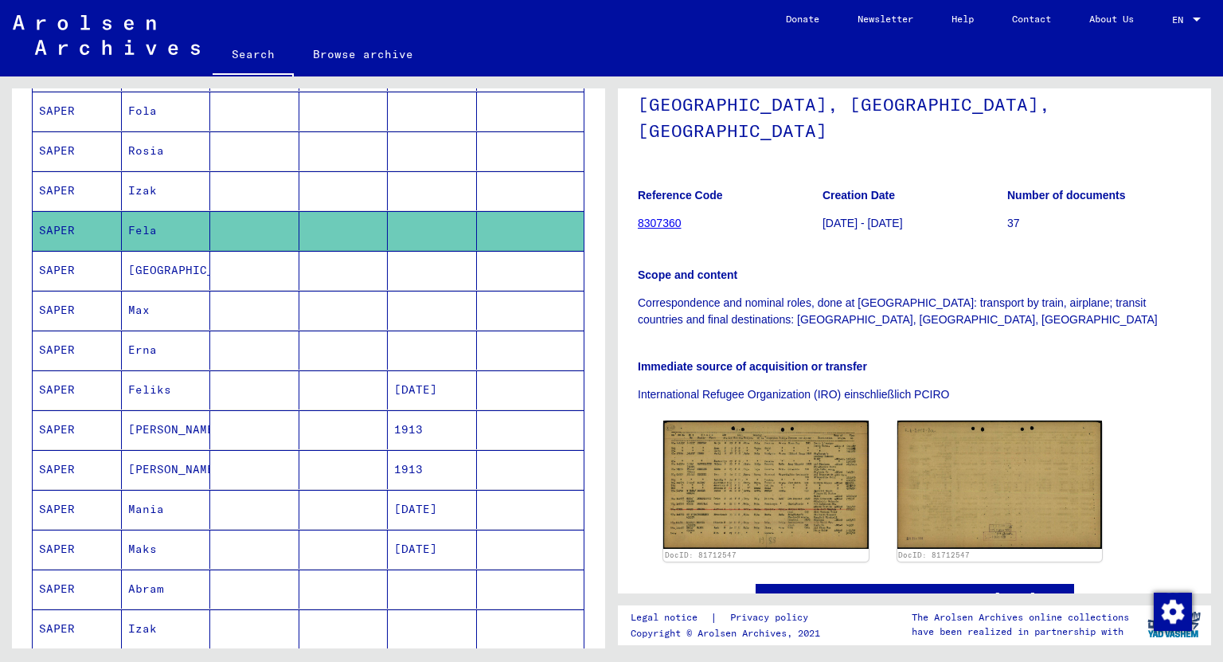
scroll to position [446, 0]
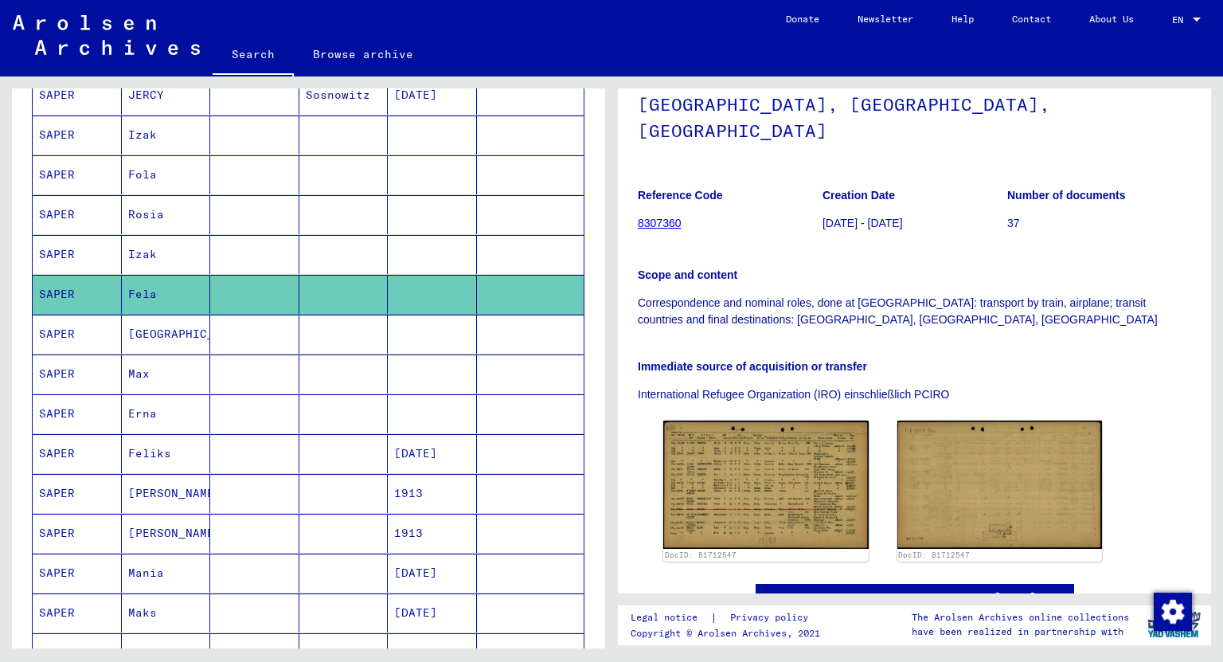
click at [135, 164] on mat-cell "Fola" at bounding box center [166, 174] width 89 height 39
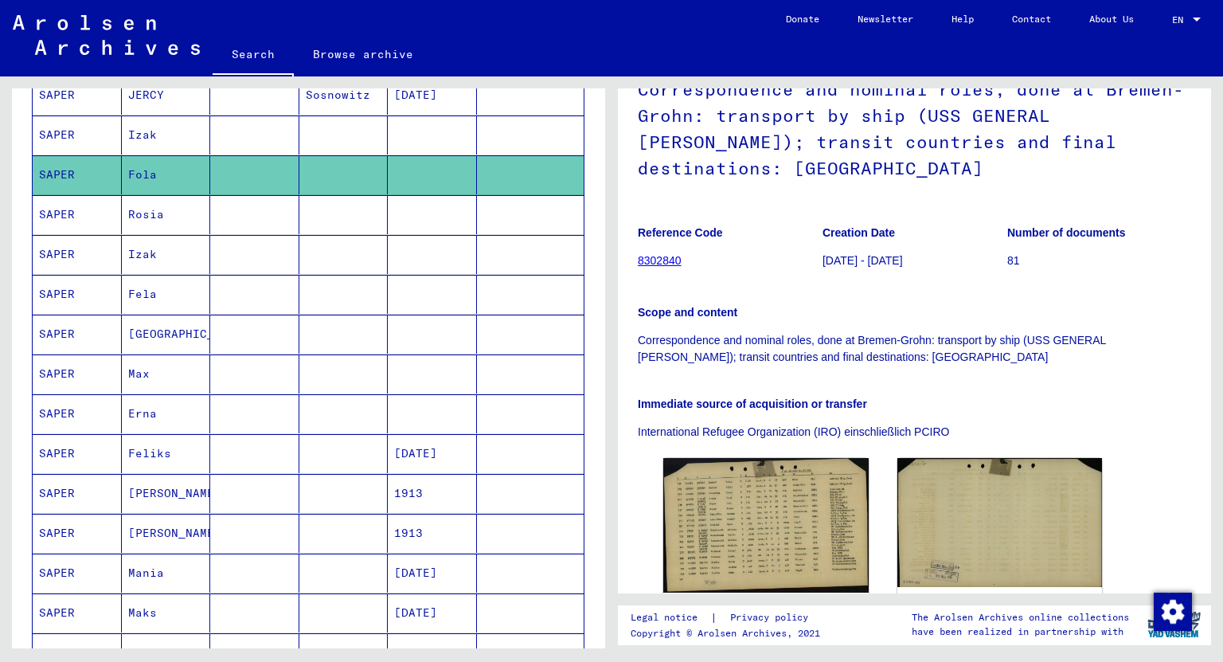
scroll to position [191, 0]
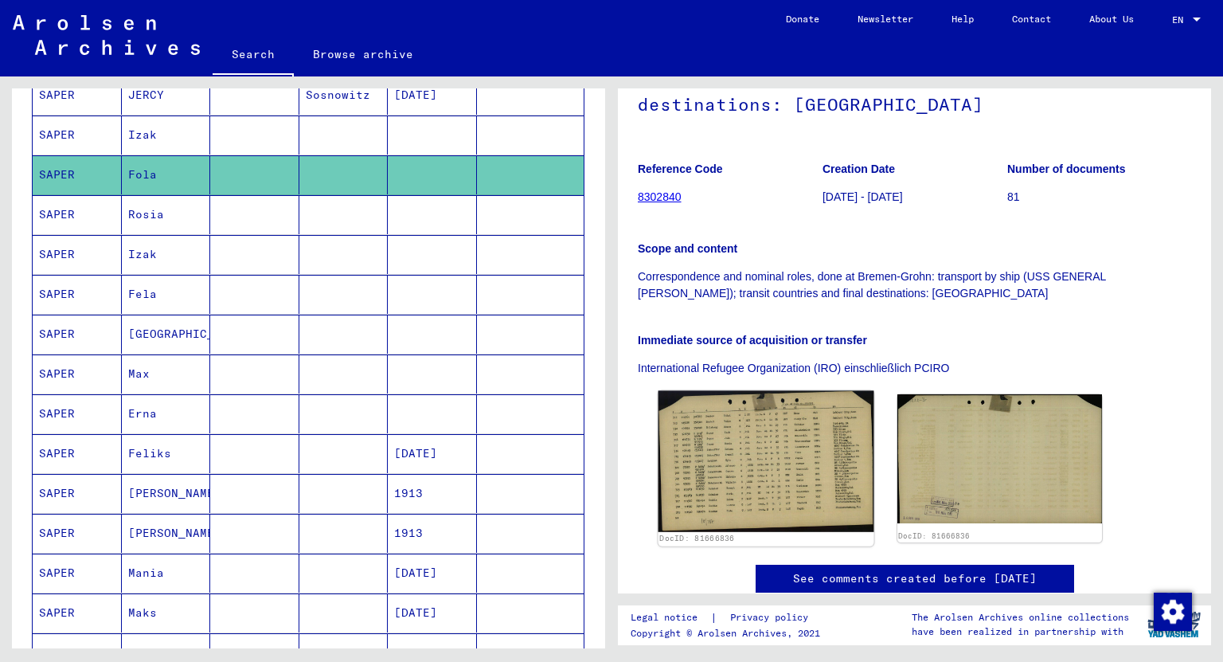
click at [818, 459] on img at bounding box center [765, 461] width 215 height 141
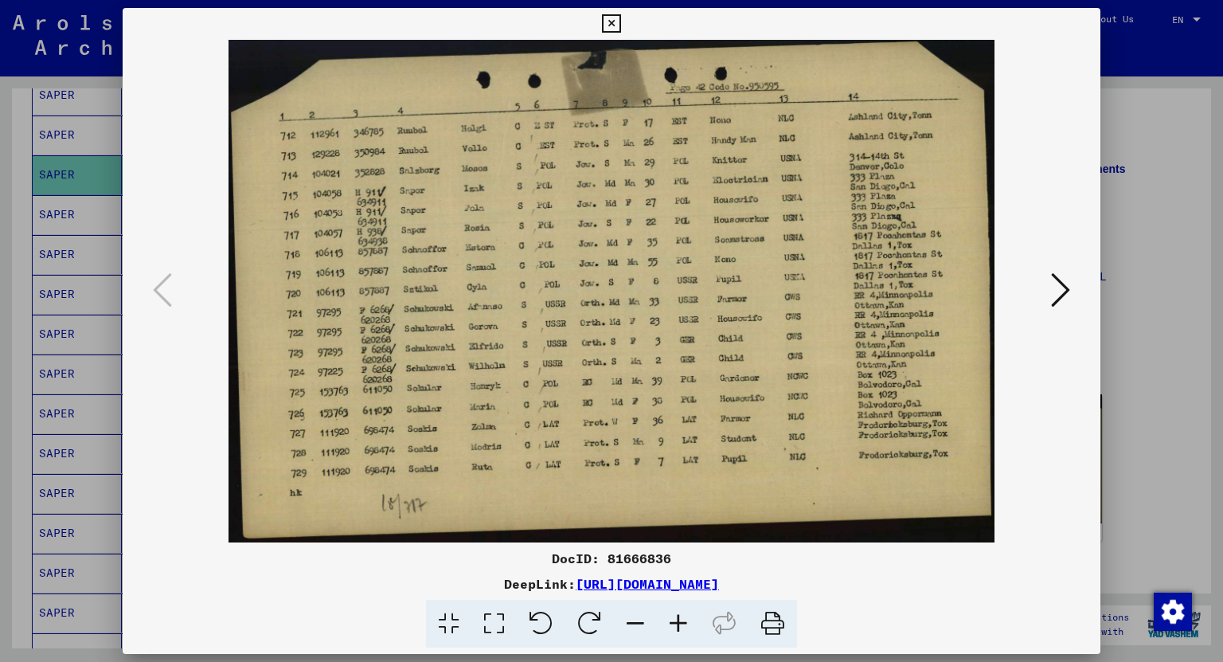
click at [1051, 291] on icon at bounding box center [1060, 290] width 19 height 38
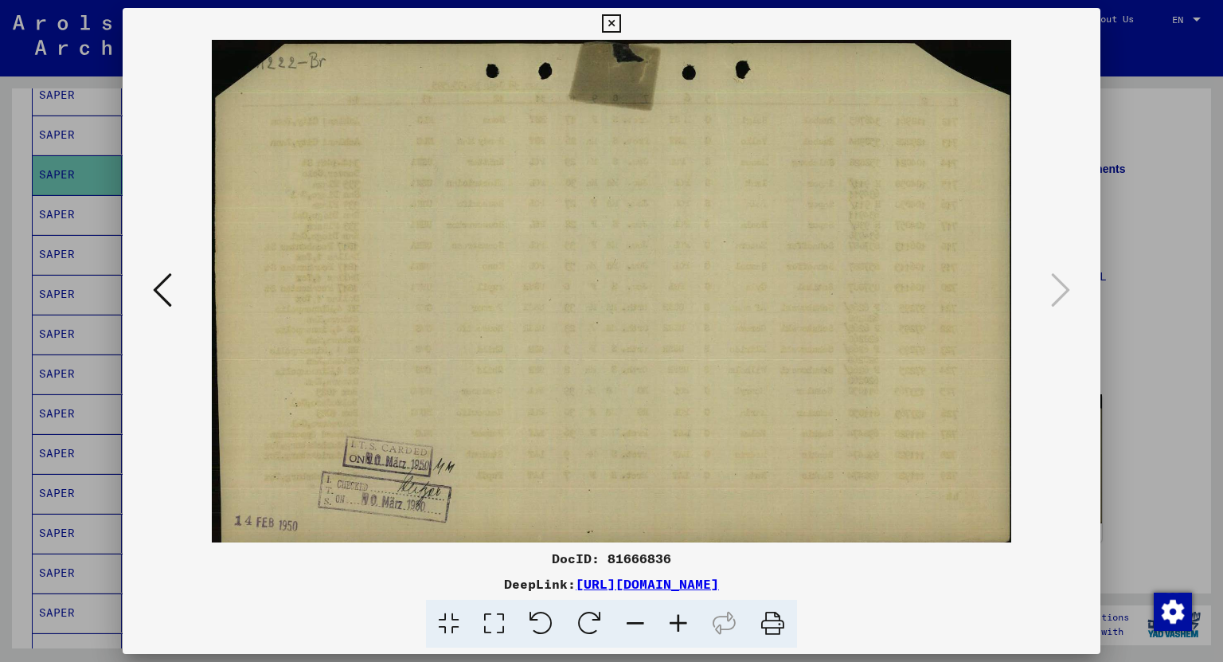
click at [611, 18] on icon at bounding box center [611, 23] width 18 height 19
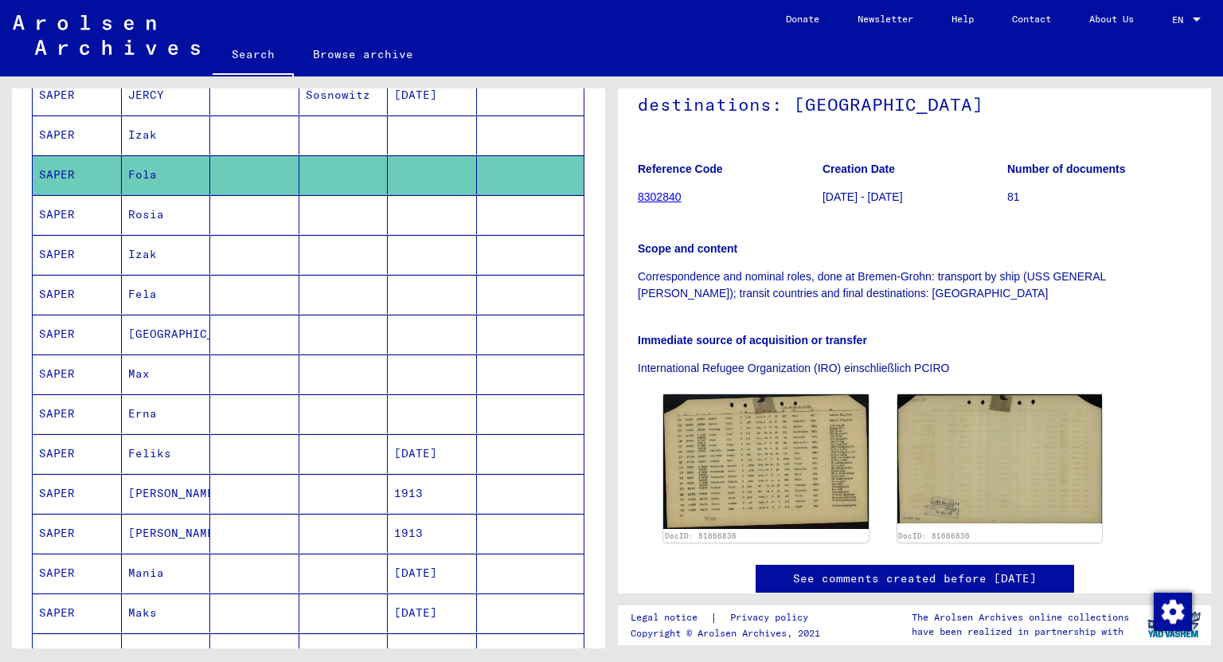
click at [145, 248] on mat-cell "Izak" at bounding box center [166, 254] width 89 height 39
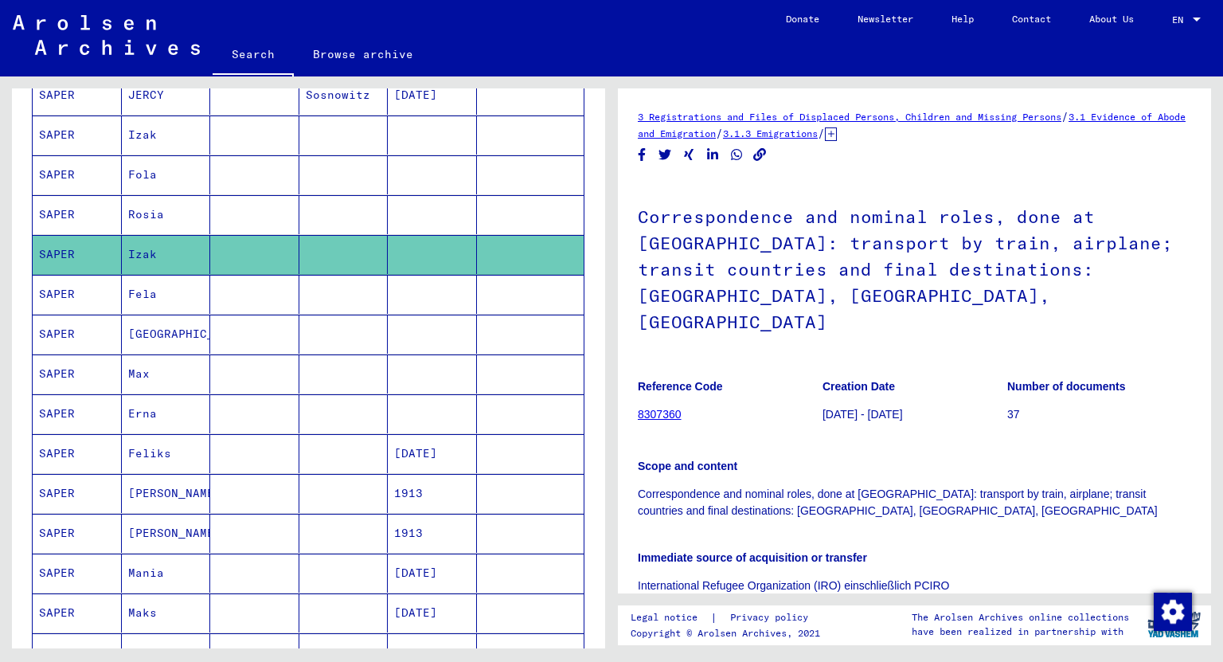
scroll to position [191, 0]
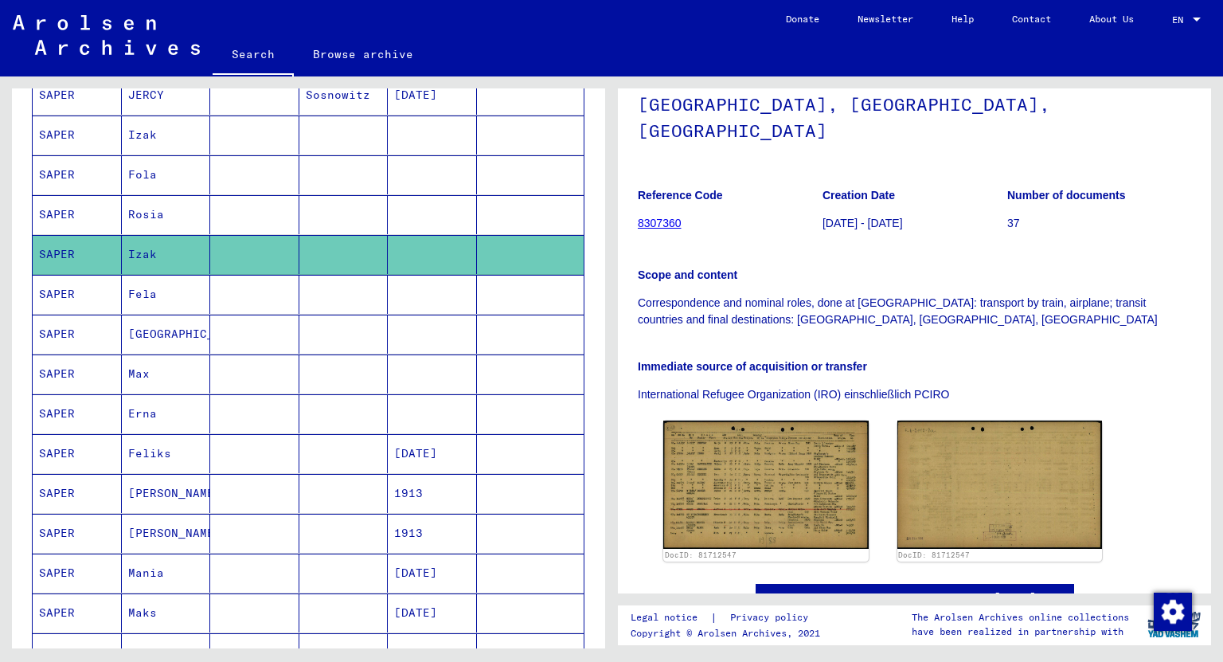
click at [124, 287] on mat-cell "Fela" at bounding box center [166, 294] width 89 height 39
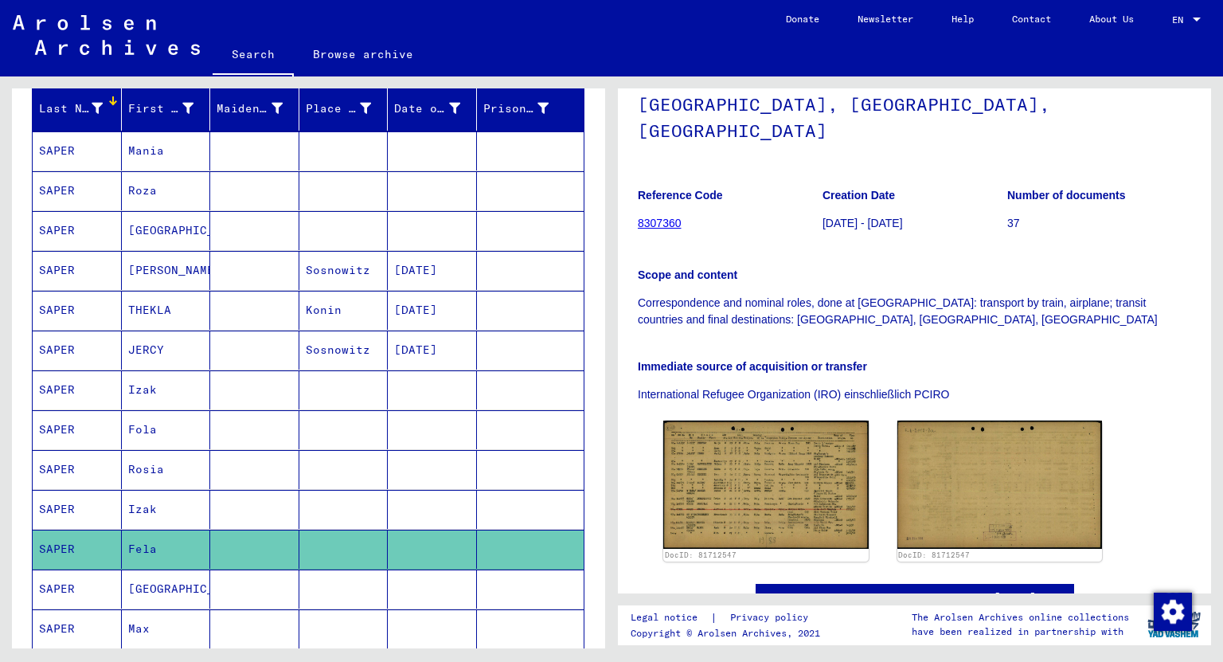
click at [142, 267] on mat-cell "[PERSON_NAME]" at bounding box center [166, 270] width 89 height 39
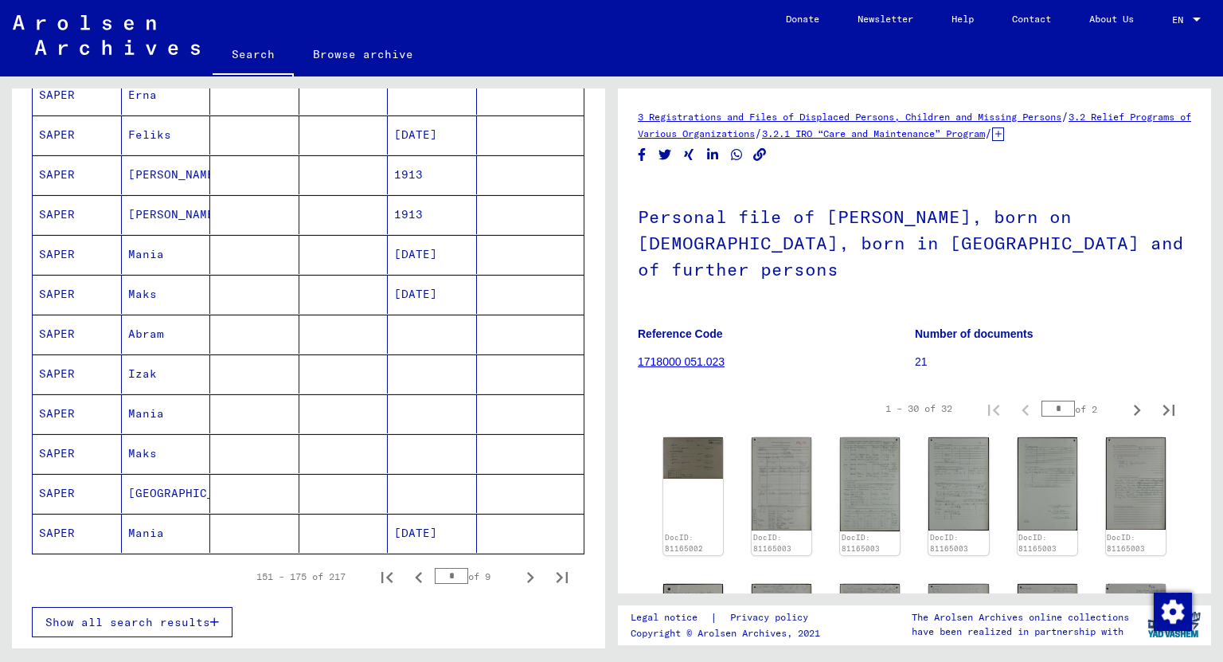
scroll to position [1019, 0]
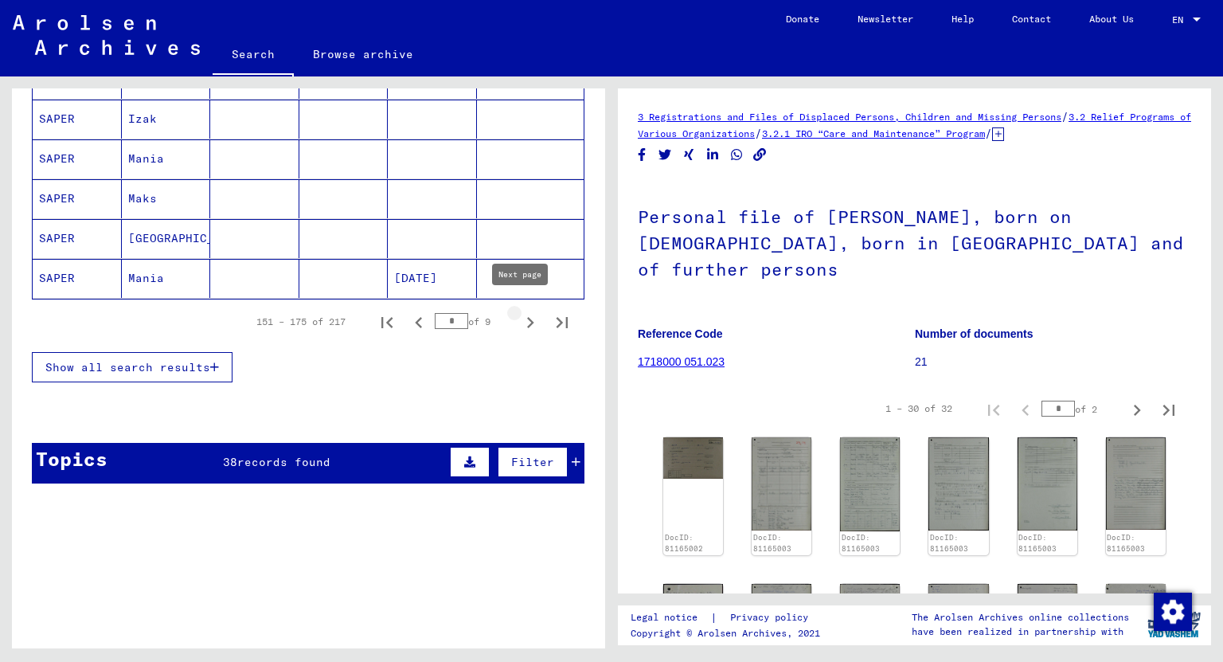
click at [531, 306] on button "Next page" at bounding box center [530, 322] width 32 height 32
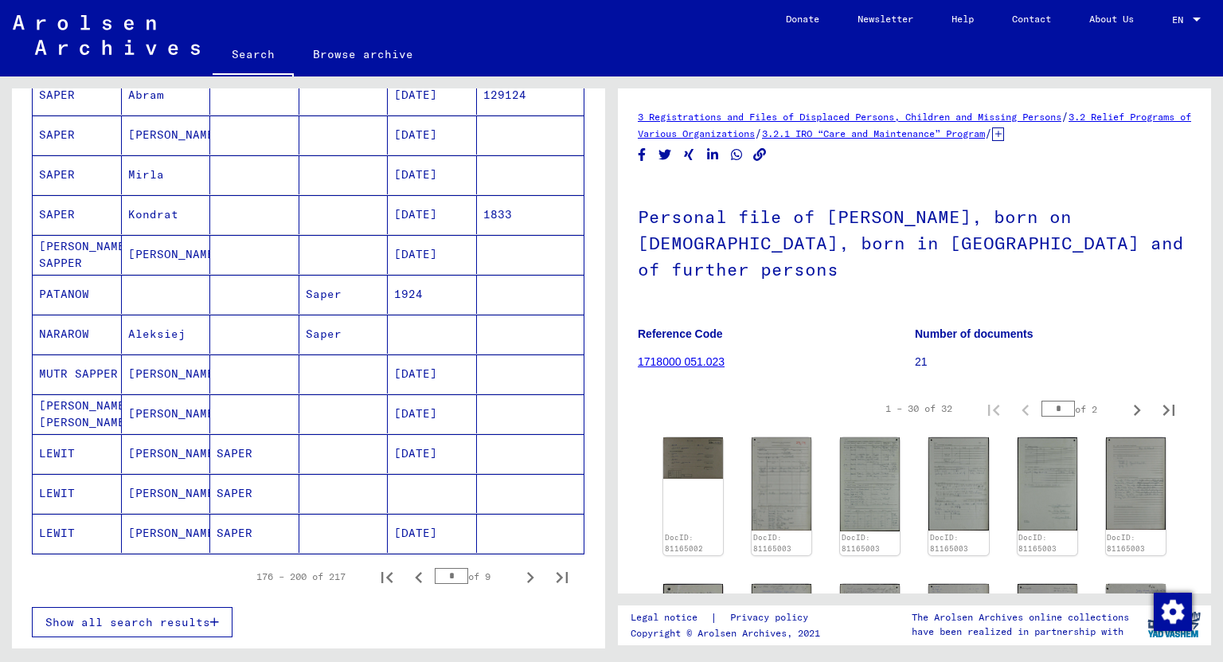
scroll to position [637, 0]
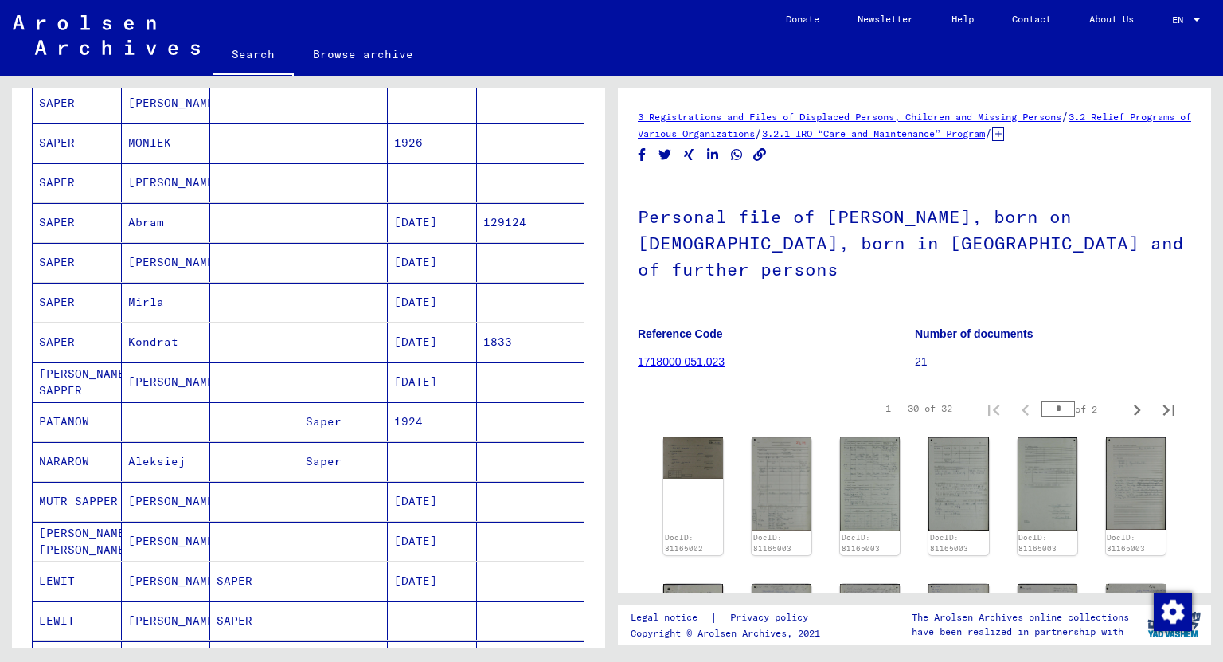
click at [178, 139] on mat-cell "MONIEK" at bounding box center [166, 142] width 89 height 39
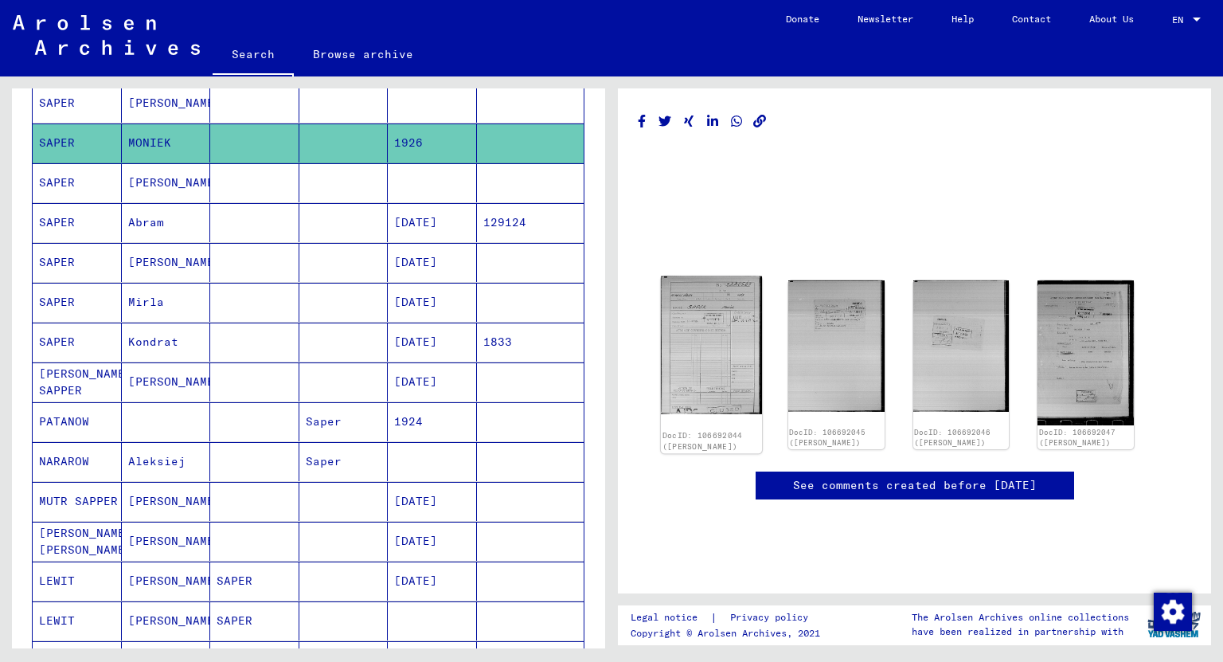
click at [736, 376] on img at bounding box center [711, 345] width 101 height 138
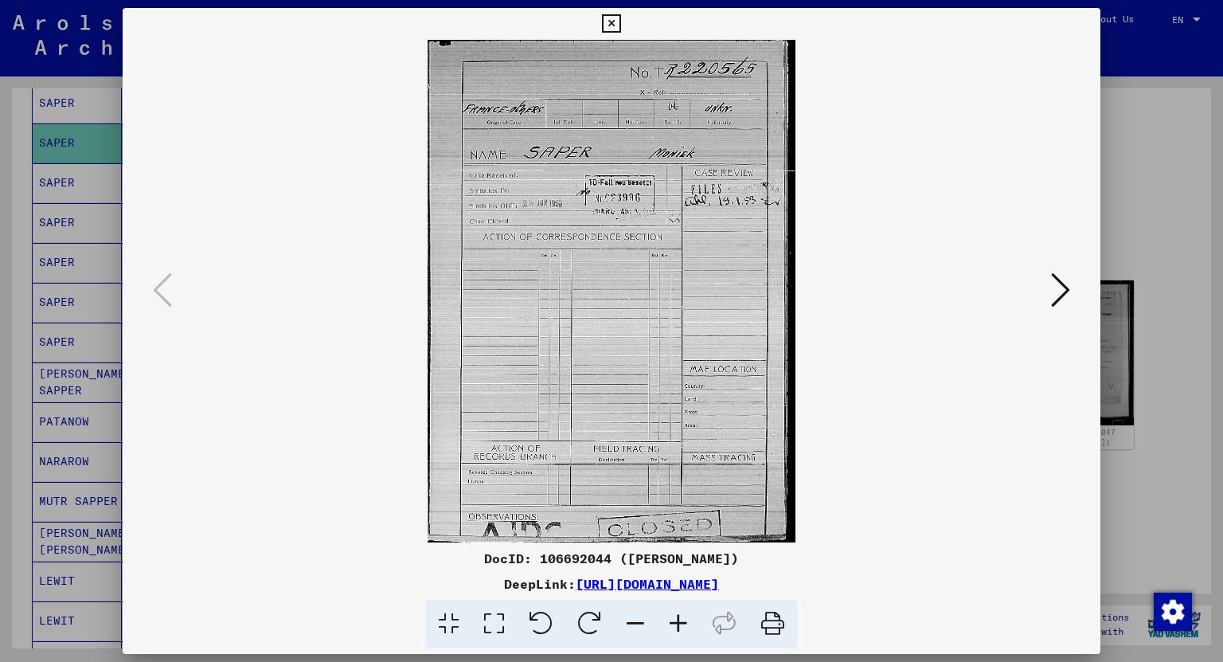
click at [1052, 293] on icon at bounding box center [1060, 290] width 19 height 38
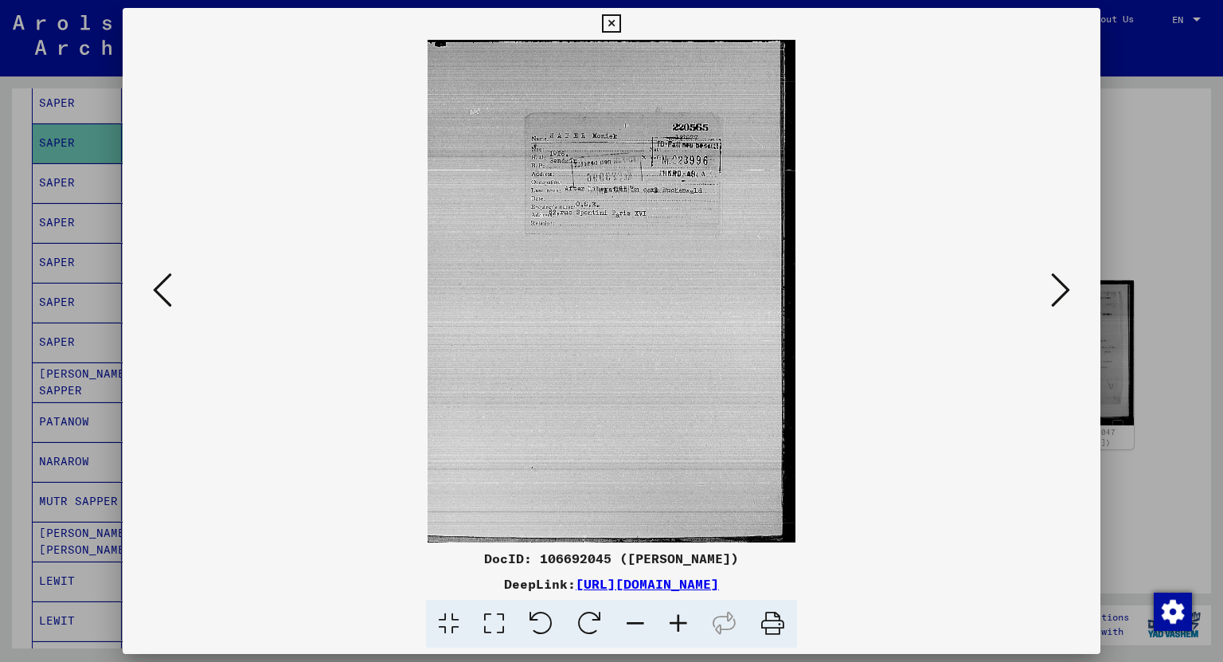
click at [1052, 293] on icon at bounding box center [1060, 290] width 19 height 38
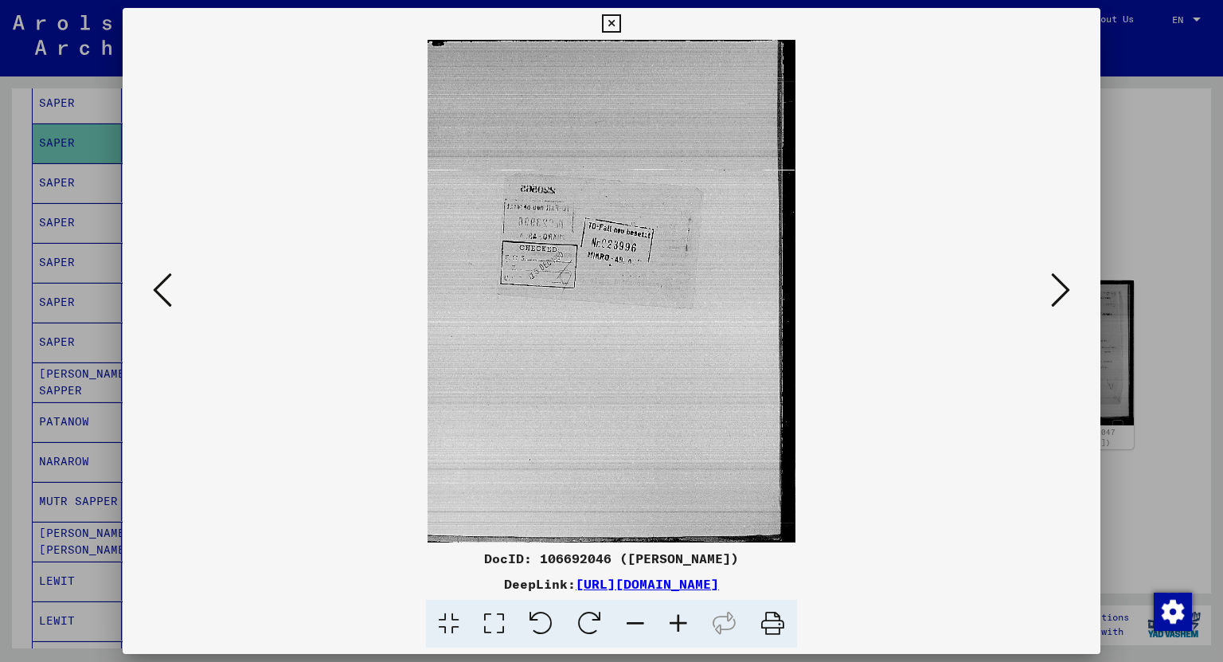
click at [1052, 293] on icon at bounding box center [1060, 290] width 19 height 38
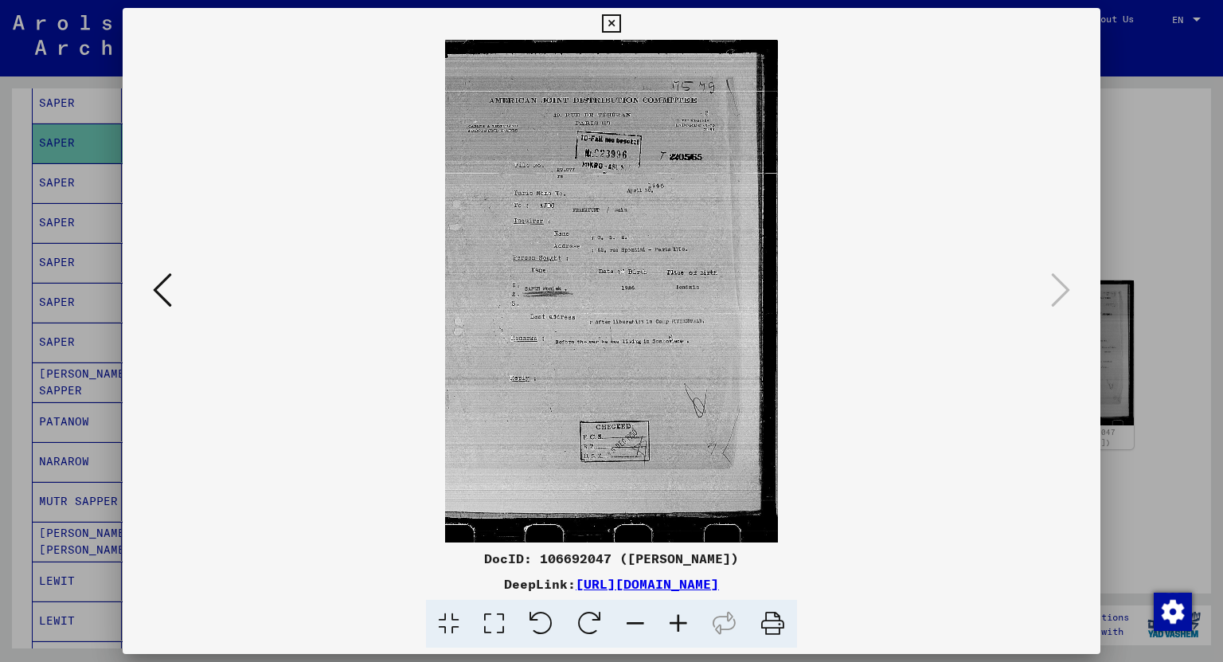
click at [615, 21] on icon at bounding box center [611, 23] width 18 height 19
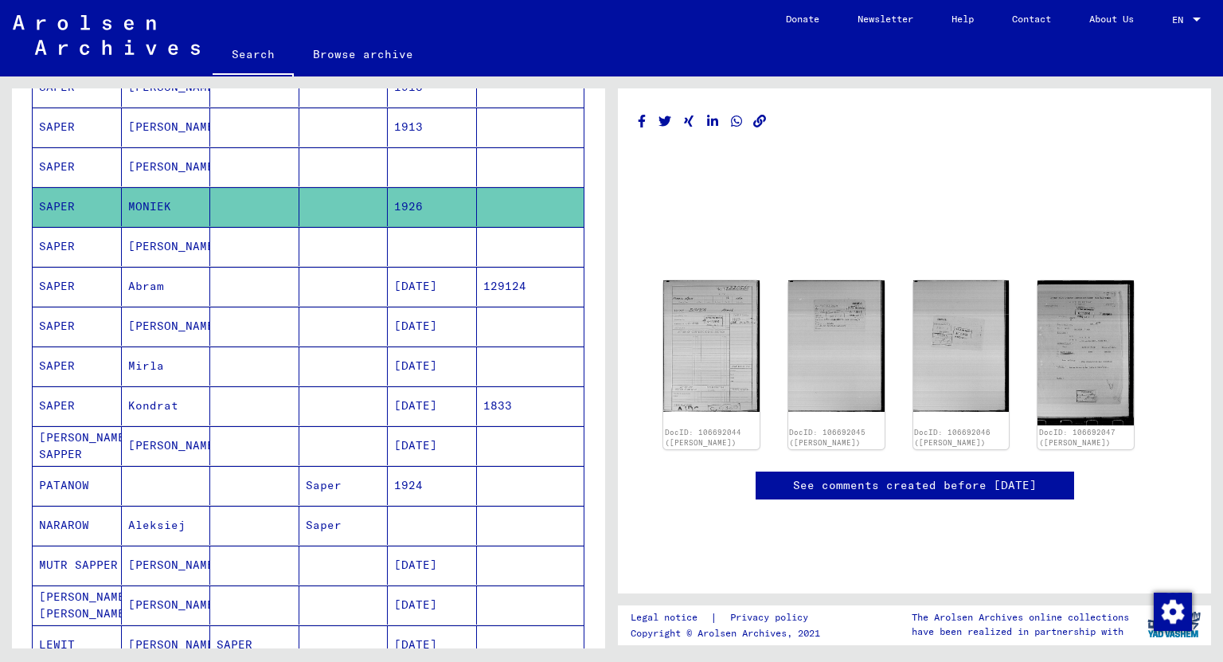
scroll to position [509, 0]
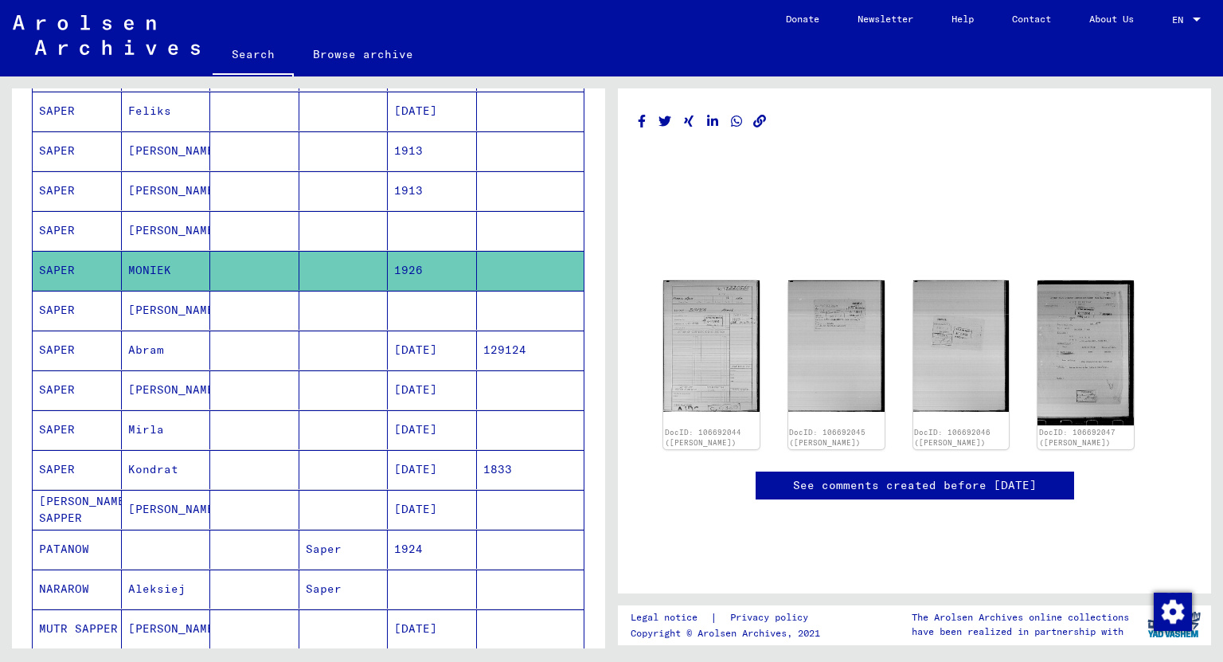
click at [177, 105] on mat-cell "Feliks" at bounding box center [166, 111] width 89 height 39
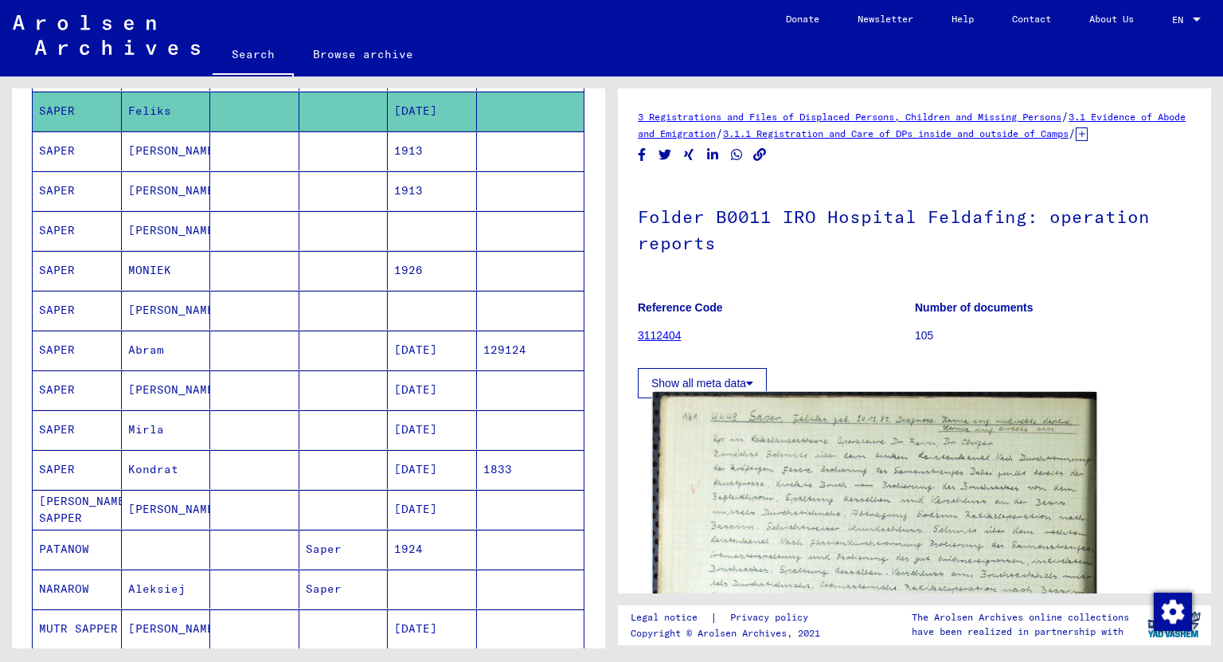
click at [804, 468] on img at bounding box center [875, 653] width 444 height 522
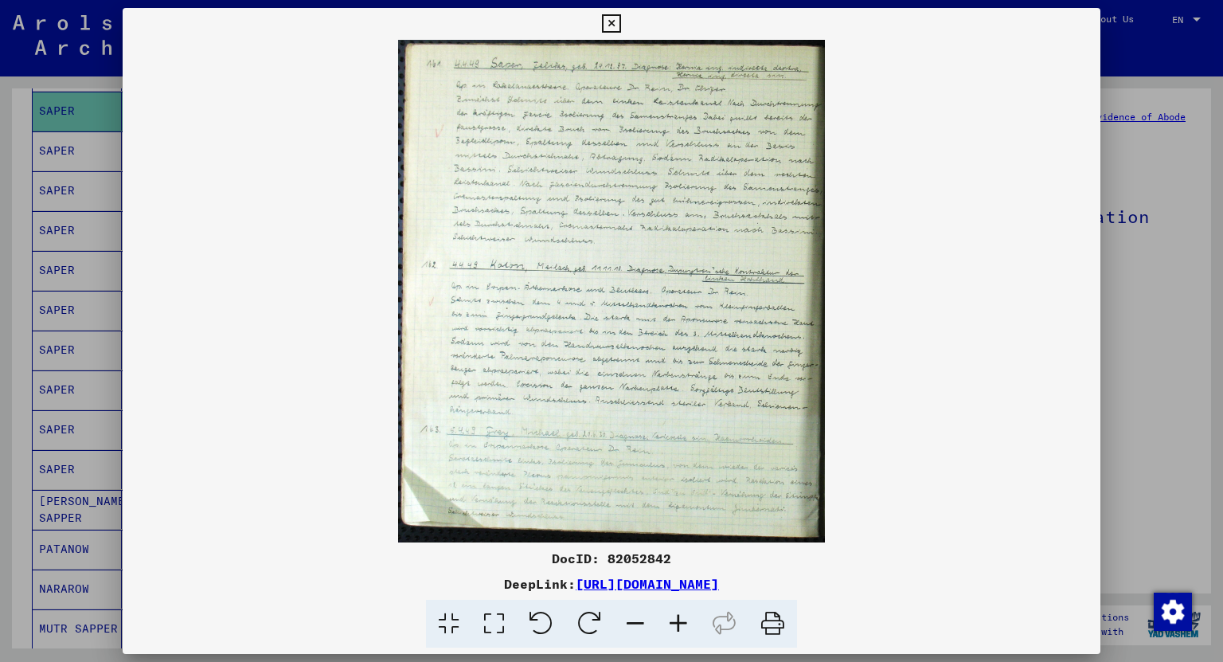
click at [684, 637] on icon at bounding box center [678, 623] width 43 height 49
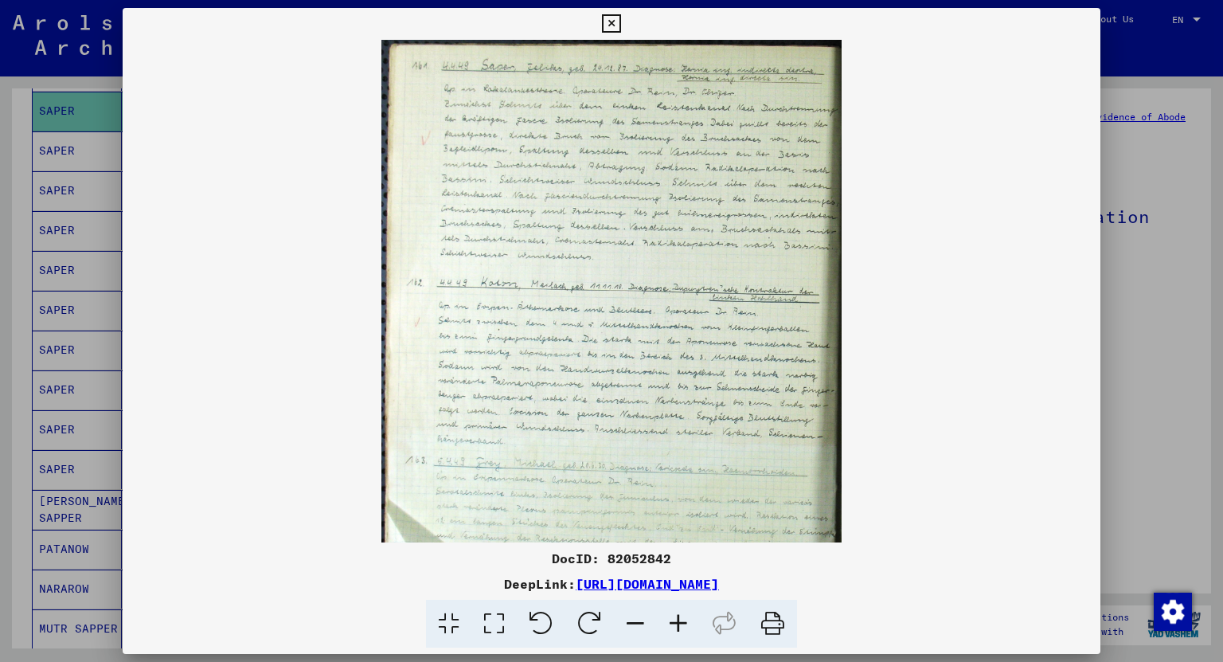
click at [684, 637] on icon at bounding box center [678, 623] width 43 height 49
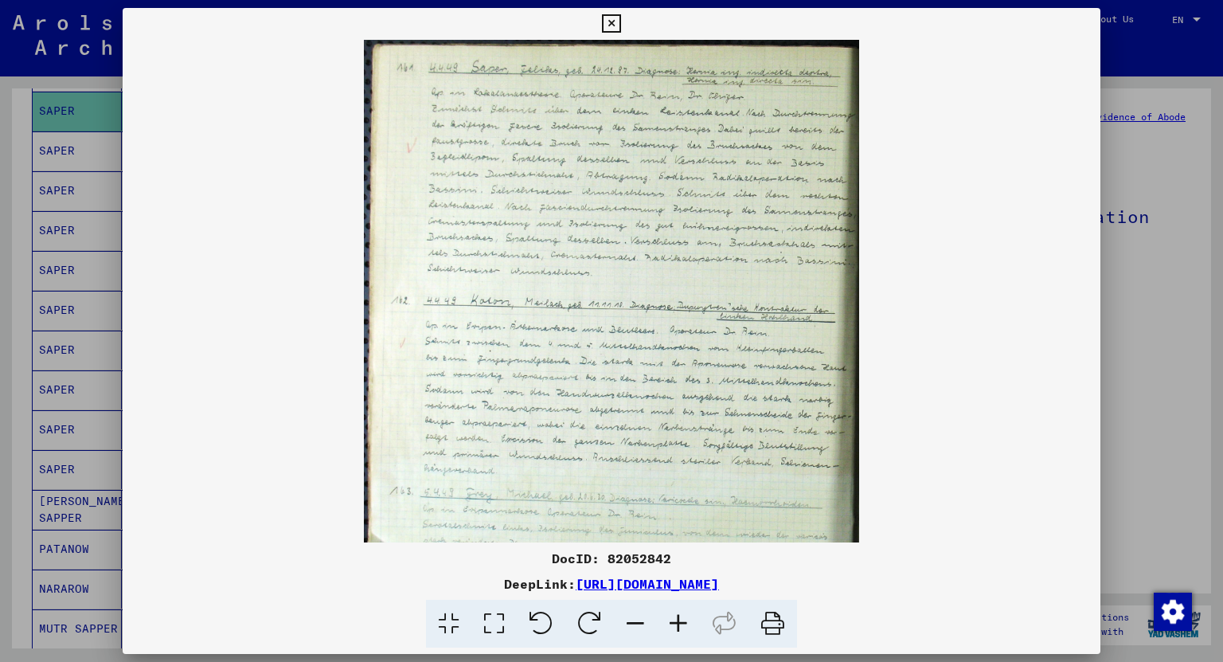
click at [684, 637] on icon at bounding box center [678, 623] width 43 height 49
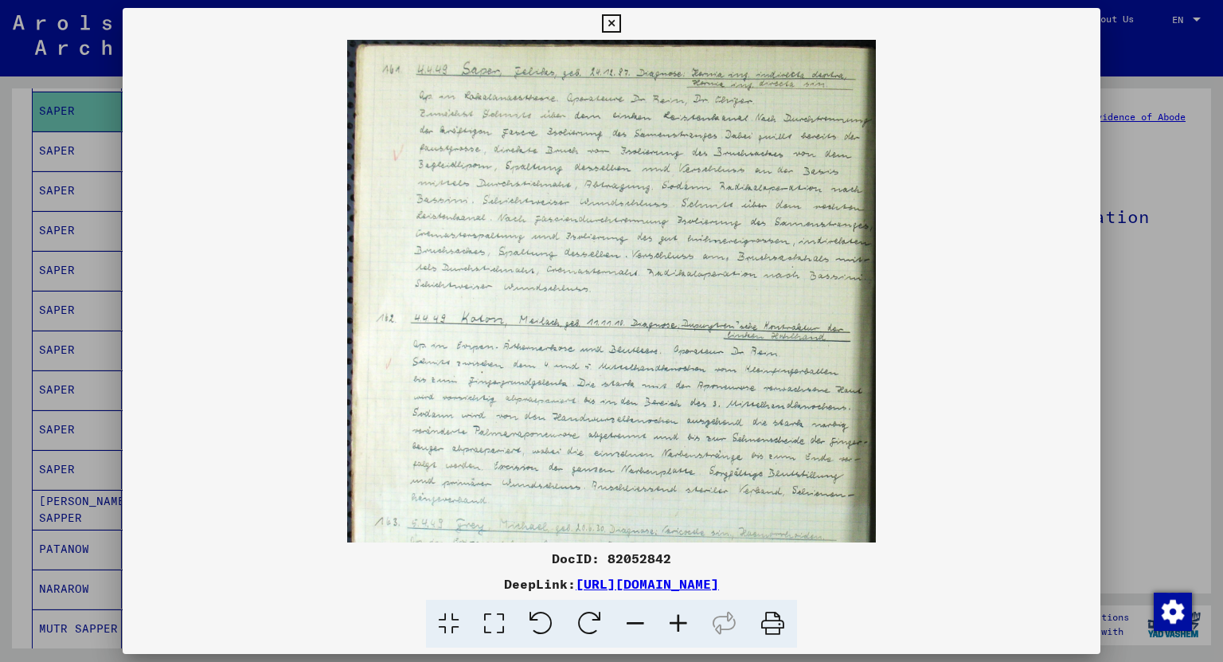
click at [684, 637] on icon at bounding box center [678, 623] width 43 height 49
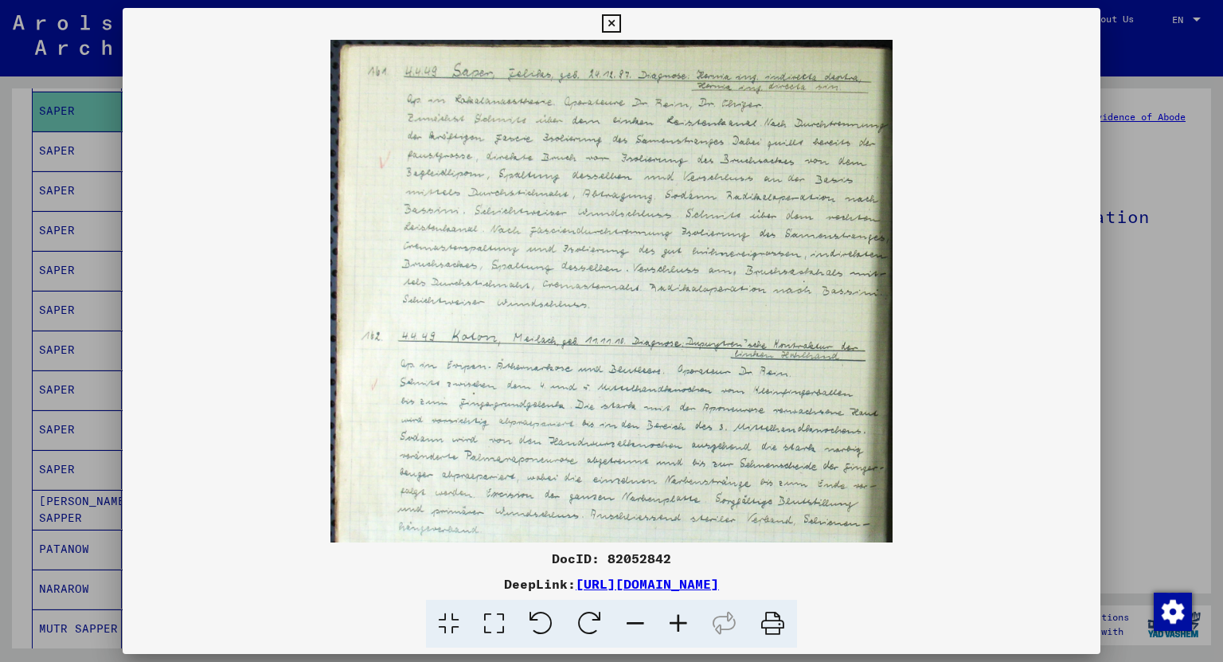
click at [684, 637] on icon at bounding box center [678, 623] width 43 height 49
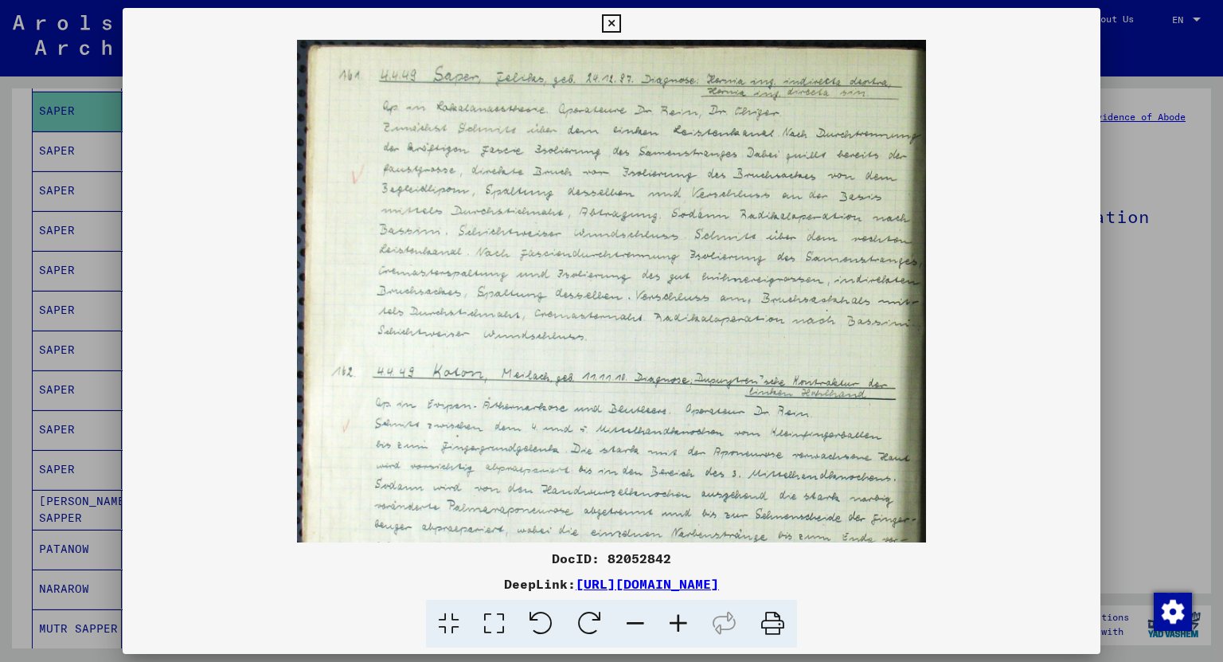
click at [684, 637] on icon at bounding box center [678, 623] width 43 height 49
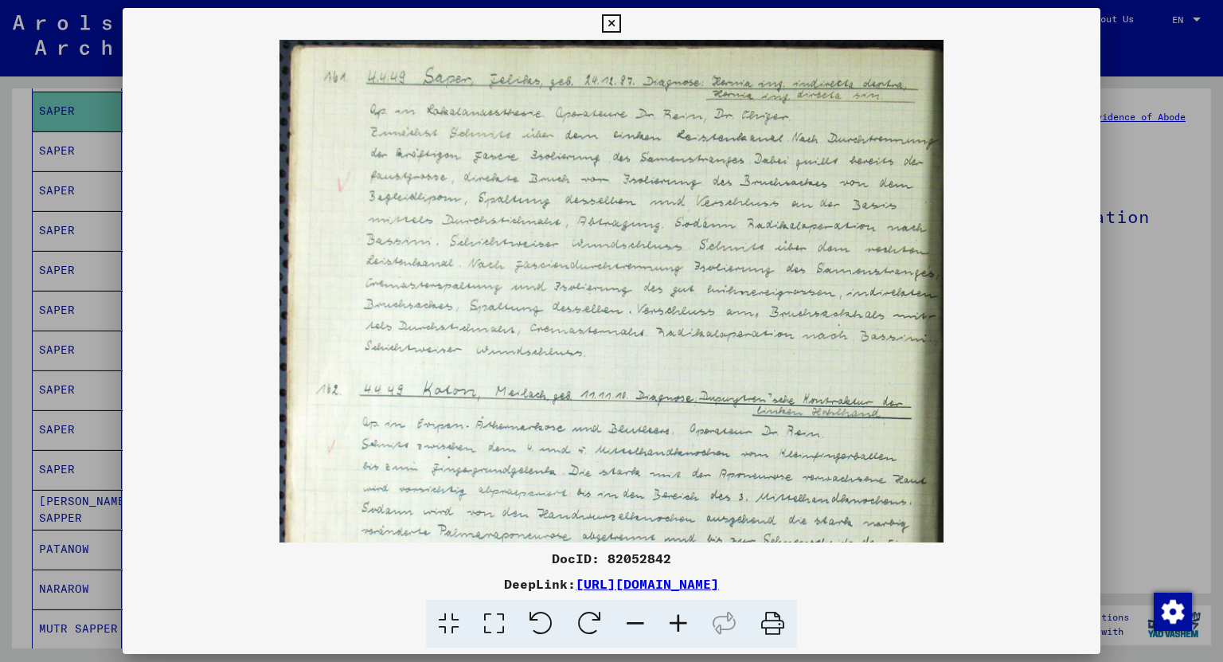
click at [684, 637] on icon at bounding box center [678, 623] width 43 height 49
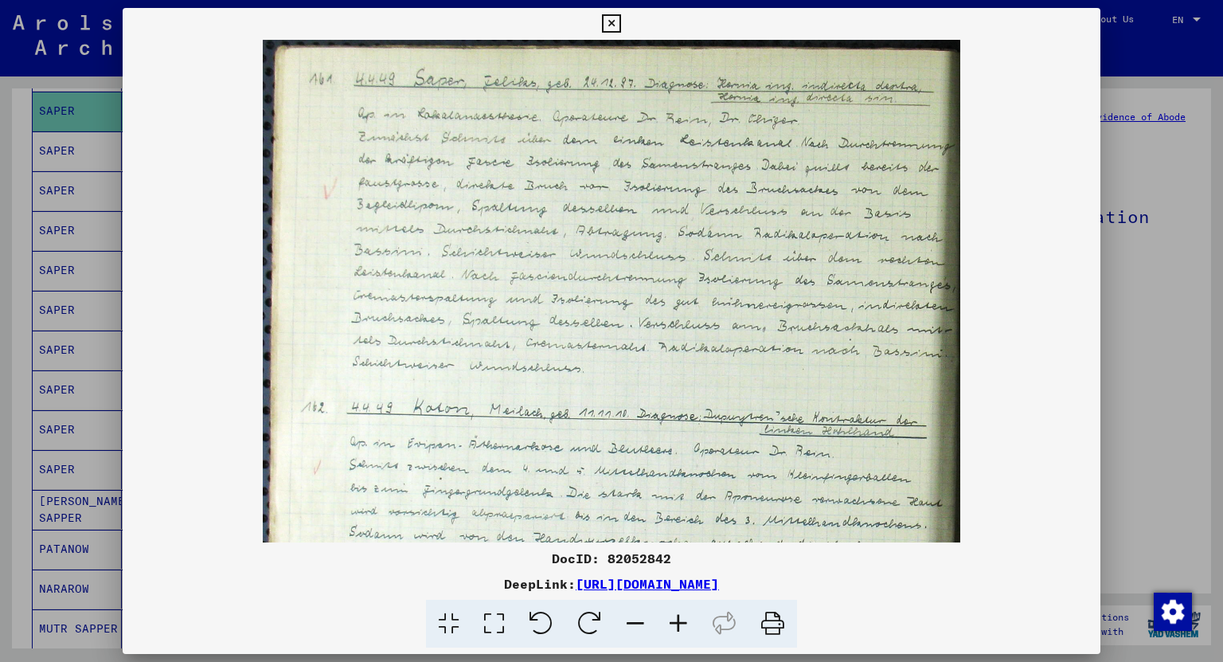
click at [684, 637] on icon at bounding box center [678, 623] width 43 height 49
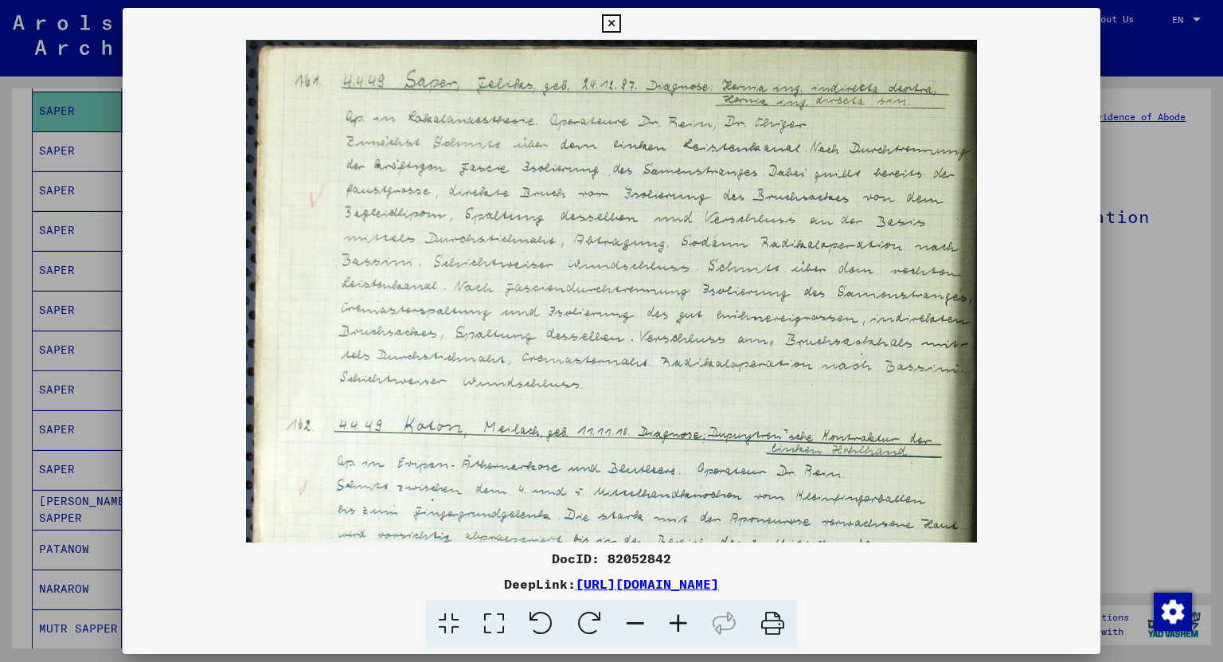
click at [684, 637] on icon at bounding box center [678, 623] width 43 height 49
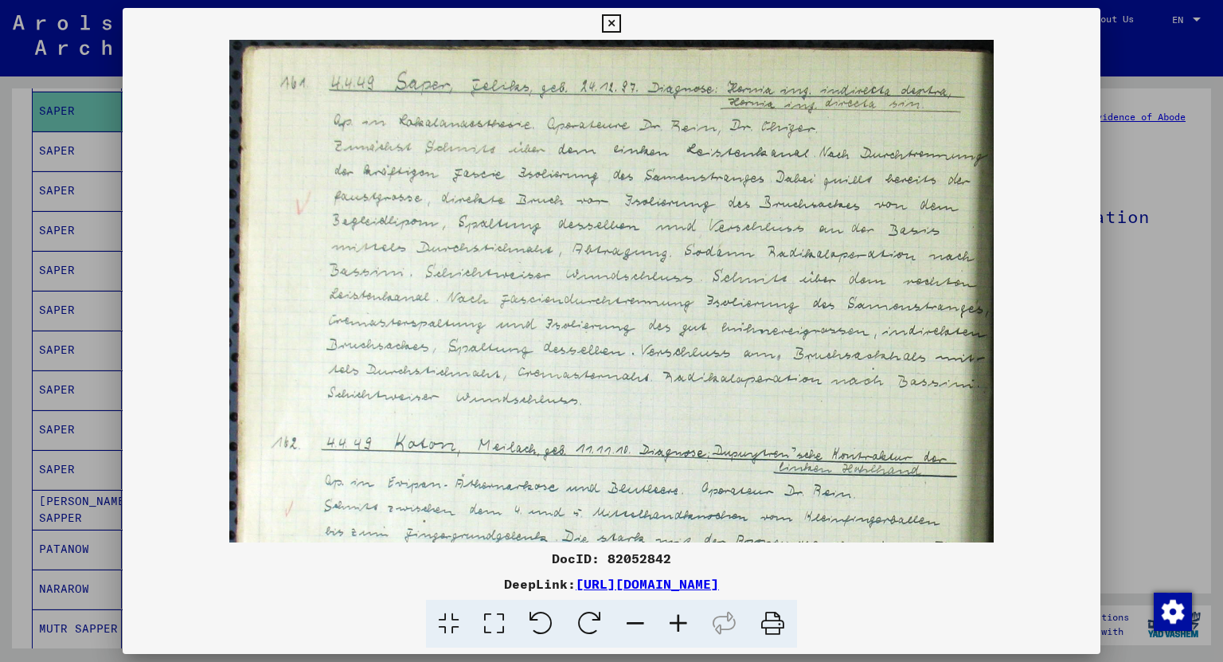
click at [684, 637] on icon at bounding box center [678, 623] width 43 height 49
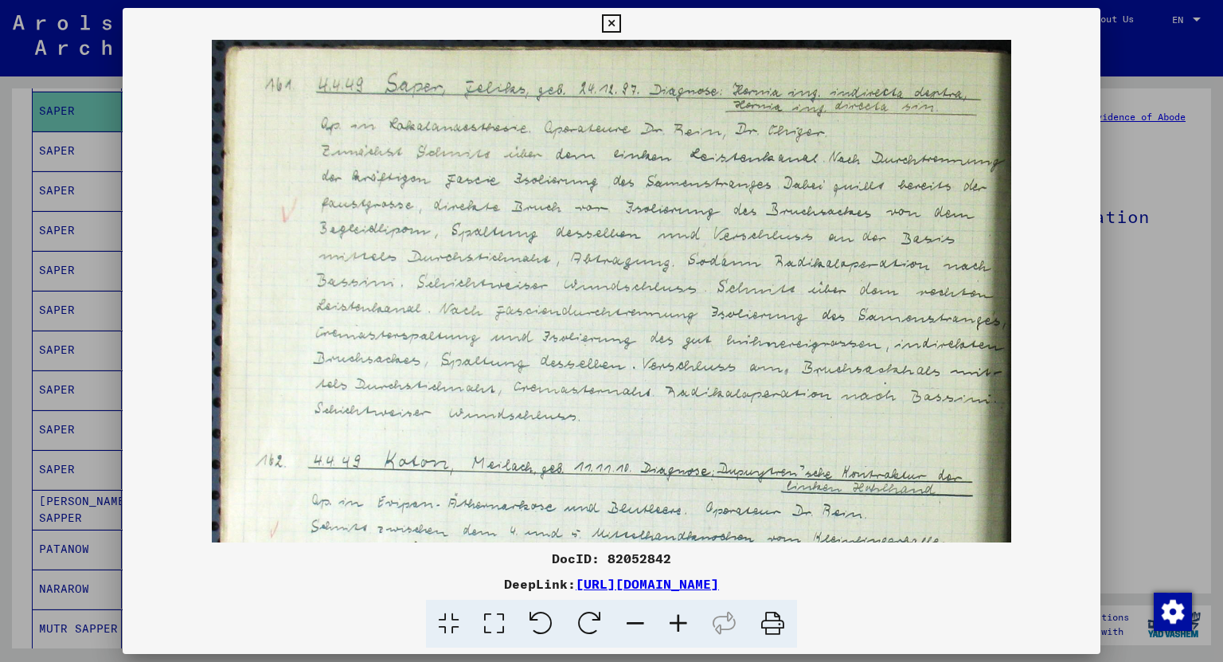
click at [684, 637] on icon at bounding box center [678, 623] width 43 height 49
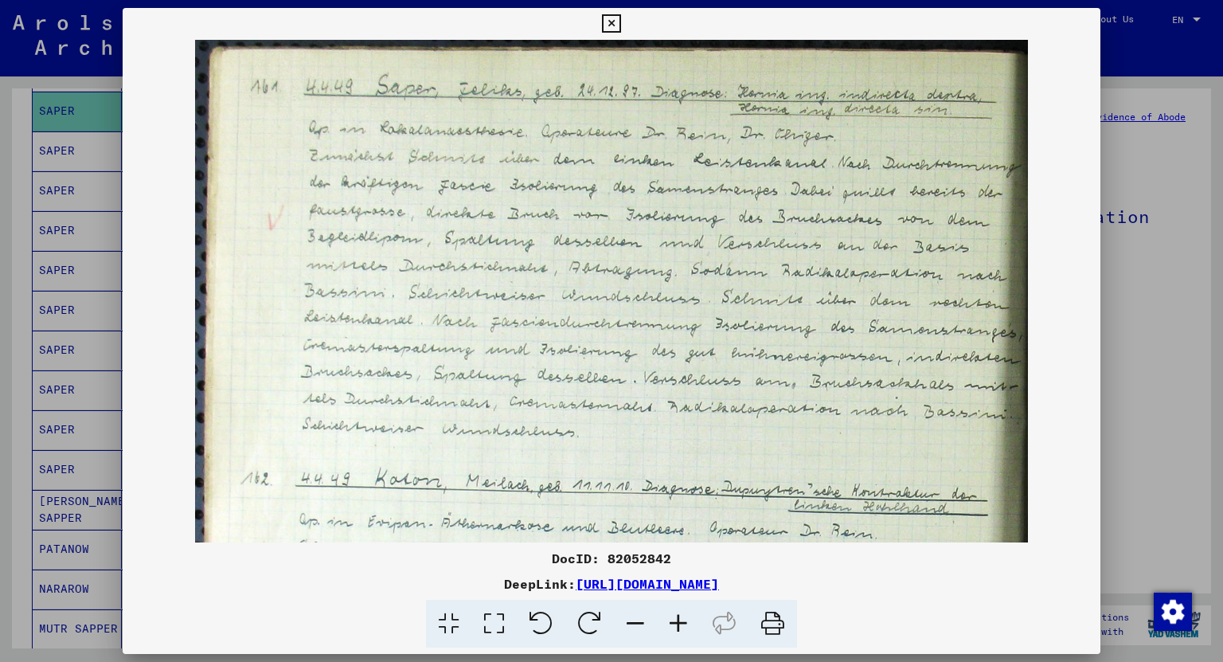
click at [684, 637] on icon at bounding box center [678, 623] width 43 height 49
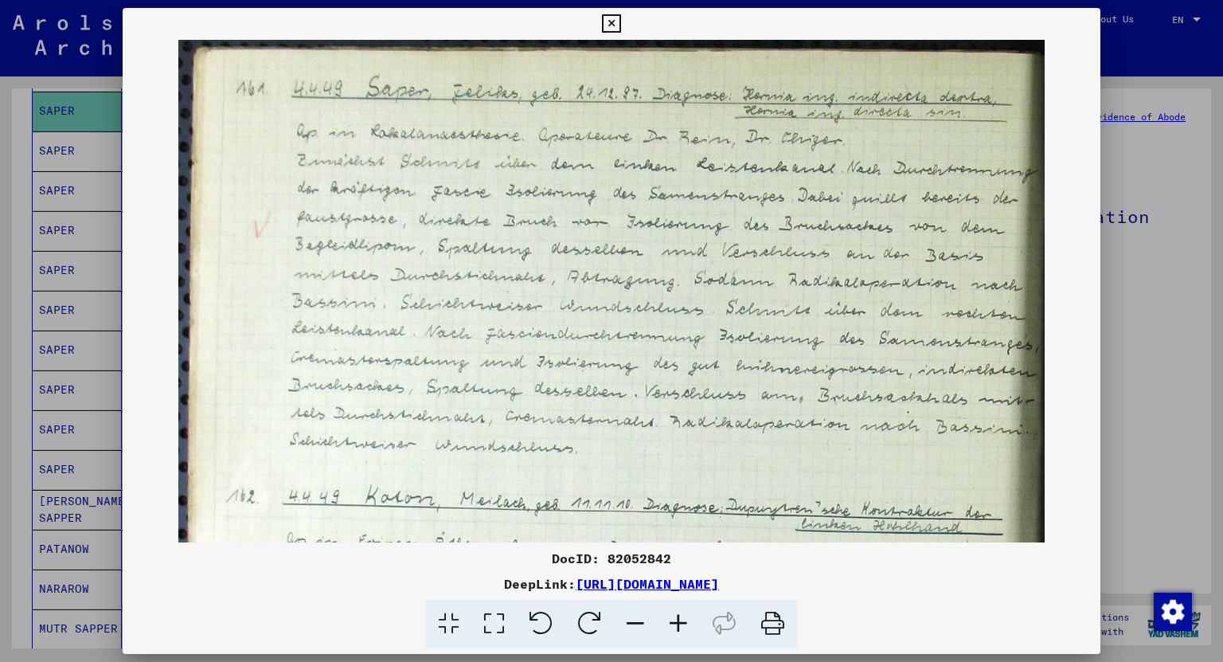
click at [684, 637] on icon at bounding box center [678, 623] width 43 height 49
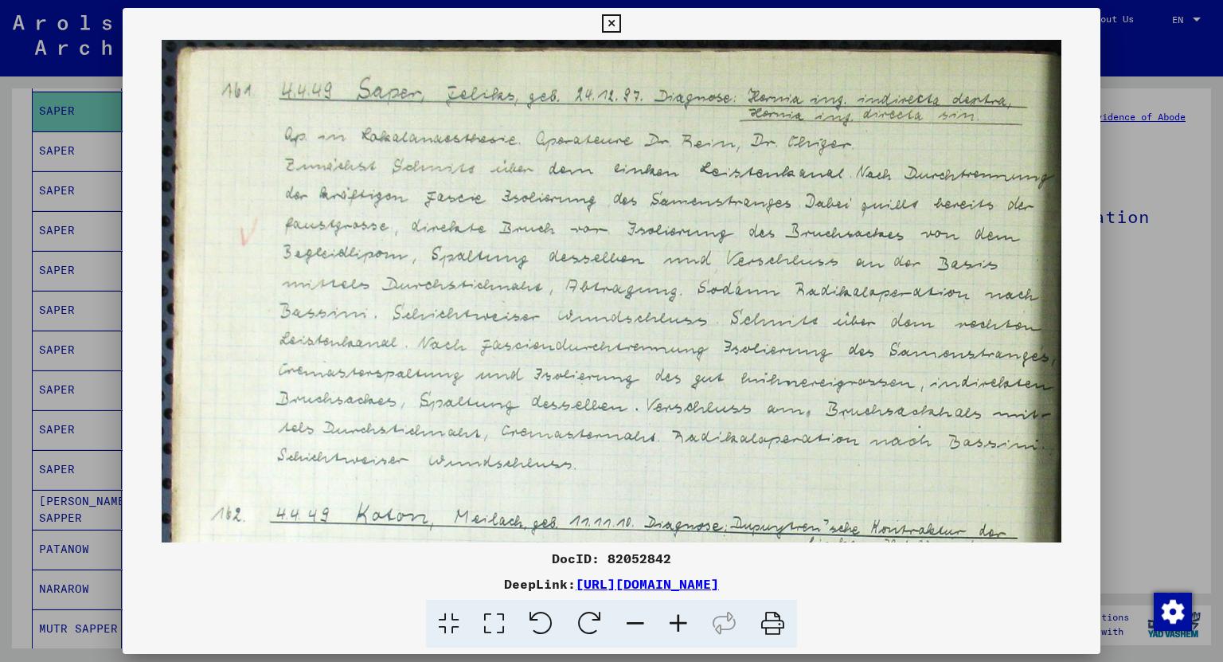
click at [684, 637] on icon at bounding box center [678, 623] width 43 height 49
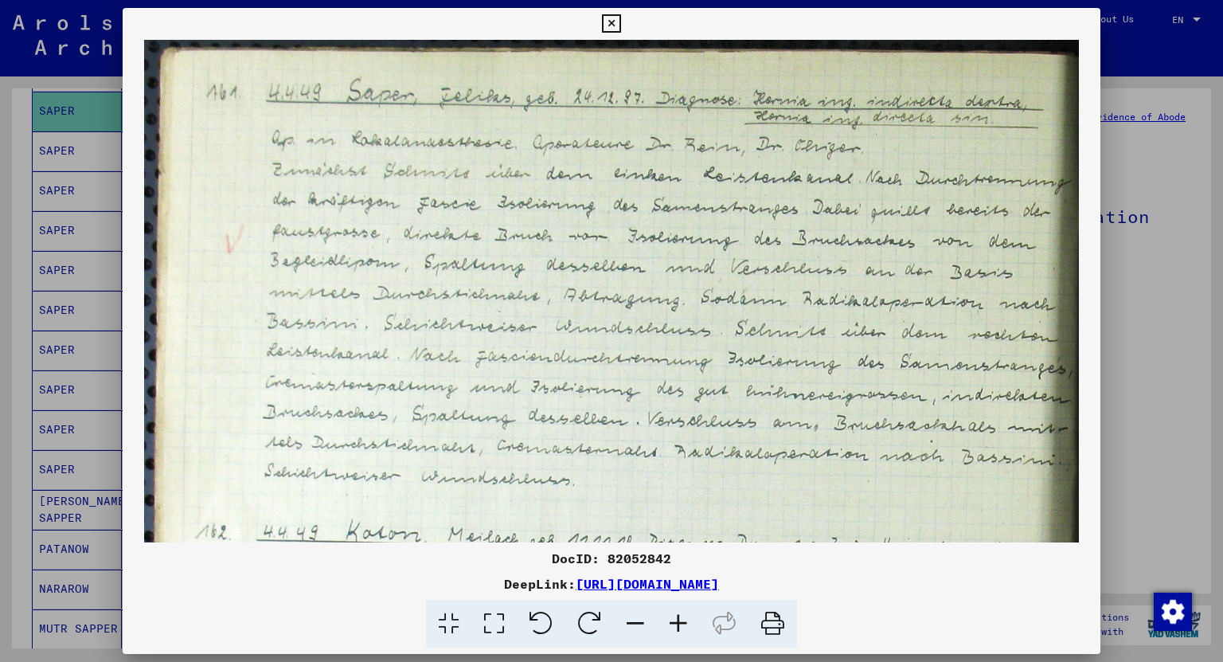
click at [684, 637] on icon at bounding box center [678, 623] width 43 height 49
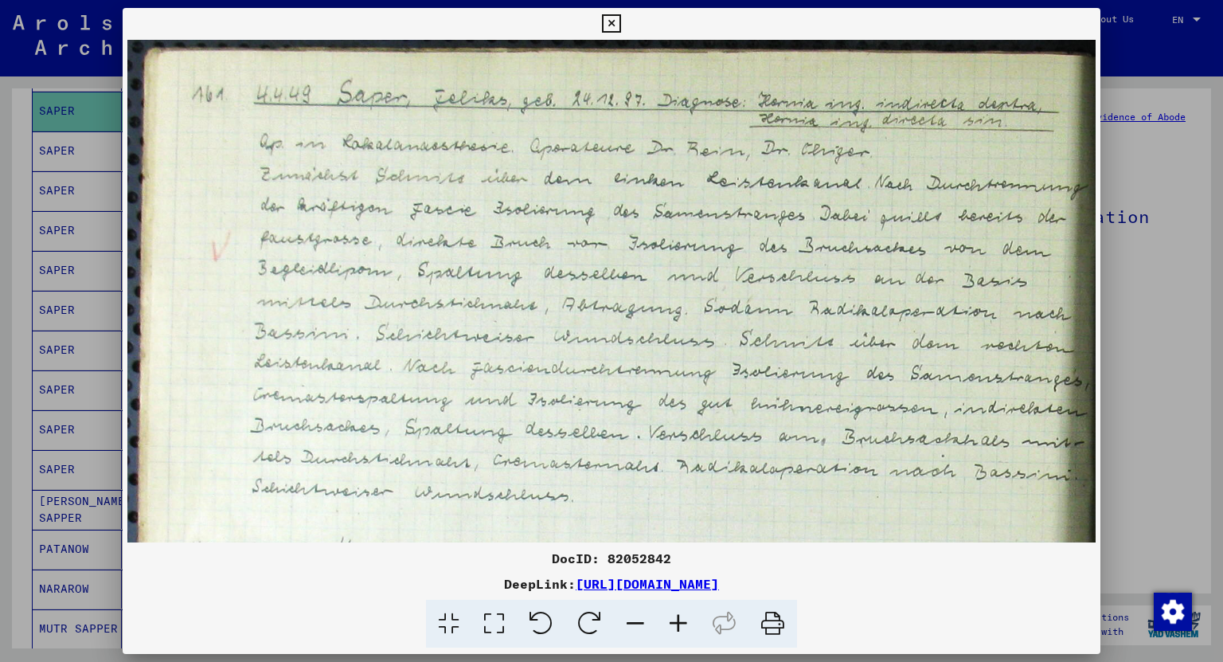
click at [684, 637] on icon at bounding box center [678, 623] width 43 height 49
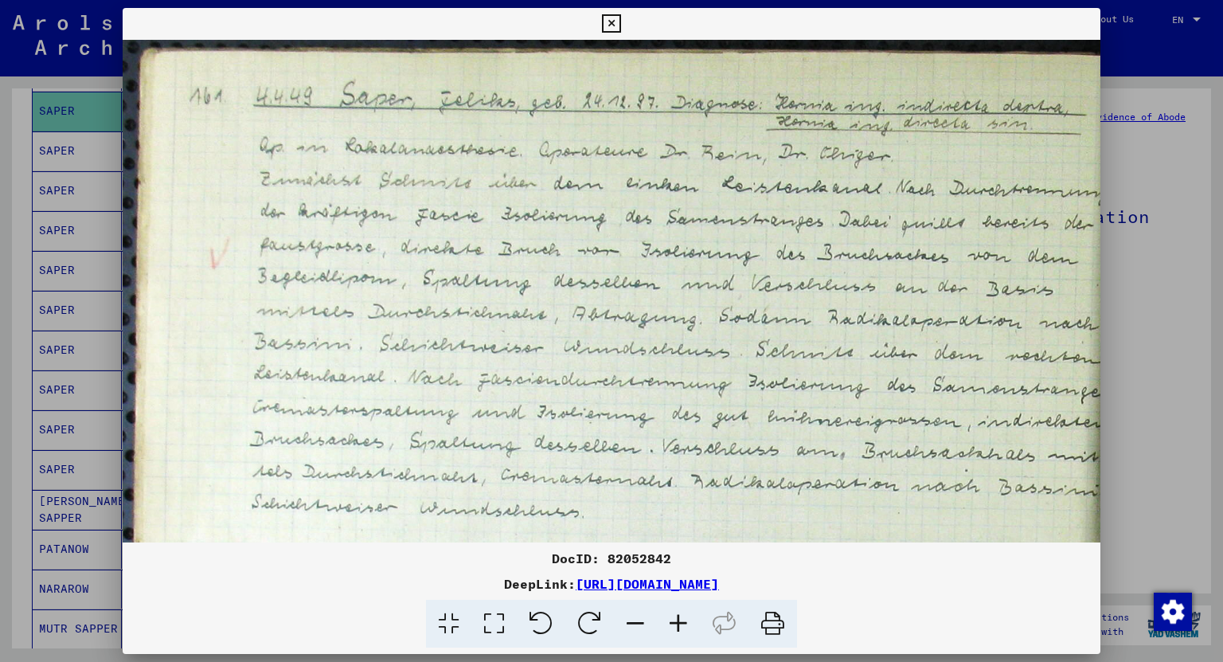
click at [684, 637] on icon at bounding box center [678, 623] width 43 height 49
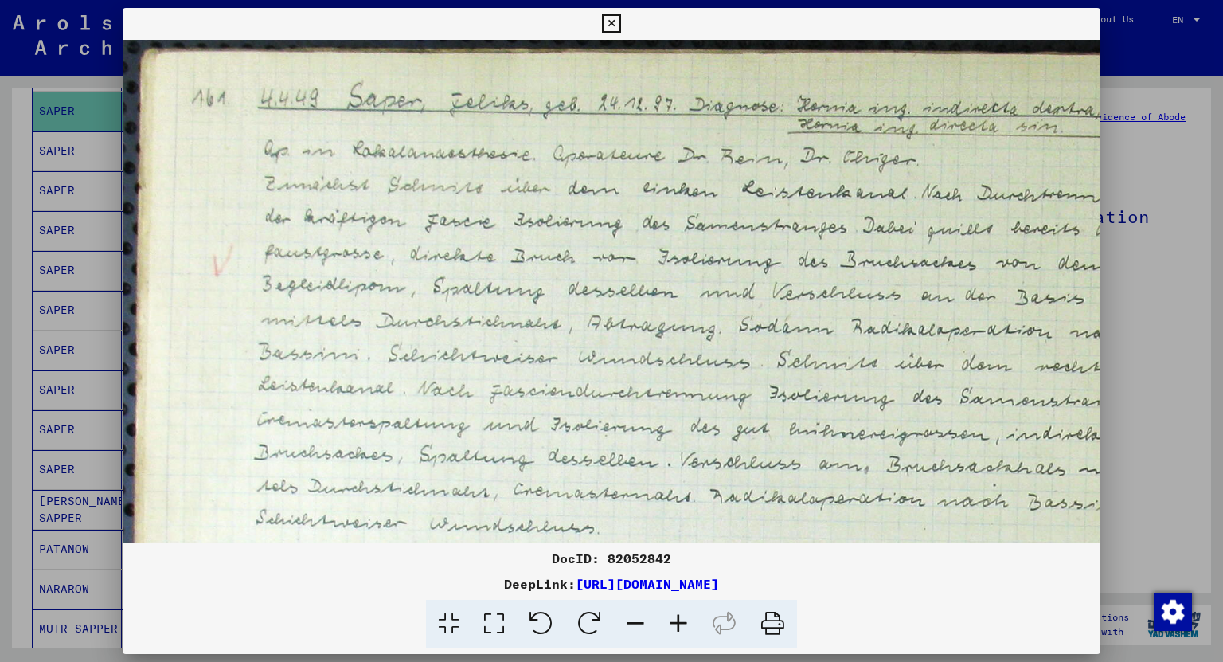
click at [684, 637] on icon at bounding box center [678, 623] width 43 height 49
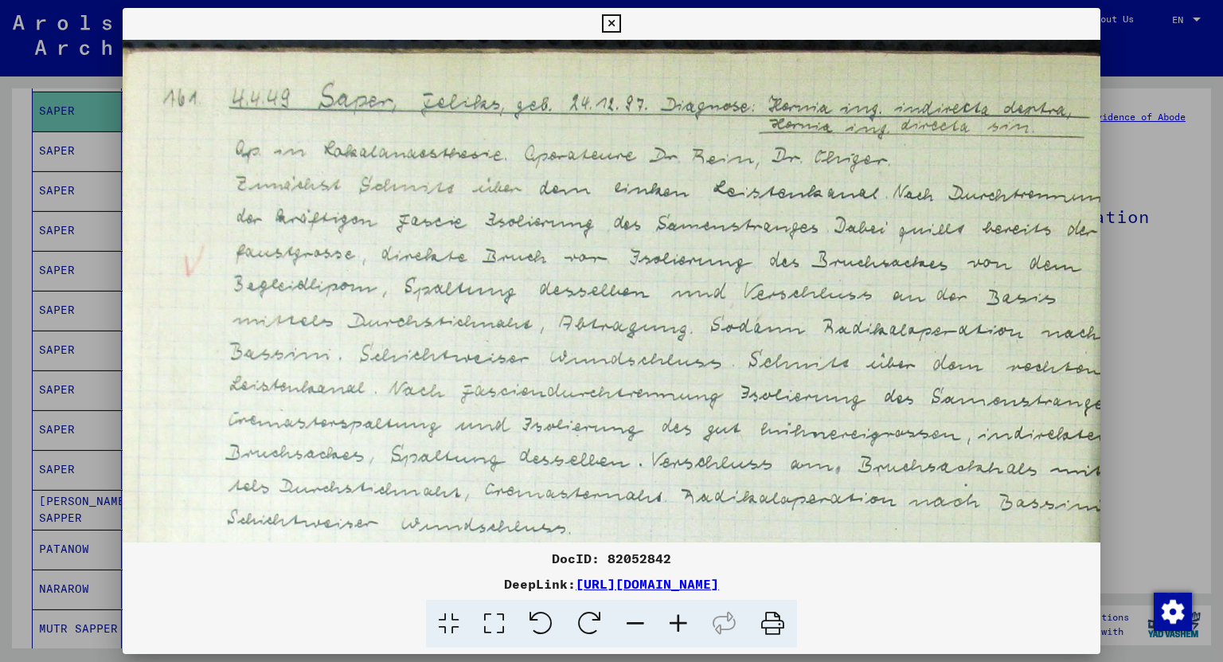
scroll to position [0, 57]
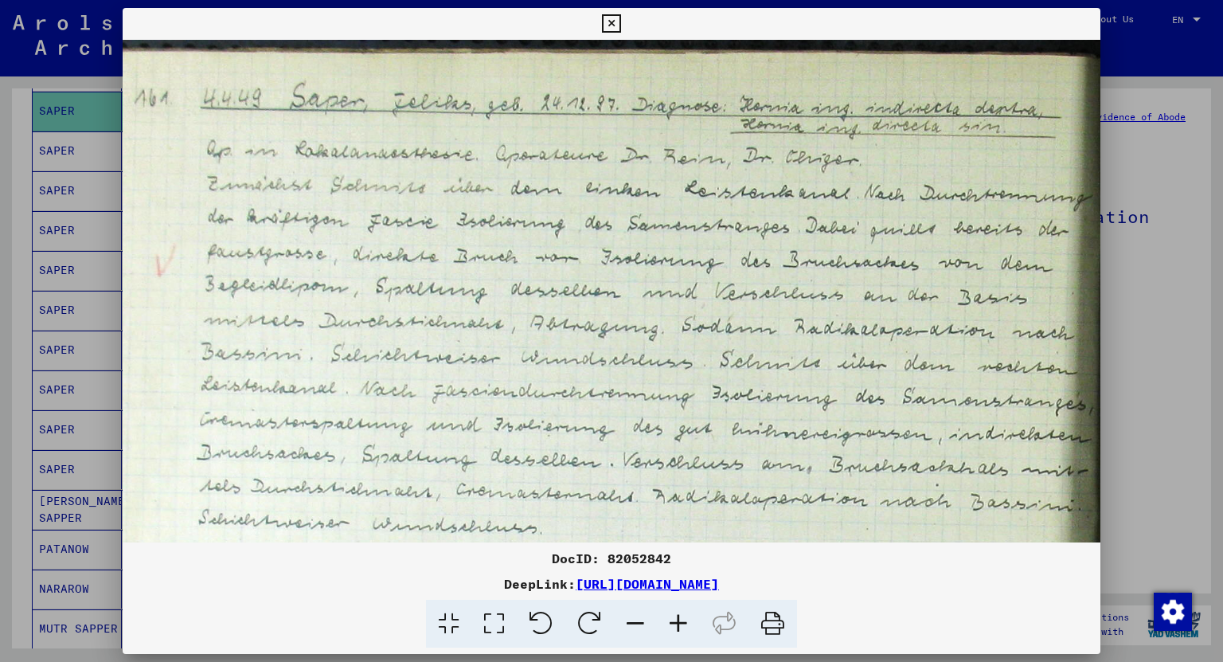
drag, startPoint x: 818, startPoint y: 318, endPoint x: 711, endPoint y: 319, distance: 107.5
click at [711, 319] on img at bounding box center [583, 649] width 1036 height 1219
click at [608, 17] on icon at bounding box center [611, 23] width 18 height 19
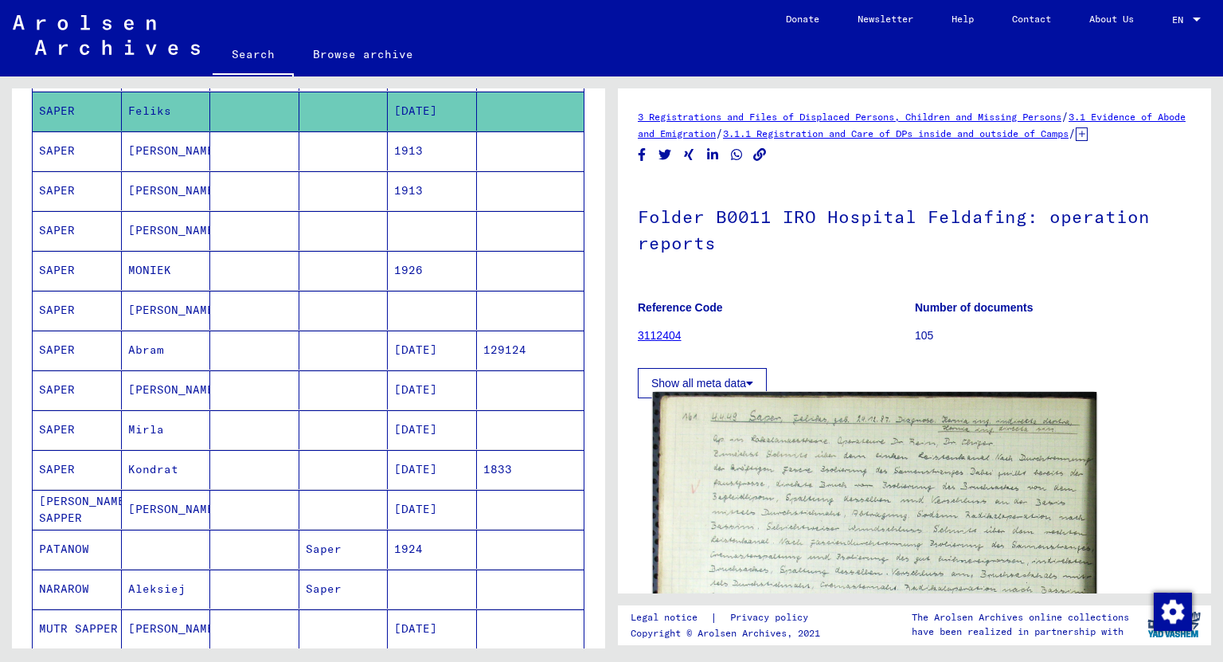
click at [911, 484] on img at bounding box center [875, 653] width 444 height 522
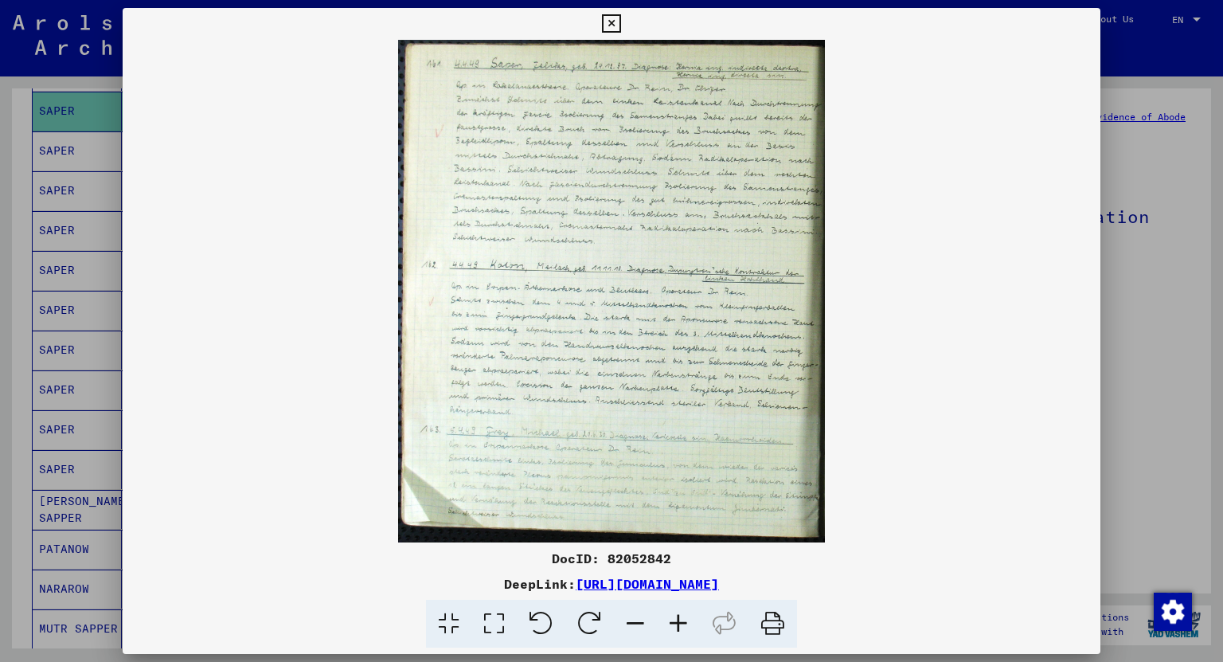
click at [617, 23] on icon at bounding box center [611, 23] width 18 height 19
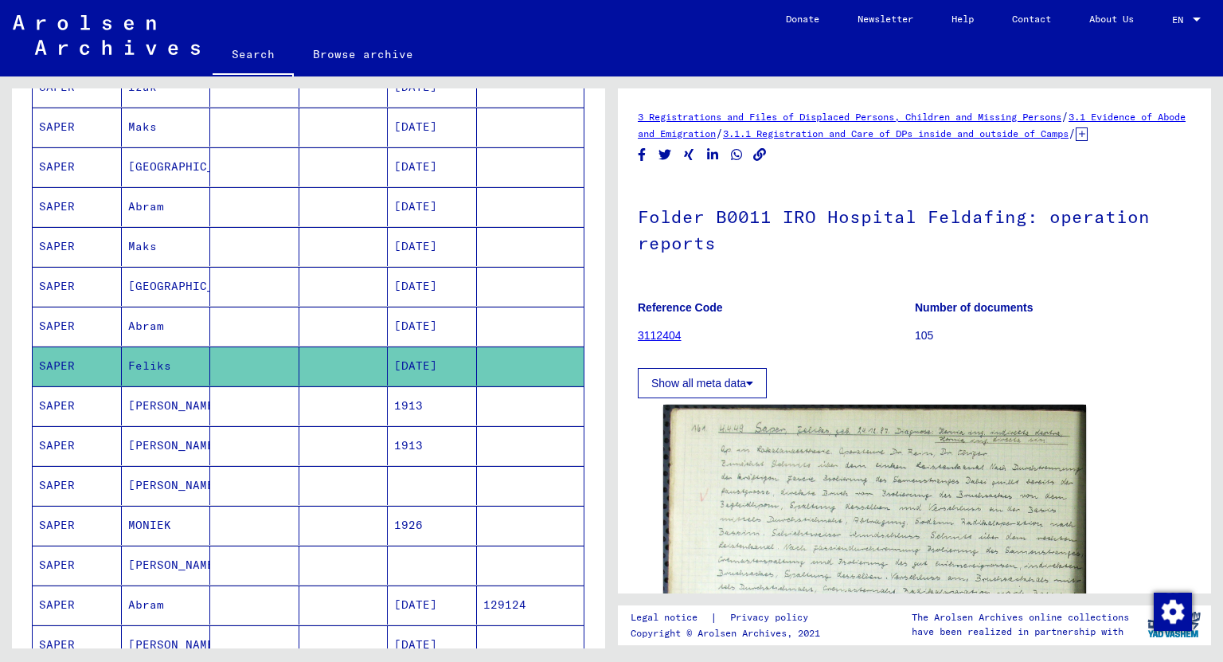
scroll to position [191, 0]
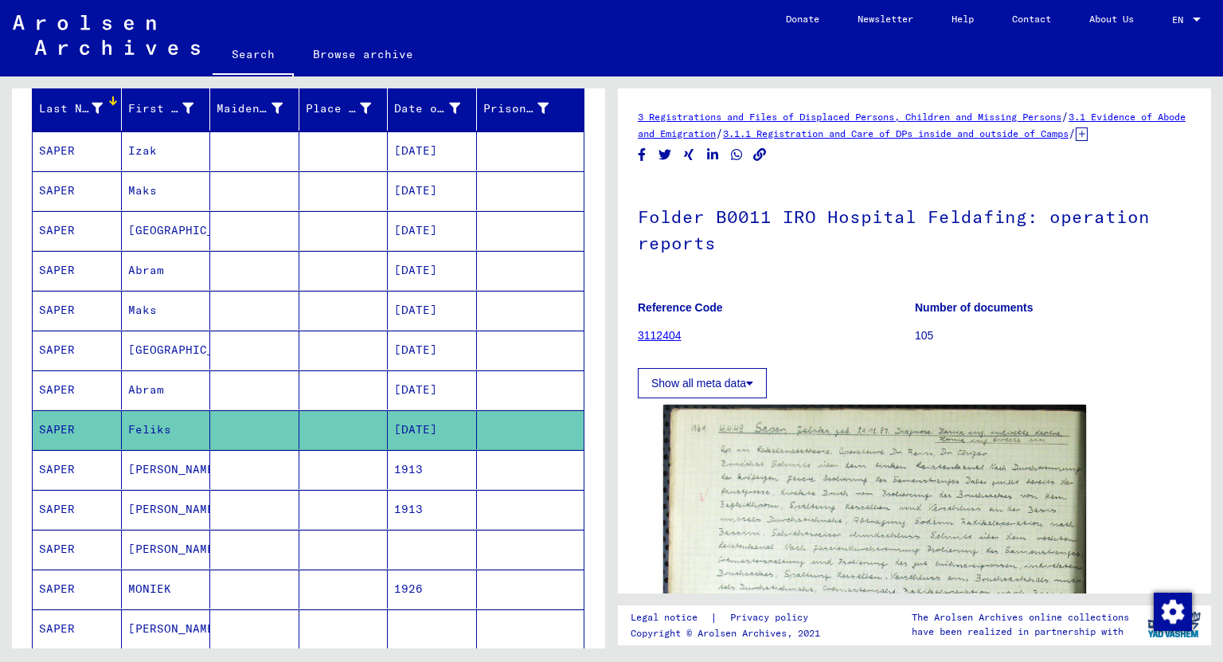
click at [151, 308] on mat-cell "Maks" at bounding box center [166, 310] width 89 height 39
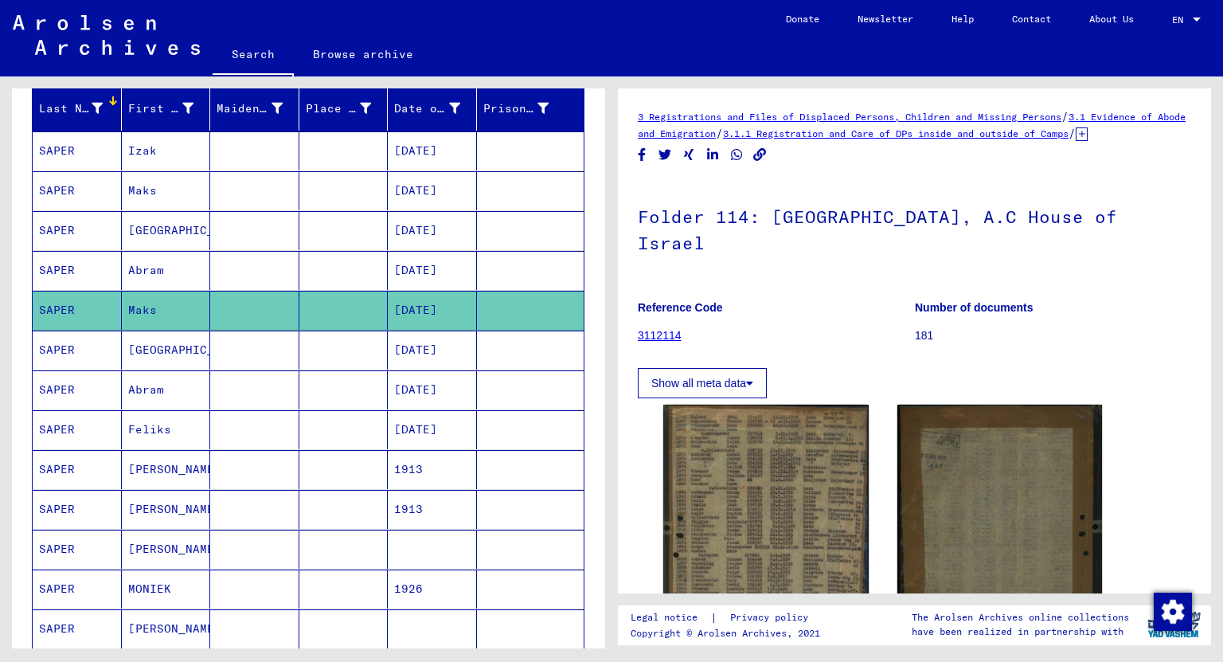
click at [156, 177] on mat-cell "Maks" at bounding box center [166, 190] width 89 height 39
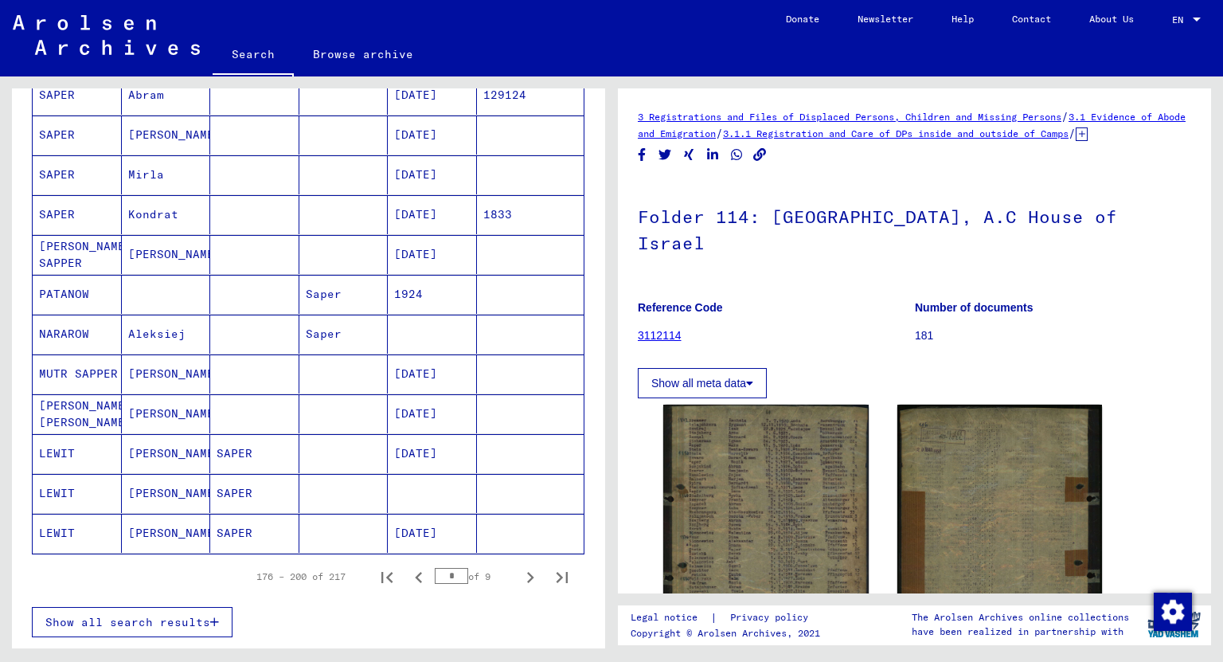
scroll to position [828, 0]
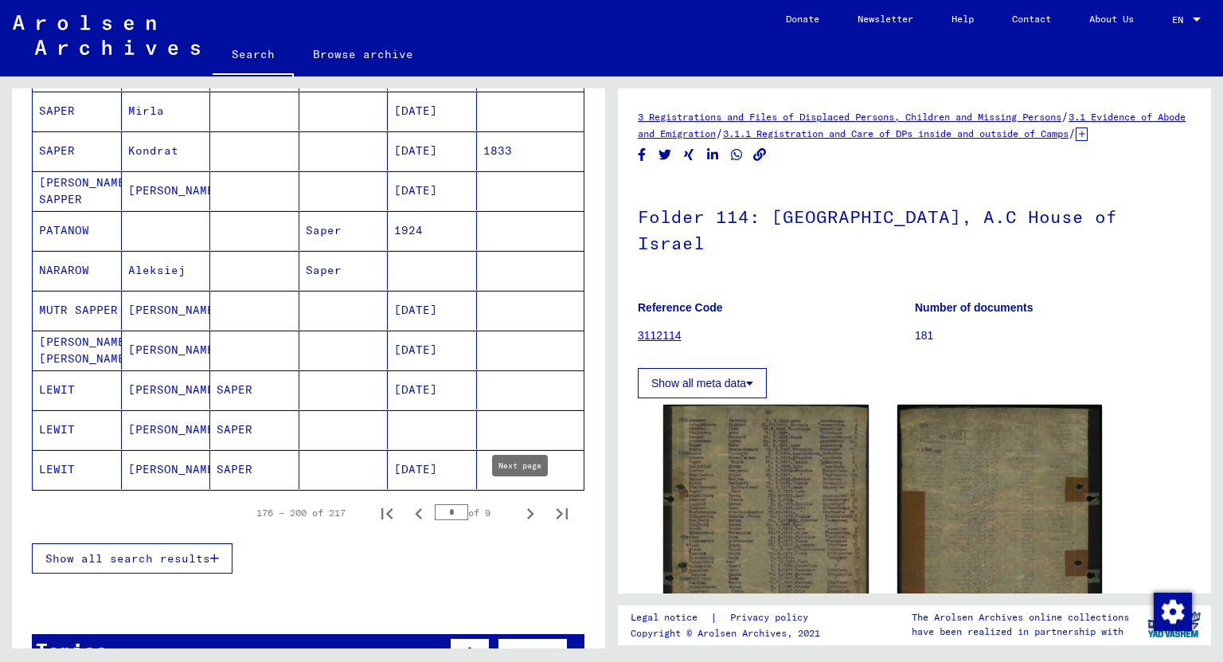
click at [527, 508] on icon "Next page" at bounding box center [530, 513] width 7 height 11
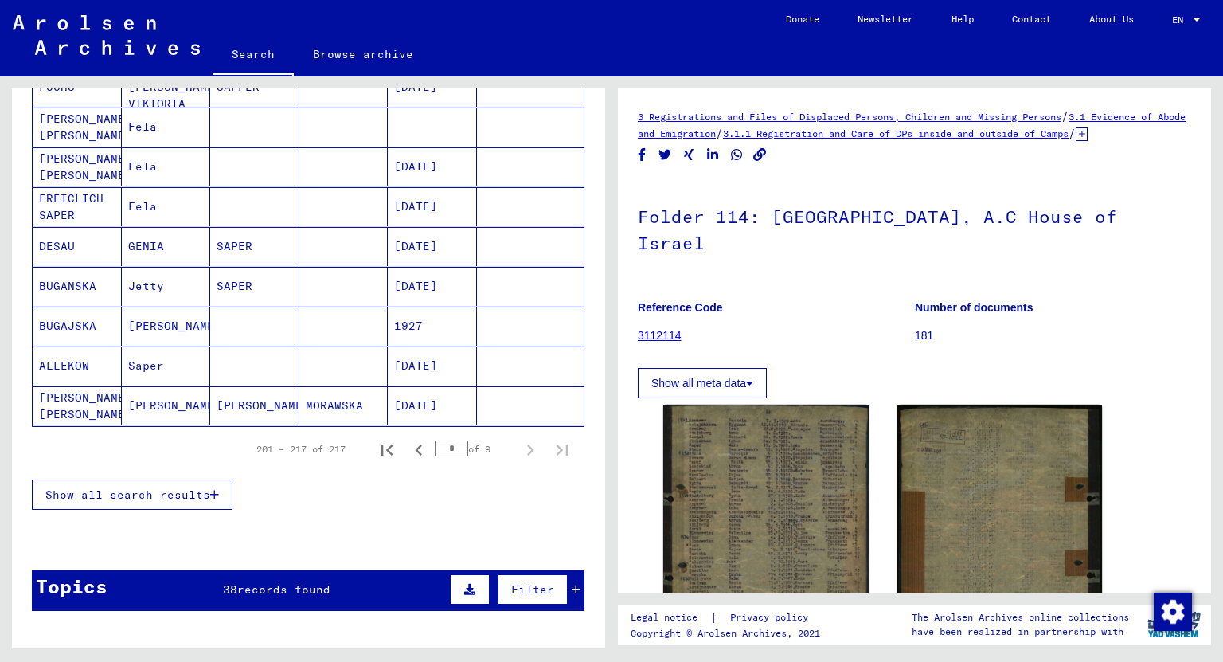
scroll to position [382, 0]
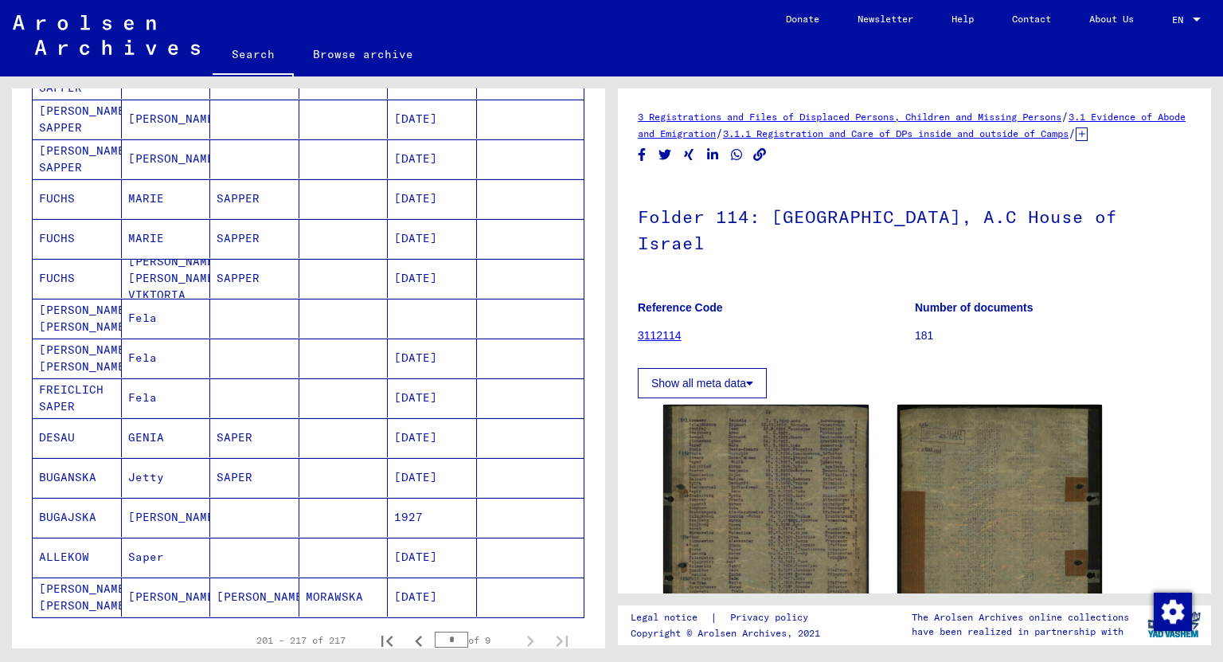
click at [131, 308] on mat-cell "Fela" at bounding box center [166, 318] width 89 height 39
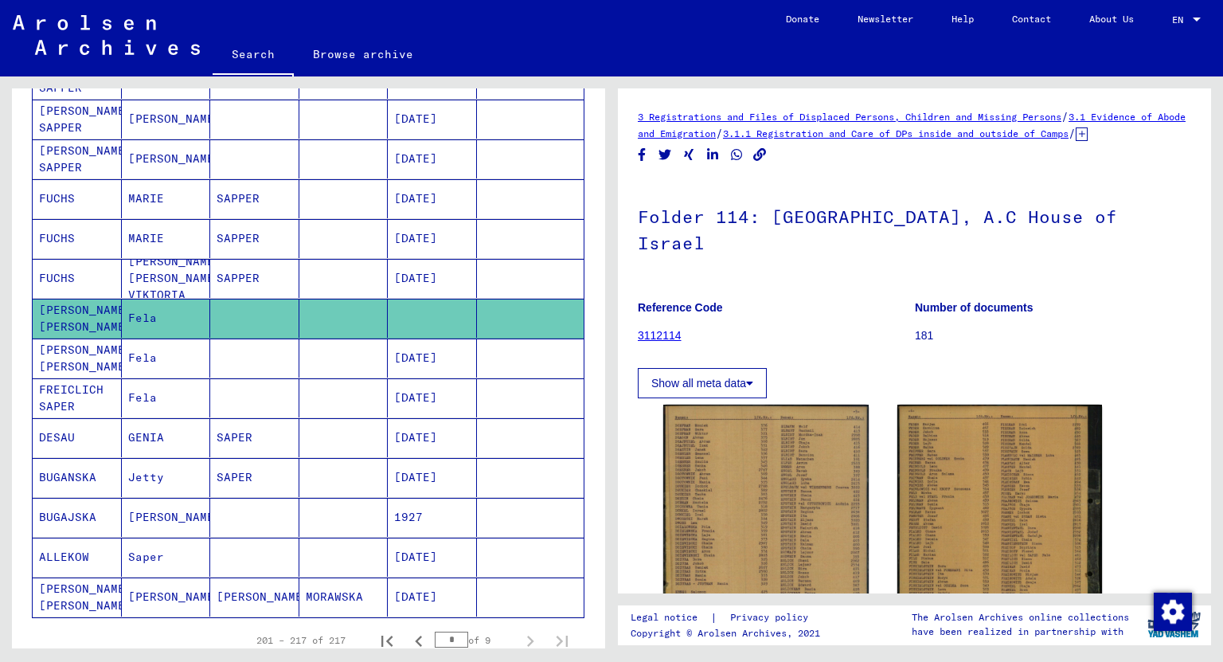
click at [140, 356] on mat-cell "Fela" at bounding box center [166, 357] width 89 height 39
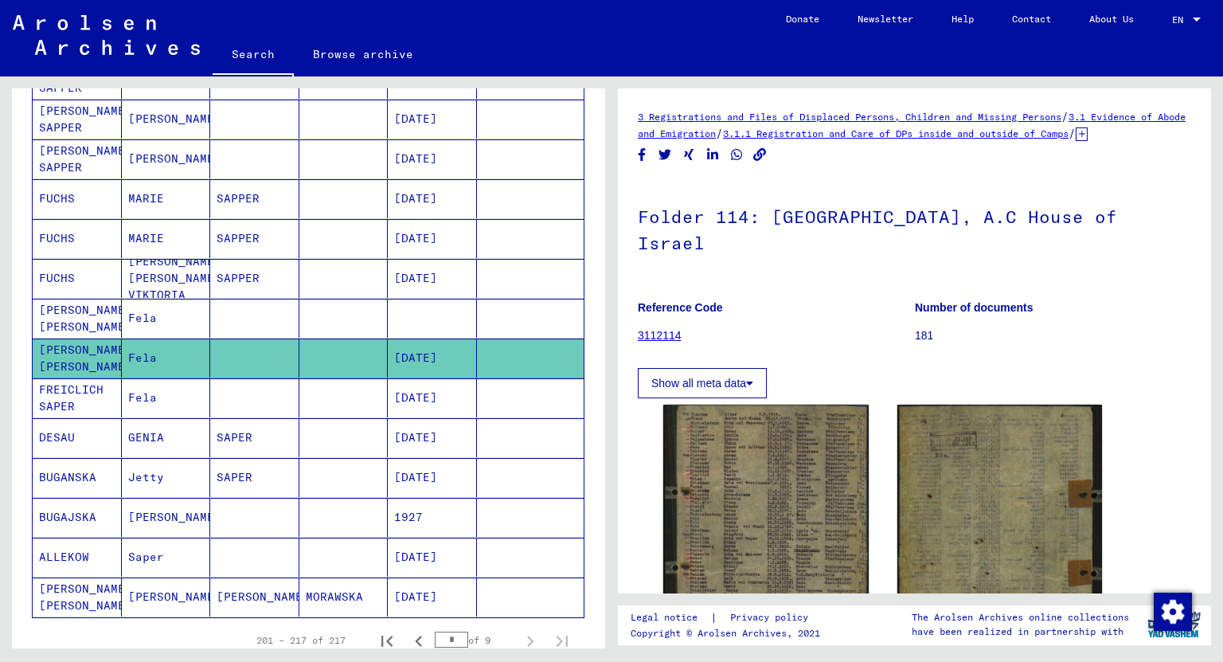
click at [146, 398] on mat-cell "Fela" at bounding box center [166, 397] width 89 height 39
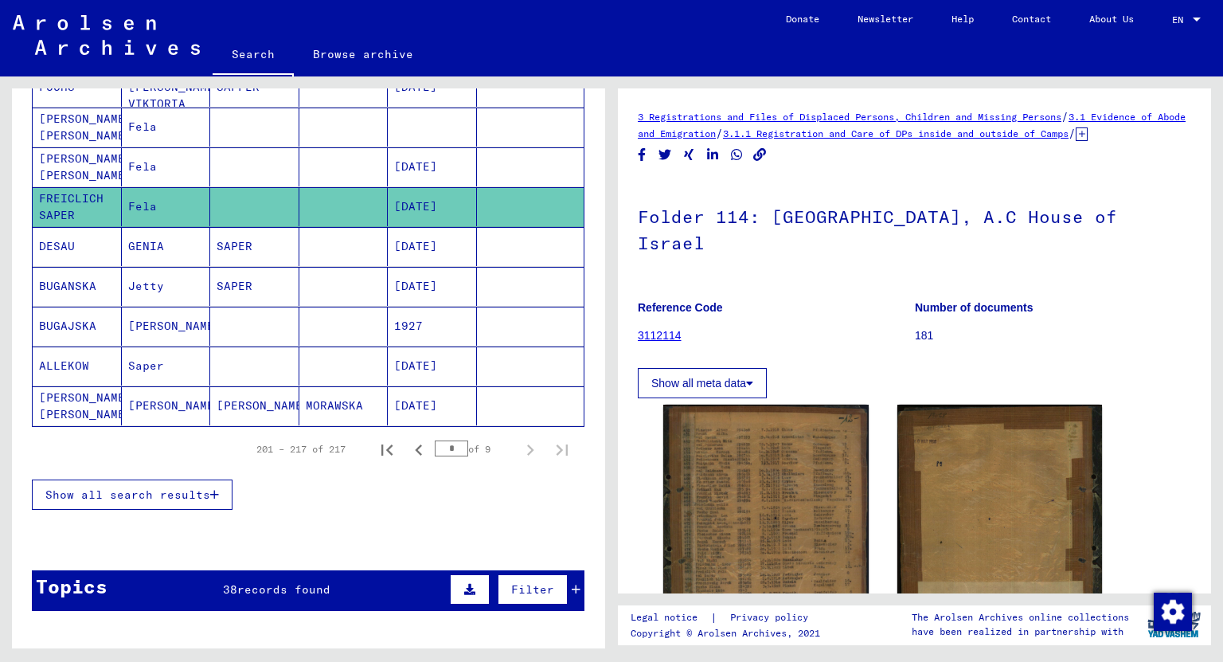
scroll to position [509, 0]
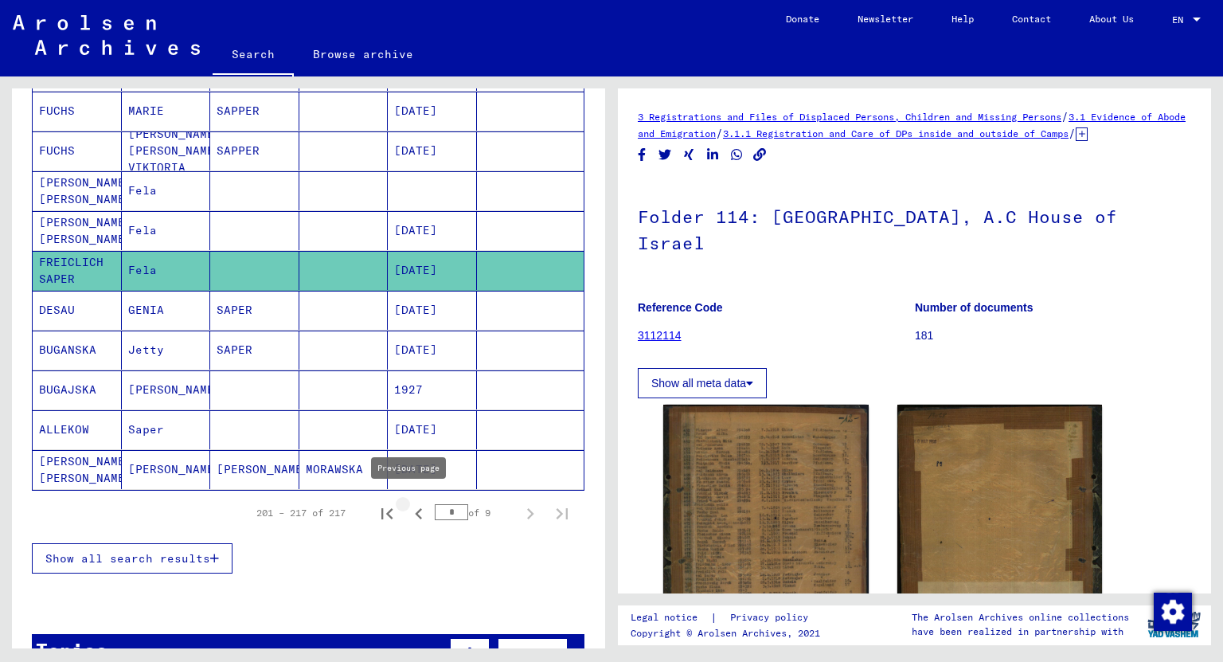
click at [415, 508] on icon "Previous page" at bounding box center [418, 513] width 7 height 11
type input "*"
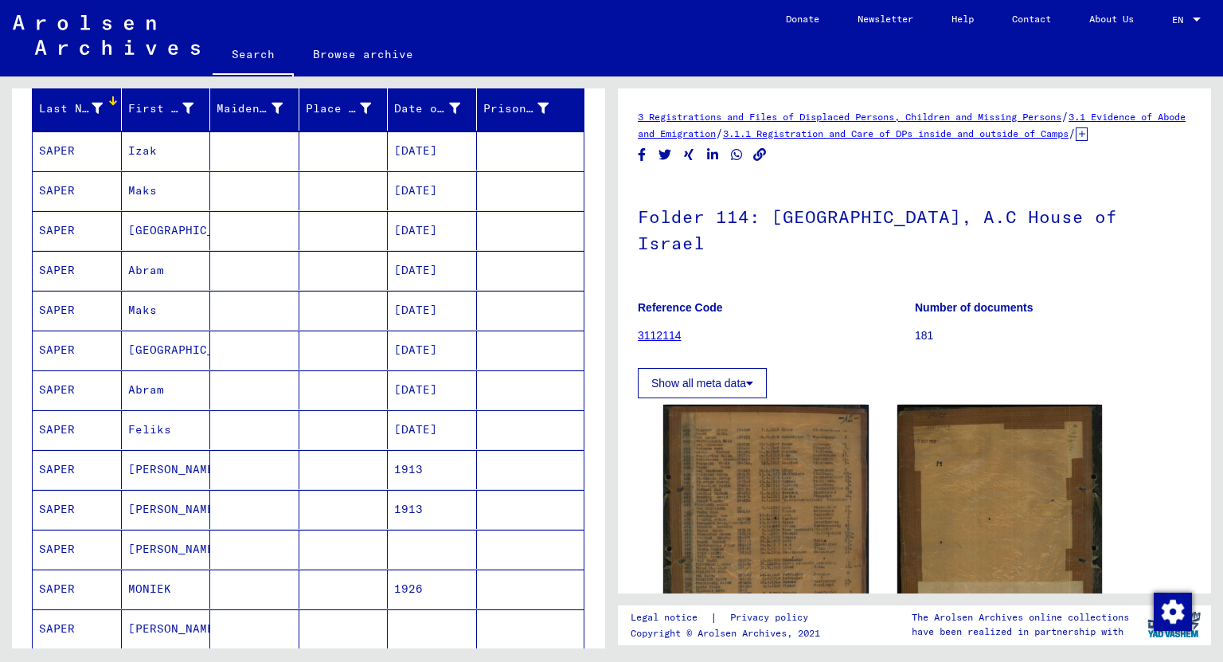
scroll to position [0, 0]
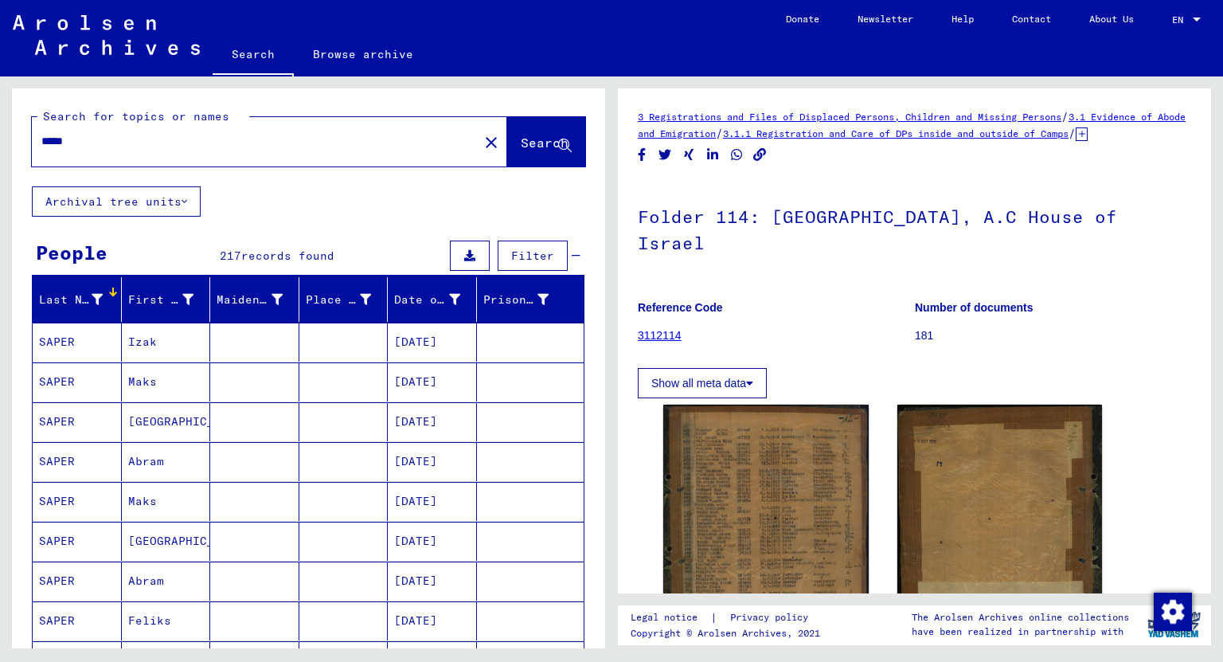
click at [255, 39] on link "Search" at bounding box center [253, 55] width 81 height 41
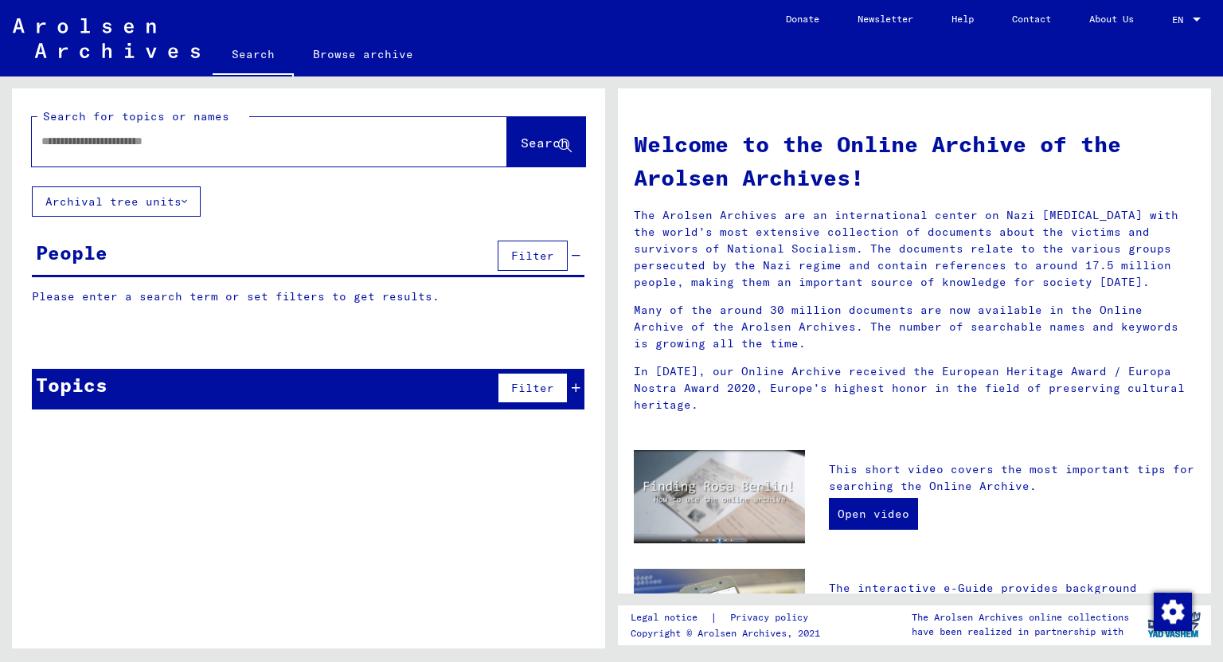
click at [264, 137] on input "text" at bounding box center [250, 141] width 418 height 17
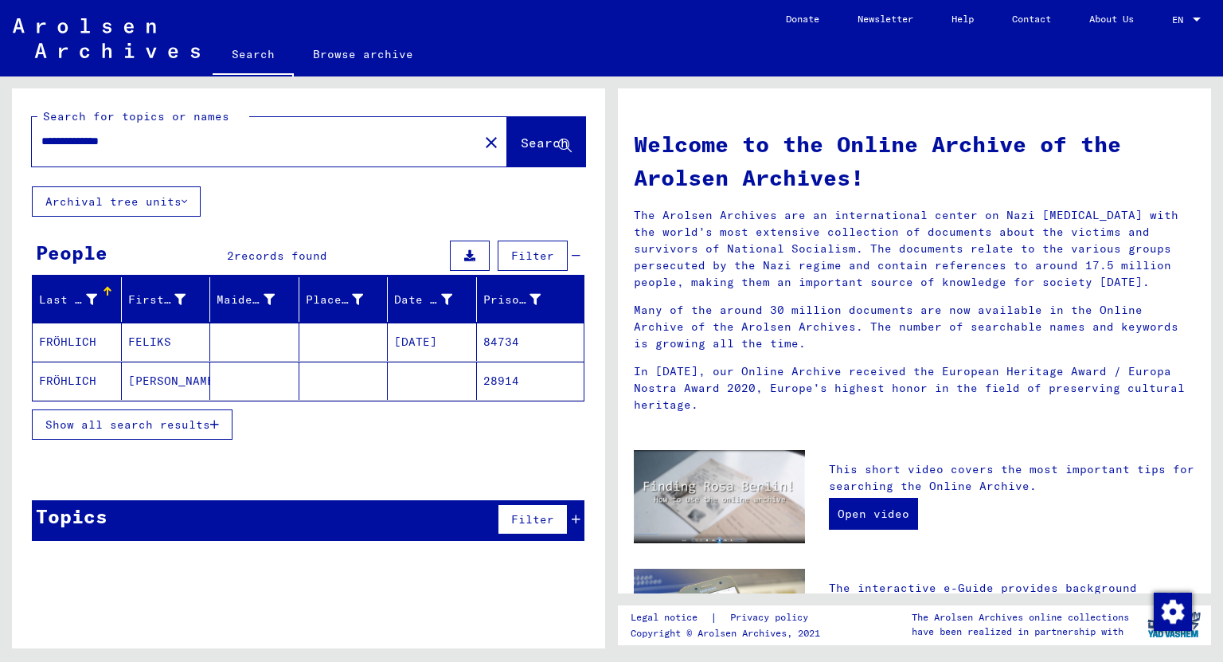
click at [152, 337] on mat-cell "FELIKS" at bounding box center [166, 341] width 89 height 38
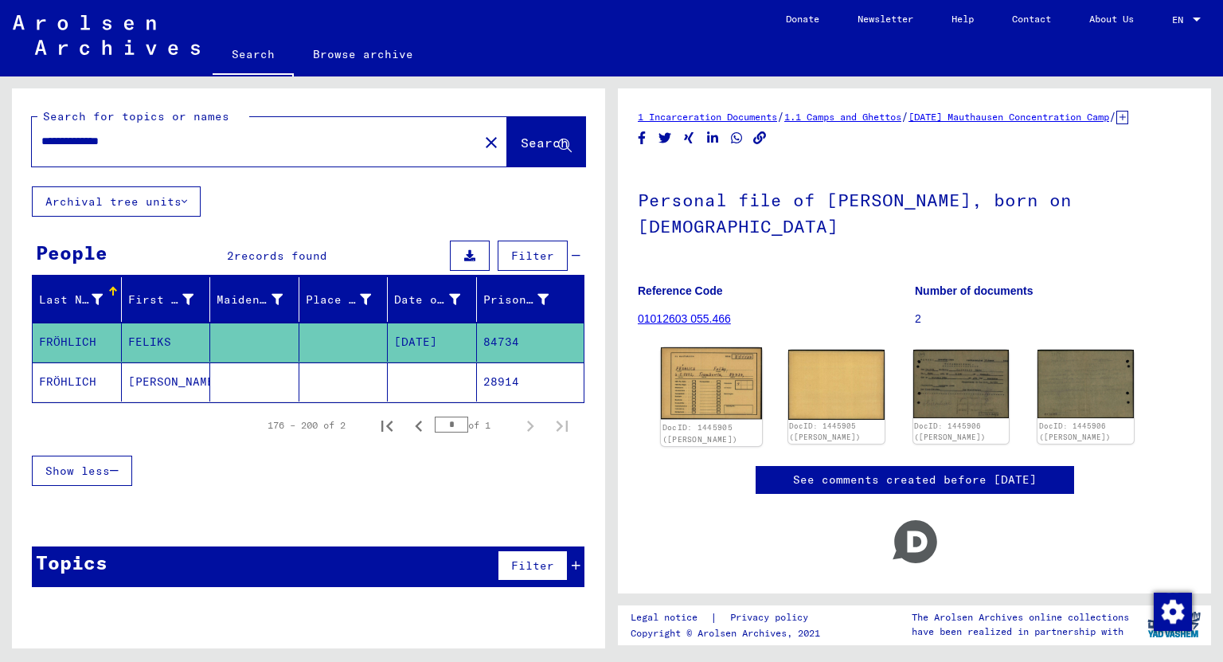
click at [737, 392] on img at bounding box center [711, 383] width 101 height 72
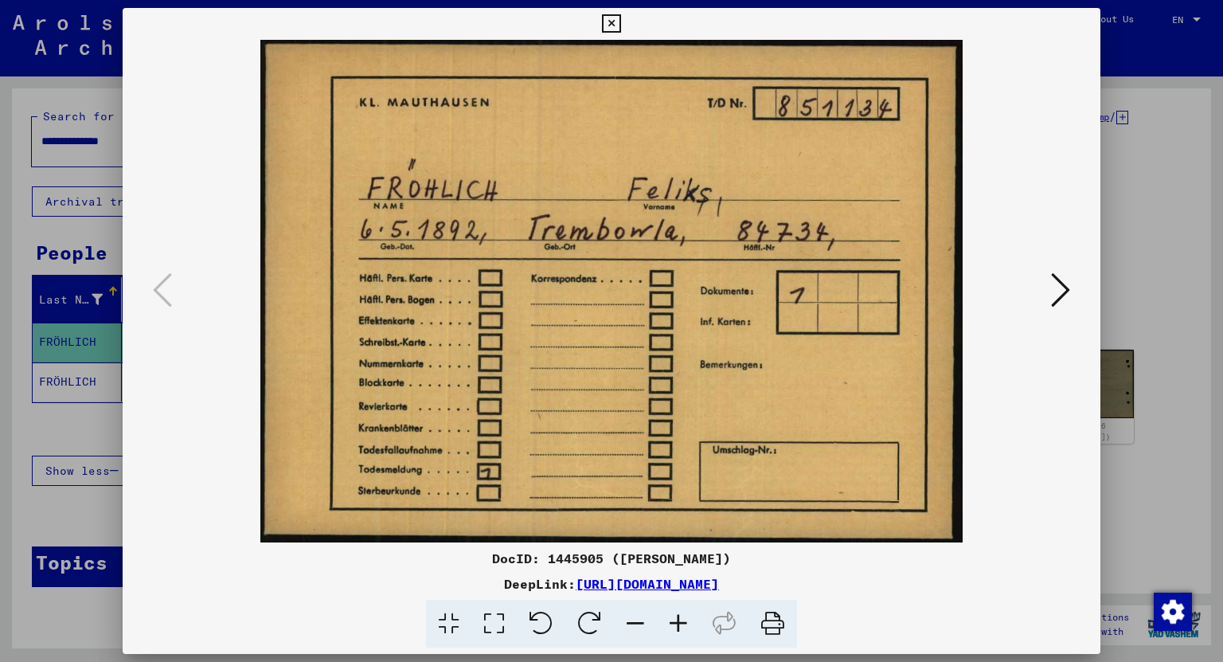
click at [1054, 283] on icon at bounding box center [1060, 290] width 19 height 38
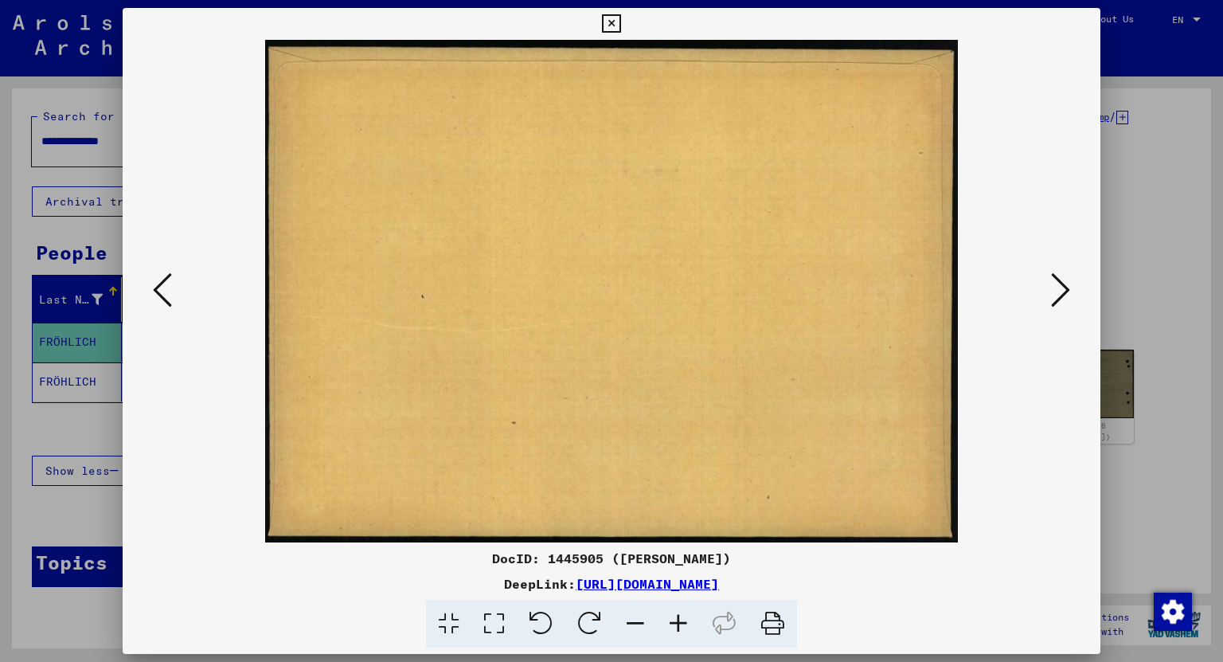
click at [609, 24] on icon at bounding box center [611, 23] width 18 height 19
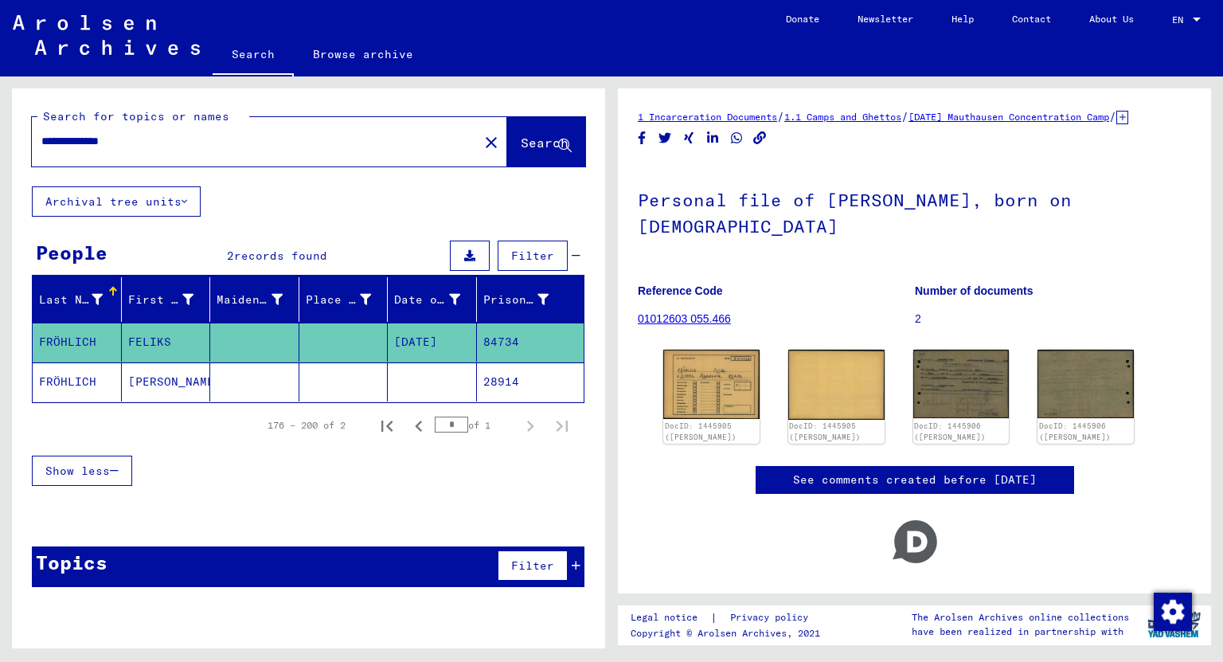
click at [111, 140] on input "**********" at bounding box center [254, 141] width 427 height 17
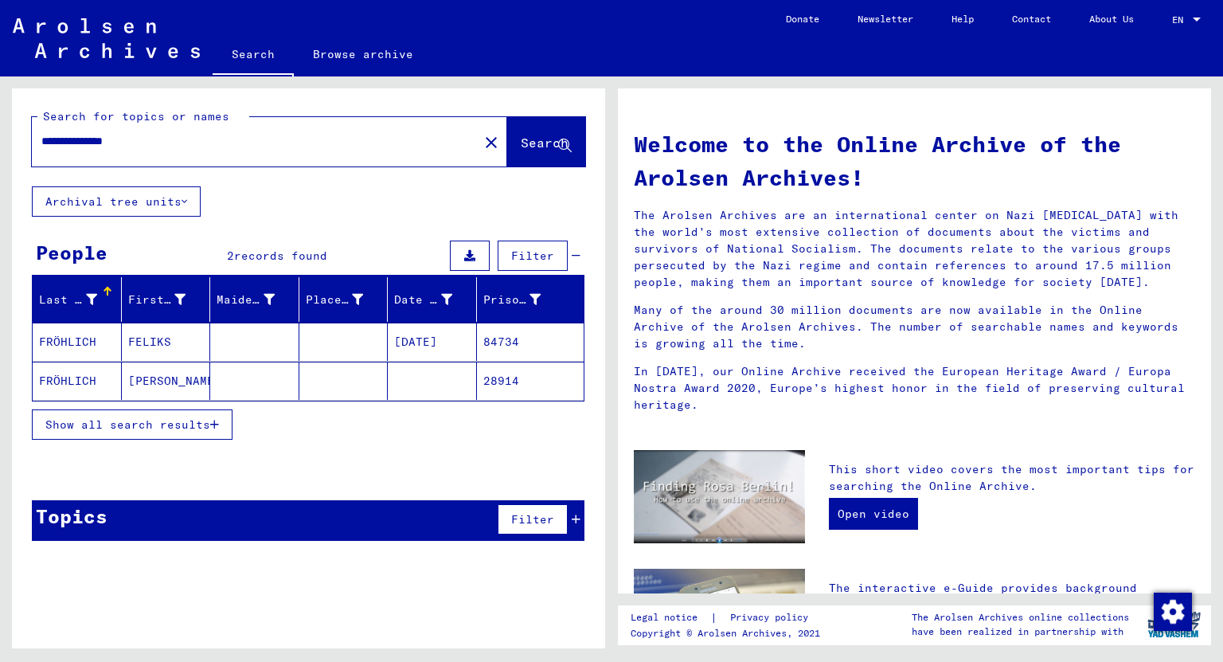
click at [169, 420] on span "Show all search results" at bounding box center [127, 424] width 165 height 14
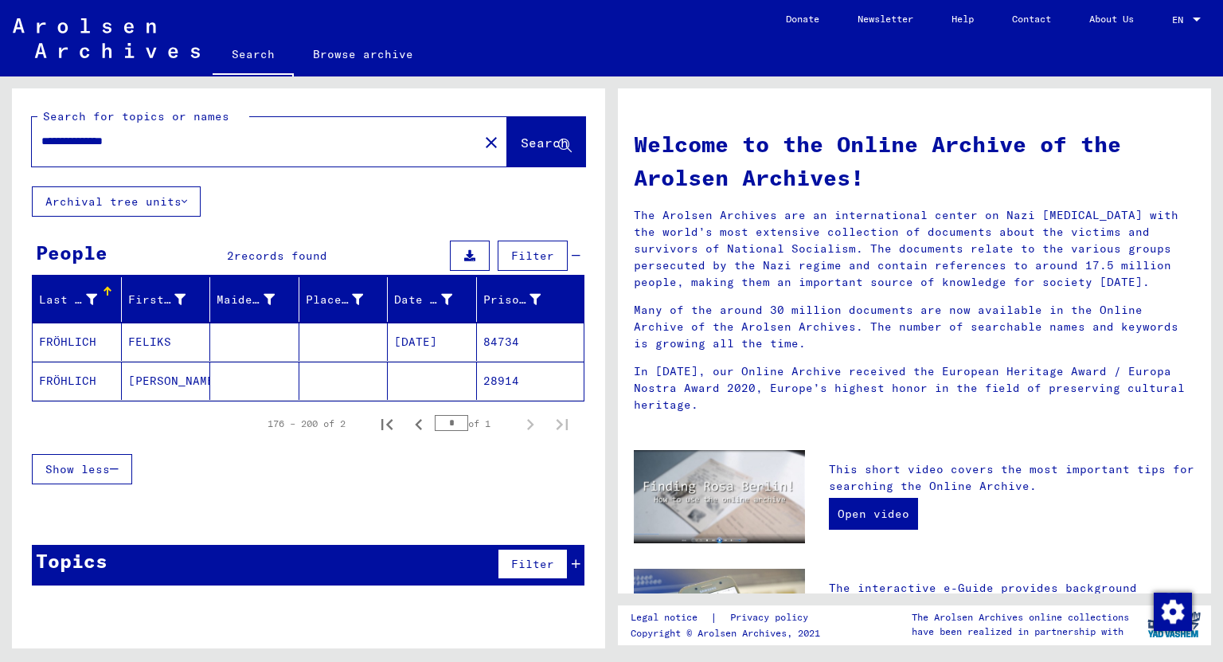
click at [582, 552] on div "Topics Filter" at bounding box center [308, 565] width 552 height 41
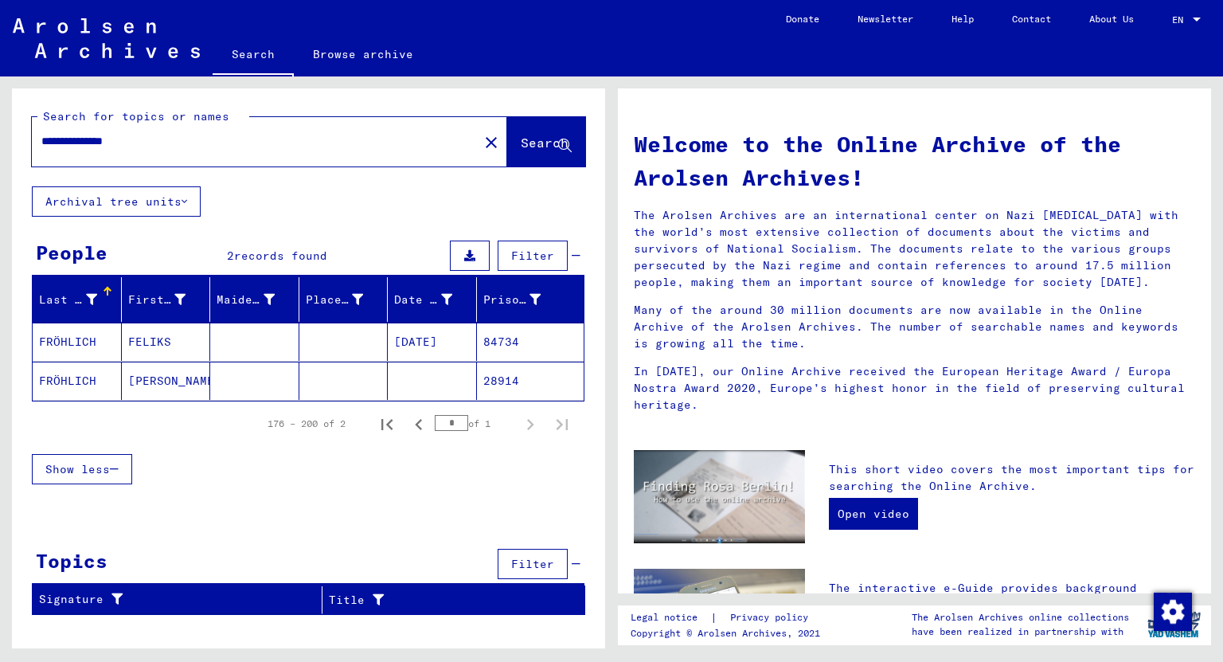
click at [105, 138] on input "**********" at bounding box center [250, 141] width 418 height 17
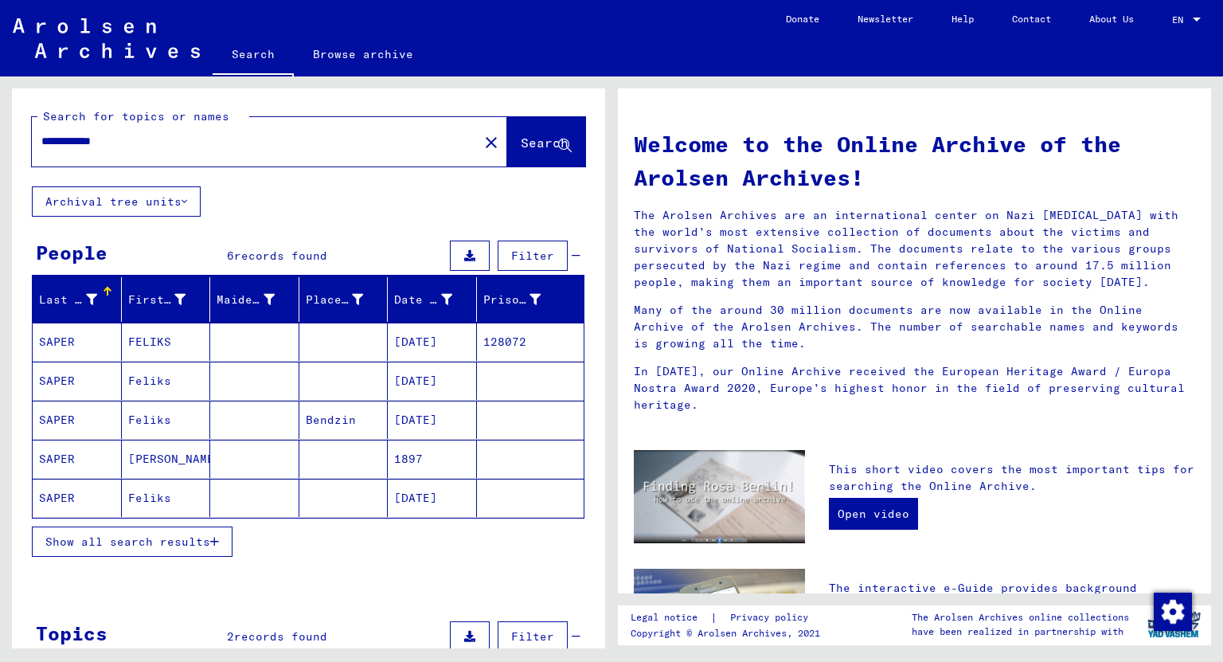
click at [329, 415] on mat-cell "Bendzin" at bounding box center [343, 419] width 89 height 38
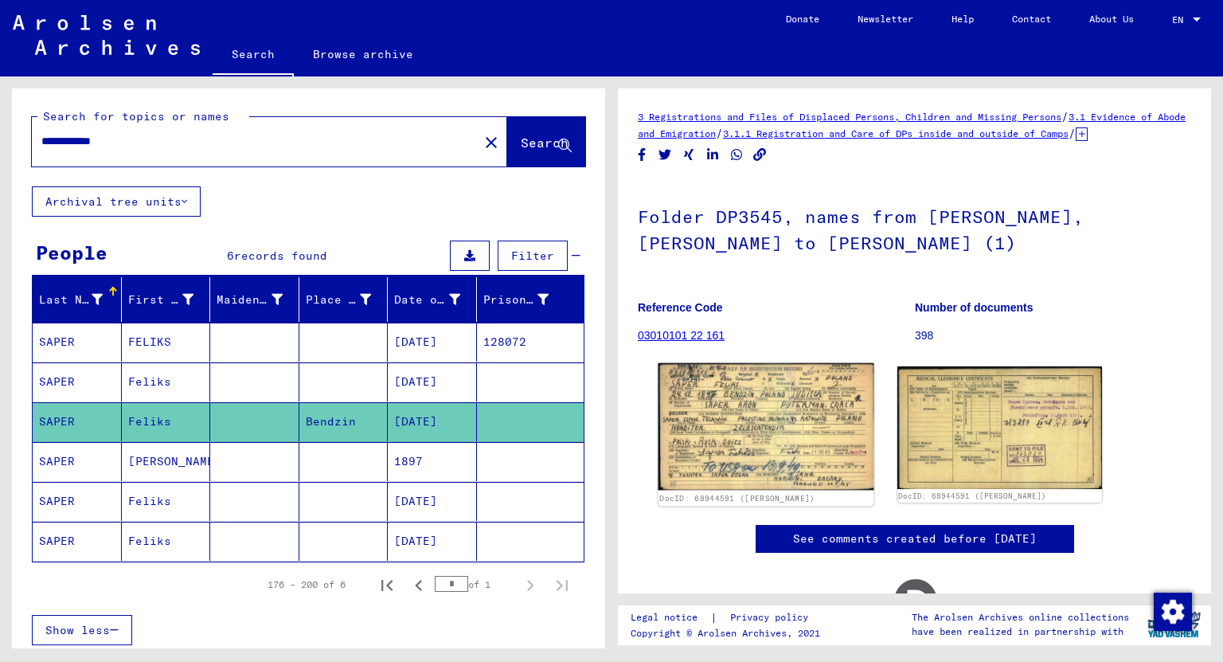
click at [732, 429] on img at bounding box center [765, 426] width 215 height 127
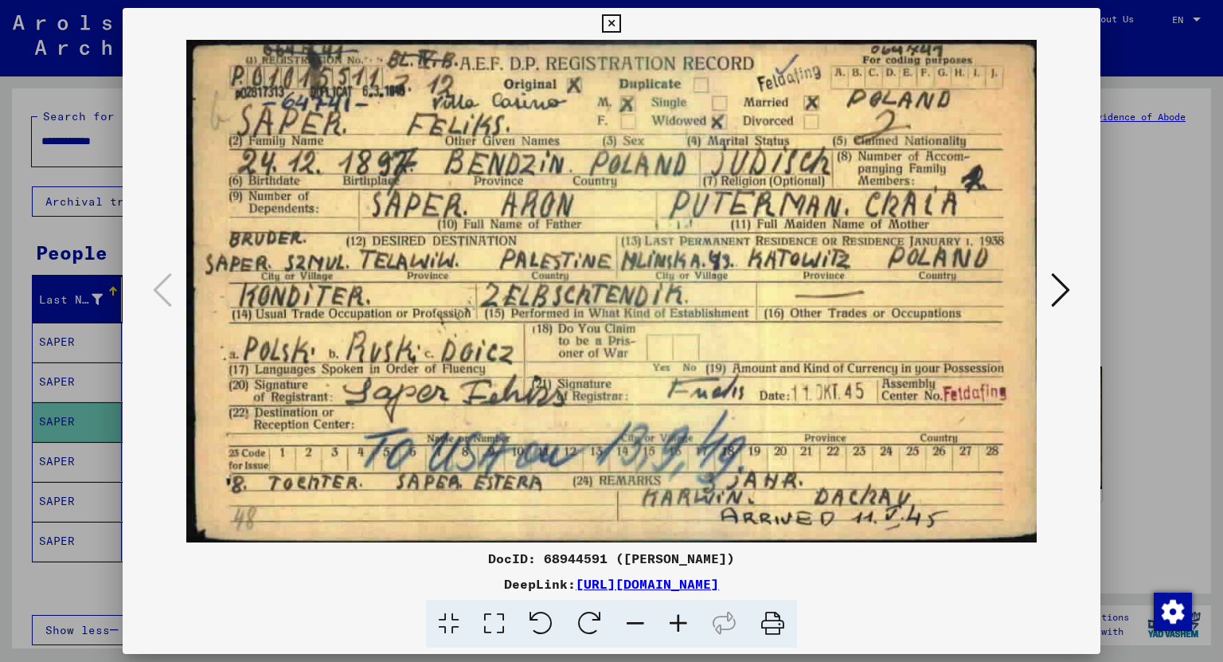
click at [1057, 289] on icon at bounding box center [1060, 290] width 19 height 38
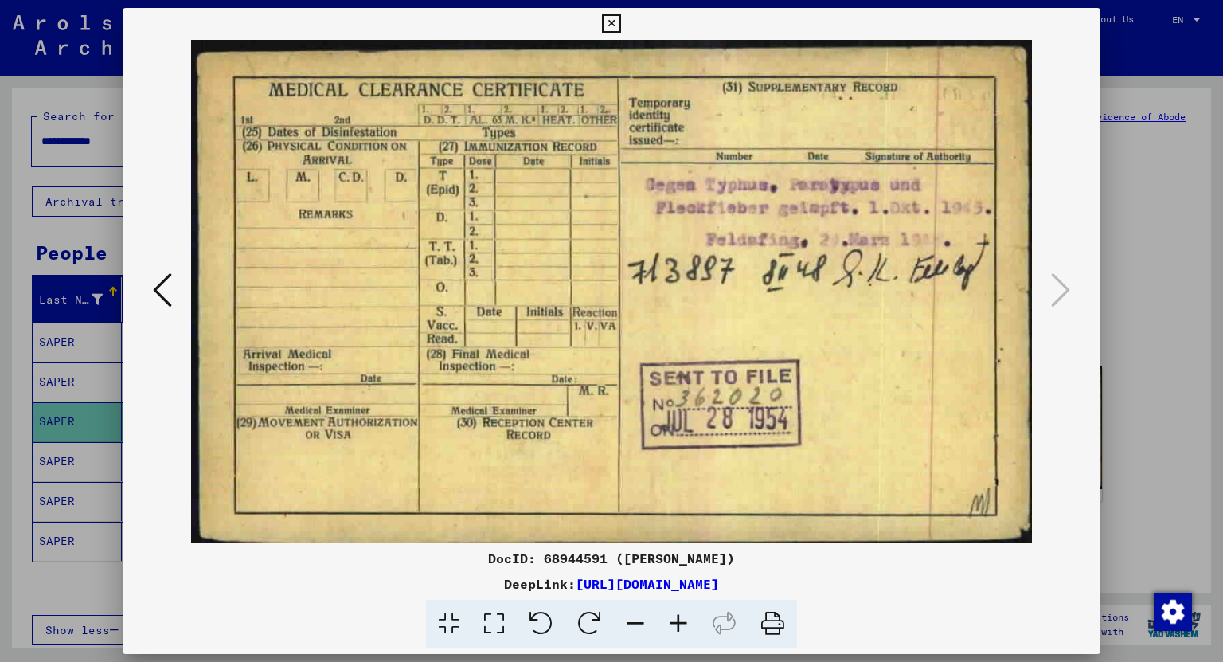
click at [611, 23] on icon at bounding box center [611, 23] width 18 height 19
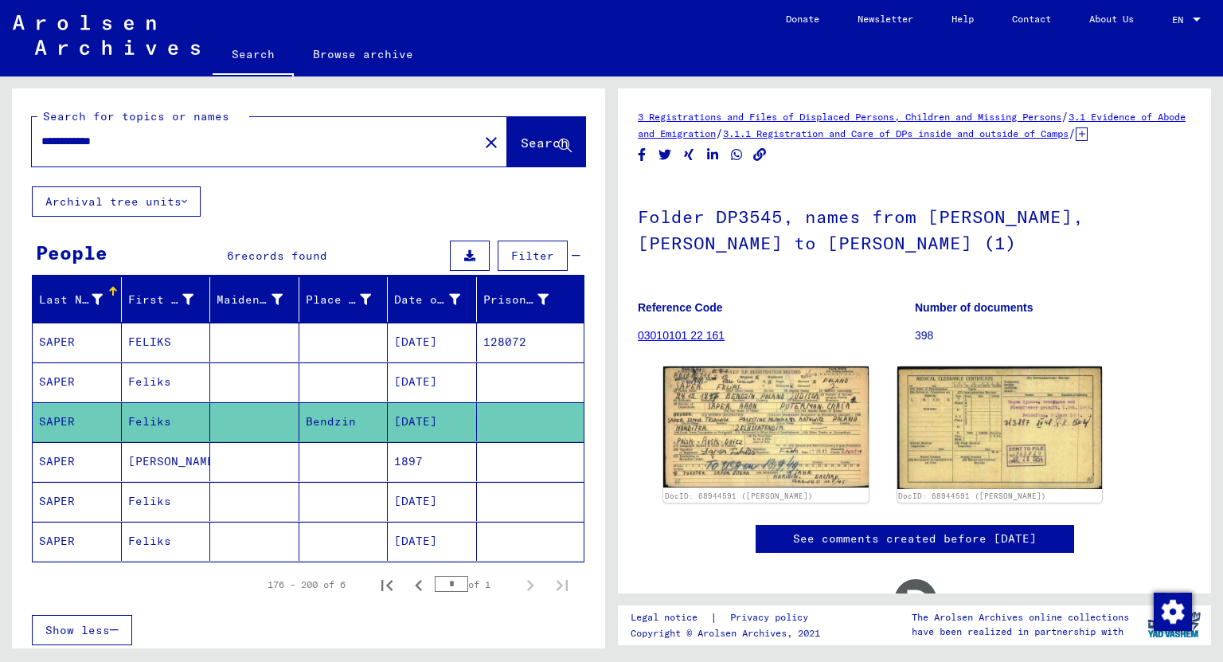
click at [142, 340] on mat-cell "FELIKS" at bounding box center [166, 341] width 89 height 39
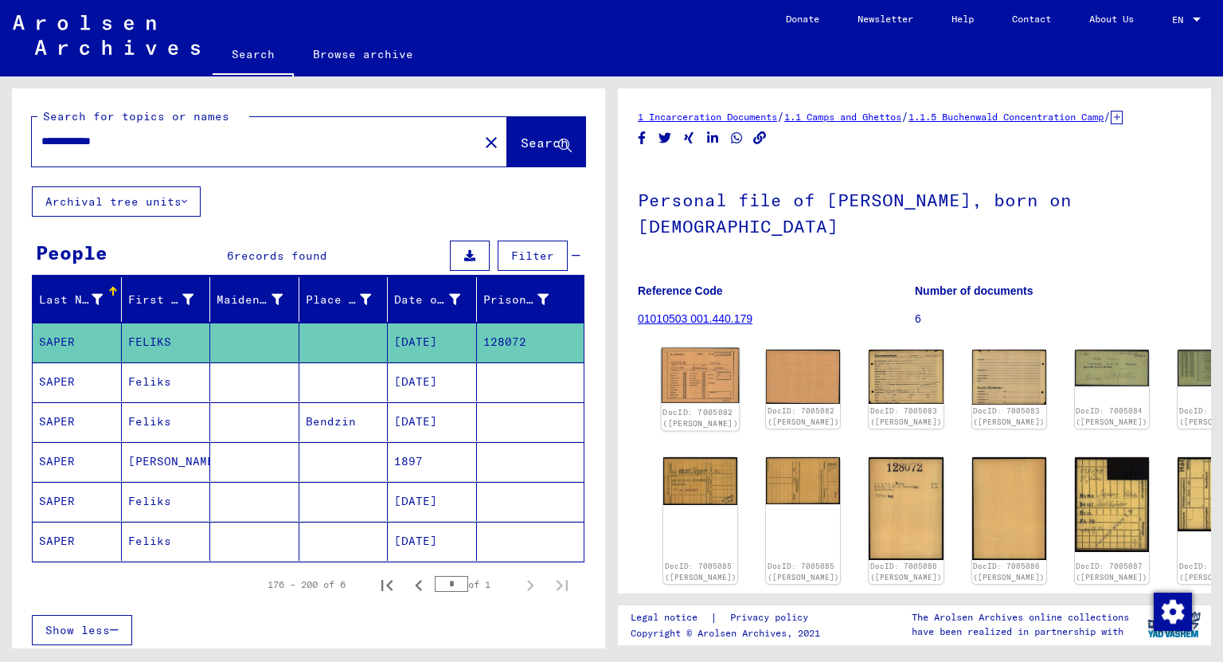
click at [685, 385] on img at bounding box center [701, 376] width 78 height 56
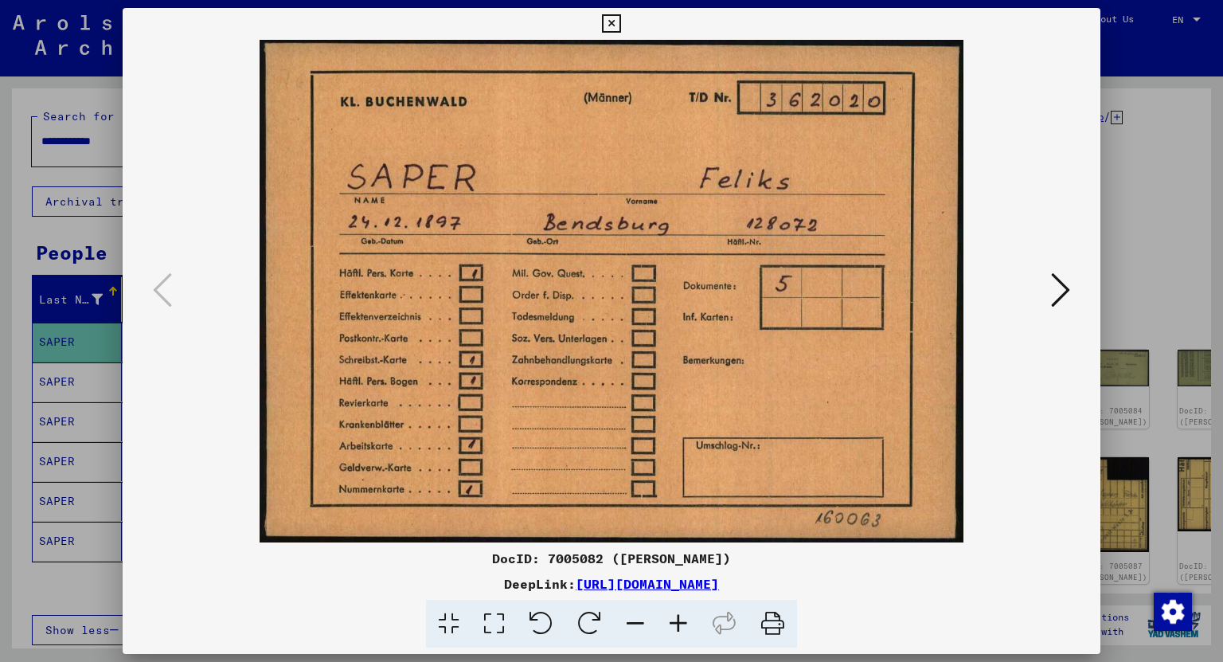
click at [1058, 290] on icon at bounding box center [1060, 290] width 19 height 38
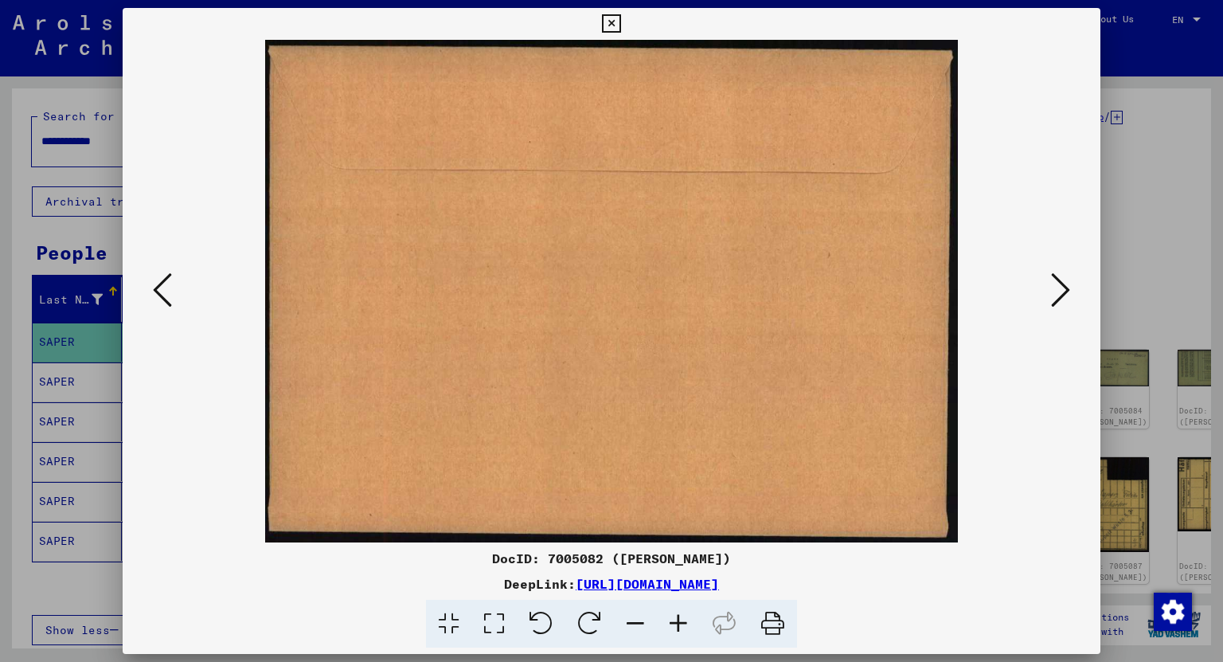
click at [1058, 290] on icon at bounding box center [1060, 290] width 19 height 38
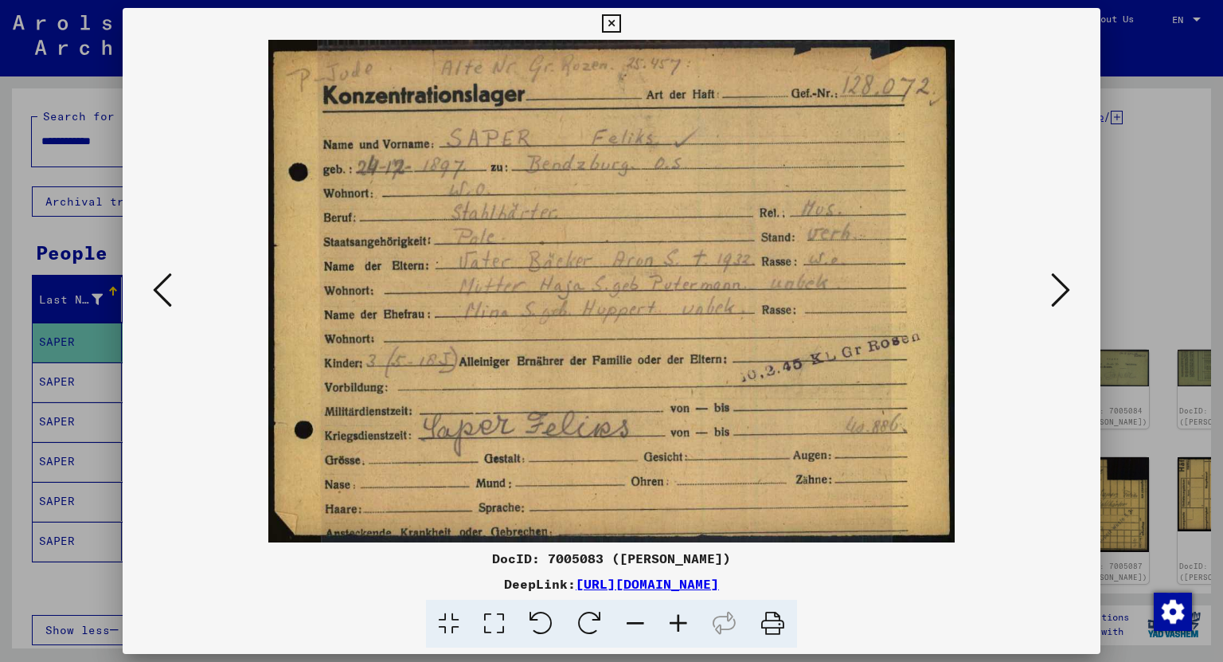
click at [1058, 290] on icon at bounding box center [1060, 290] width 19 height 38
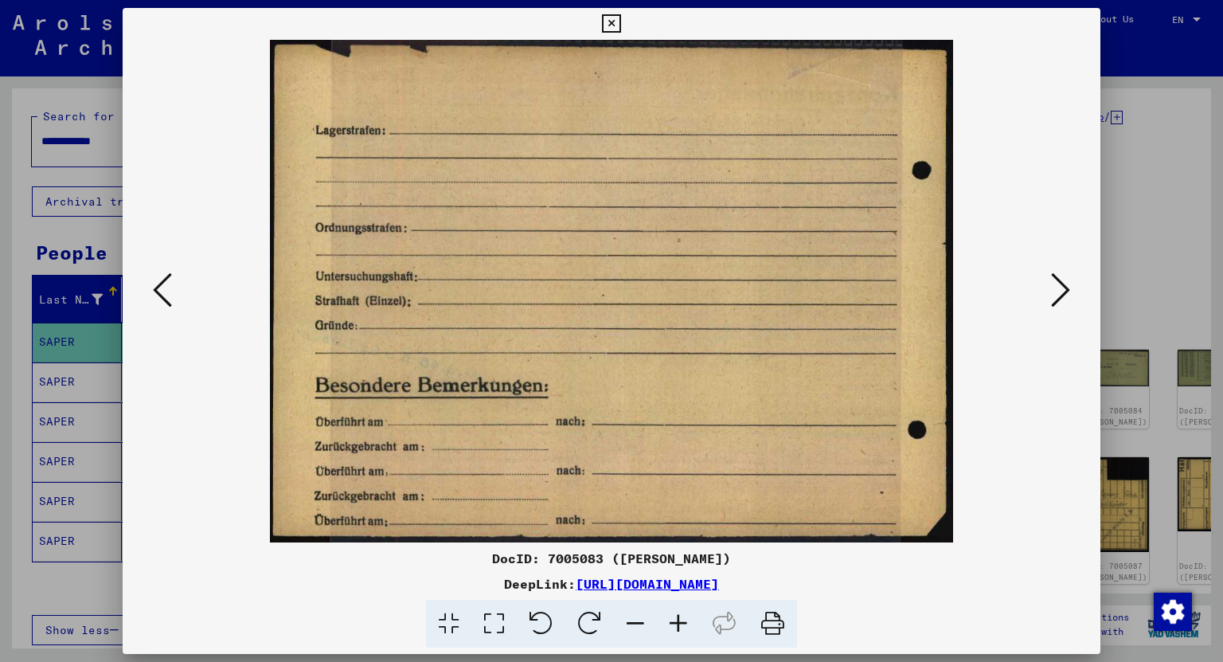
click at [1058, 290] on icon at bounding box center [1060, 290] width 19 height 38
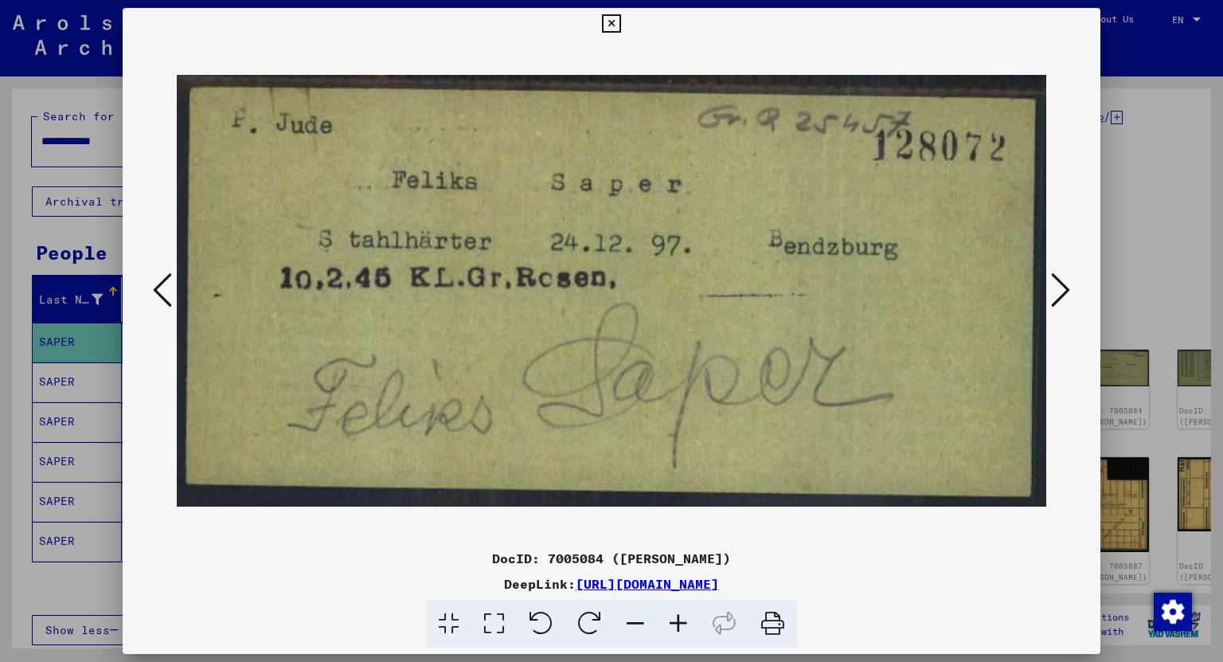
click at [1058, 290] on icon at bounding box center [1060, 290] width 19 height 38
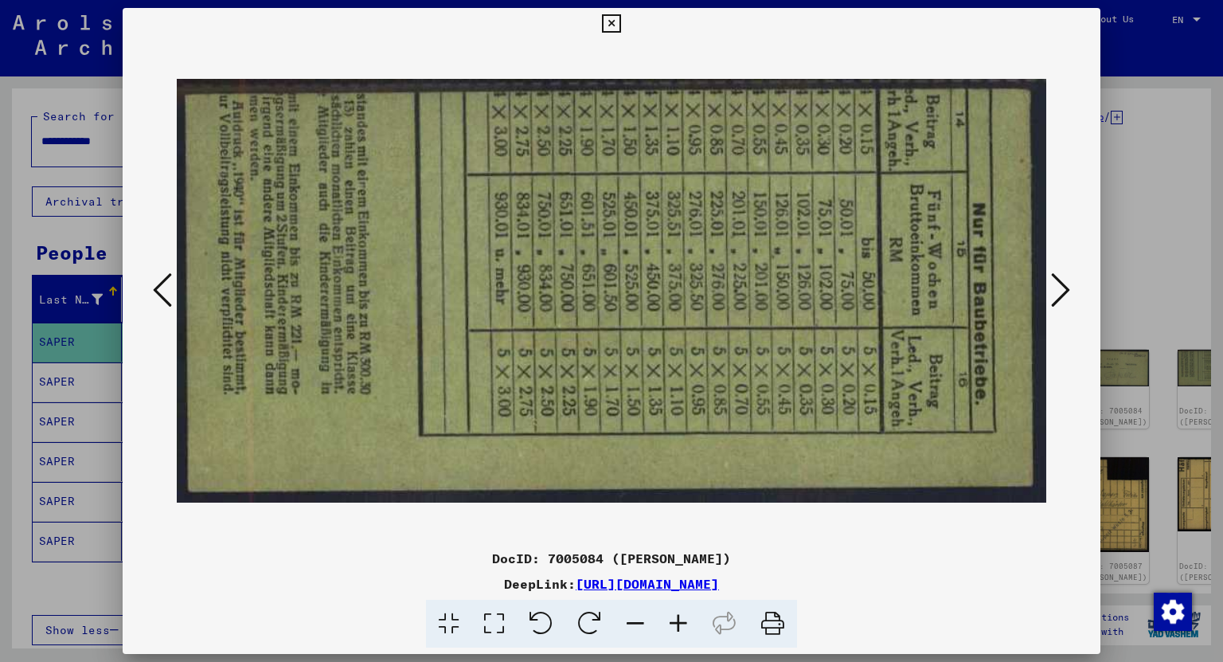
click at [1058, 290] on icon at bounding box center [1060, 290] width 19 height 38
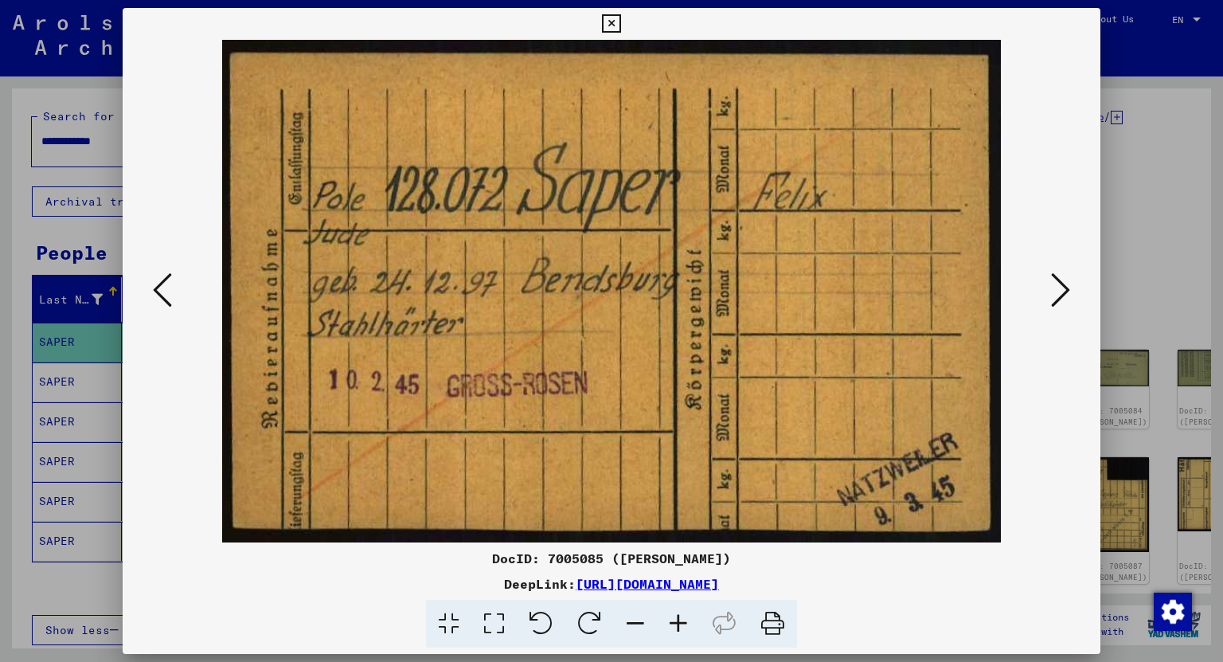
click at [1058, 290] on icon at bounding box center [1060, 290] width 19 height 38
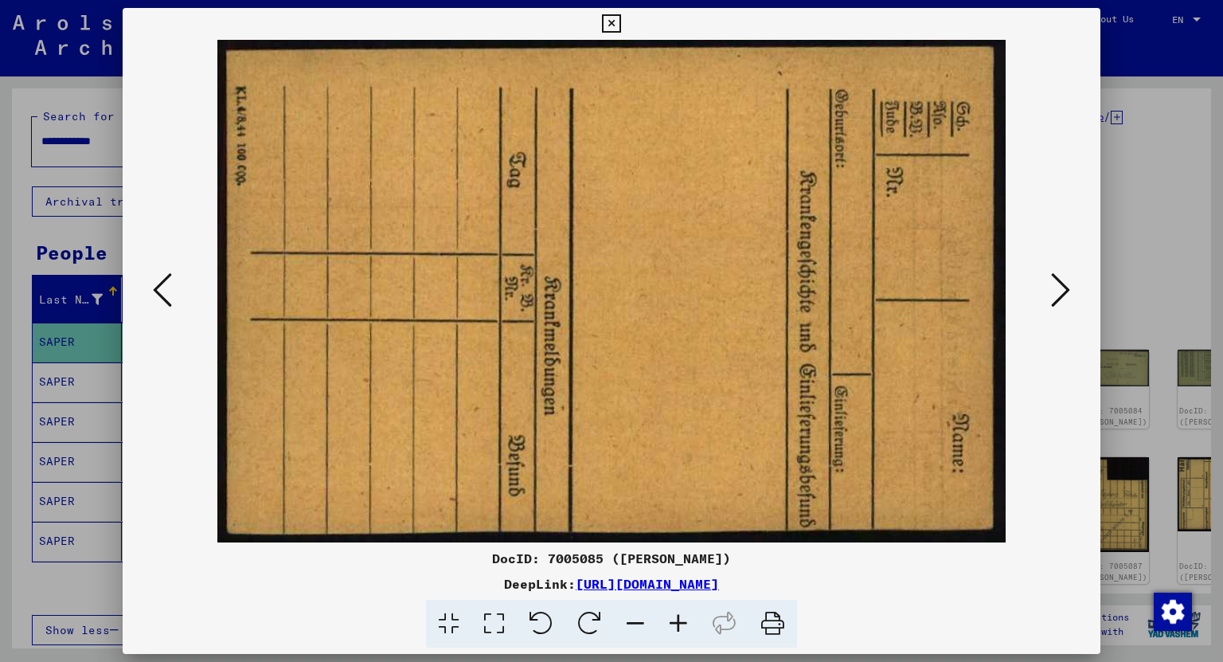
click at [1058, 290] on icon at bounding box center [1060, 290] width 19 height 38
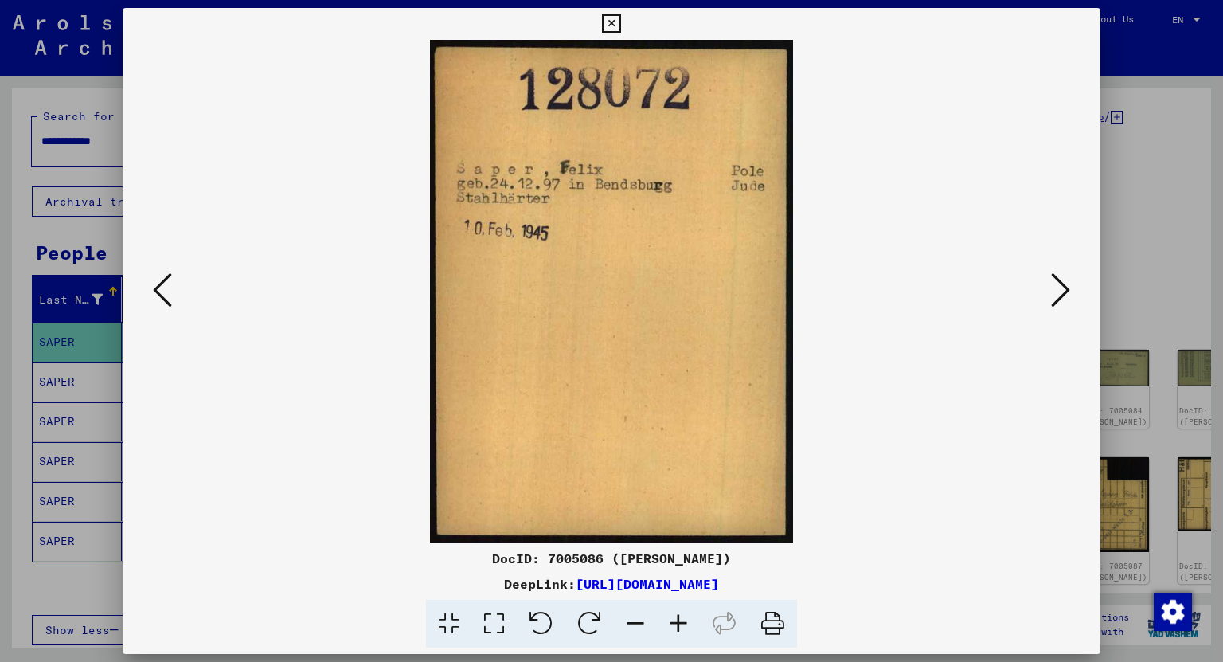
click at [1058, 290] on icon at bounding box center [1060, 290] width 19 height 38
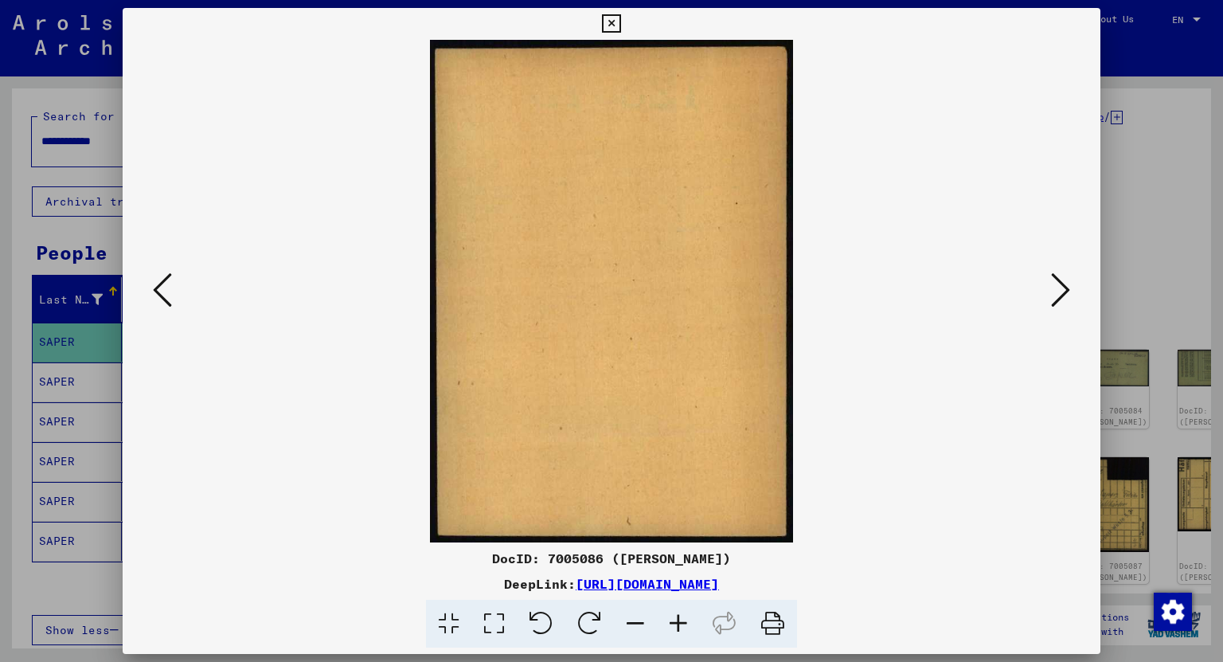
click at [1058, 290] on icon at bounding box center [1060, 290] width 19 height 38
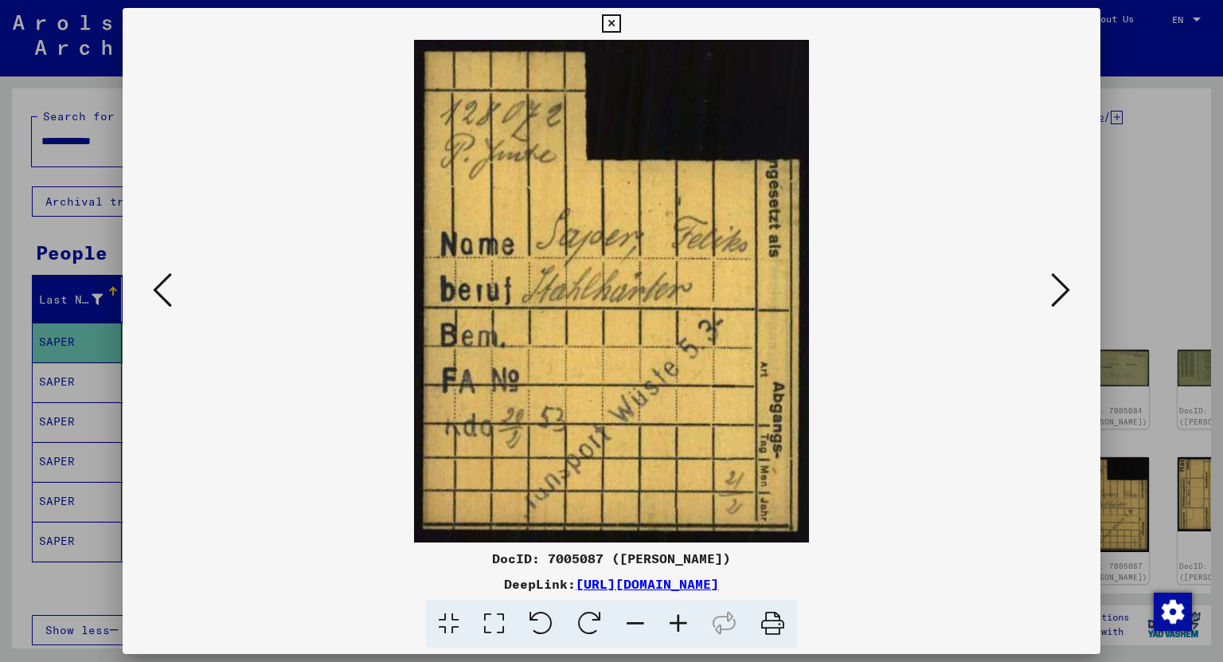
click at [1058, 290] on icon at bounding box center [1060, 290] width 19 height 38
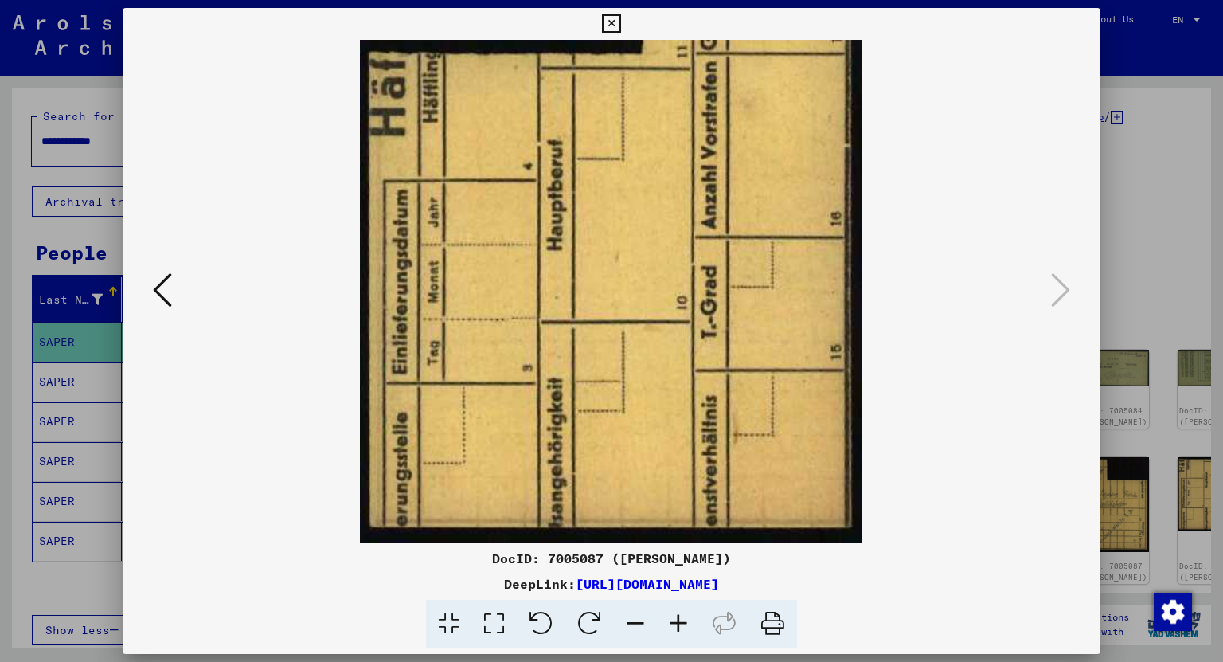
click at [609, 25] on icon at bounding box center [611, 23] width 18 height 19
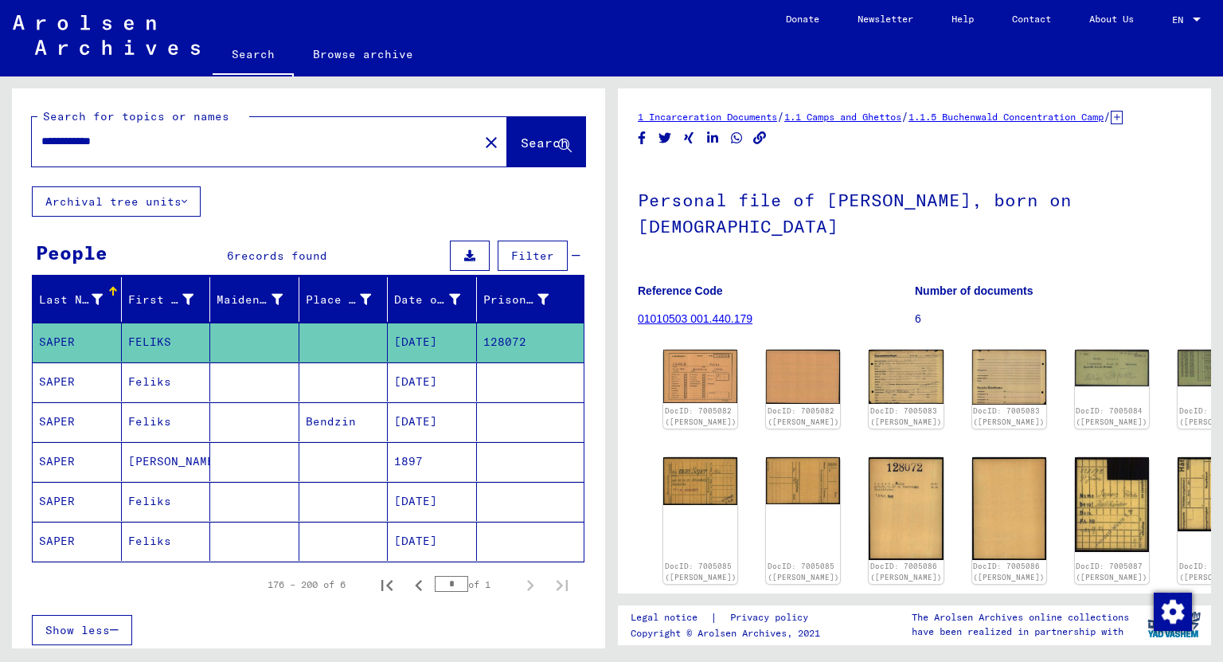
click at [344, 379] on mat-cell at bounding box center [343, 381] width 89 height 39
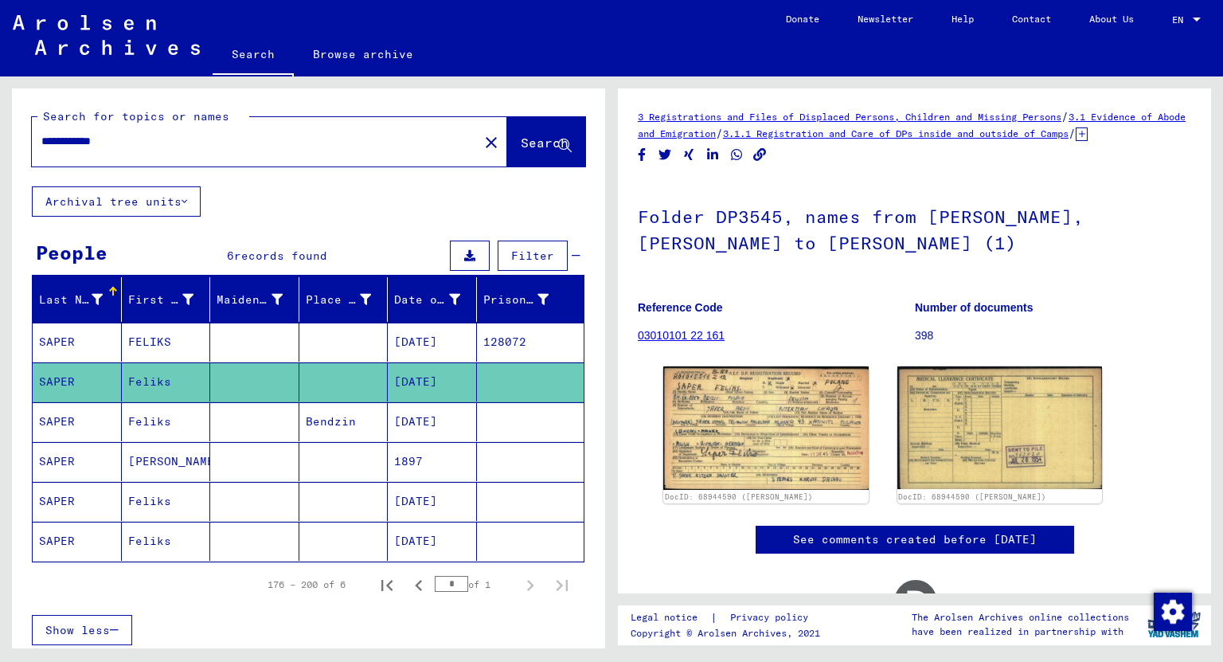
click at [333, 422] on mat-cell "Bendzin" at bounding box center [343, 421] width 89 height 39
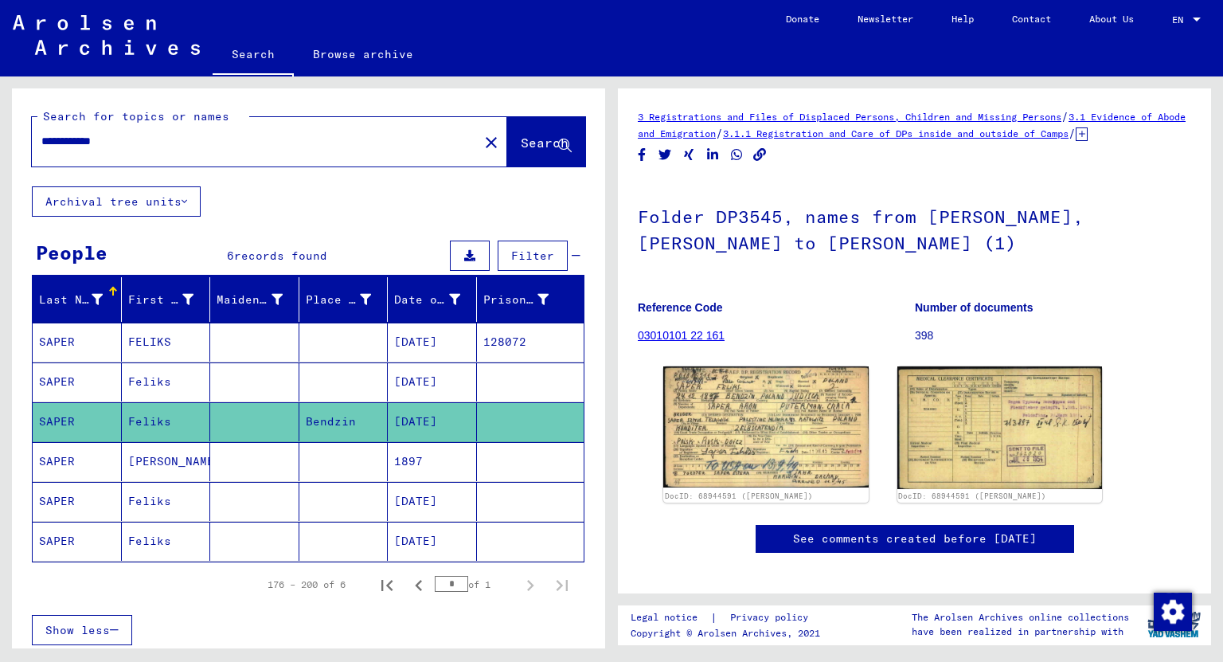
click at [334, 455] on mat-cell at bounding box center [343, 461] width 89 height 39
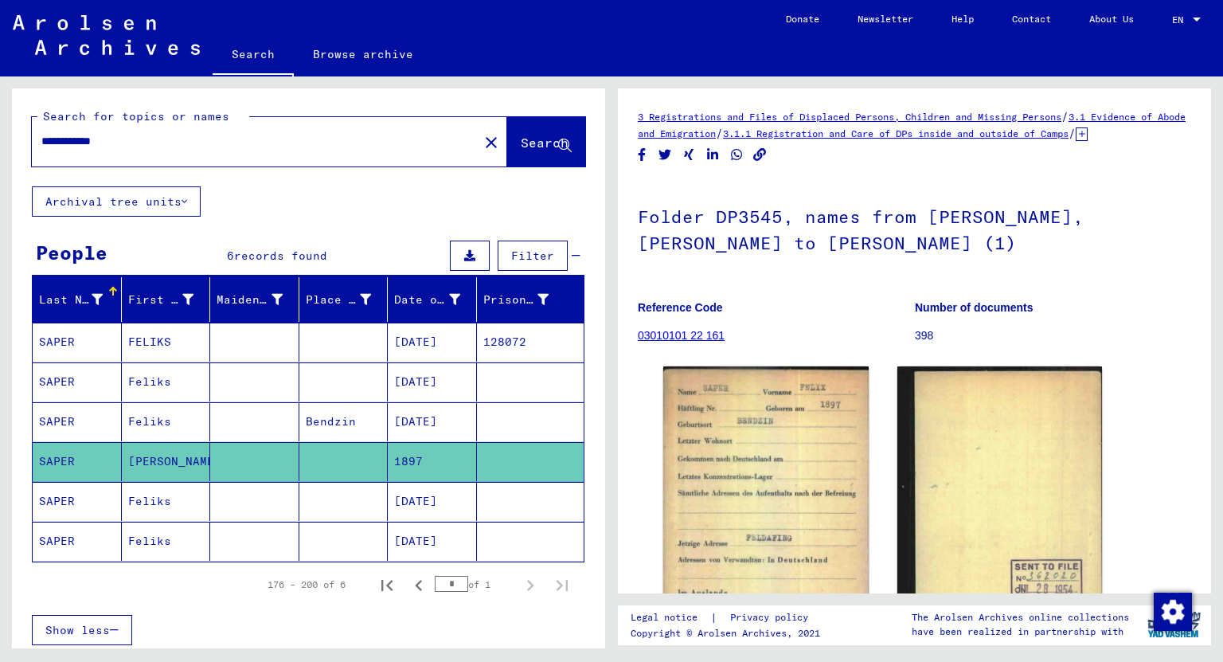
click at [309, 490] on mat-cell at bounding box center [343, 501] width 89 height 39
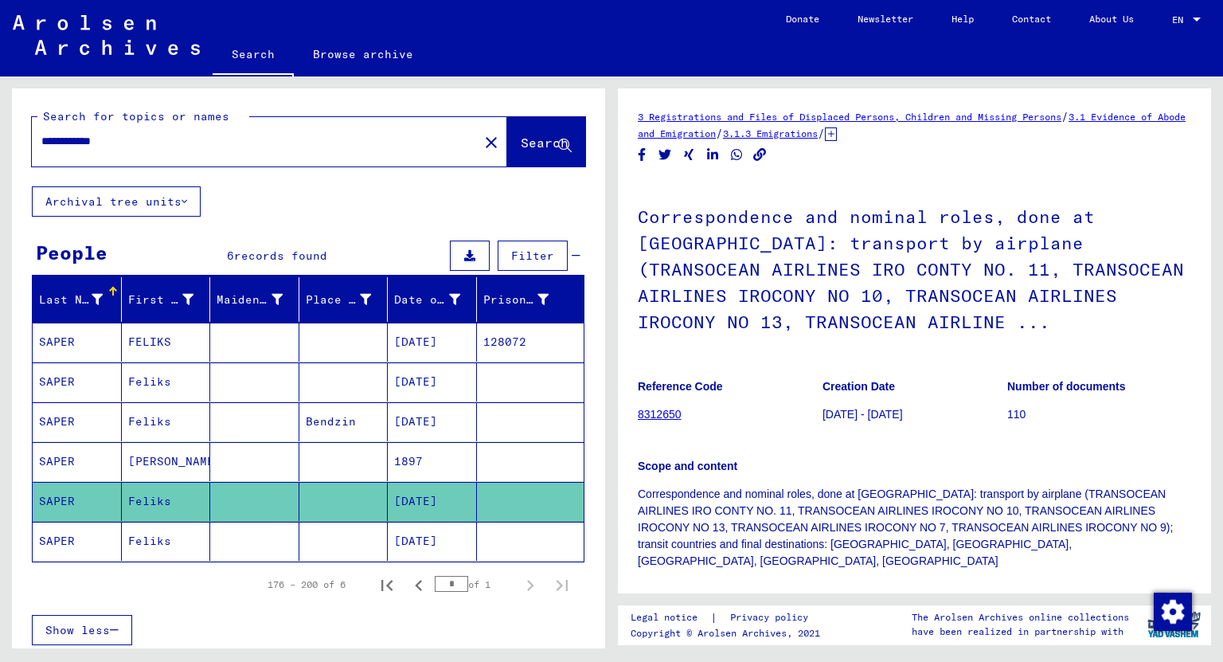
scroll to position [191, 0]
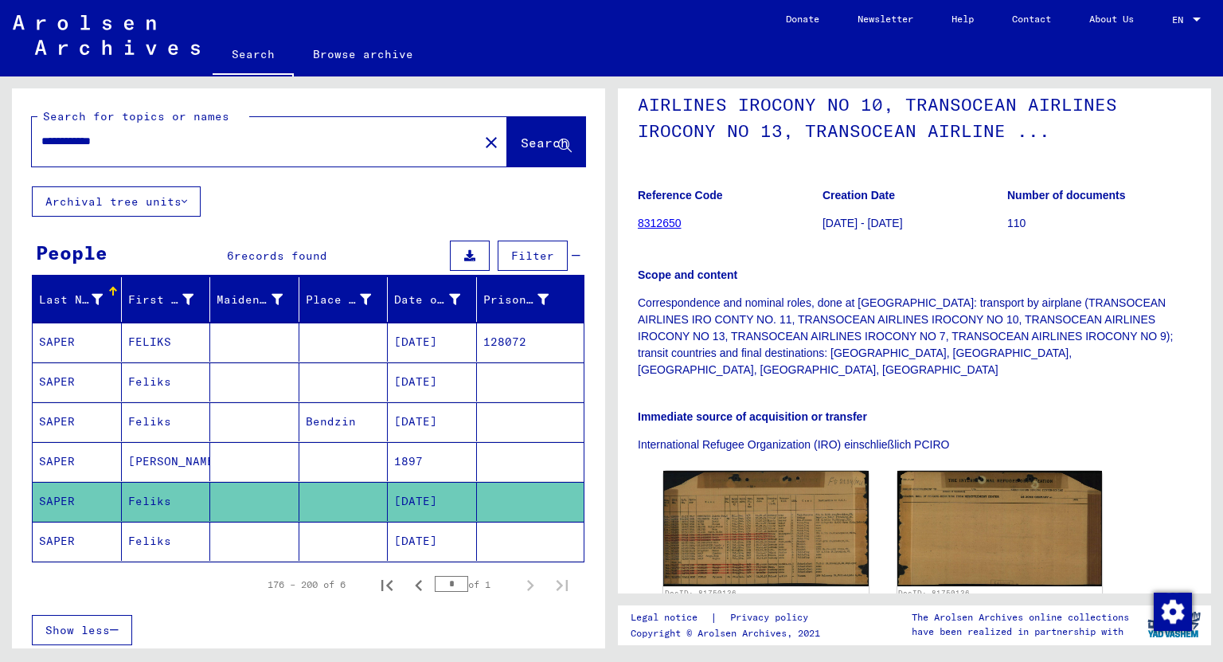
click at [415, 545] on mat-cell "[DATE]" at bounding box center [432, 540] width 89 height 39
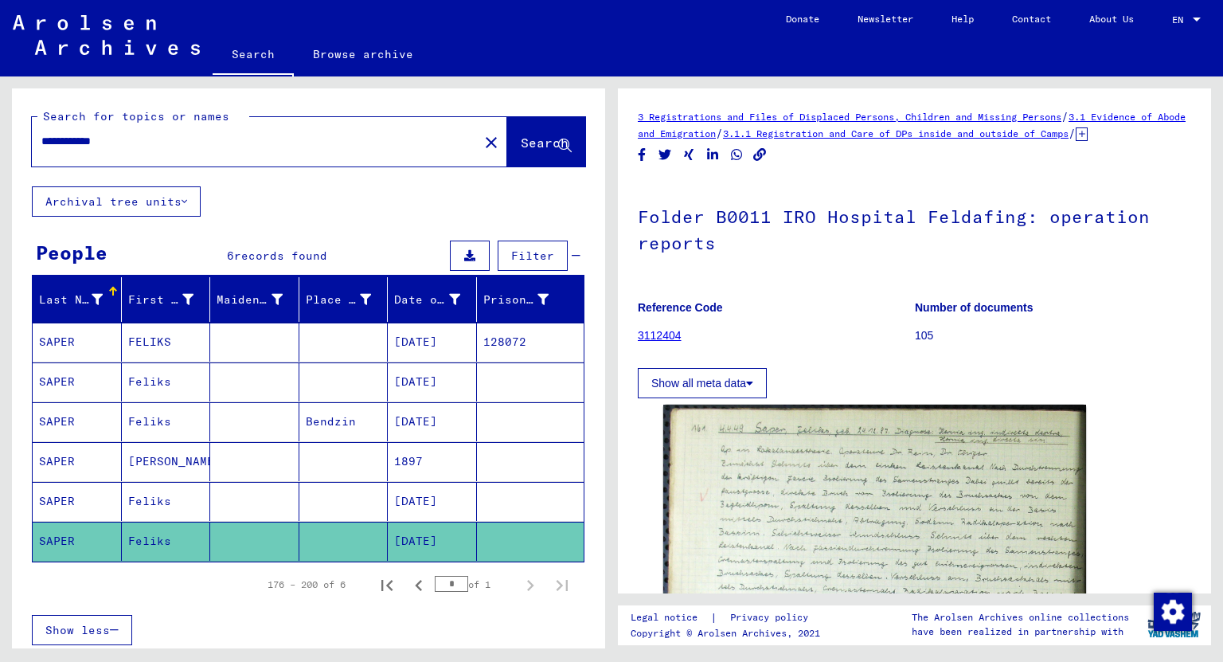
scroll to position [255, 0]
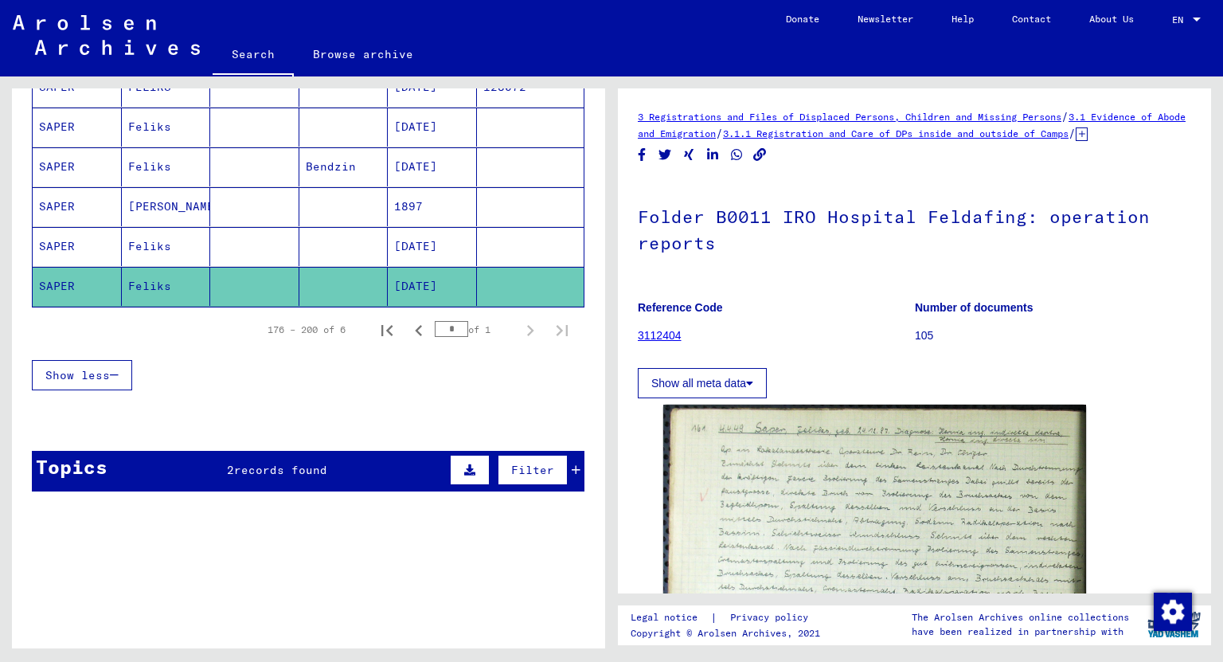
click at [572, 465] on icon at bounding box center [576, 469] width 9 height 11
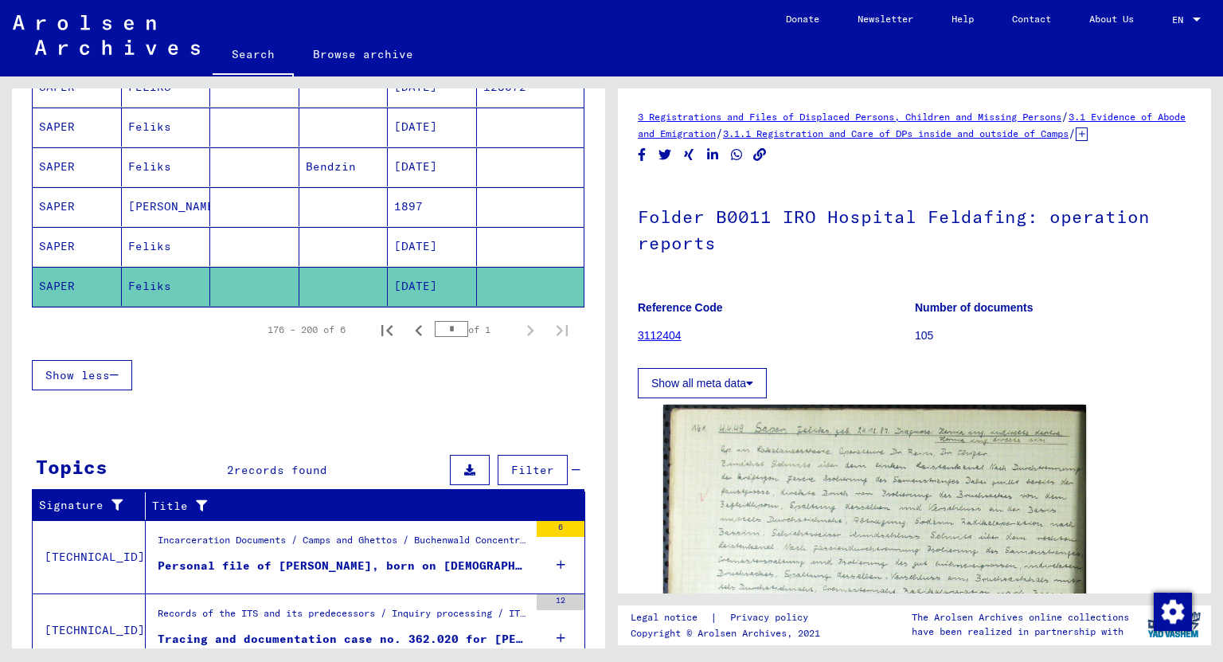
scroll to position [314, 0]
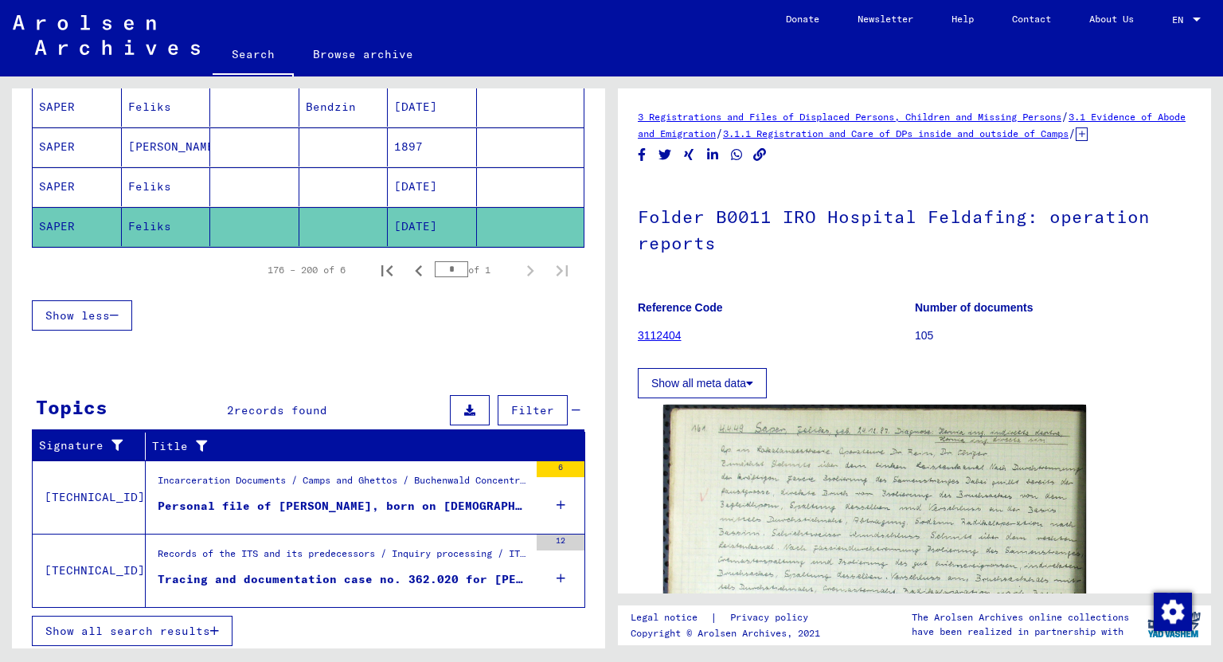
click at [434, 573] on div "Tracing and documentation case no. 362.020 for [PERSON_NAME] born [DEMOGRAPHIC_…" at bounding box center [343, 579] width 371 height 17
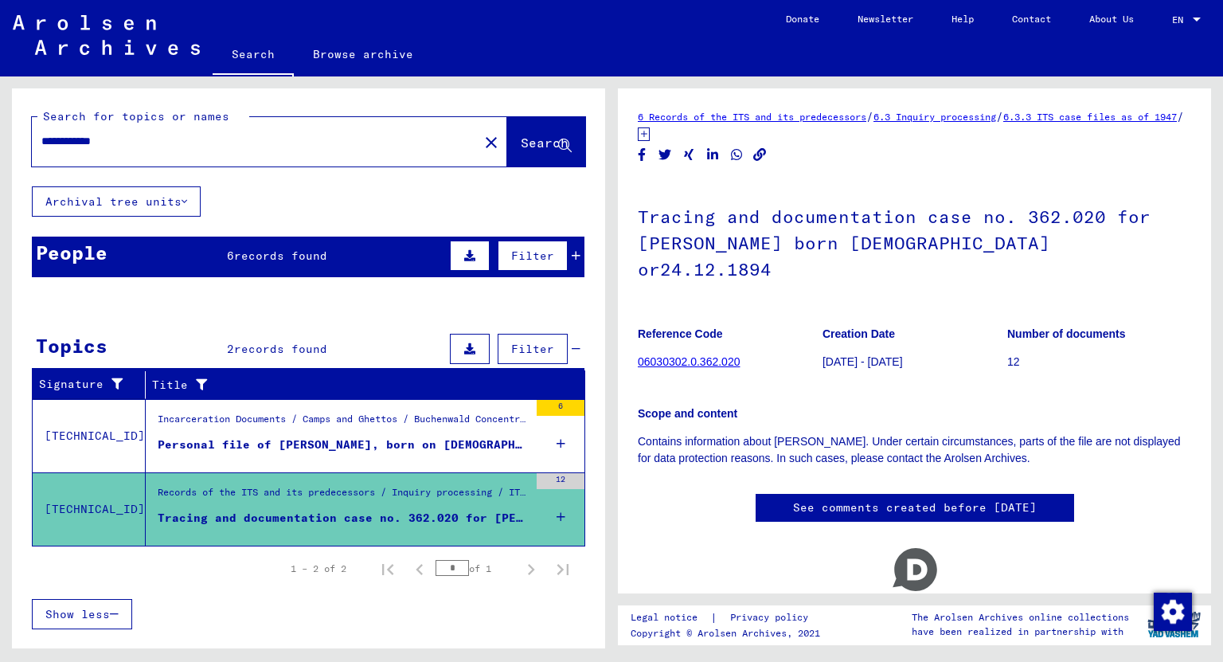
click at [62, 139] on input "**********" at bounding box center [254, 141] width 427 height 17
type input "**********"
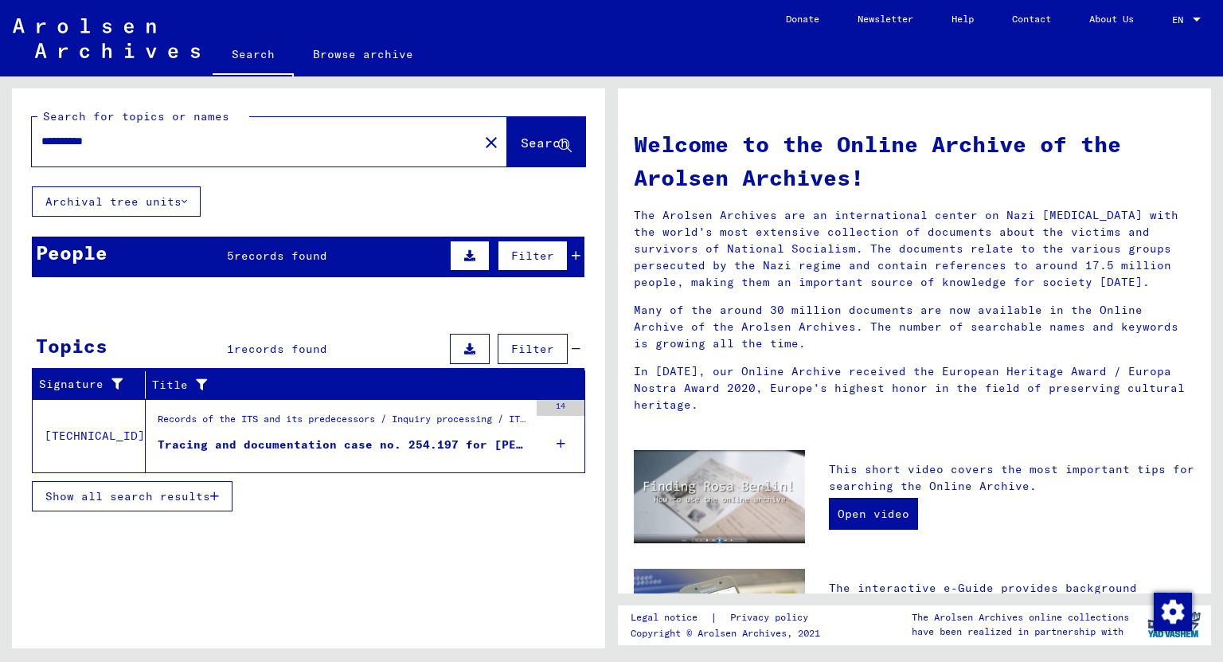
click at [567, 439] on mat-cell at bounding box center [530, 458] width 107 height 38
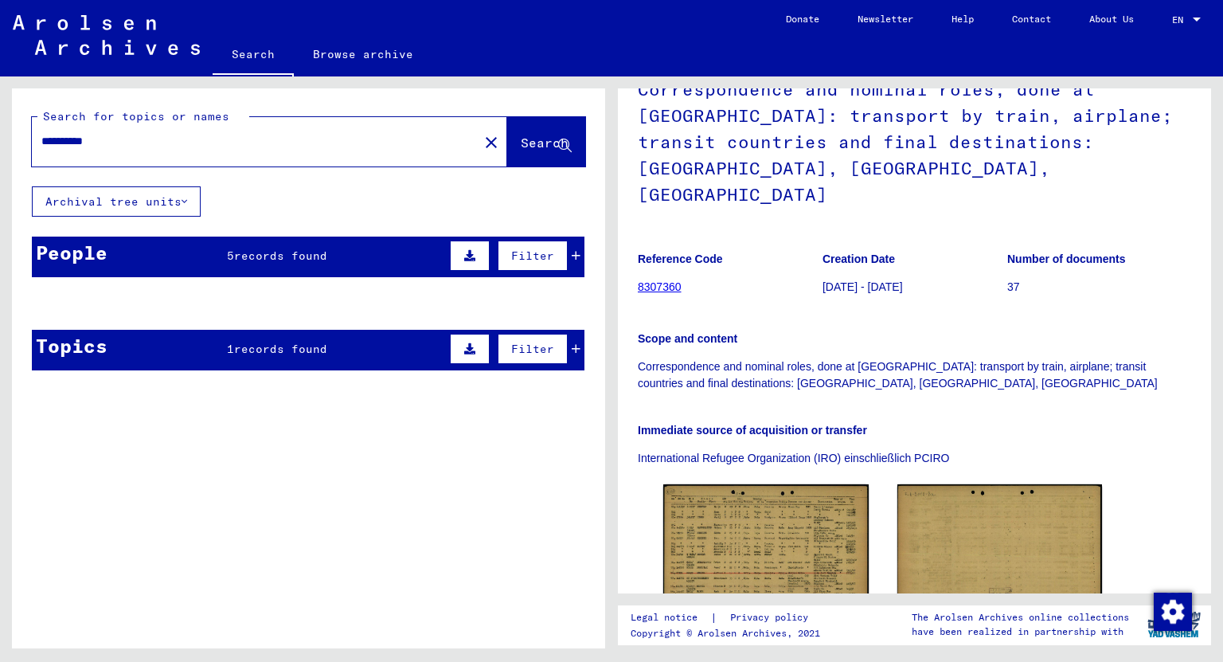
scroll to position [255, 0]
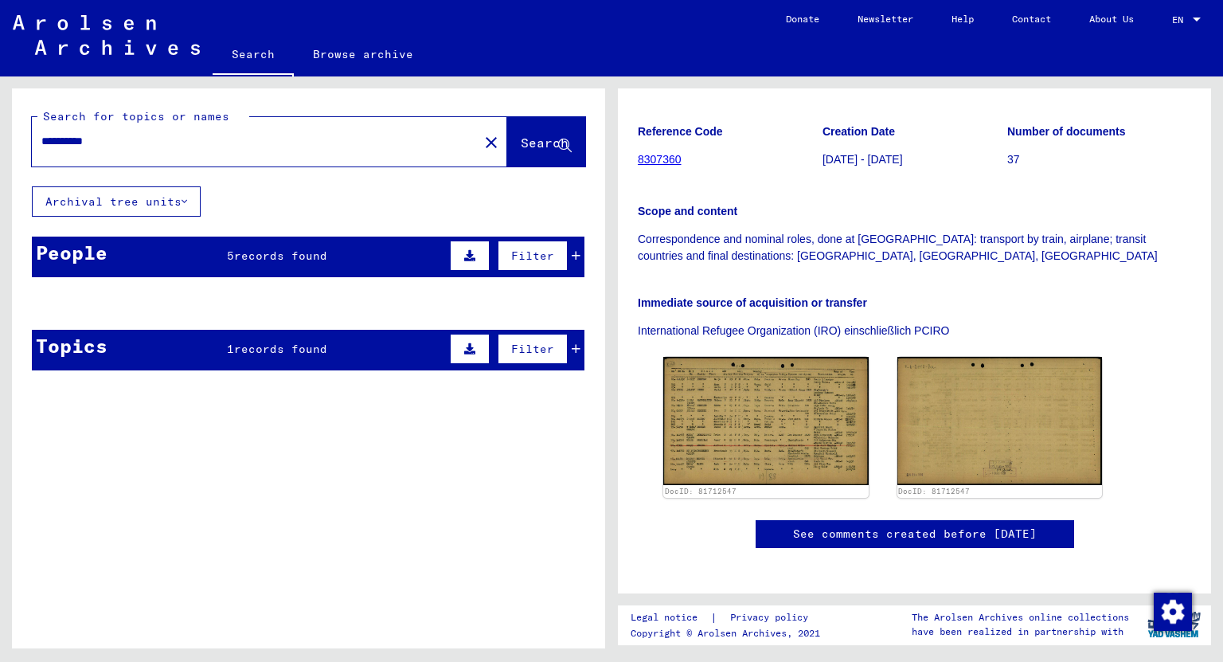
click at [580, 348] on mat-cell at bounding box center [530, 341] width 107 height 39
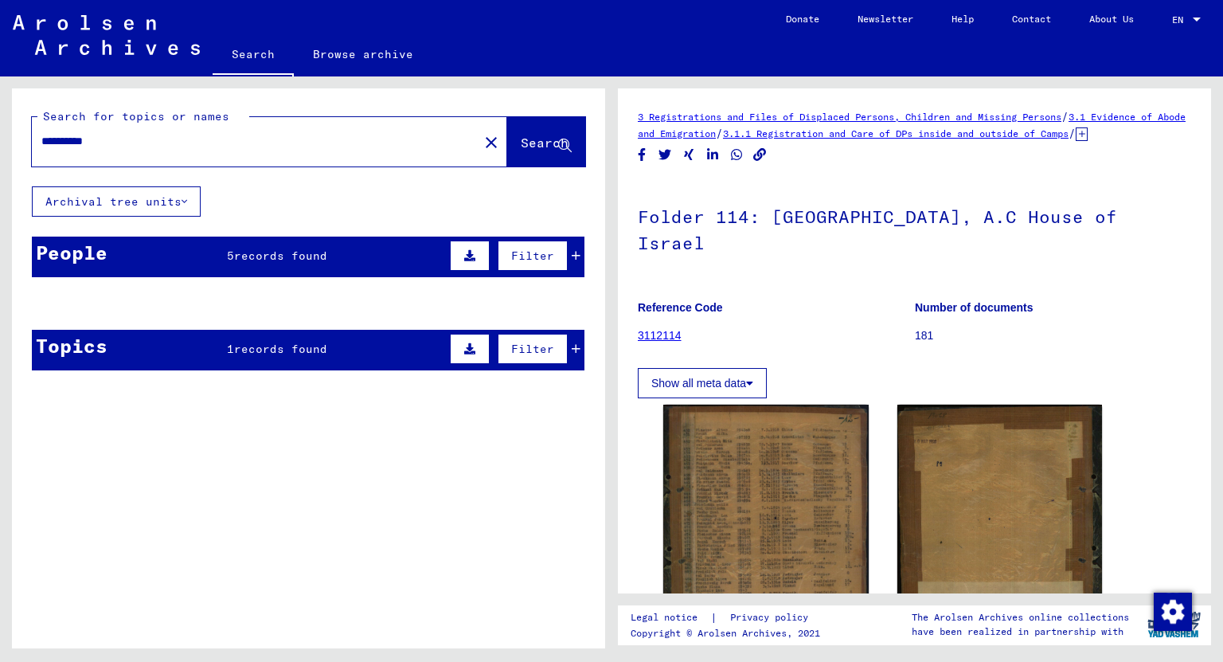
click at [256, 341] on mat-cell at bounding box center [254, 341] width 89 height 39
click at [579, 342] on mat-cell at bounding box center [530, 341] width 107 height 39
click at [576, 345] on mat-cell at bounding box center [530, 341] width 107 height 39
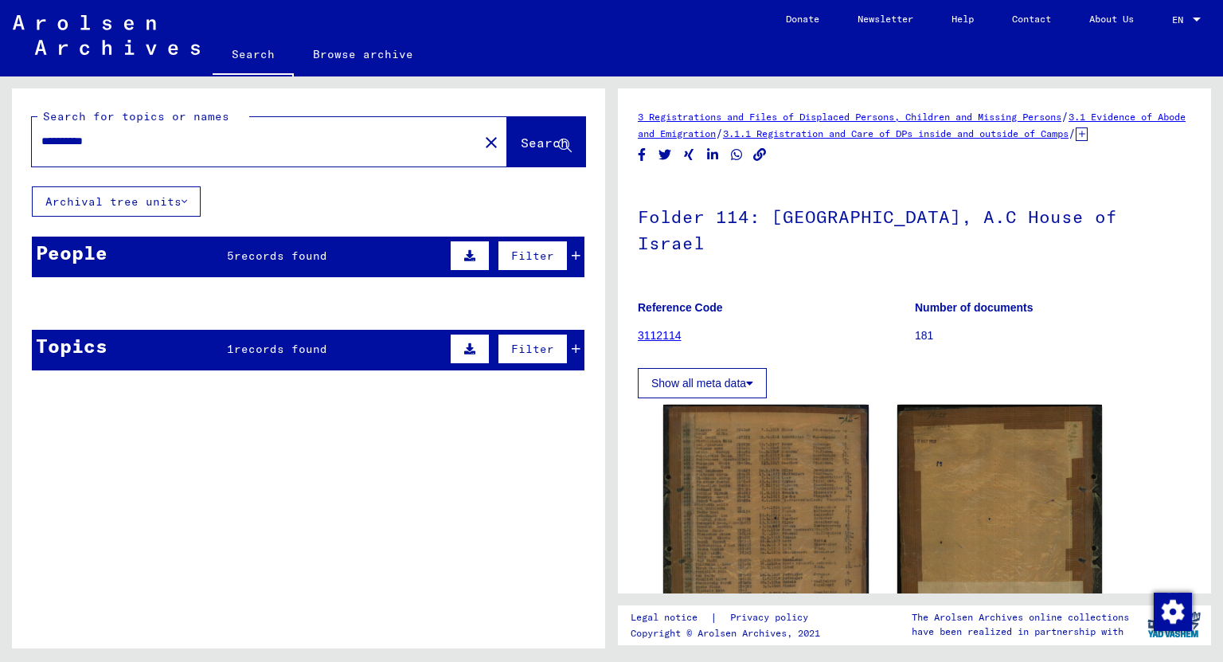
click at [299, 256] on span "records found" at bounding box center [280, 255] width 93 height 14
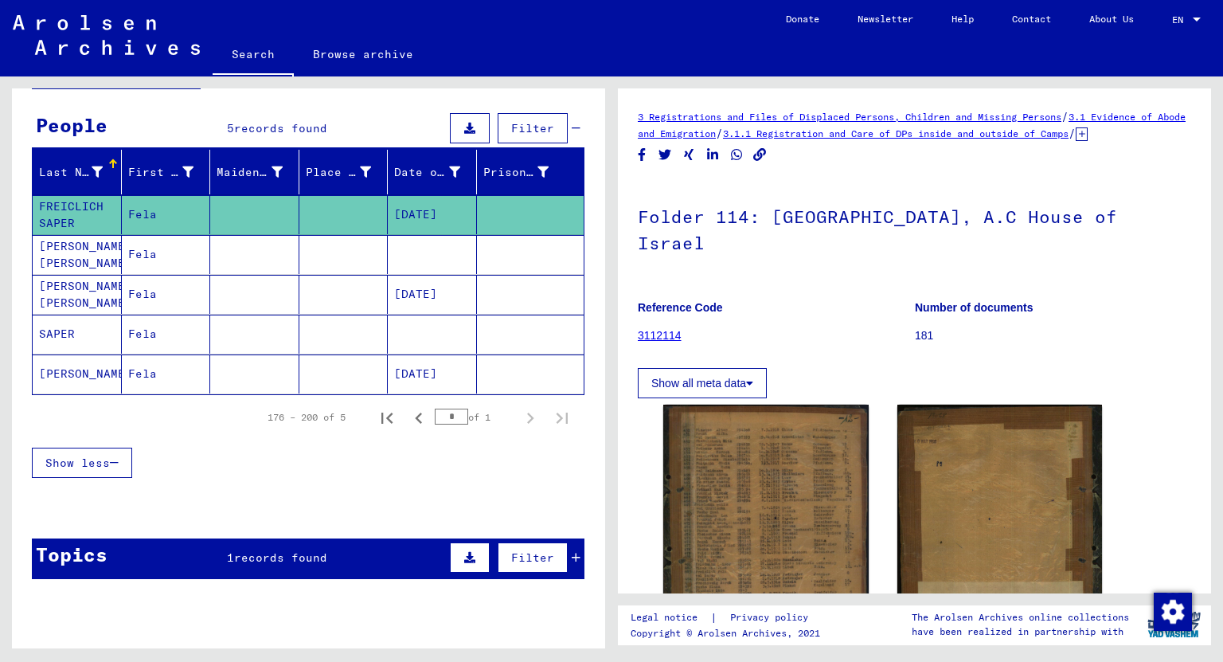
scroll to position [189, 0]
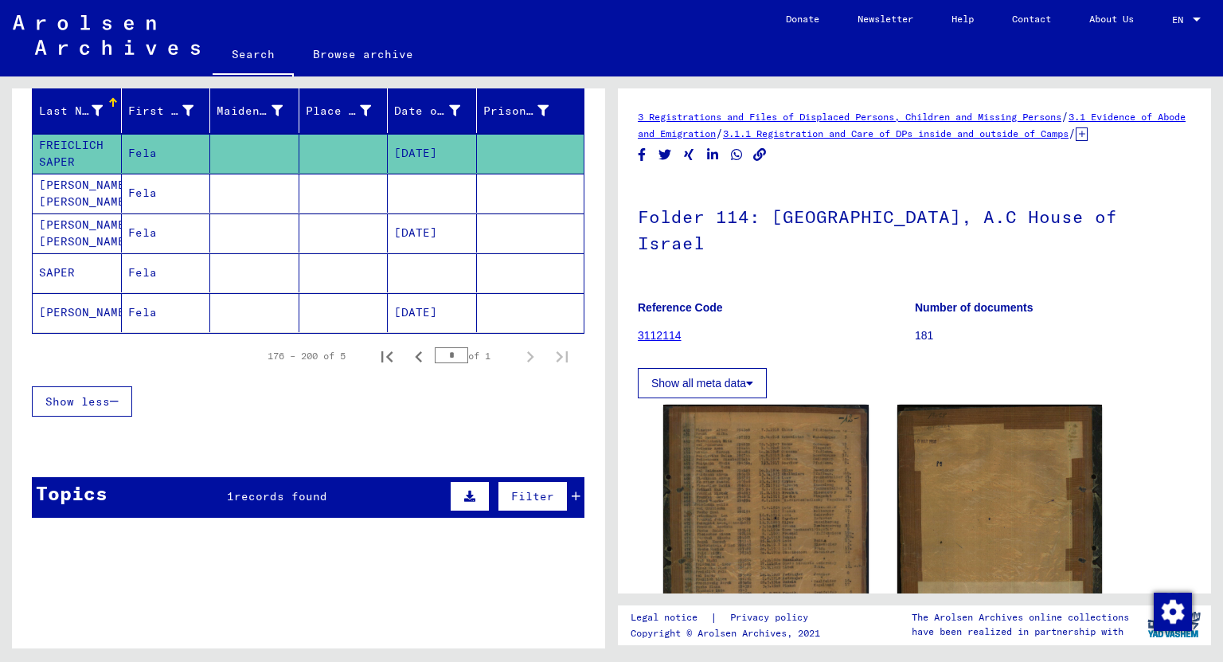
click at [307, 490] on span "records found" at bounding box center [280, 496] width 93 height 14
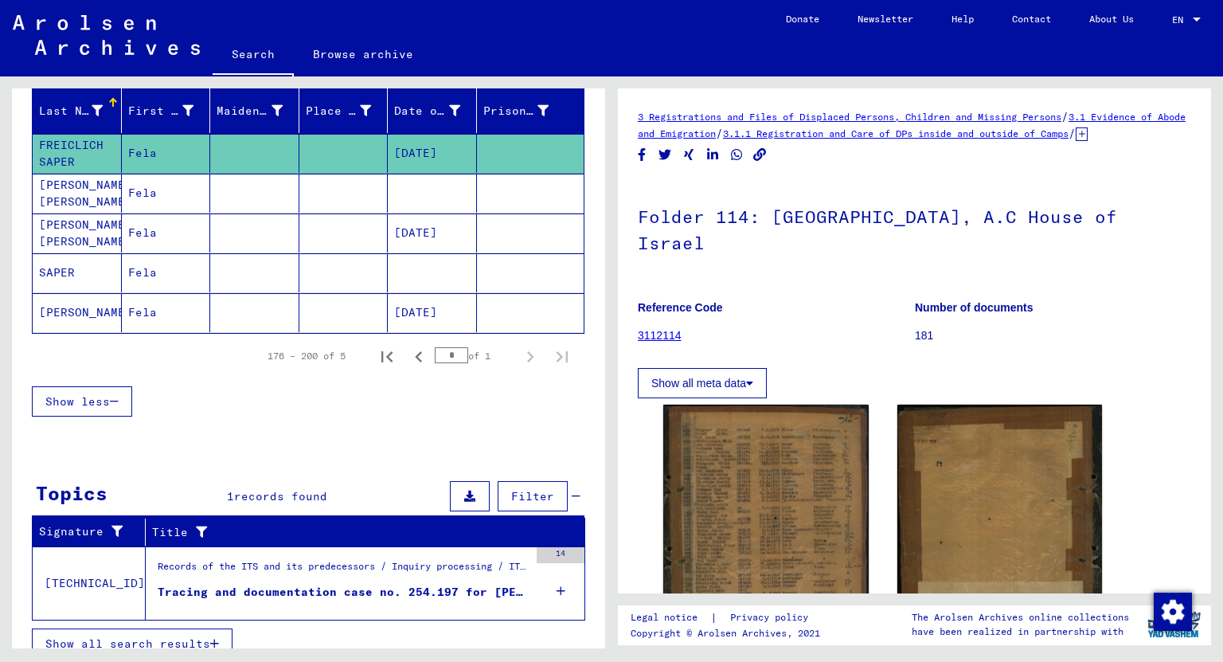
click at [306, 584] on div "Tracing and documentation case no. 254.197 for [PERSON_NAME] born [DEMOGRAPHIC_…" at bounding box center [343, 592] width 371 height 17
